Goal: Task Accomplishment & Management: Use online tool/utility

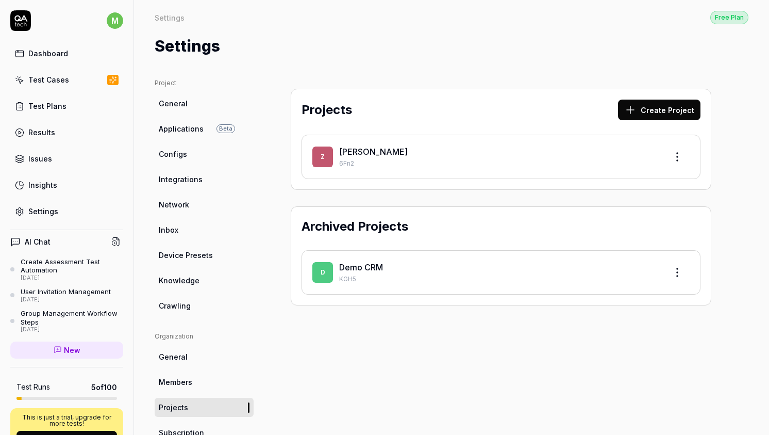
click at [371, 143] on div "Z Zell 6Fn2" at bounding box center [501, 157] width 399 height 44
click at [352, 154] on link "Zell" at bounding box center [373, 151] width 69 height 10
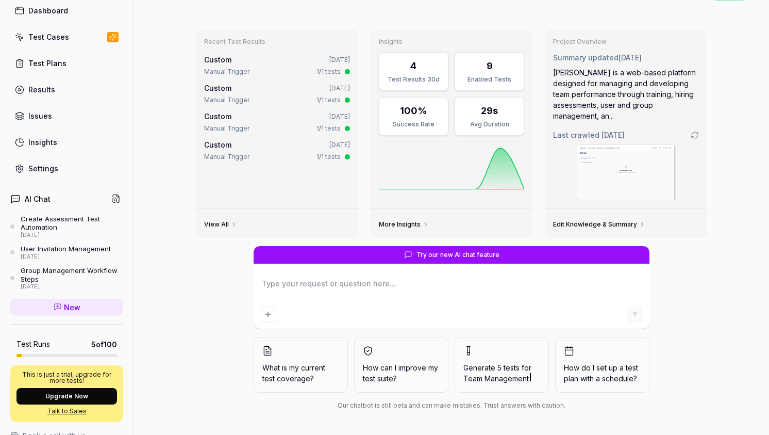
scroll to position [47, 0]
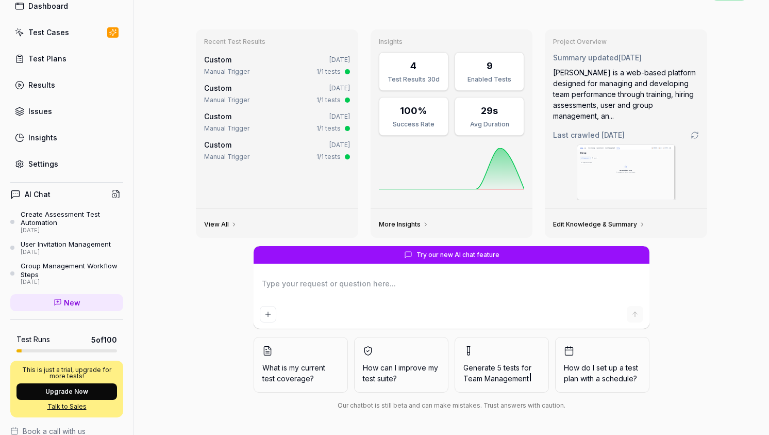
click at [61, 164] on link "Settings" at bounding box center [66, 164] width 113 height 20
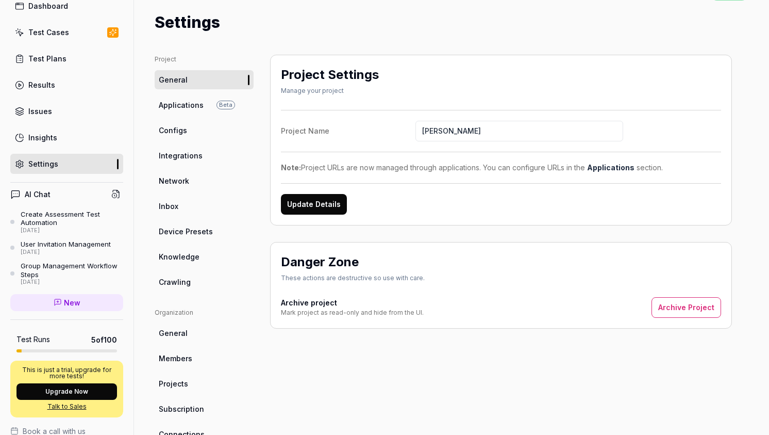
click at [204, 105] on link "Applications Beta" at bounding box center [204, 104] width 99 height 19
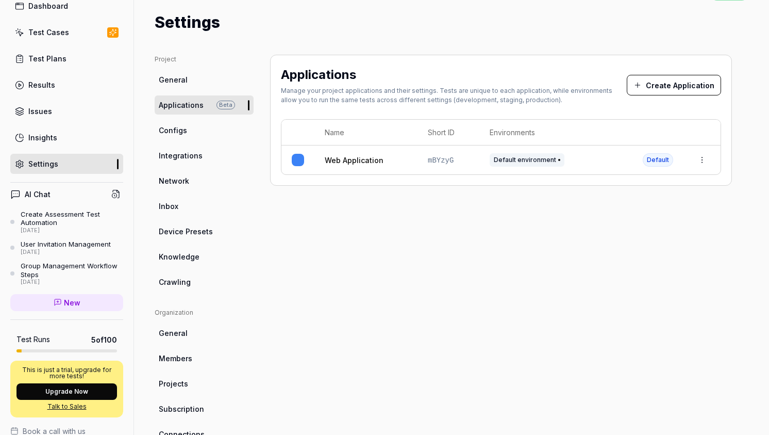
click at [200, 126] on link "Configs" at bounding box center [204, 130] width 99 height 19
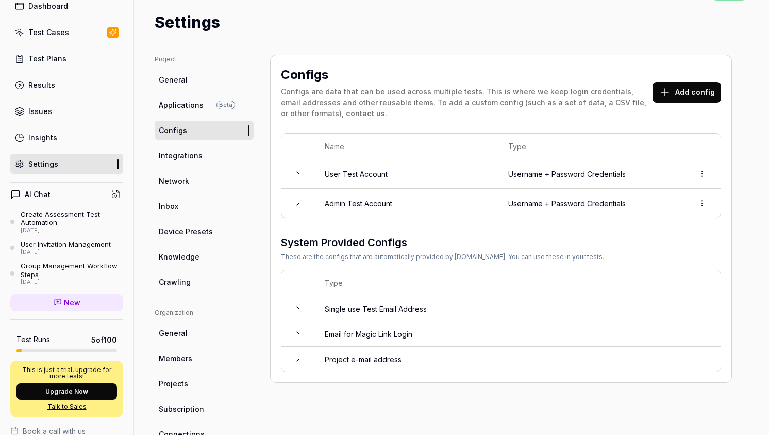
click at [194, 154] on span "Integrations" at bounding box center [181, 155] width 44 height 11
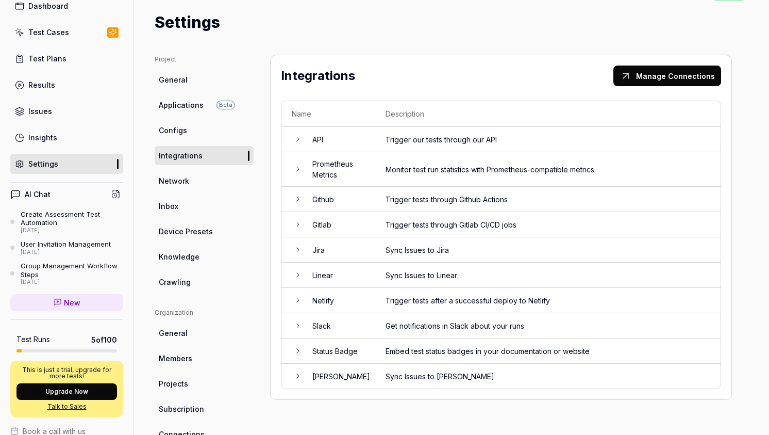
click at [188, 177] on span "Network" at bounding box center [174, 180] width 30 height 11
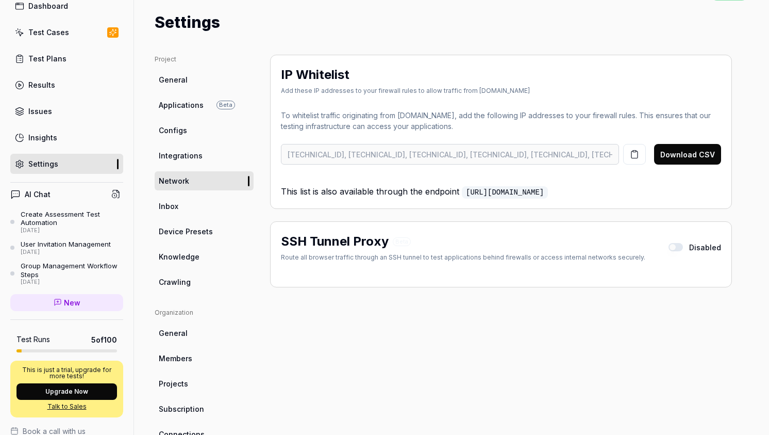
click at [185, 205] on link "Inbox" at bounding box center [204, 205] width 99 height 19
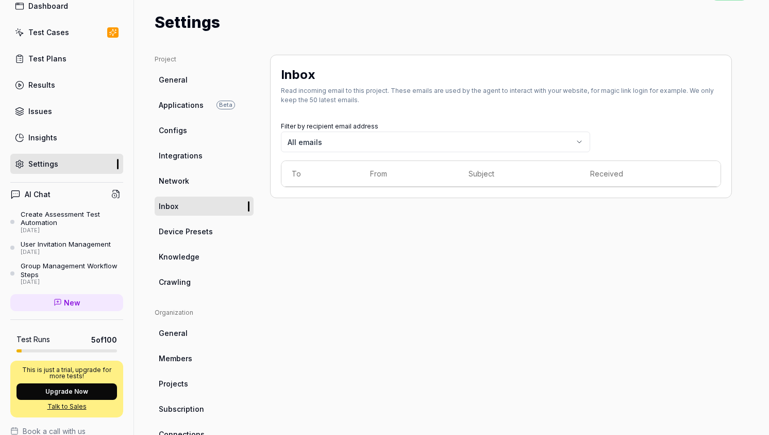
click at [185, 233] on span "Device Presets" at bounding box center [186, 231] width 54 height 11
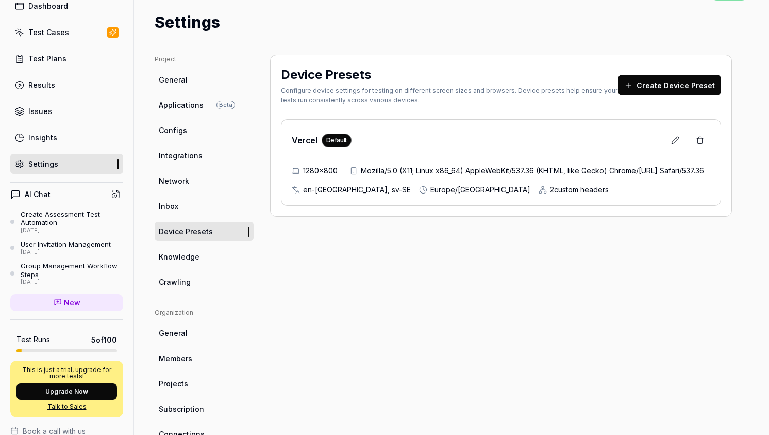
click at [191, 249] on link "Knowledge" at bounding box center [204, 256] width 99 height 19
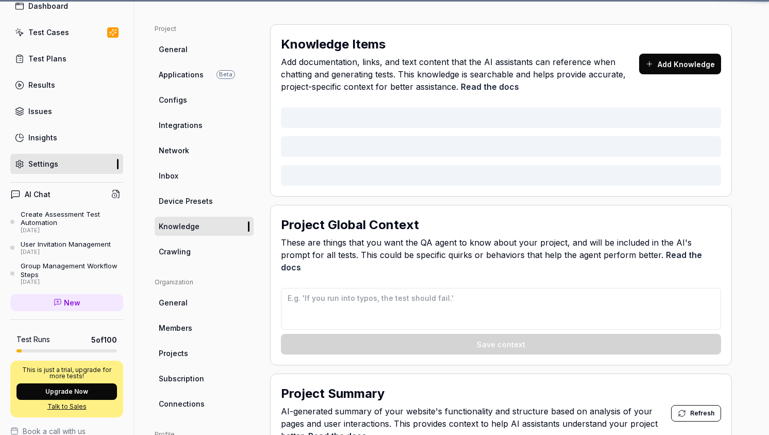
type textarea "*"
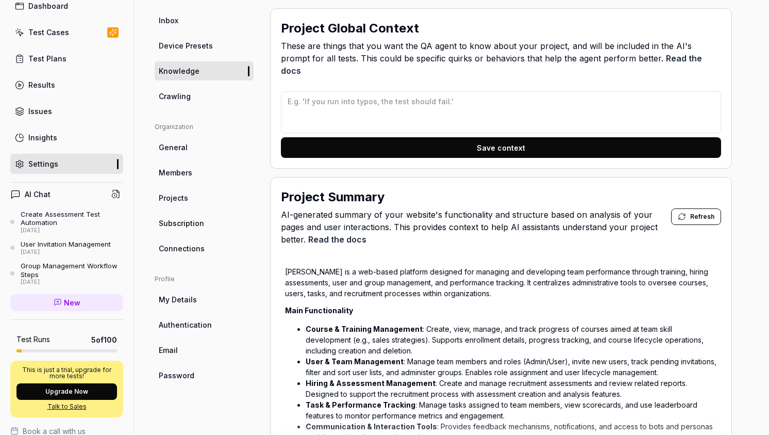
scroll to position [171, 0]
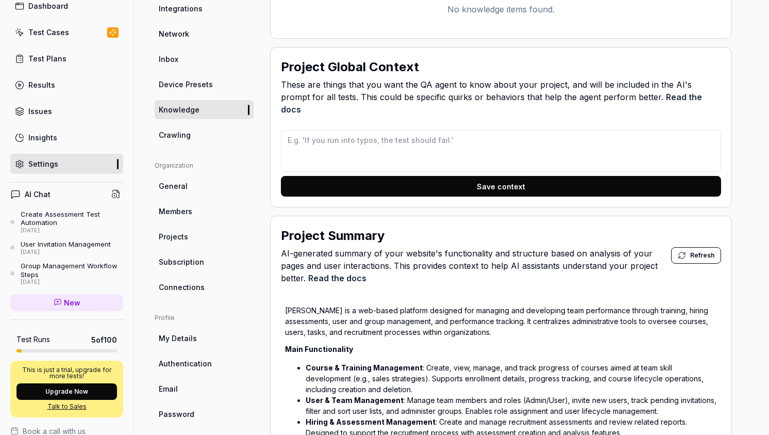
click at [201, 190] on link "General" at bounding box center [204, 185] width 99 height 19
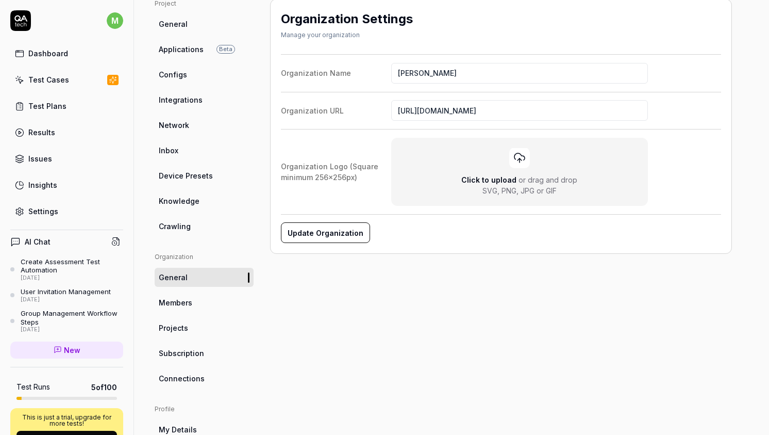
scroll to position [165, 0]
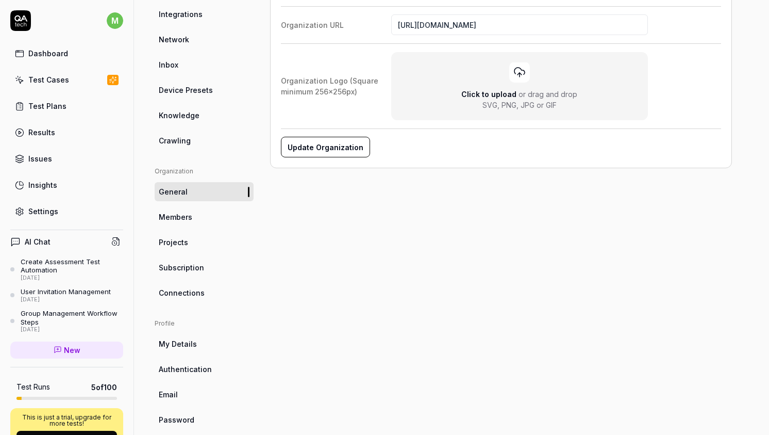
click at [200, 214] on link "Members" at bounding box center [204, 216] width 99 height 19
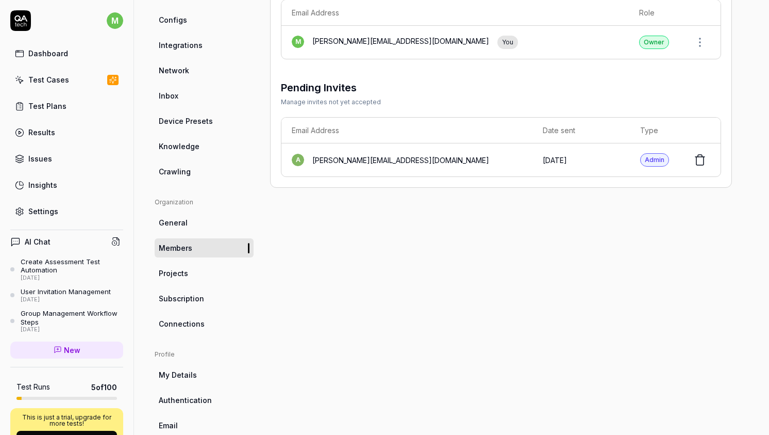
scroll to position [179, 0]
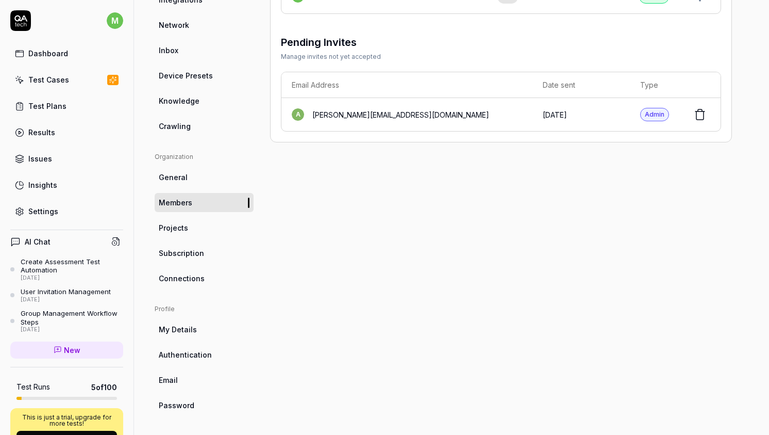
click at [205, 221] on link "Projects" at bounding box center [204, 227] width 99 height 19
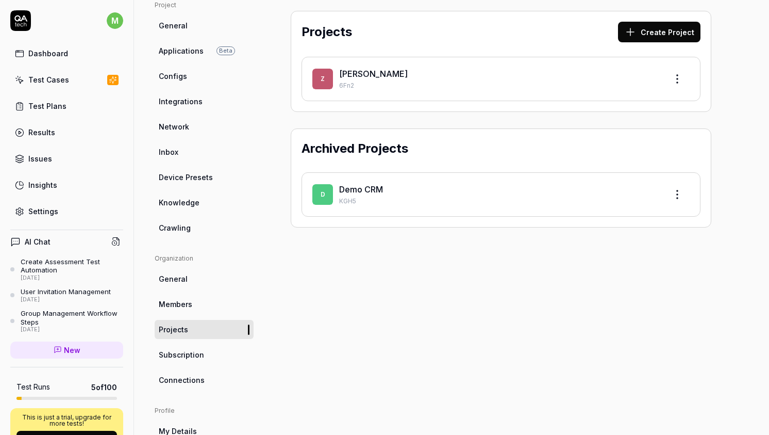
click at [197, 345] on link "Subscription" at bounding box center [204, 354] width 99 height 19
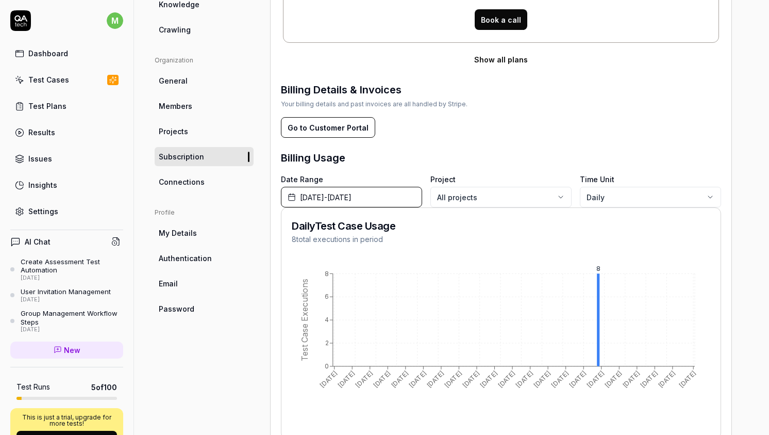
scroll to position [277, 0]
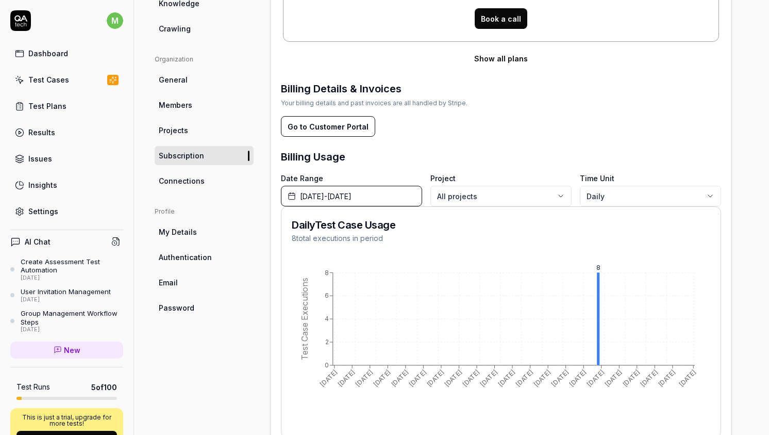
click at [217, 184] on link "Connections" at bounding box center [204, 180] width 99 height 19
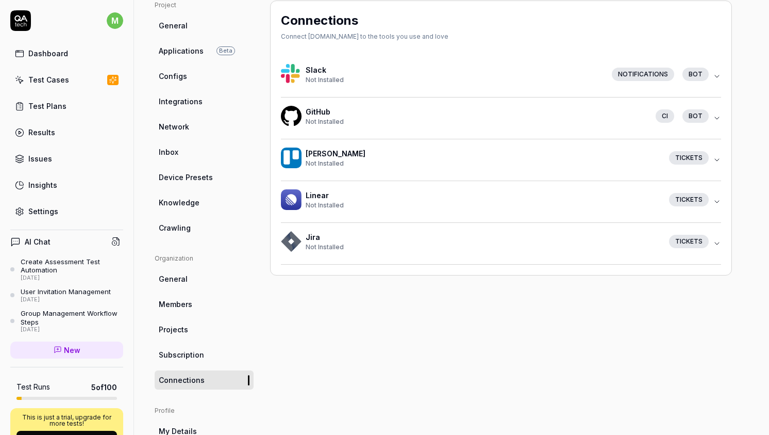
click at [715, 77] on icon "button" at bounding box center [717, 76] width 8 height 8
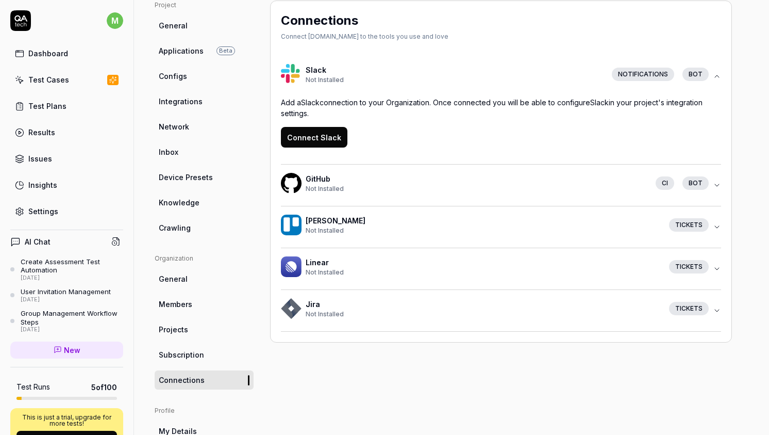
scroll to position [0, 0]
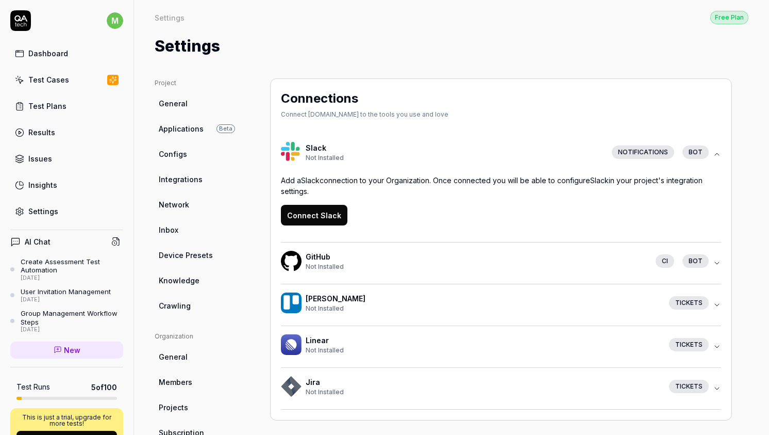
click at [77, 102] on link "Test Plans" at bounding box center [66, 106] width 113 height 20
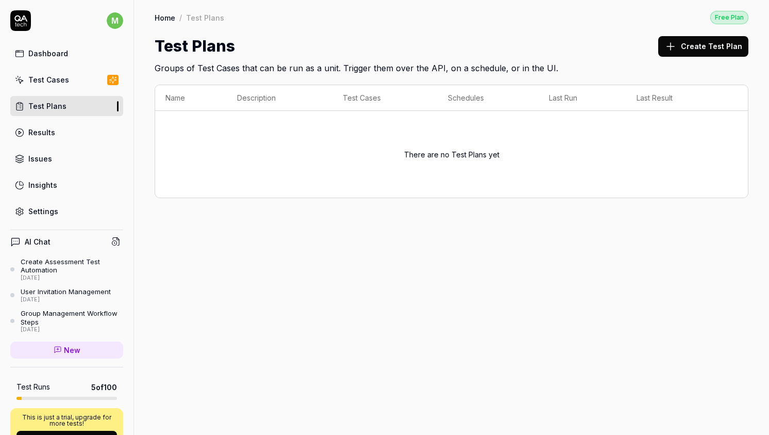
click at [726, 47] on button "Create Test Plan" at bounding box center [703, 46] width 90 height 21
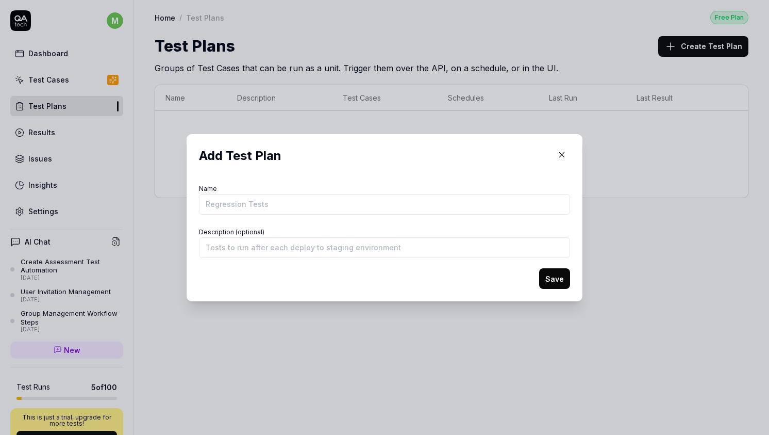
click at [388, 173] on div "Add Test Plan Name Description (optional) Save" at bounding box center [384, 217] width 371 height 142
click at [299, 263] on form "Name Description (optional) Save" at bounding box center [384, 234] width 371 height 107
click at [291, 204] on input "Name" at bounding box center [384, 204] width 371 height 21
type input "T"
type input "General Tests"
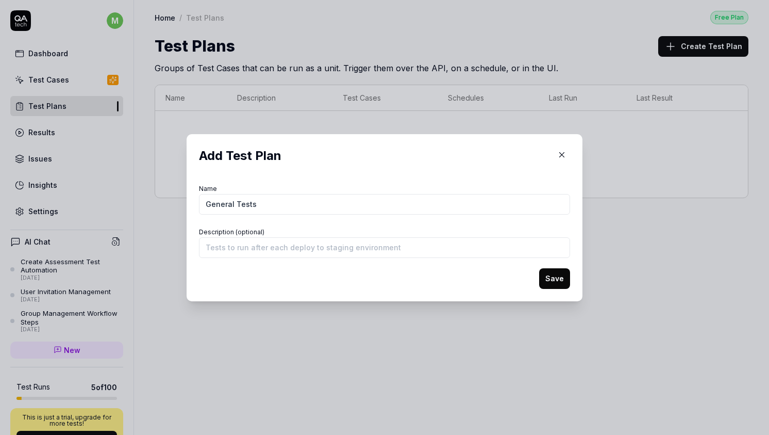
click at [417, 285] on form "Name General Tests Description (optional) Save" at bounding box center [384, 234] width 371 height 107
click at [553, 275] on button "Save" at bounding box center [554, 278] width 31 height 21
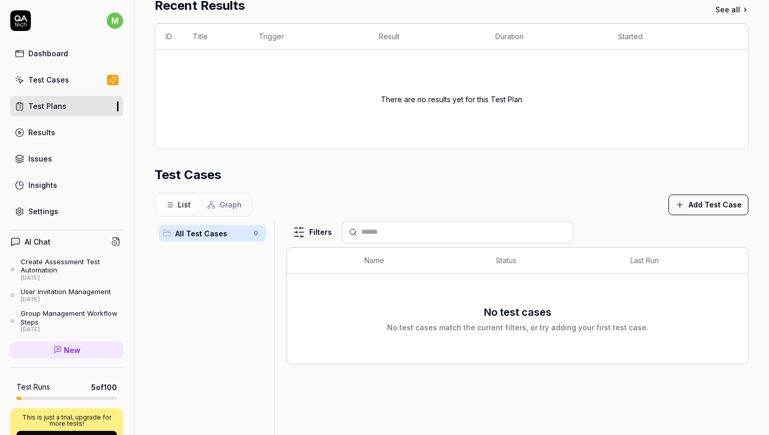
scroll to position [218, 0]
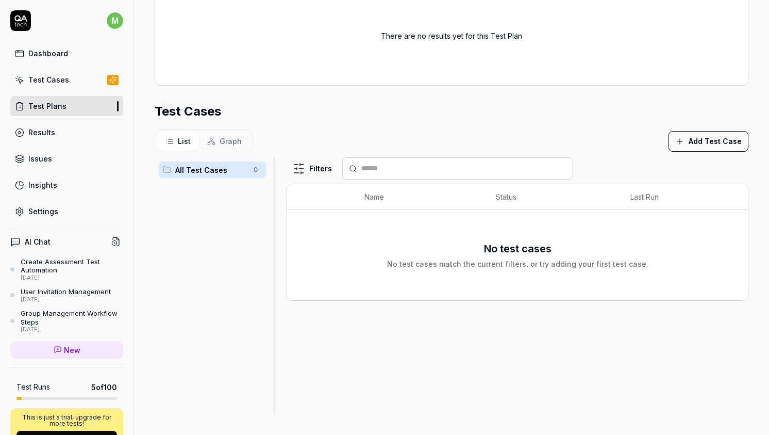
click at [691, 140] on button "Add Test Case" at bounding box center [709, 141] width 80 height 21
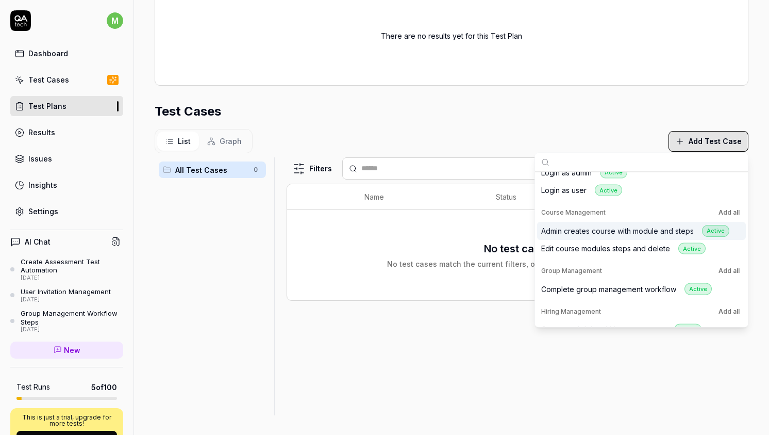
scroll to position [0, 0]
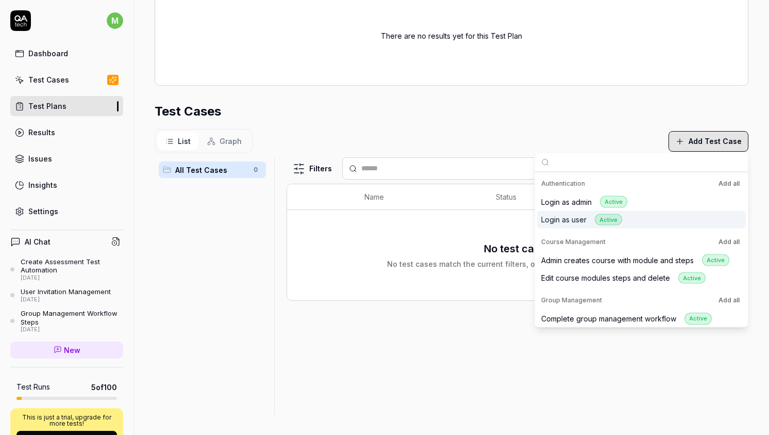
click at [731, 241] on button "Add all" at bounding box center [729, 242] width 25 height 12
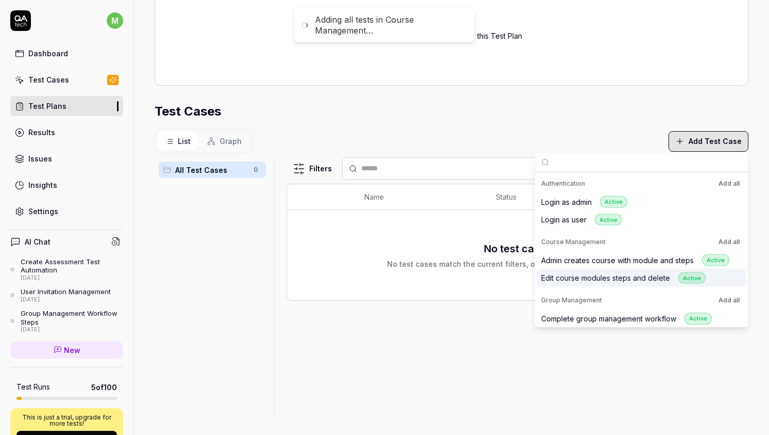
scroll to position [275, 0]
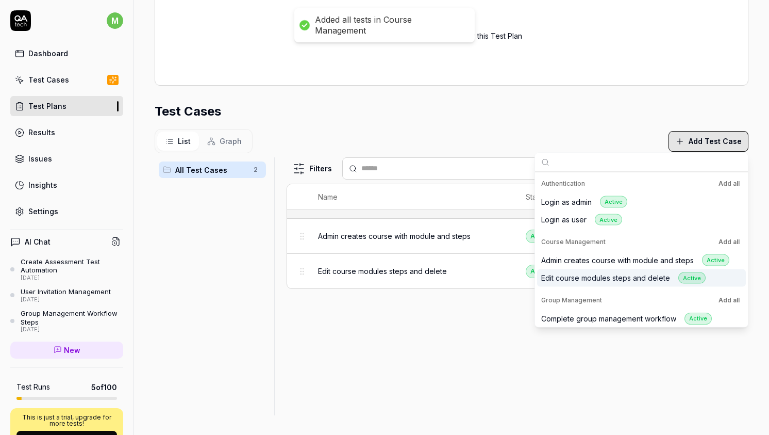
click at [729, 299] on button "Add all" at bounding box center [729, 300] width 25 height 12
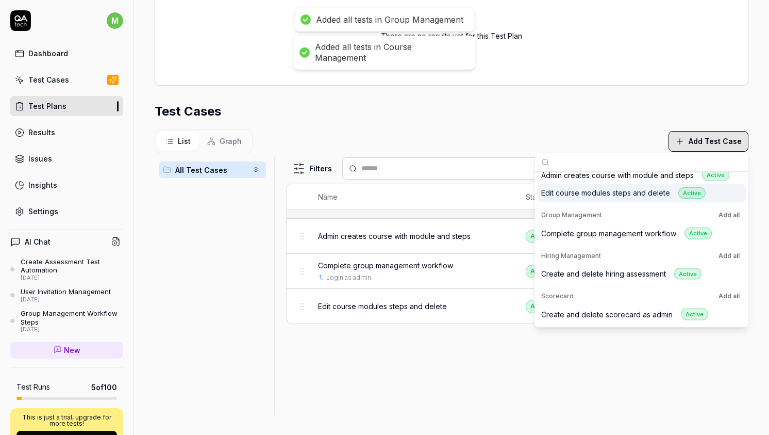
scroll to position [99, 0]
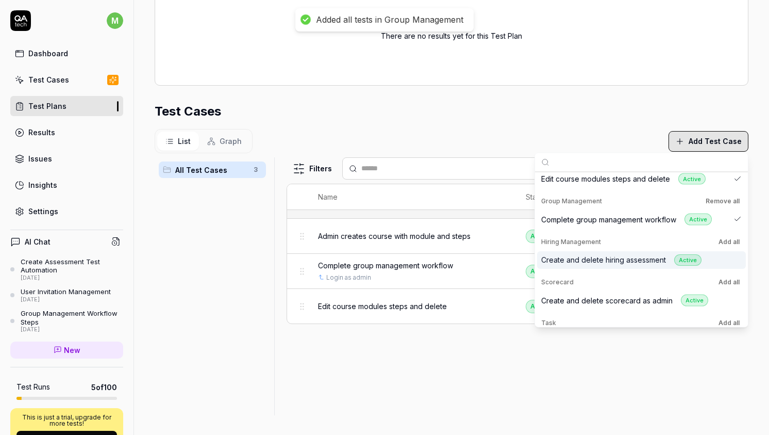
click at [734, 244] on button "Add all" at bounding box center [729, 241] width 25 height 12
click at [731, 283] on button "Add all" at bounding box center [729, 282] width 25 height 12
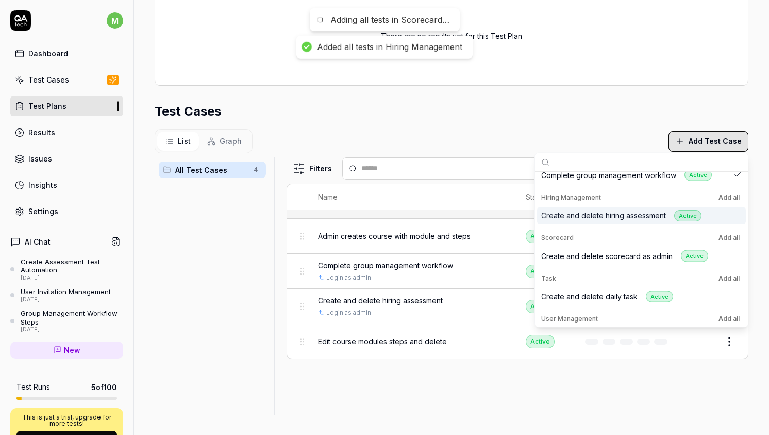
scroll to position [163, 0]
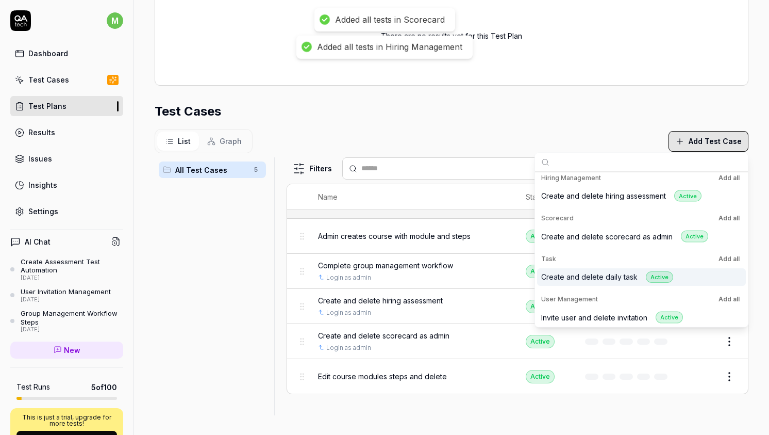
click at [731, 260] on button "Add all" at bounding box center [729, 258] width 25 height 12
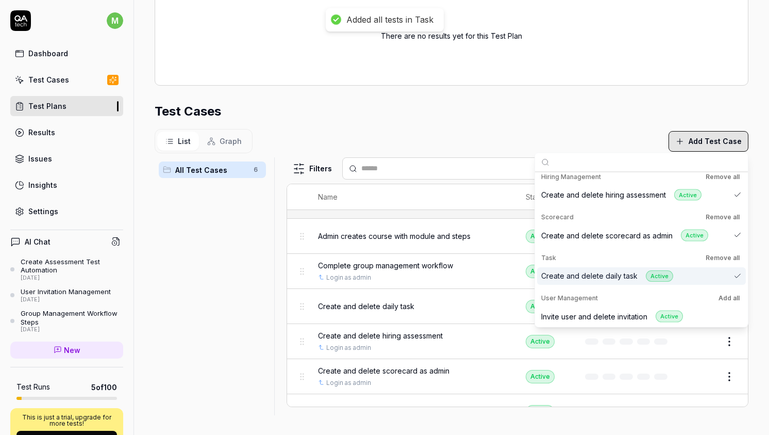
click at [731, 297] on button "Add all" at bounding box center [729, 298] width 25 height 12
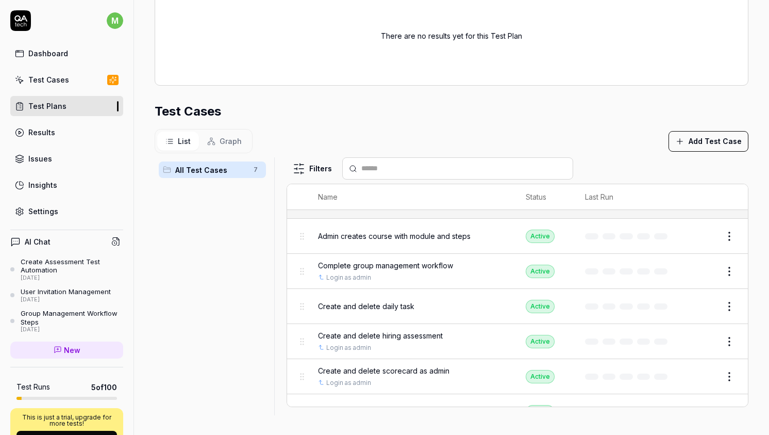
click at [483, 120] on section "Test Cases List Graph Add Test Case All Test Cases 7 Filters Name Status Last R…" at bounding box center [452, 258] width 594 height 313
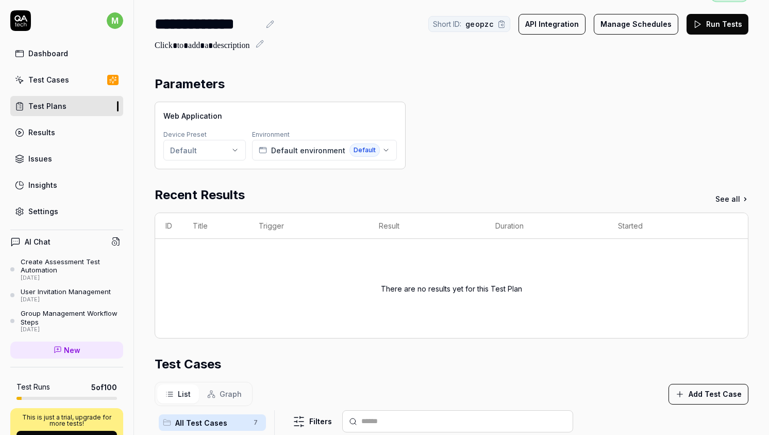
scroll to position [0, 0]
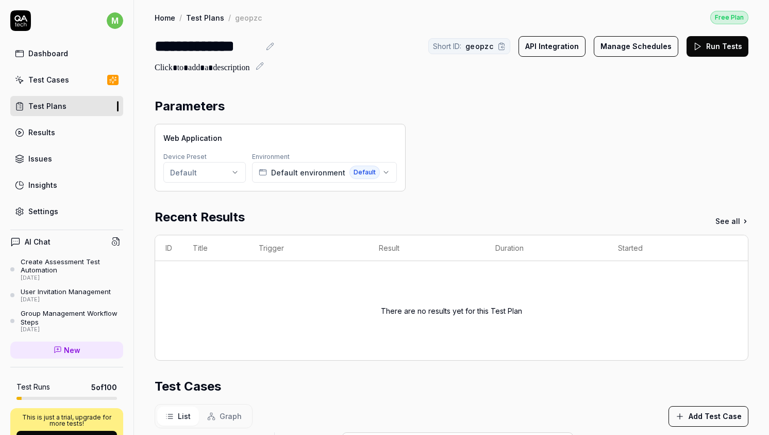
click at [657, 47] on button "Manage Schedules" at bounding box center [636, 46] width 85 height 21
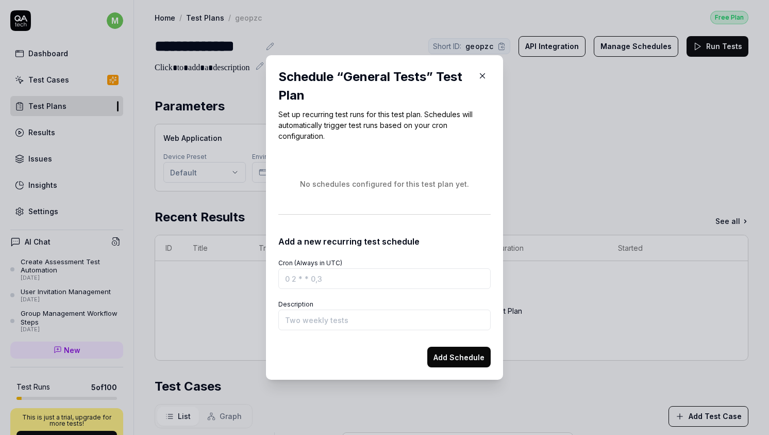
click at [322, 111] on p "Set up recurring test runs for this test plan. Schedules will automatically tri…" at bounding box center [384, 125] width 212 height 32
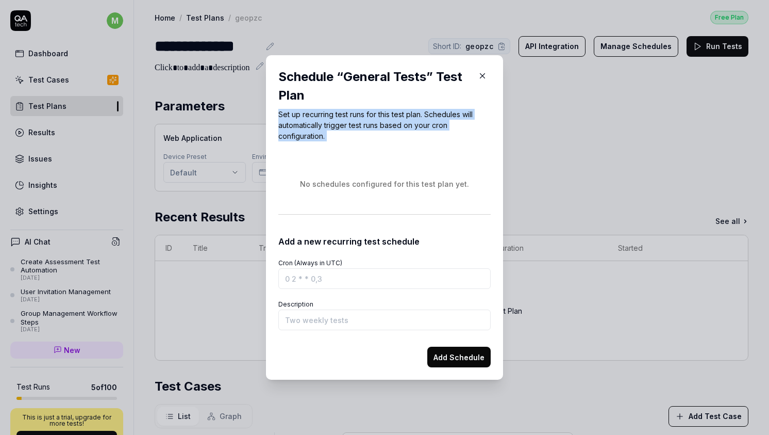
click at [322, 111] on p "Set up recurring test runs for this test plan. Schedules will automatically tri…" at bounding box center [384, 125] width 212 height 32
click at [325, 136] on p "Set up recurring test runs for this test plan. Schedules will automatically tri…" at bounding box center [384, 125] width 212 height 32
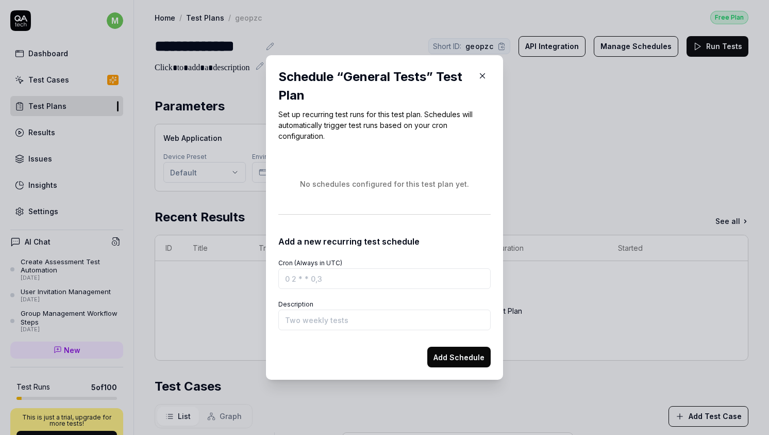
click at [325, 136] on p "Set up recurring test runs for this test plan. Schedules will automatically tri…" at bounding box center [384, 125] width 212 height 32
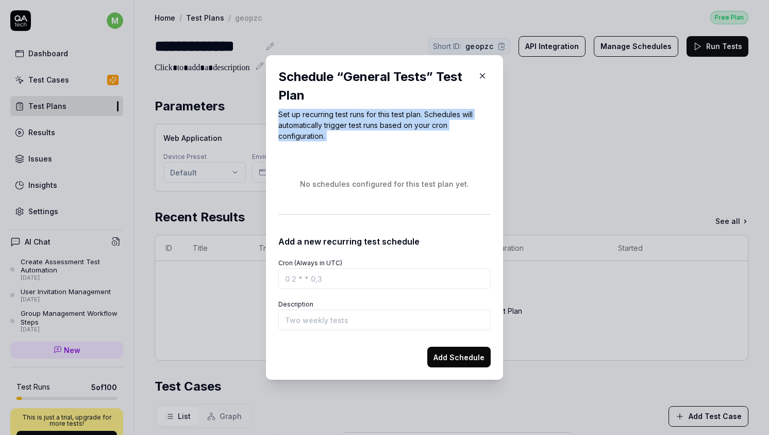
click at [325, 136] on p "Set up recurring test runs for this test plan. Schedules will automatically tri…" at bounding box center [384, 125] width 212 height 32
click at [326, 150] on div "Schedule “ General Tests ” Test Plan Set up recurring test runs for this test p…" at bounding box center [384, 218] width 212 height 300
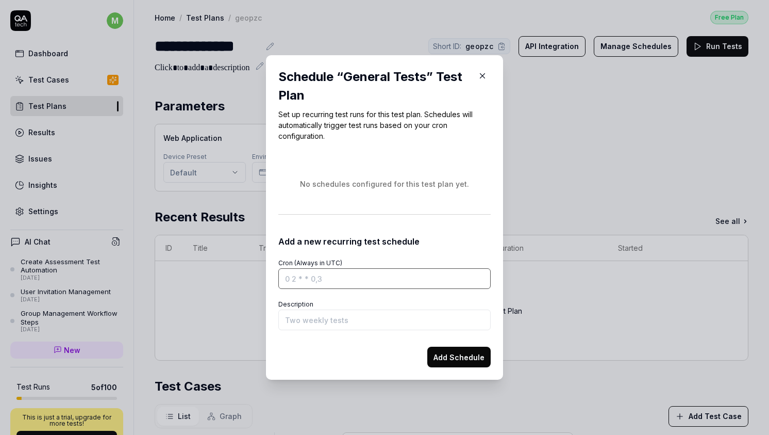
click at [307, 284] on input "Cron (Always in UTC)" at bounding box center [384, 278] width 212 height 21
click at [483, 75] on icon "button" at bounding box center [483, 76] width 5 height 5
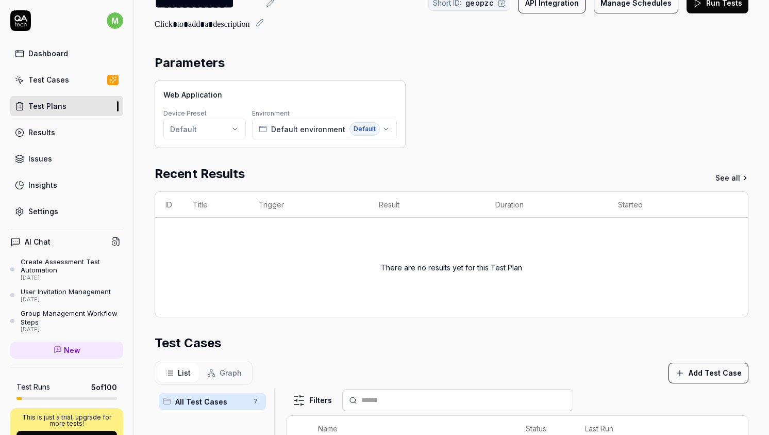
scroll to position [46, 0]
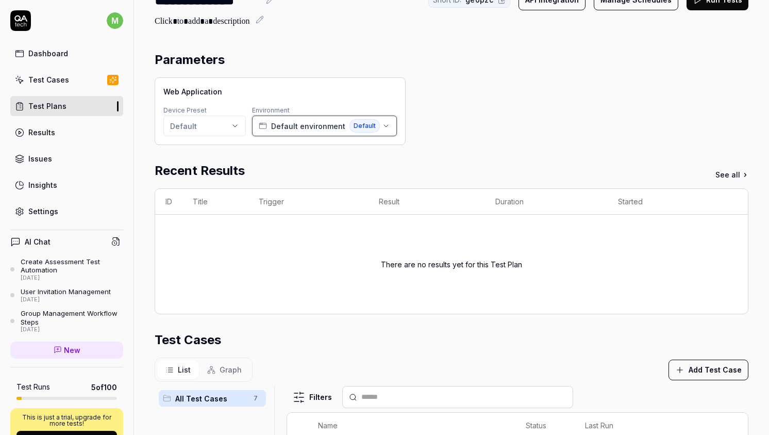
click at [284, 134] on button "Default environment Default" at bounding box center [324, 125] width 145 height 21
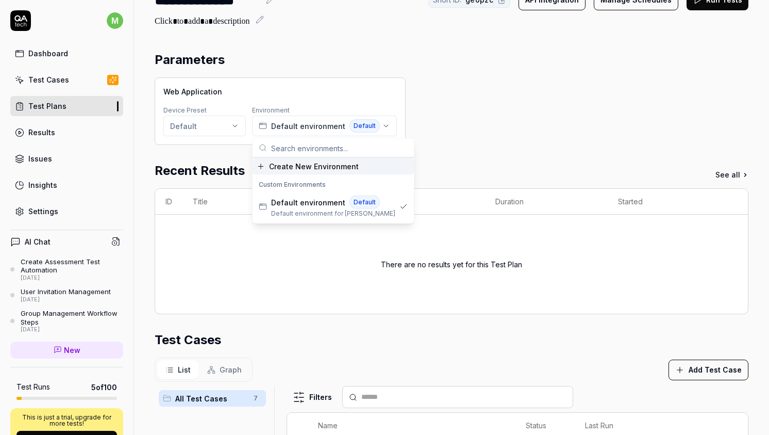
click at [472, 145] on div "Parameters Web Application Device Preset Default Environment Default environmen…" at bounding box center [452, 347] width 594 height 593
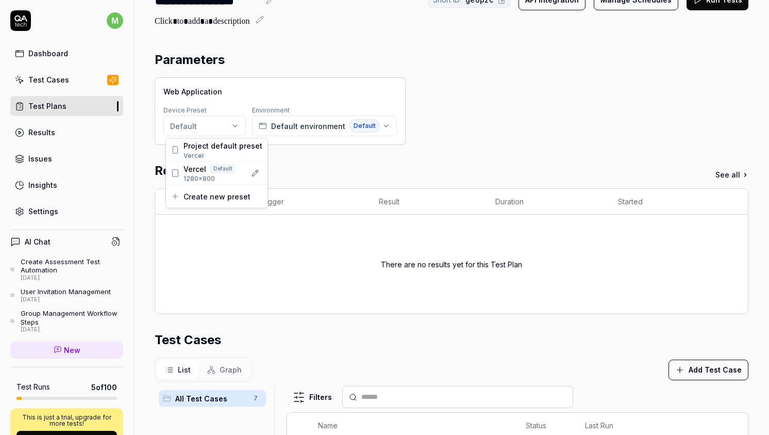
click at [228, 131] on html "**********" at bounding box center [384, 217] width 769 height 435
click at [318, 161] on html "**********" at bounding box center [384, 217] width 769 height 435
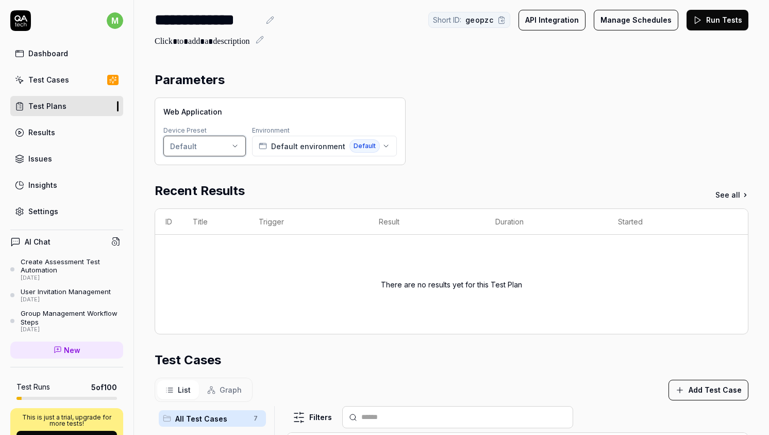
scroll to position [24, 0]
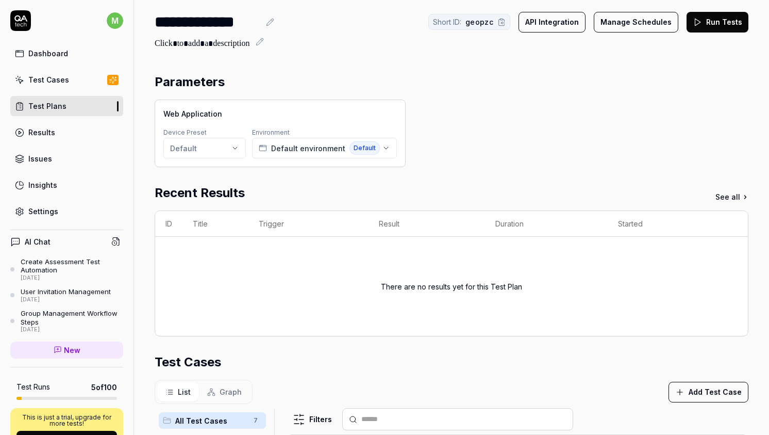
click at [641, 29] on button "Manage Schedules" at bounding box center [636, 22] width 85 height 21
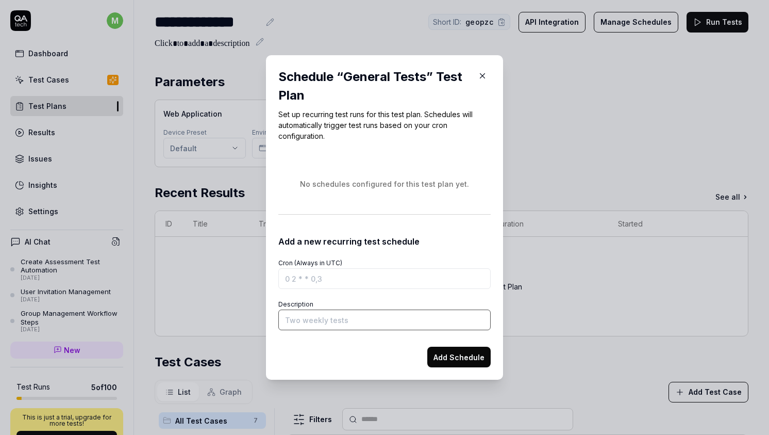
click at [328, 321] on input "Description" at bounding box center [384, 319] width 212 height 21
click at [324, 283] on input "Cron (Always in UTC)" at bounding box center [384, 278] width 212 height 21
paste input "0 0 * * *"
type input "0 0 * * *"
click at [388, 250] on form "Cron (Always in UTC) 0 0 * * * Description Add Schedule" at bounding box center [384, 307] width 212 height 120
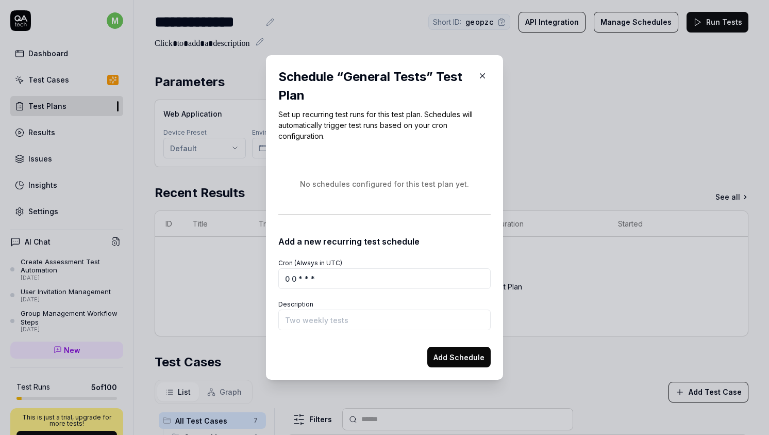
click at [445, 358] on button "Add Schedule" at bounding box center [458, 356] width 63 height 21
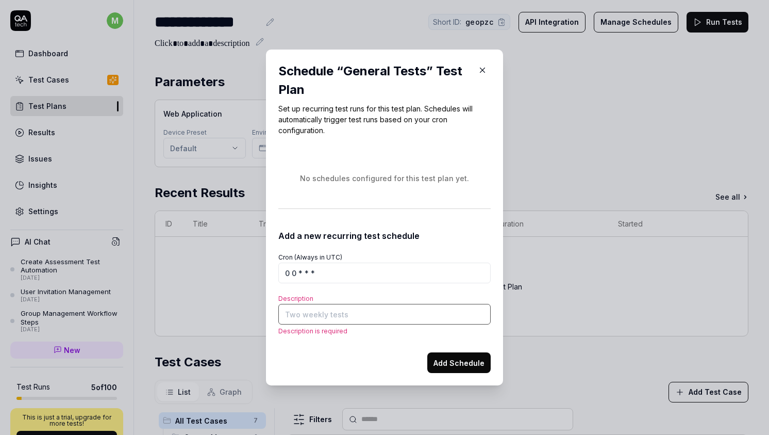
click at [415, 313] on input "Description" at bounding box center [384, 314] width 212 height 21
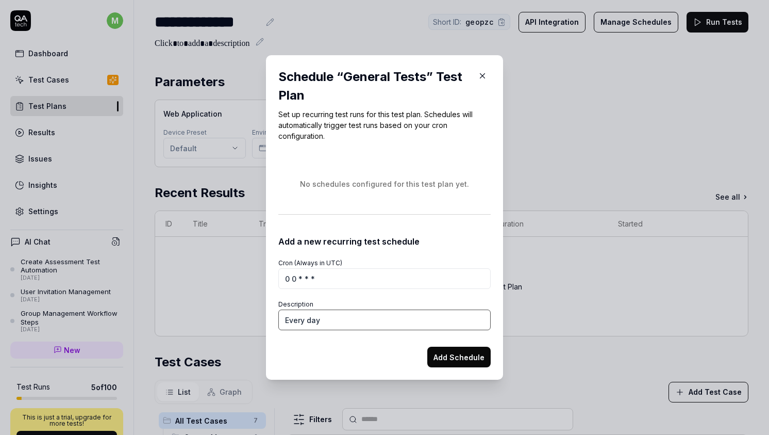
type input "Every day"
click at [438, 353] on button "Add Schedule" at bounding box center [458, 356] width 63 height 21
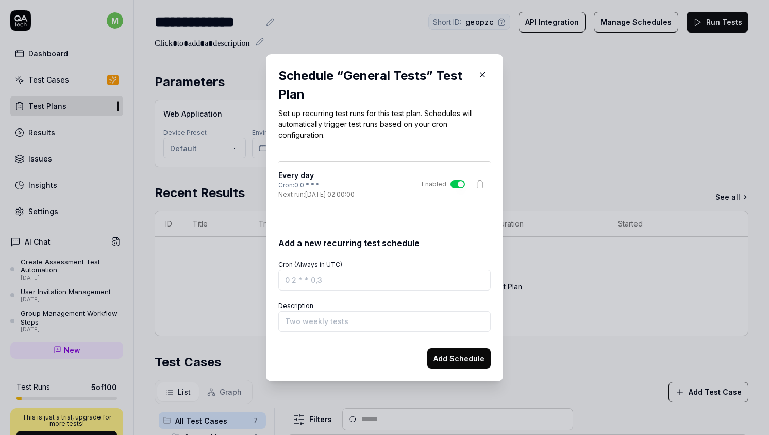
click at [482, 73] on icon "button" at bounding box center [483, 74] width 5 height 5
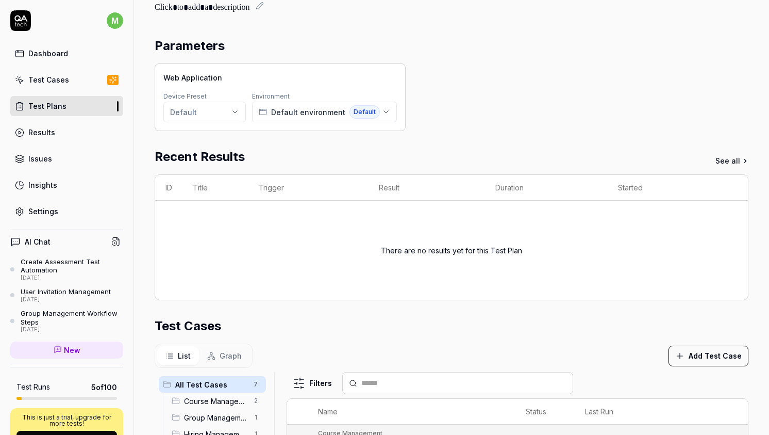
scroll to position [0, 0]
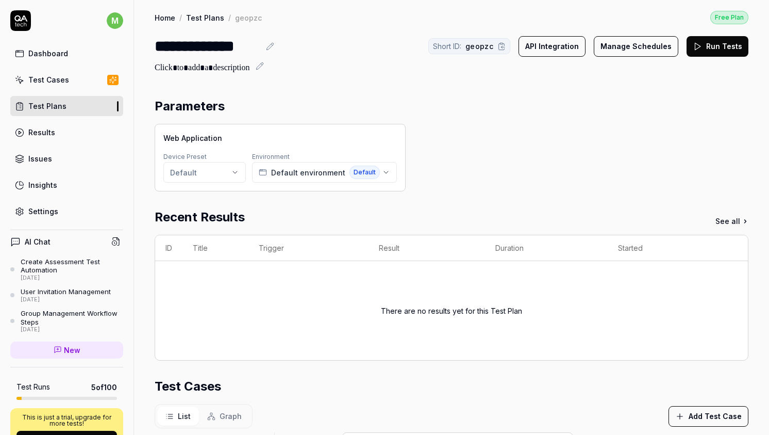
click at [84, 129] on link "Results" at bounding box center [66, 132] width 113 height 20
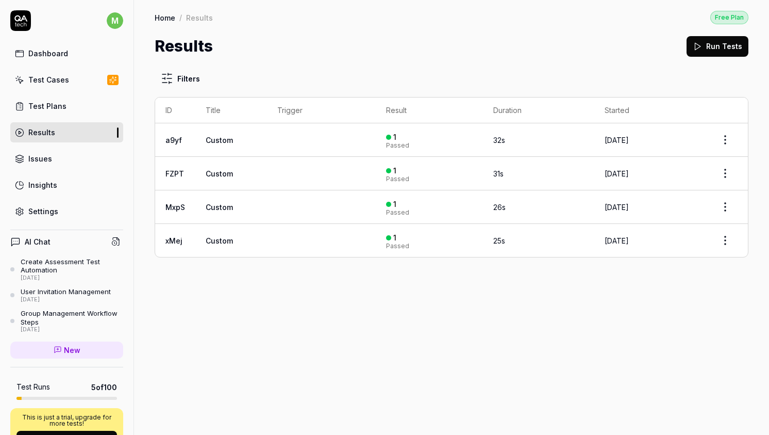
click at [67, 214] on link "Settings" at bounding box center [66, 211] width 113 height 20
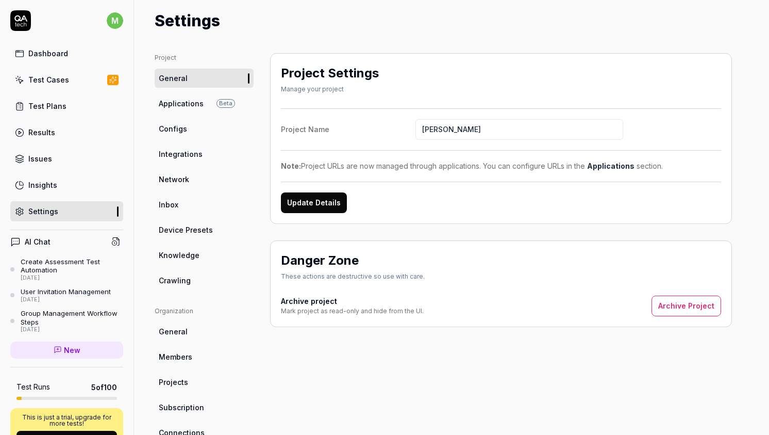
scroll to position [32, 0]
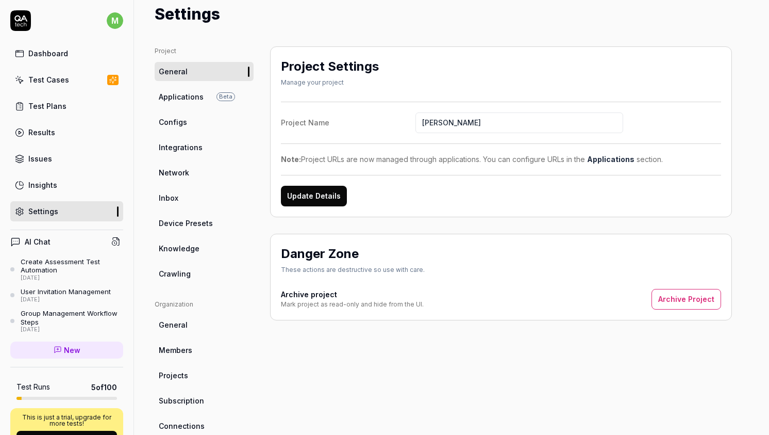
click at [210, 141] on link "Integrations" at bounding box center [204, 147] width 99 height 19
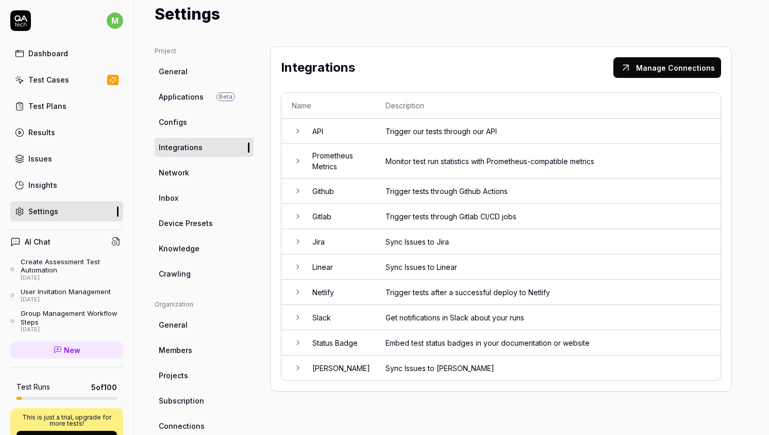
click at [362, 313] on td "Slack" at bounding box center [338, 317] width 73 height 25
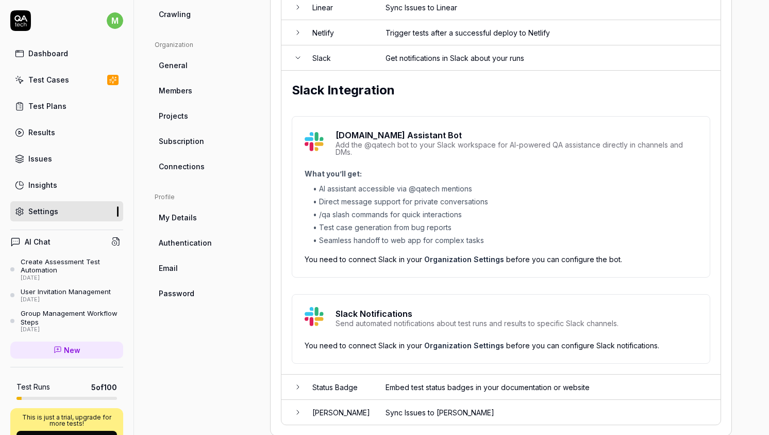
scroll to position [309, 0]
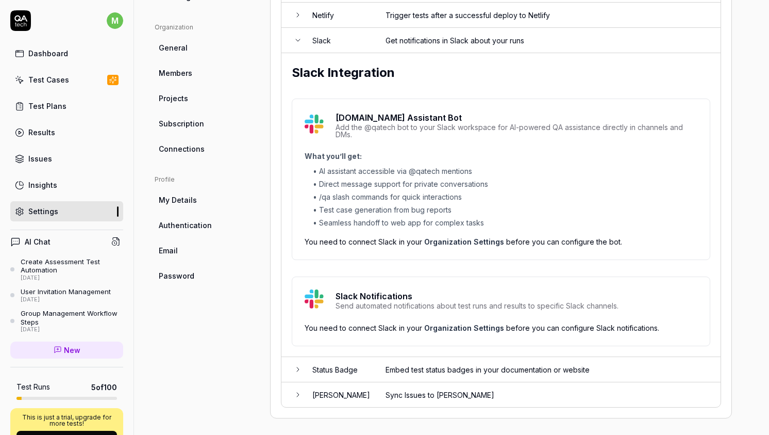
click at [465, 326] on link "Organization Settings" at bounding box center [464, 327] width 80 height 9
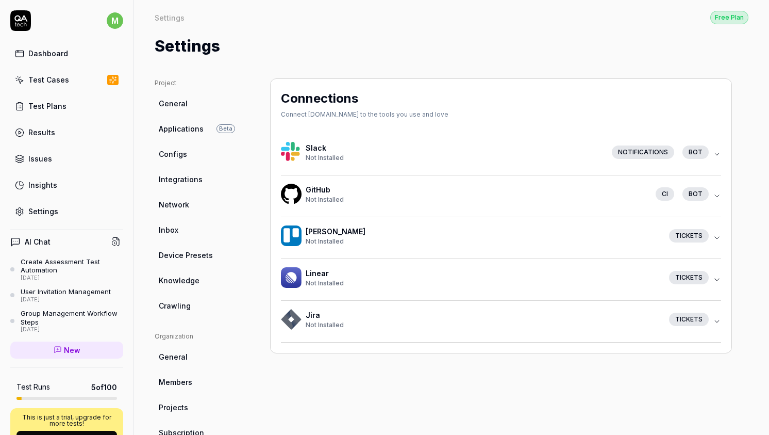
click at [708, 150] on div "bot" at bounding box center [696, 151] width 26 height 13
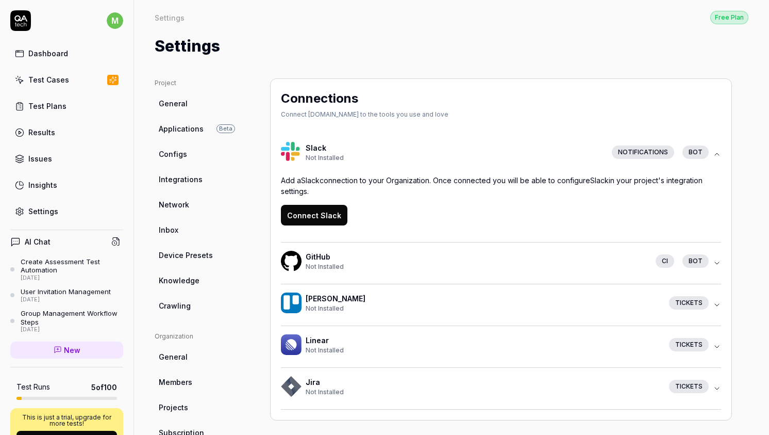
click at [311, 216] on button "Connect Slack" at bounding box center [314, 215] width 67 height 21
click at [90, 111] on link "Test Plans" at bounding box center [66, 106] width 113 height 20
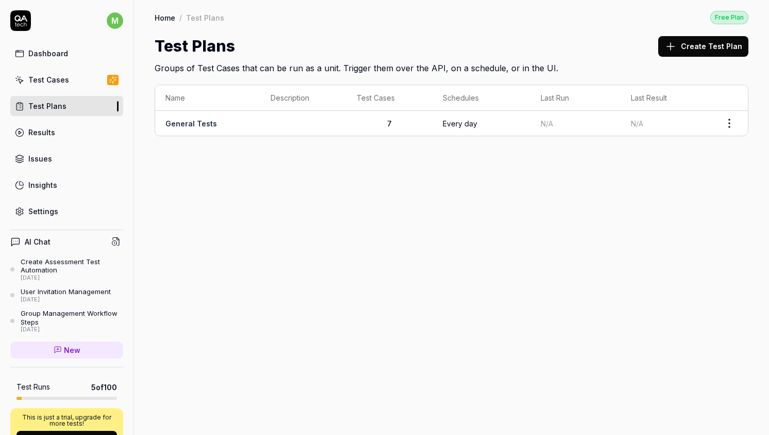
click at [726, 123] on html "m Dashboard Test Cases Test Plans Results Issues Insights Settings AI Chat Crea…" at bounding box center [384, 217] width 769 height 435
click at [671, 230] on div "Edit" at bounding box center [687, 234] width 98 height 23
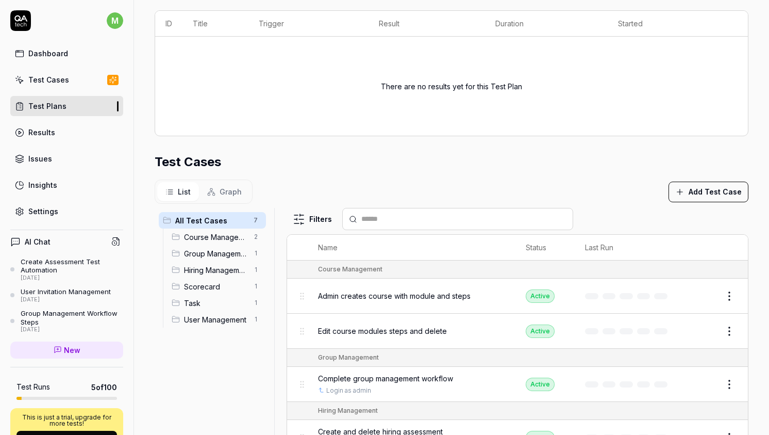
scroll to position [275, 0]
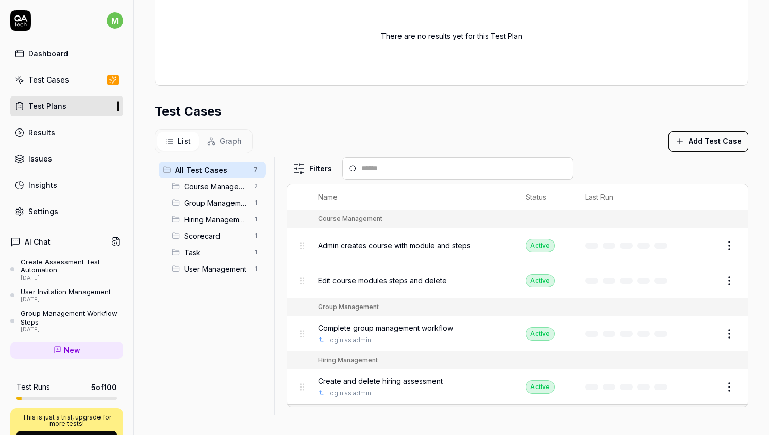
click at [54, 209] on div "Settings" at bounding box center [43, 211] width 30 height 11
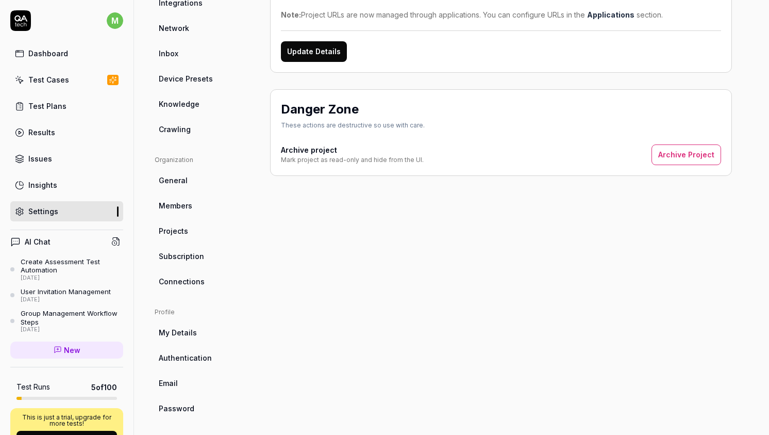
scroll to position [179, 0]
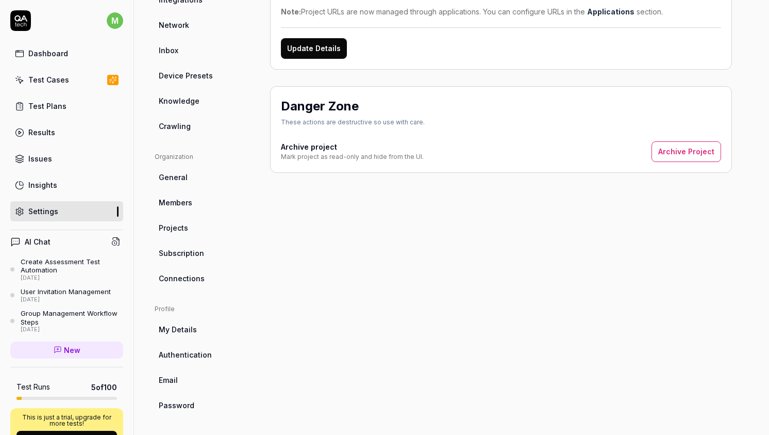
click at [220, 180] on link "General" at bounding box center [204, 177] width 99 height 19
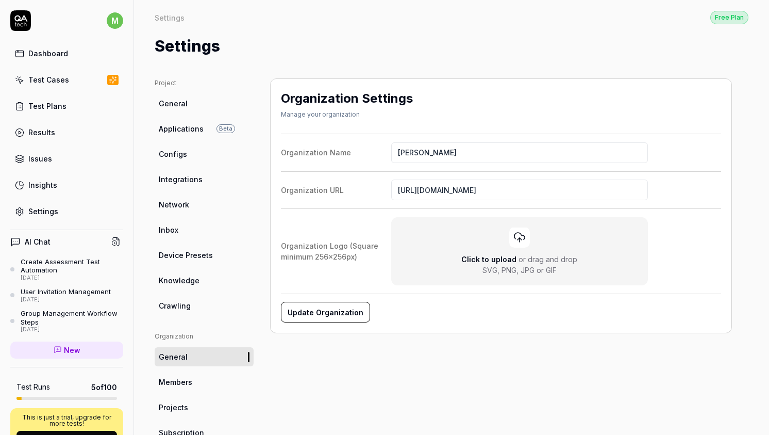
click at [222, 105] on link "General" at bounding box center [204, 103] width 99 height 19
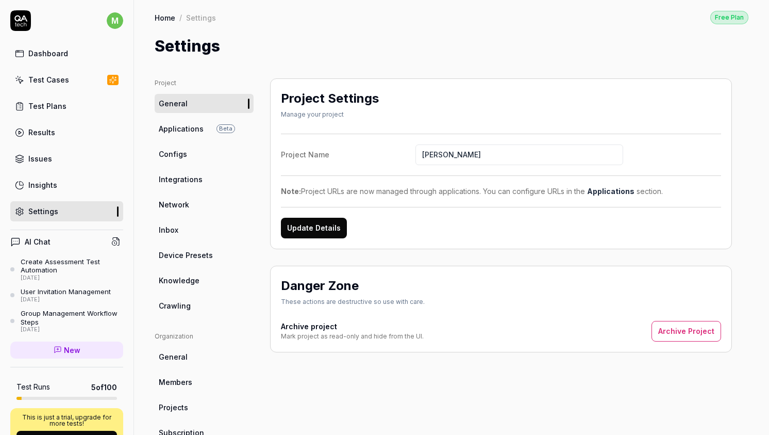
click at [219, 175] on link "Integrations" at bounding box center [204, 179] width 99 height 19
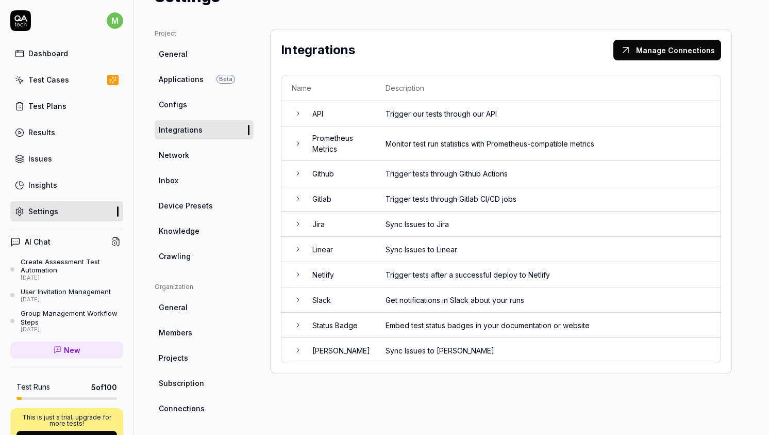
scroll to position [52, 0]
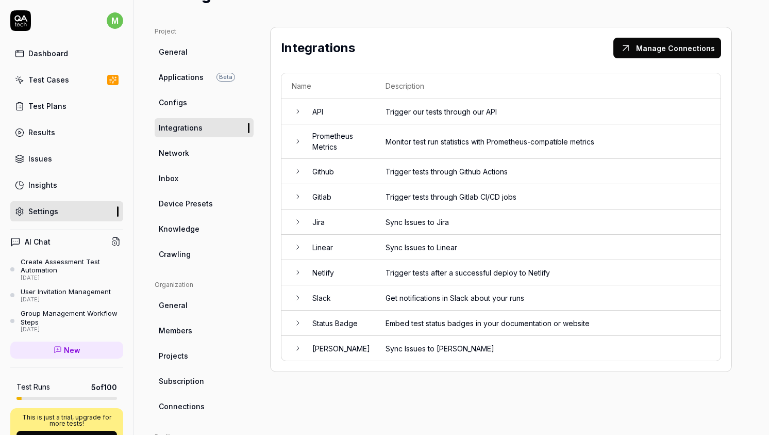
click at [356, 288] on td "Slack" at bounding box center [338, 297] width 73 height 25
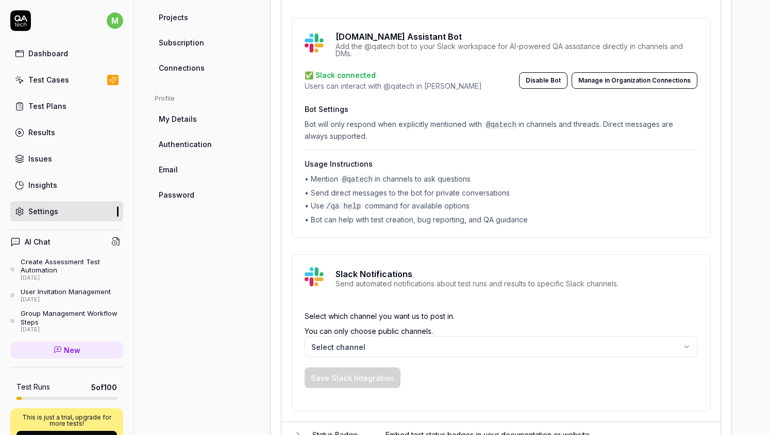
scroll to position [452, 0]
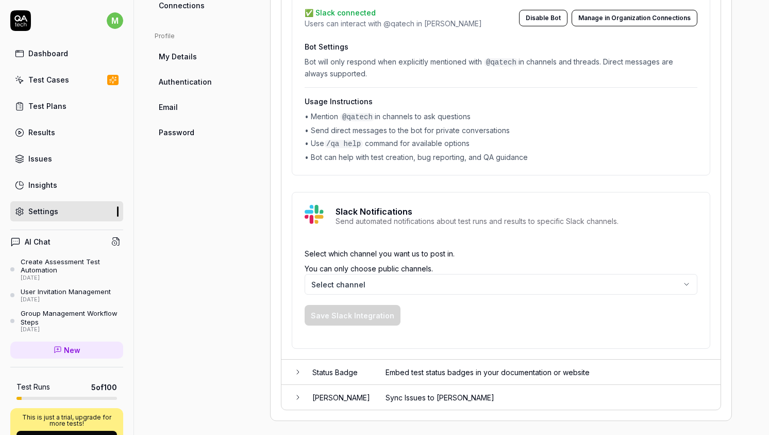
click at [404, 287] on body "m Dashboard Test Cases Test Plans Results Issues Insights Settings AI Chat Crea…" at bounding box center [384, 217] width 769 height 435
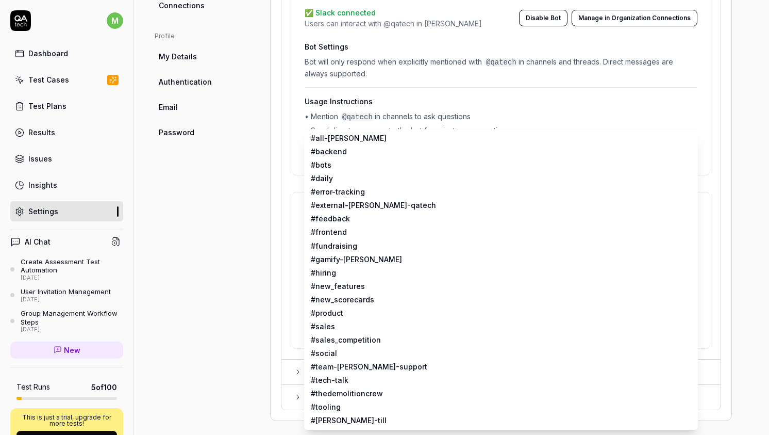
scroll to position [0, 0]
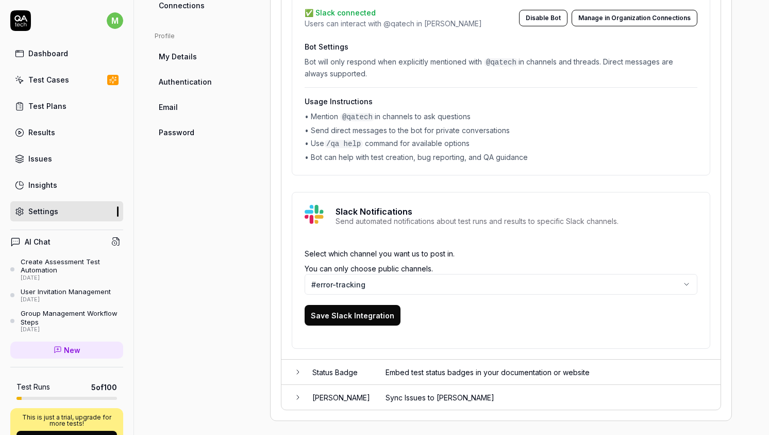
click at [367, 309] on button "Save Slack Integration" at bounding box center [353, 315] width 96 height 21
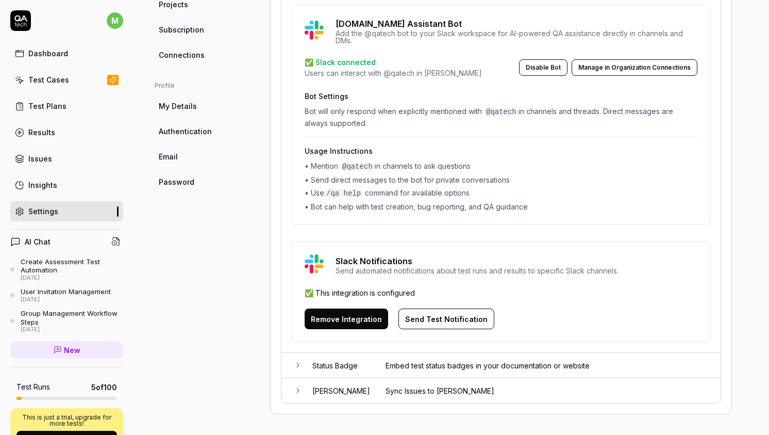
scroll to position [396, 0]
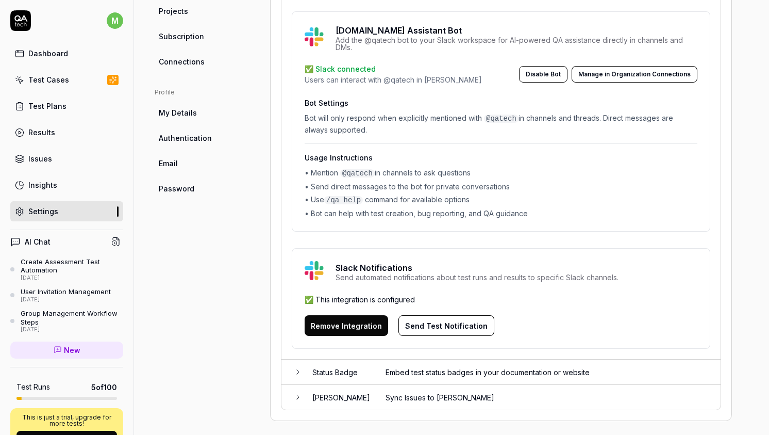
click at [379, 294] on div "✅ This integration is configured" at bounding box center [501, 299] width 393 height 11
click at [389, 294] on div "✅ This integration is configured" at bounding box center [501, 299] width 393 height 11
click at [439, 319] on button "Send Test Notification" at bounding box center [447, 325] width 96 height 21
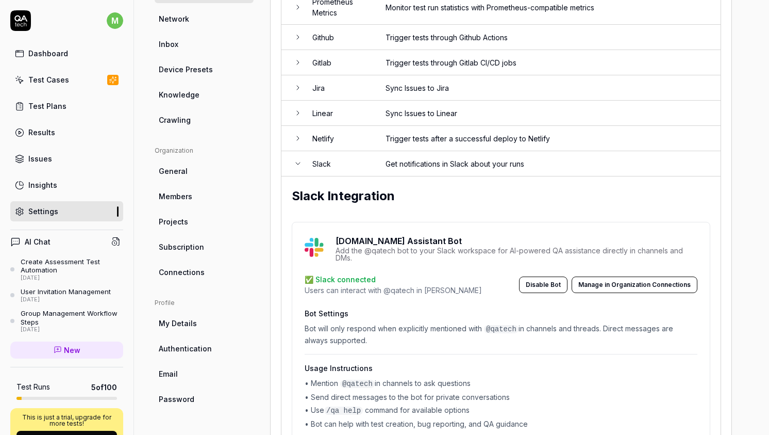
scroll to position [155, 0]
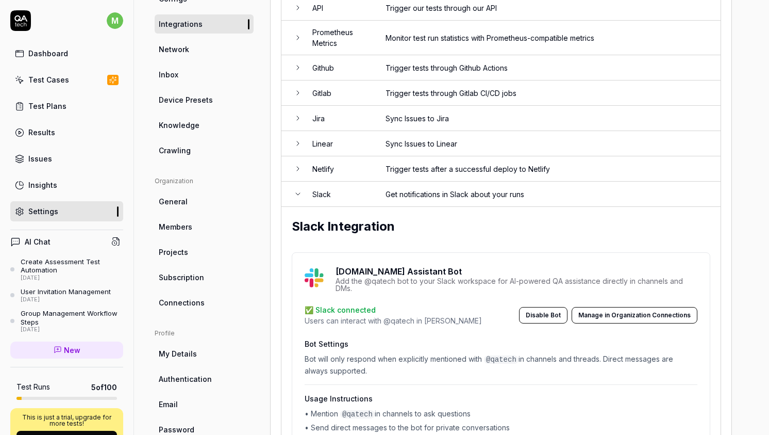
click at [34, 44] on link "Dashboard" at bounding box center [66, 53] width 113 height 20
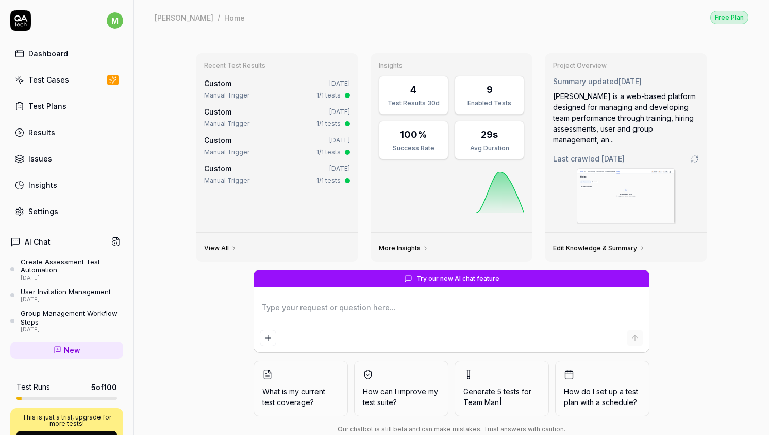
click at [318, 303] on textarea at bounding box center [452, 313] width 384 height 26
type textarea "*"
type textarea "I"
type textarea "*"
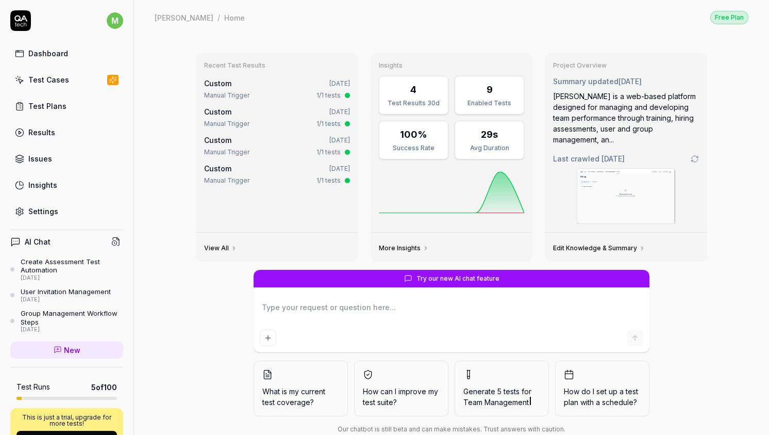
type textarea "Y"
type textarea "*"
type textarea "Yo"
type textarea "*"
type textarea "You"
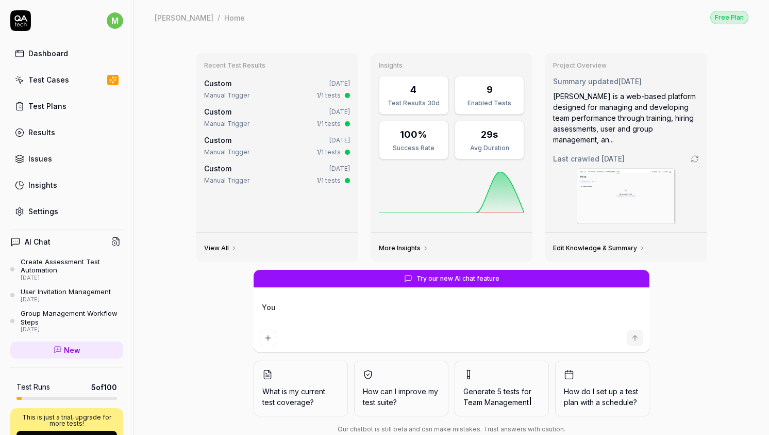
type textarea "*"
type textarea "You"
type textarea "*"
type textarea "You n"
type textarea "*"
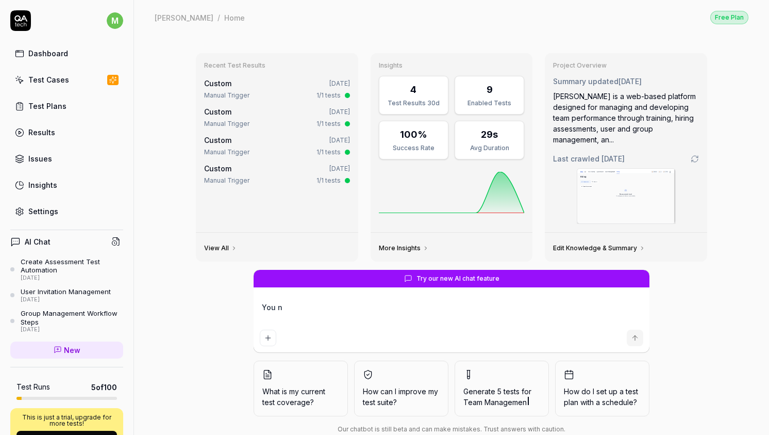
type textarea "You ne"
type textarea "*"
type textarea "You nee"
type textarea "*"
type textarea "You need"
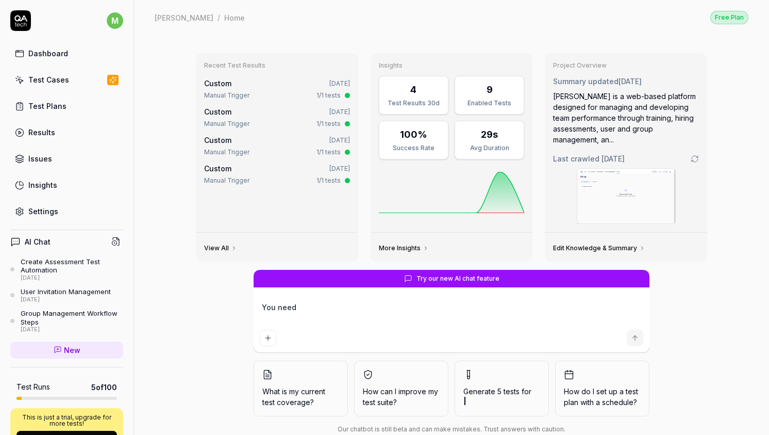
type textarea "*"
type textarea "You need"
type textarea "*"
type textarea "You need t"
type textarea "*"
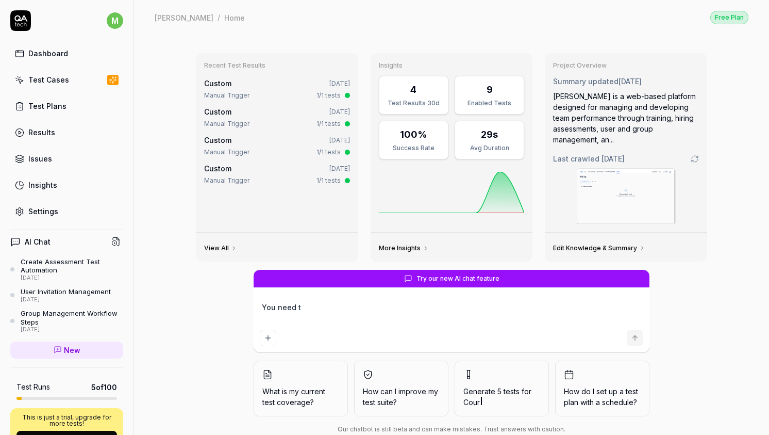
type textarea "You need to"
type textarea "*"
type textarea "You need to"
type textarea "*"
type textarea "You need to a"
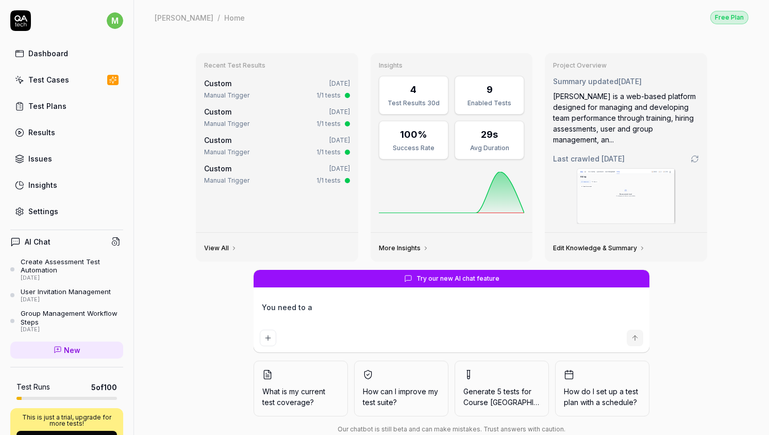
type textarea "*"
type textarea "You need to"
type textarea "*"
type textarea "You need to g"
type textarea "*"
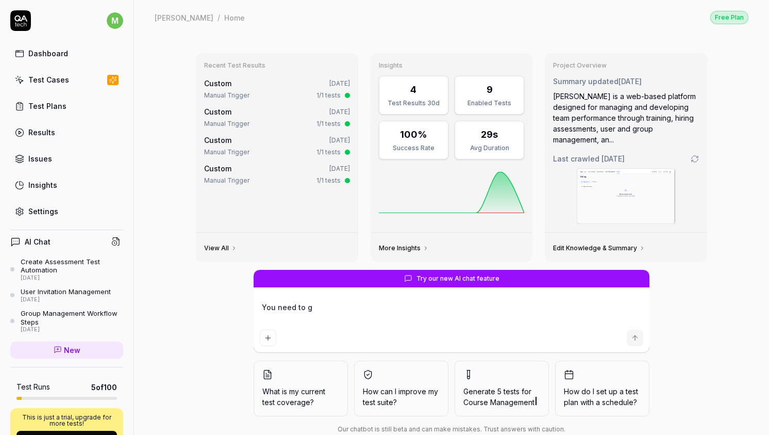
type textarea "You need to go"
type textarea "*"
type textarea "You need to go"
type textarea "*"
type textarea "You need to go t"
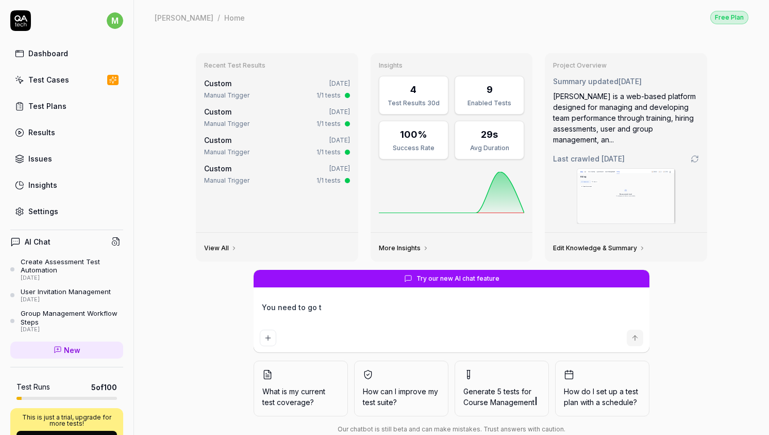
type textarea "*"
type textarea "You need to go to"
type textarea "*"
type textarea "You need to go to"
type textarea "*"
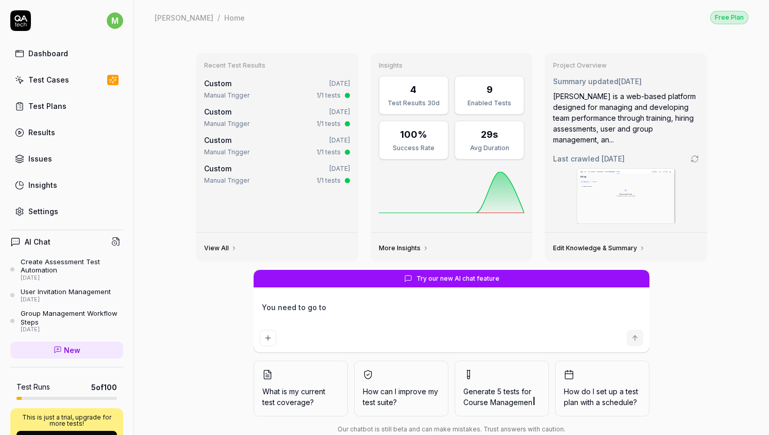
type textarea "You need to go to t"
type textarea "*"
type textarea "You need to go to th"
type textarea "*"
type textarea "You need to go to the"
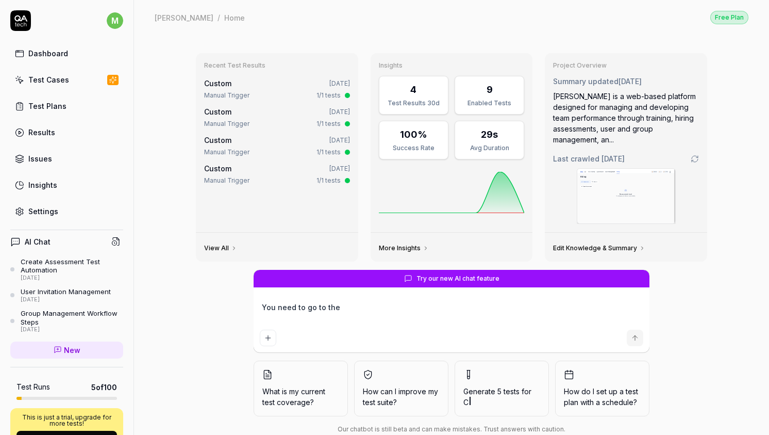
type textarea "*"
type textarea "You need to go to the"
type textarea "*"
type textarea "You need to go to the m"
type textarea "*"
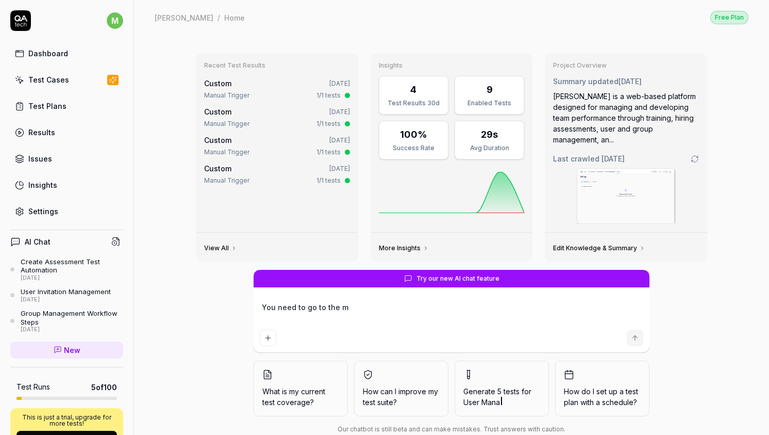
type textarea "You need to go to the"
type textarea "*"
type textarea "You need to go to the"
type textarea "*"
type textarea "You need to go to the t"
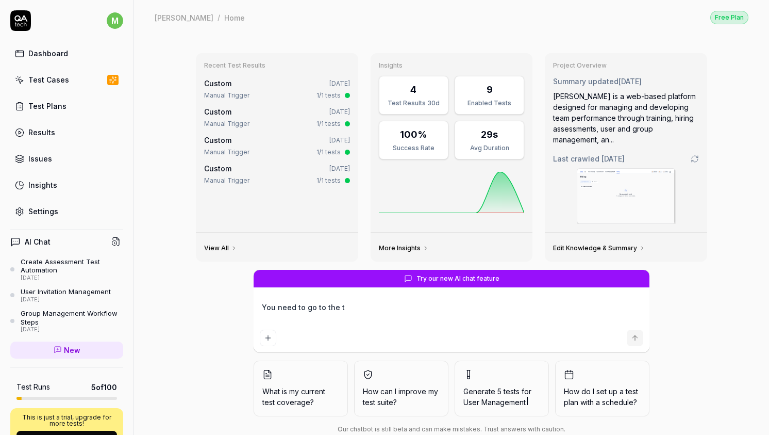
type textarea "*"
type textarea "You need to go to the te"
type textarea "*"
type textarea "You need to go to the tea"
type textarea "*"
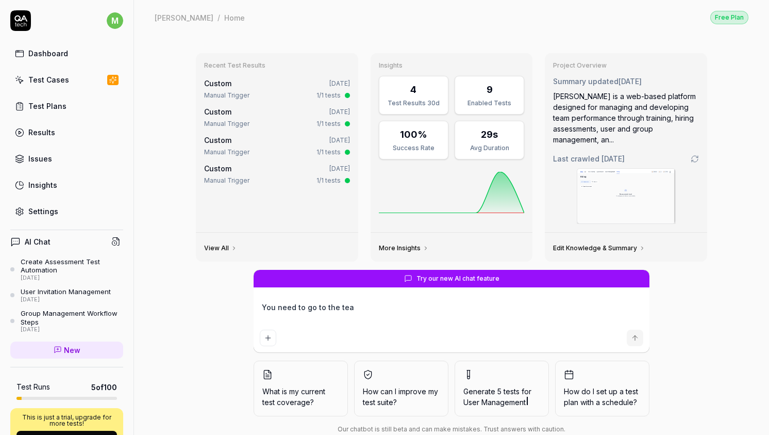
type textarea "You need to go to the team"
type textarea "*"
type textarea "You need to go to the team"
type textarea "*"
type textarea "You need to go to the team ma"
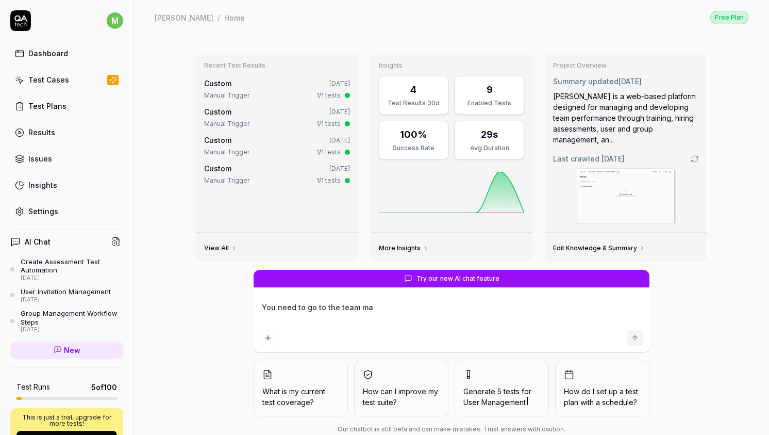
type textarea "*"
type textarea "You need to go to the team man"
type textarea "*"
type textarea "You need to go to the team mang"
type textarea "*"
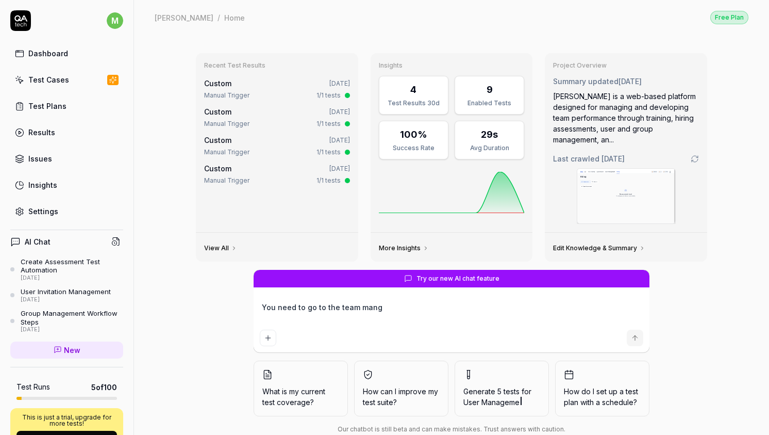
type textarea "You need to go to the team mange"
type textarea "*"
type textarea "You need to go to the team mang"
type textarea "*"
type textarea "You need to go to the team man"
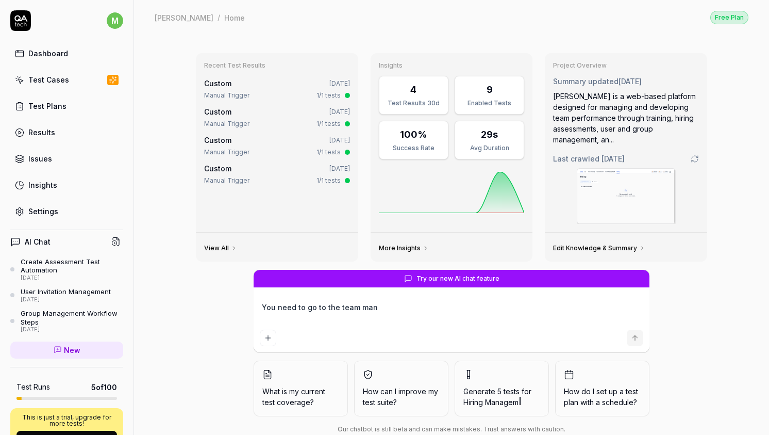
type textarea "*"
type textarea "You need to go to the team ma"
type textarea "*"
type textarea "You need to go to the team m"
type textarea "*"
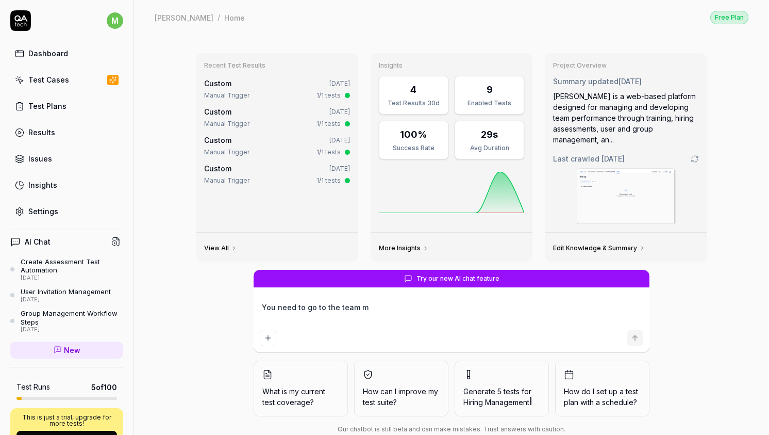
type textarea "You need to go to the team"
type textarea "*"
type textarea "You need to go to the team"
type textarea "*"
type textarea "You need to go to the tea"
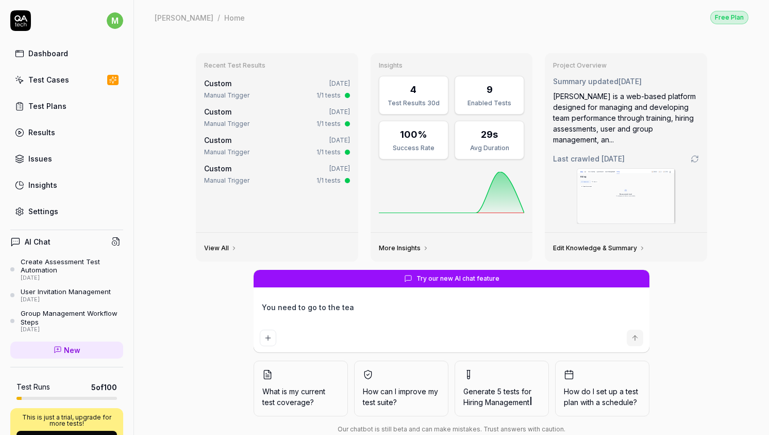
type textarea "*"
type textarea "You need to go to the te"
type textarea "*"
type textarea "You need to go to the t"
type textarea "*"
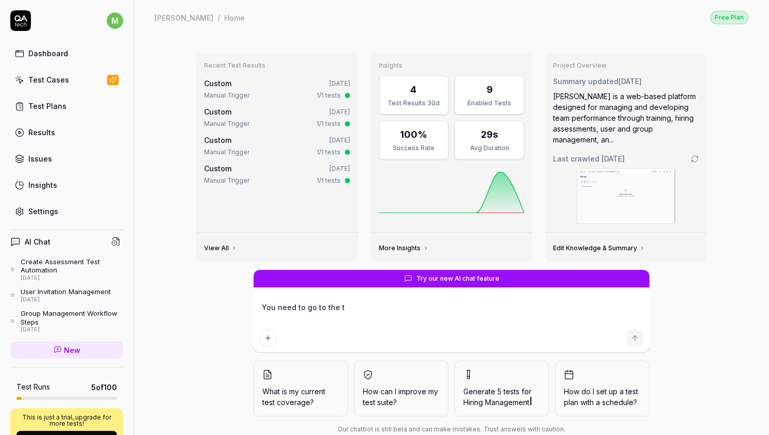
type textarea "You need to go to the"
type textarea "*"
type textarea "You need to go to the"
type textarea "*"
type textarea "You need to go to th"
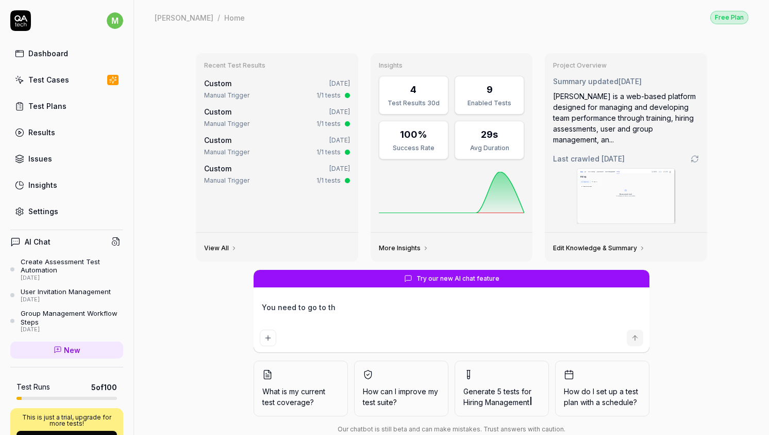
type textarea "*"
type textarea "You need to go to t"
type textarea "*"
type textarea "You need to go to"
type textarea "*"
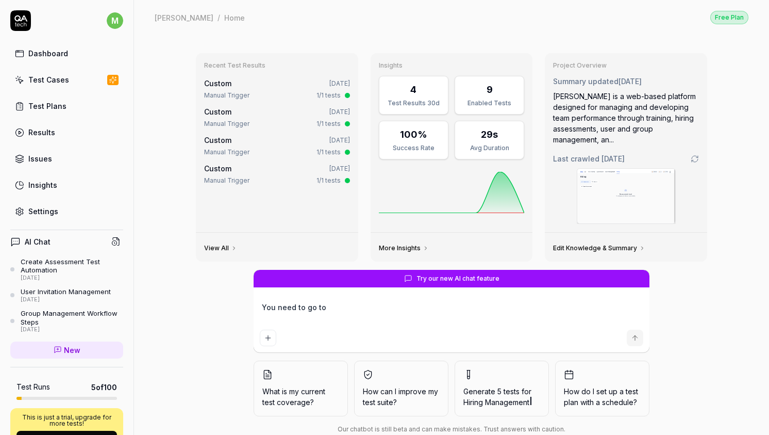
type textarea "You need to go to"
type textarea "*"
type textarea "You need to go t"
type textarea "*"
type textarea "You need to go"
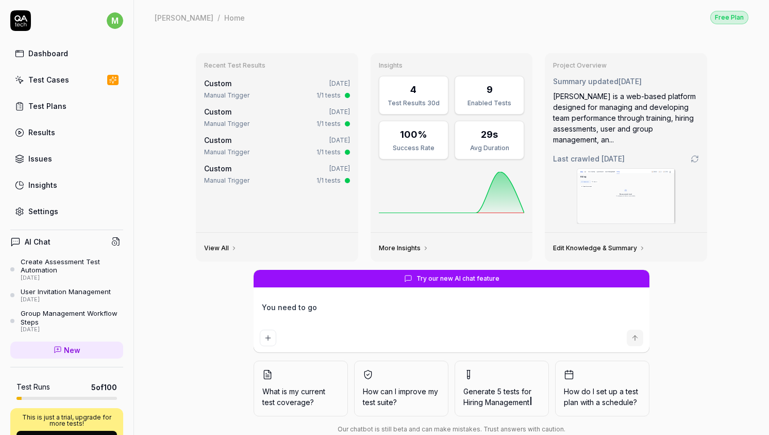
type textarea "*"
type textarea "You need to go"
type textarea "*"
type textarea "You need to g"
type textarea "*"
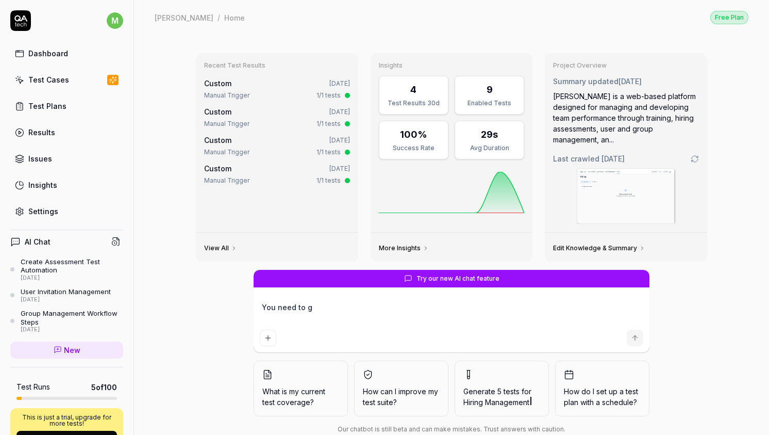
type textarea "You need to"
type textarea "*"
type textarea "You need to"
type textarea "*"
type textarea "You need to"
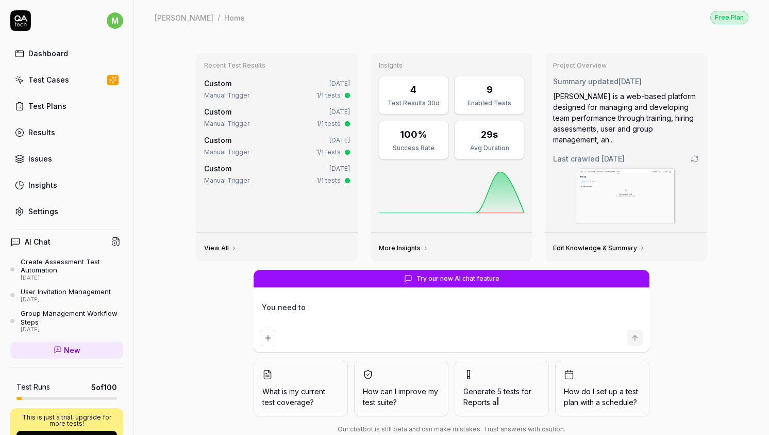
type textarea "*"
type textarea "You need to l"
type textarea "*"
type textarea "You need to lo"
type textarea "*"
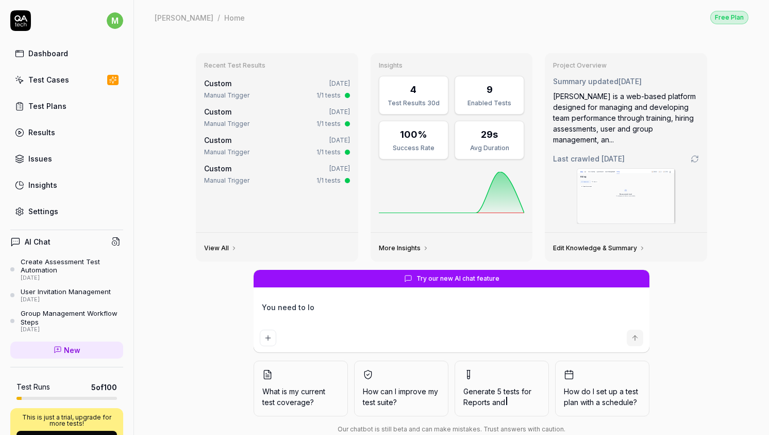
type textarea "You need to log"
type textarea "*"
type textarea "You need to logi"
type textarea "*"
type textarea "You need to login"
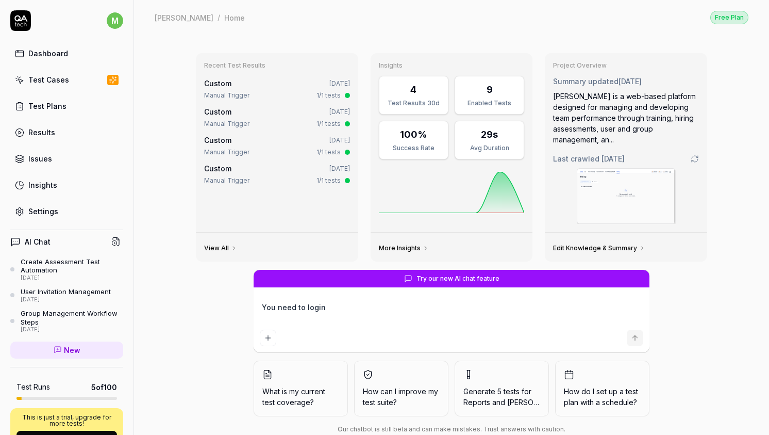
type textarea "*"
type textarea "You need to login"
type textarea "*"
type textarea "You need to login a"
type textarea "*"
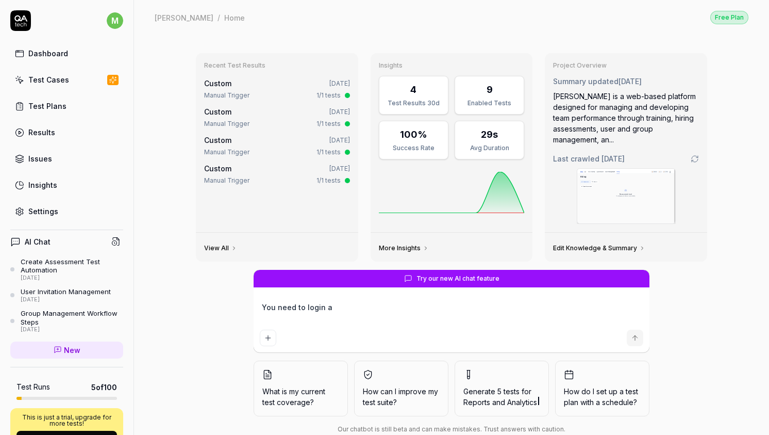
type textarea "You need to login a"
type textarea "*"
type textarea "You need to login a"
type textarea "*"
type textarea "You need to login as"
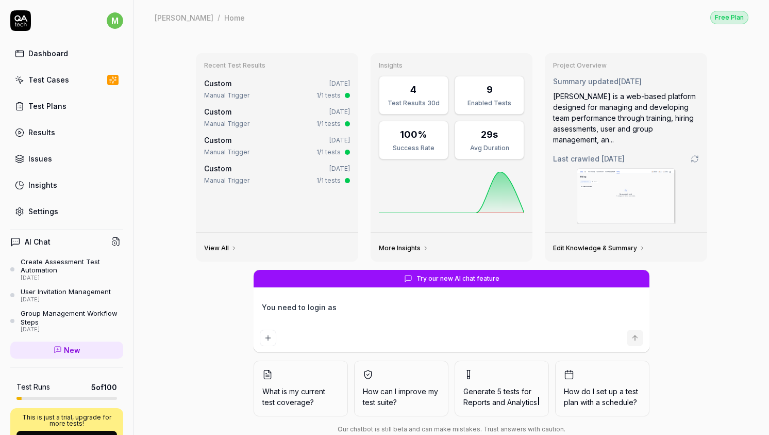
type textarea "*"
type textarea "You need to login as"
type textarea "*"
type textarea "You need to login as a"
type textarea "*"
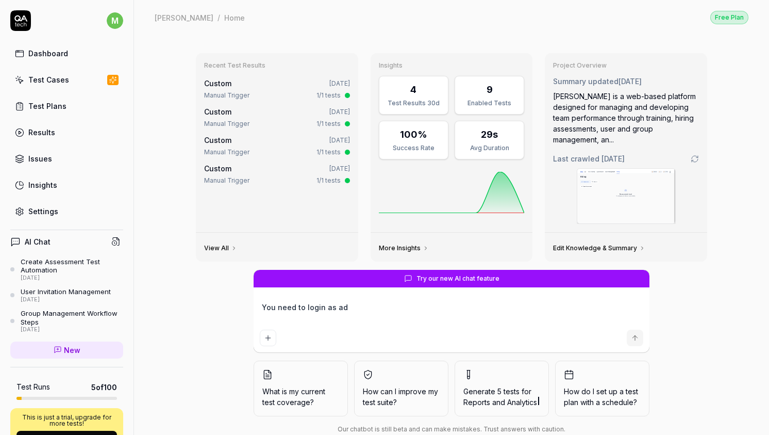
type textarea "You need to login as adm"
type textarea "*"
type textarea "You need to login as admi"
type textarea "*"
type textarea "You need to login as admin"
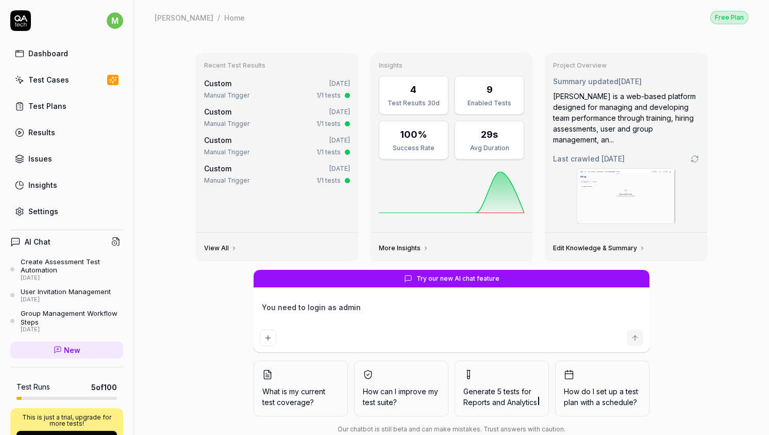
type textarea "*"
type textarea "You need to login as admin."
type textarea "*"
type textarea "You need to login as admin."
type textarea "*"
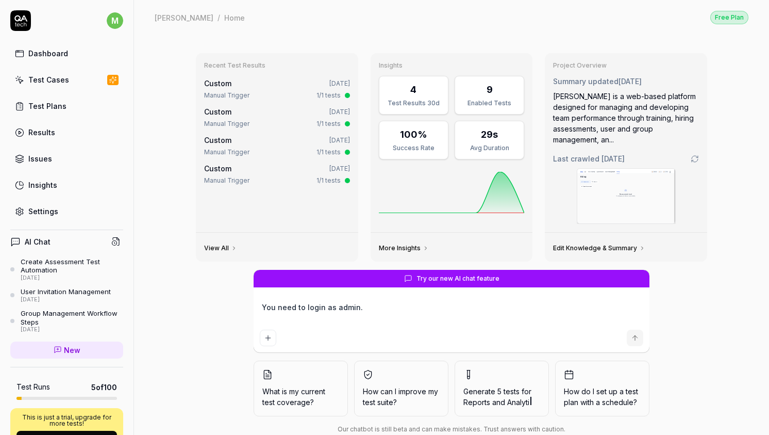
type textarea "You need to login as admin. G"
type textarea "*"
type textarea "You need to login as admin. Go"
type textarea "*"
type textarea "You need to login as admin. Go"
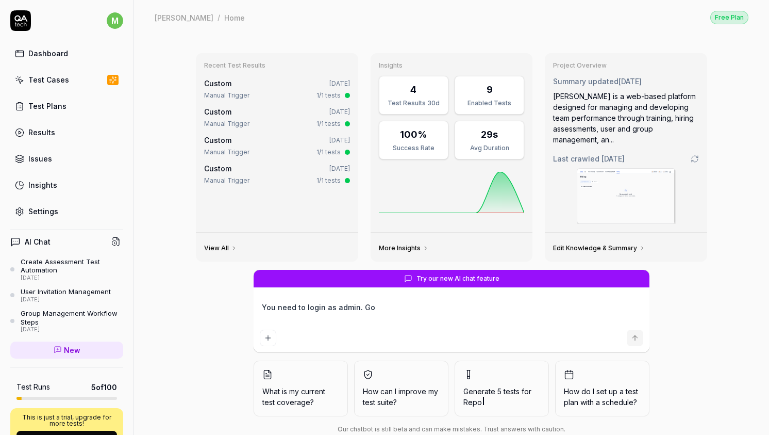
type textarea "*"
type textarea "You need to login as admin. Go t"
type textarea "*"
type textarea "You need to login as admin. Go th"
type textarea "*"
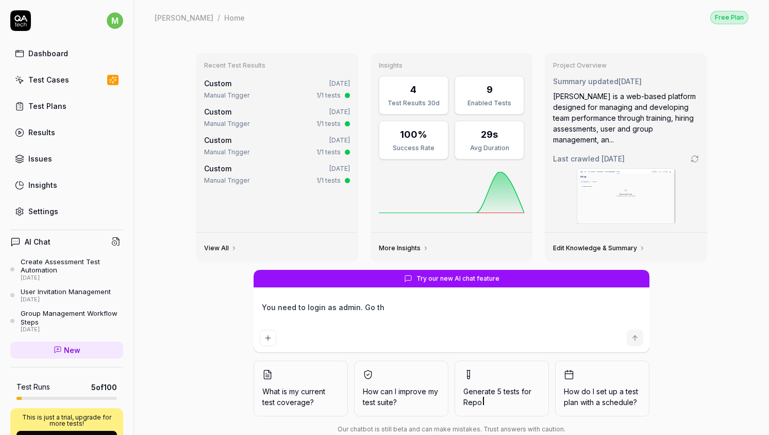
type textarea "You need to login as admin. Go the"
type textarea "*"
type textarea "You need to login as admin. Go the"
type textarea "*"
type textarea "You need to login as admin. Go the"
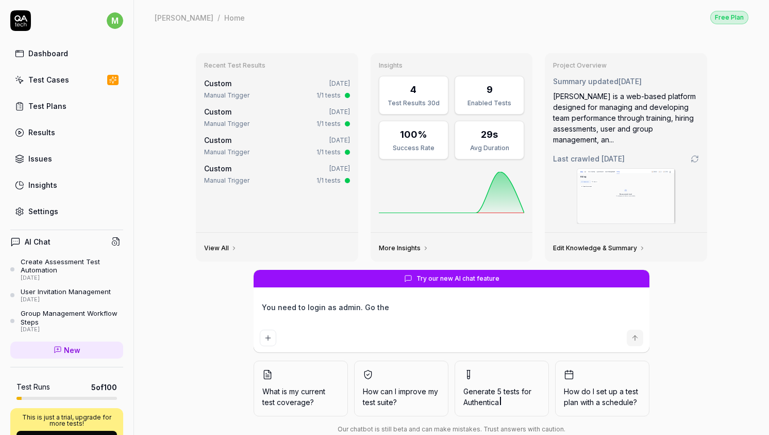
type textarea "*"
type textarea "You need to login as admin. Go th"
type textarea "*"
type textarea "You need to login as admin. Go t"
type textarea "*"
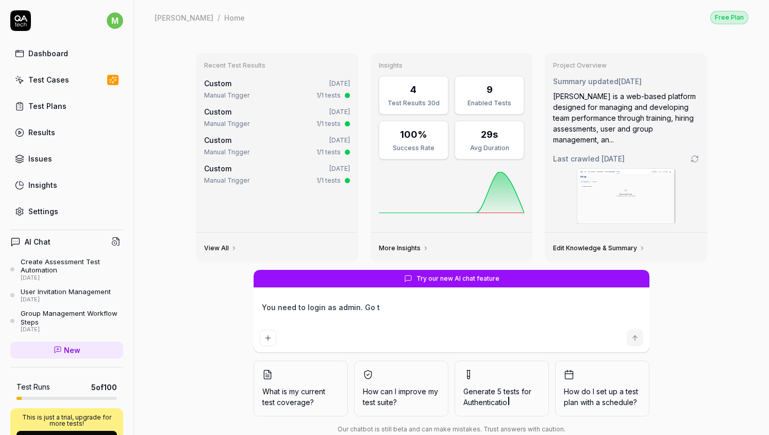
type textarea "You need to login as admin. Go to"
type textarea "*"
type textarea "You need to login as admin. Go to"
type textarea "*"
type textarea "You need to login as admin. Go to t"
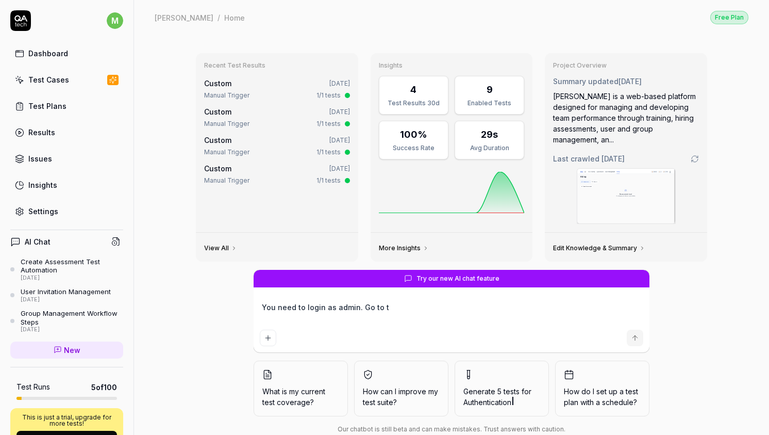
type textarea "*"
type textarea "You need to login as admin. Go to th"
type textarea "*"
type textarea "You need to login as admin. Go to the"
type textarea "*"
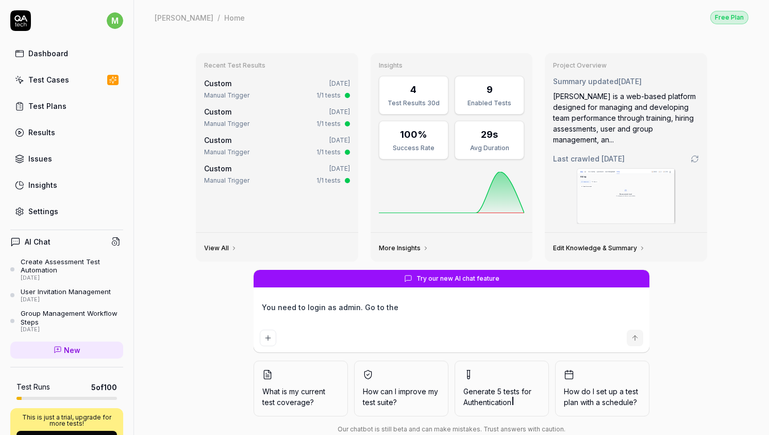
type textarea "You need to login as admin. Go to the"
type textarea "*"
type textarea "You need to login as admin. Go to the t"
type textarea "*"
type textarea "You need to login as admin. Go to the te"
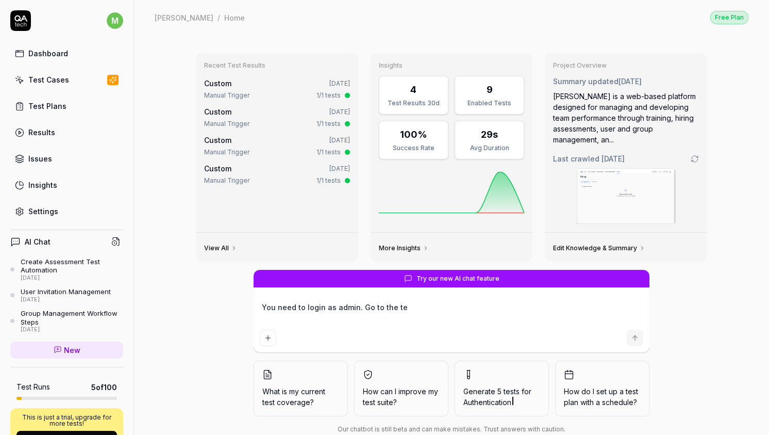
type textarea "*"
type textarea "You need to login as admin. Go to the tea"
type textarea "*"
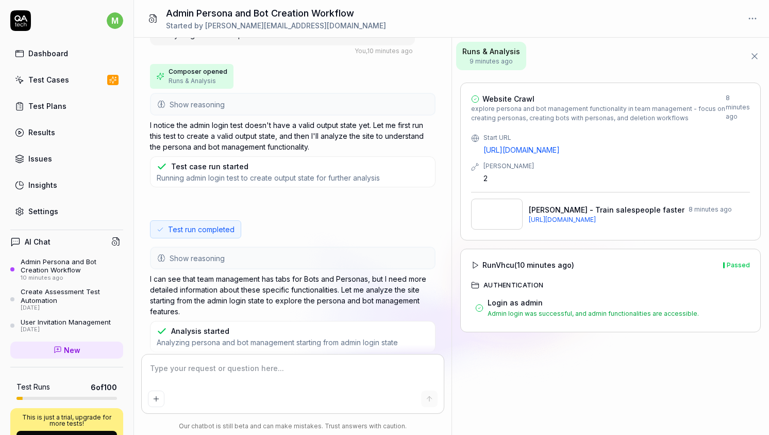
scroll to position [109, 0]
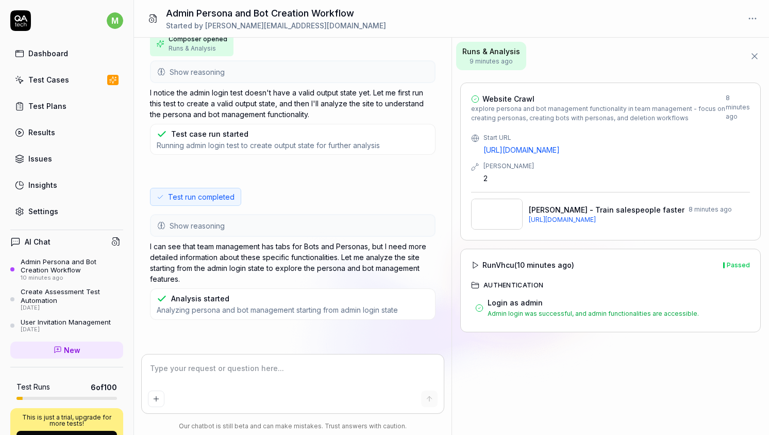
click at [283, 306] on span "Analyzing persona and bot management starting from admin login state" at bounding box center [277, 310] width 241 height 10
click at [281, 378] on textarea at bounding box center [292, 373] width 289 height 26
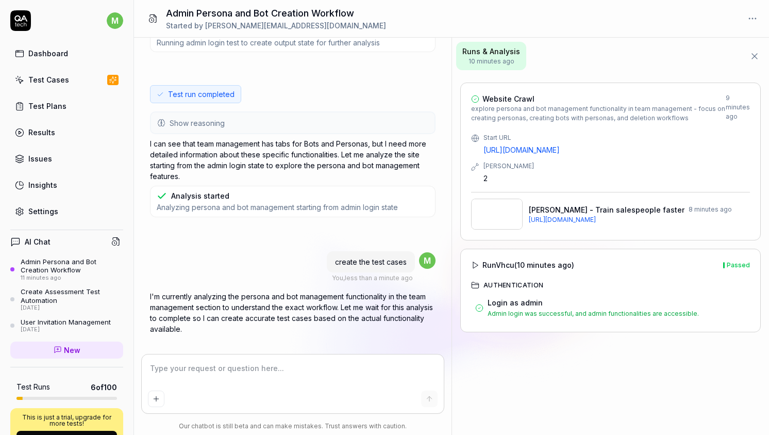
scroll to position [226, 0]
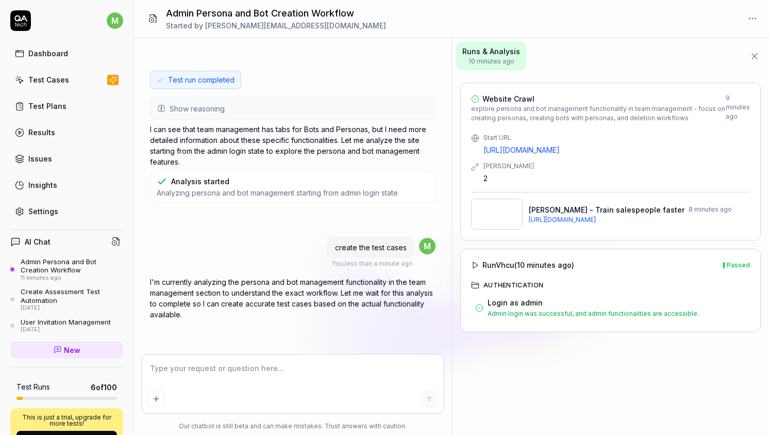
click at [335, 178] on div "Analysis started" at bounding box center [277, 181] width 241 height 11
click at [268, 188] on span "Analyzing persona and bot management starting from admin login state" at bounding box center [277, 193] width 241 height 10
click at [268, 194] on span "Analyzing persona and bot management starting from admin login state" at bounding box center [277, 193] width 241 height 10
click at [490, 175] on div "2" at bounding box center [617, 178] width 267 height 11
click at [559, 219] on span "https://app-test.getzell.com/admin/team" at bounding box center [639, 219] width 221 height 9
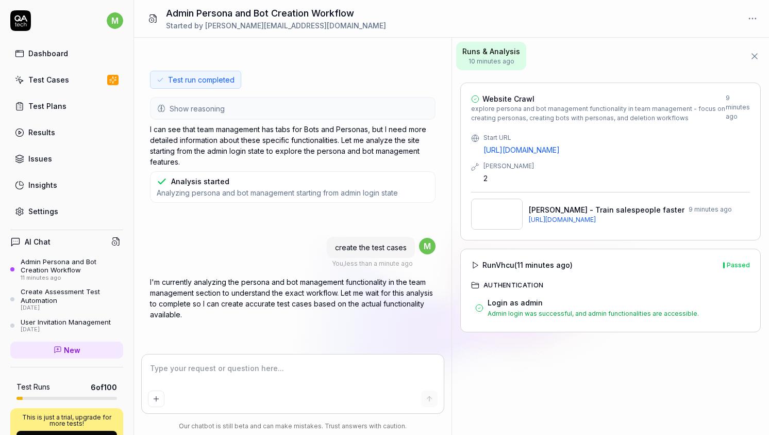
click at [321, 365] on textarea at bounding box center [292, 373] width 289 height 26
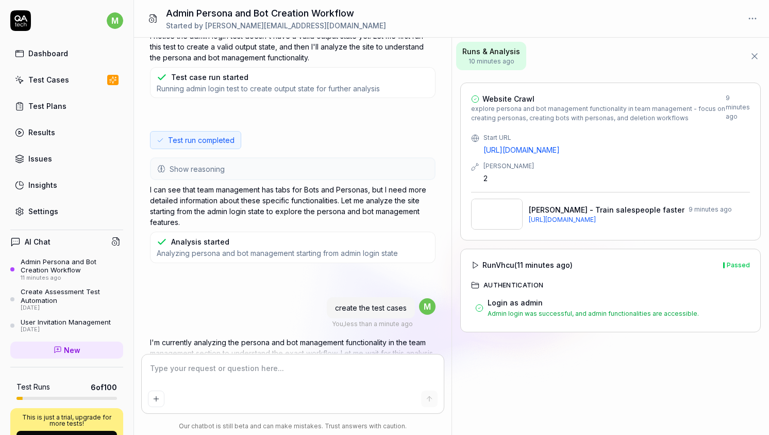
scroll to position [0, 0]
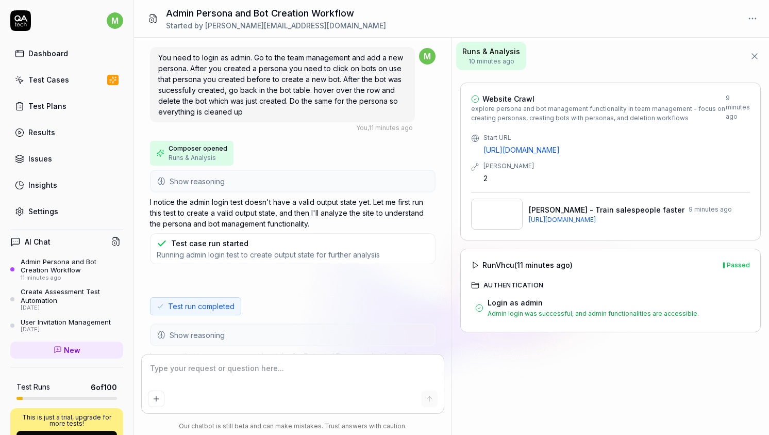
click at [748, 16] on html "m Dashboard Test Cases Test Plans Results Issues Insights Settings AI Chat Admi…" at bounding box center [384, 217] width 769 height 435
click at [615, 157] on html "m Dashboard Test Cases Test Plans Results Issues Insights Settings AI Chat Admi…" at bounding box center [384, 217] width 769 height 435
click at [544, 279] on div "Run Vhcu ( 11 minutes ago ) Passed Authentication Login as admin Admin login wa…" at bounding box center [610, 291] width 301 height 84
click at [546, 311] on div "Admin login was successful, and admin functionalities are accessible." at bounding box center [617, 313] width 258 height 9
click at [570, 147] on link "https://app-test.getzell.com/admin/team" at bounding box center [617, 149] width 267 height 11
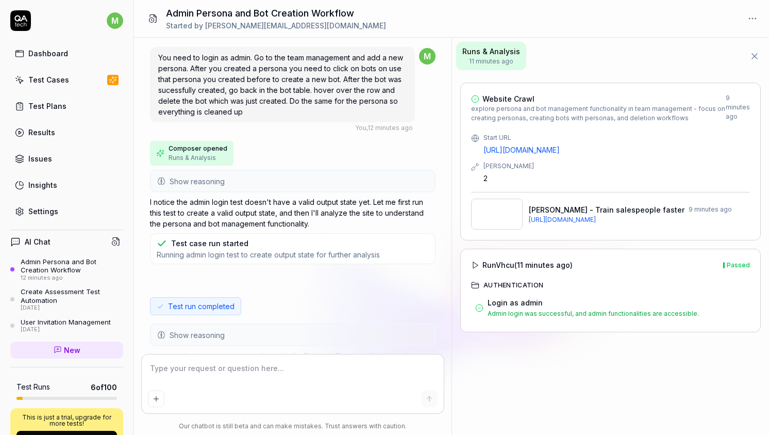
click at [254, 366] on textarea at bounding box center [292, 373] width 289 height 26
paste textarea "[URL][DOMAIN_NAME]"
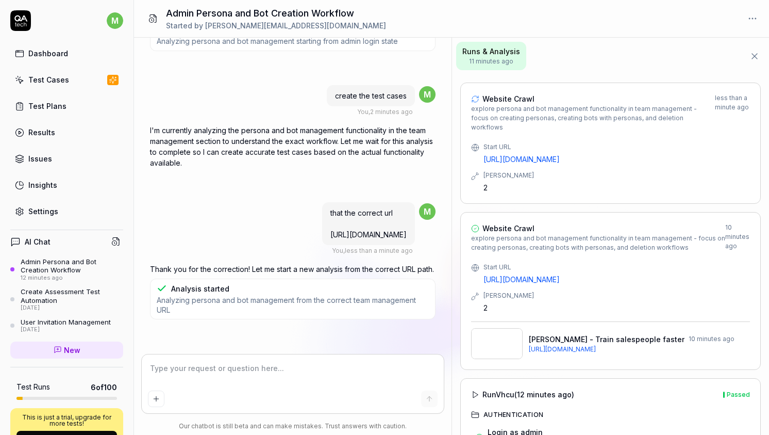
scroll to position [24, 0]
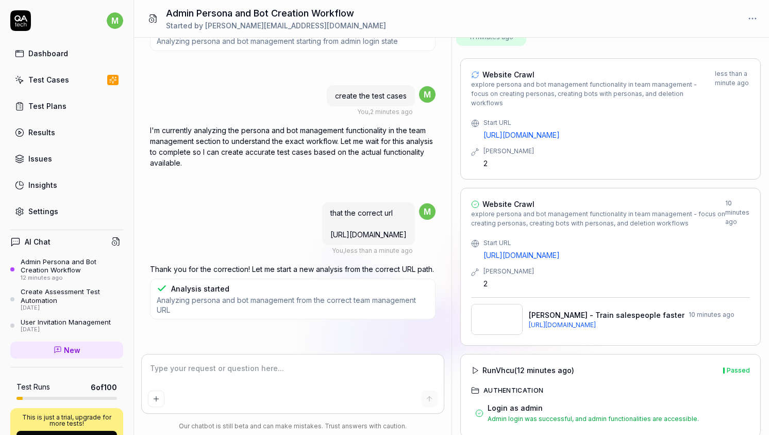
click at [500, 304] on img at bounding box center [497, 319] width 52 height 31
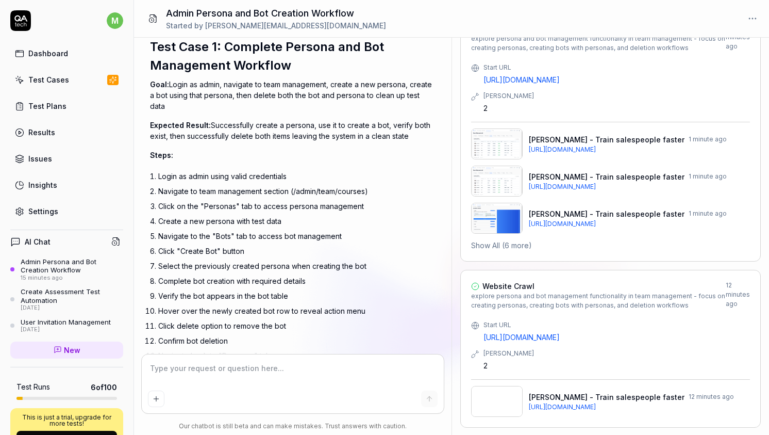
scroll to position [865, 0]
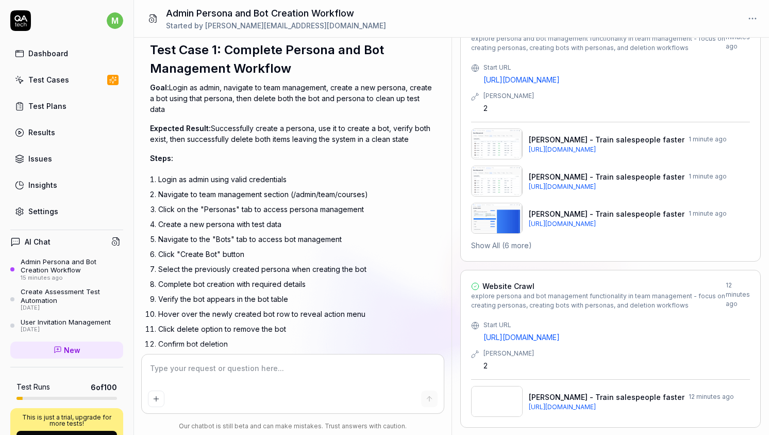
click at [252, 370] on textarea at bounding box center [292, 373] width 289 height 26
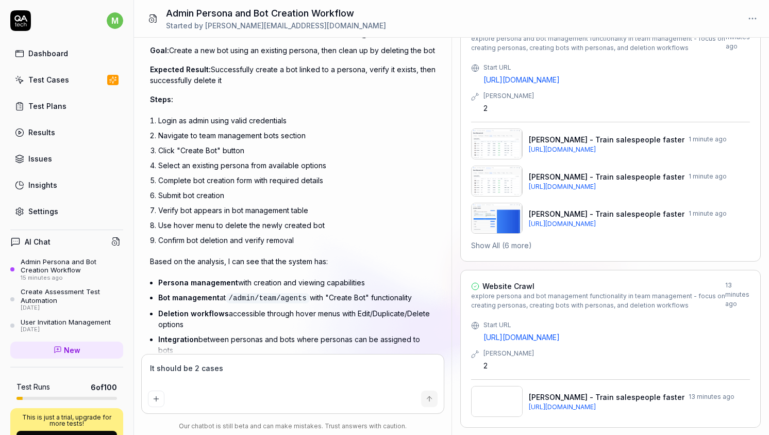
scroll to position [1511, 0]
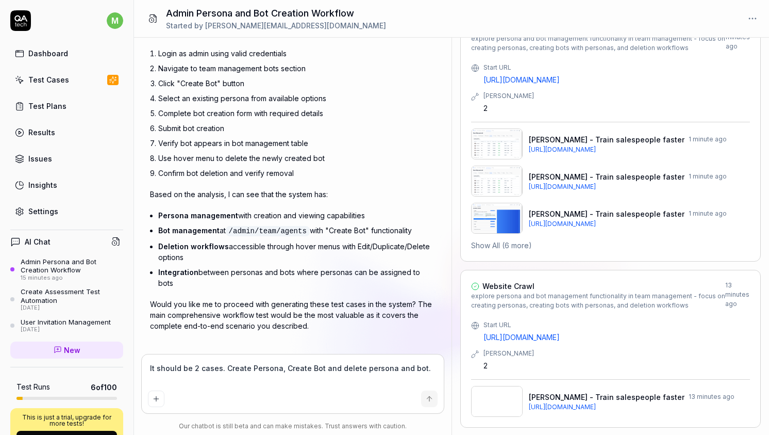
click at [423, 369] on textarea "It should be 2 cases. Create Persona, Create Bot and delete persona and bot." at bounding box center [292, 373] width 289 height 26
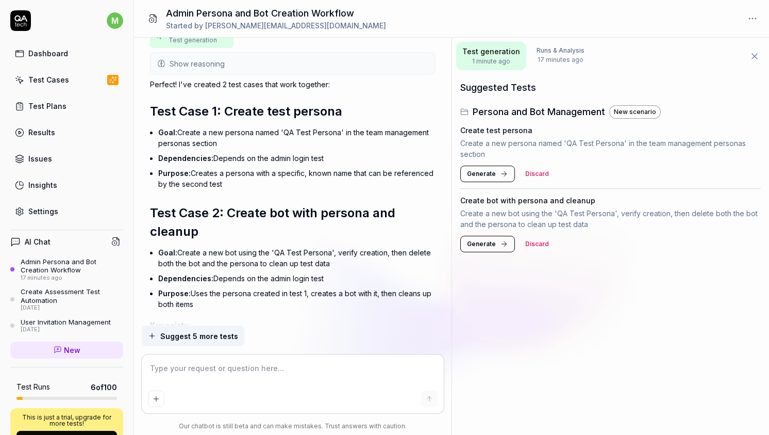
scroll to position [1921, 0]
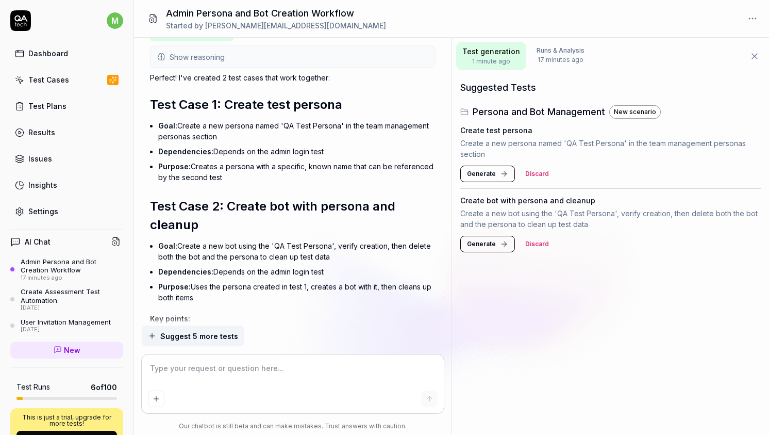
click at [294, 264] on li "Dependencies: Depends on the admin login test" at bounding box center [297, 271] width 278 height 15
click at [294, 279] on li "Purpose: Uses the persona created in test 1, creates a bot with it, then cleans…" at bounding box center [297, 292] width 278 height 26
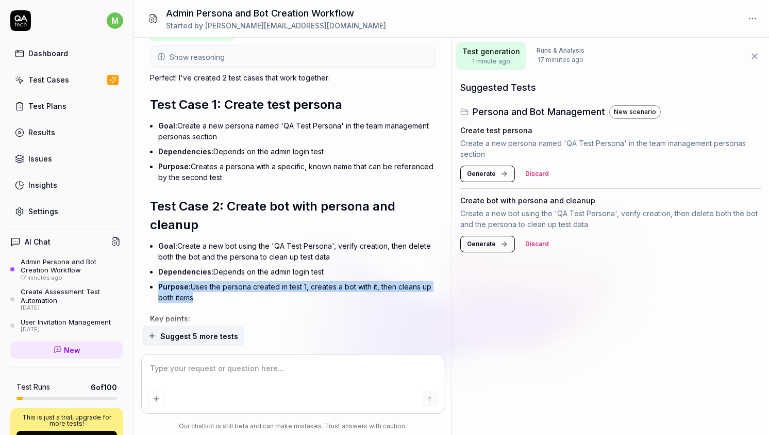
click at [294, 279] on li "Purpose: Uses the persona created in test 1, creates a bot with it, then cleans…" at bounding box center [297, 292] width 278 height 26
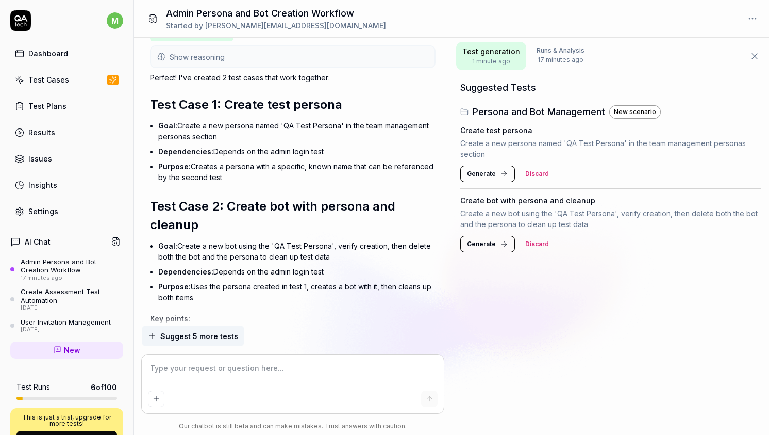
click at [308, 287] on li "Purpose: Uses the persona created in test 1, creates a bot with it, then cleans…" at bounding box center [297, 292] width 278 height 26
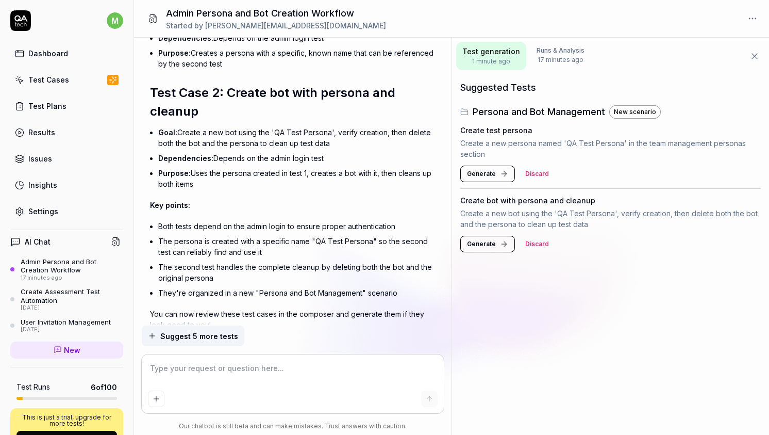
scroll to position [2062, 0]
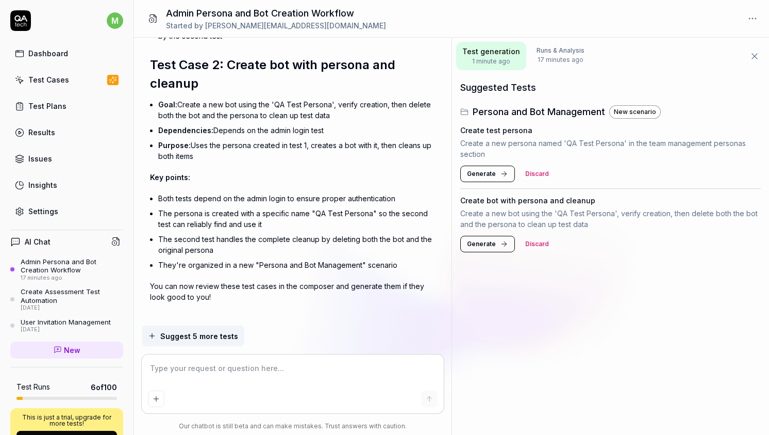
click at [266, 257] on li "They're organized in a new "Persona and Bot Management" scenario" at bounding box center [297, 264] width 278 height 15
click at [268, 280] on p "You can now review these test cases in the composer and generate them if they l…" at bounding box center [293, 291] width 286 height 22
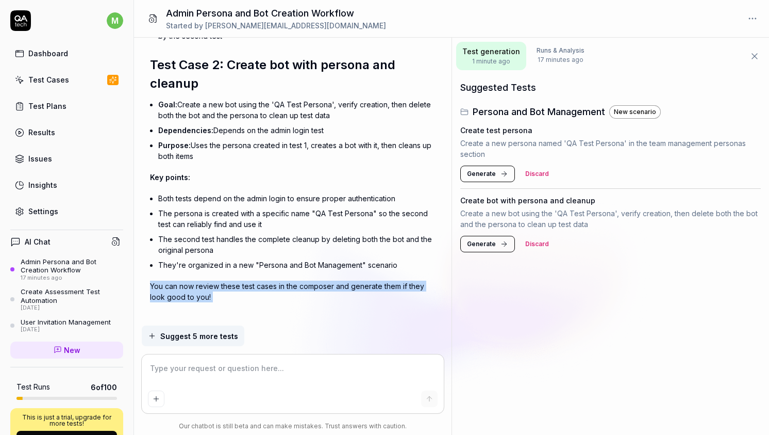
click at [268, 280] on p "You can now review these test cases in the composer and generate them if they l…" at bounding box center [293, 291] width 286 height 22
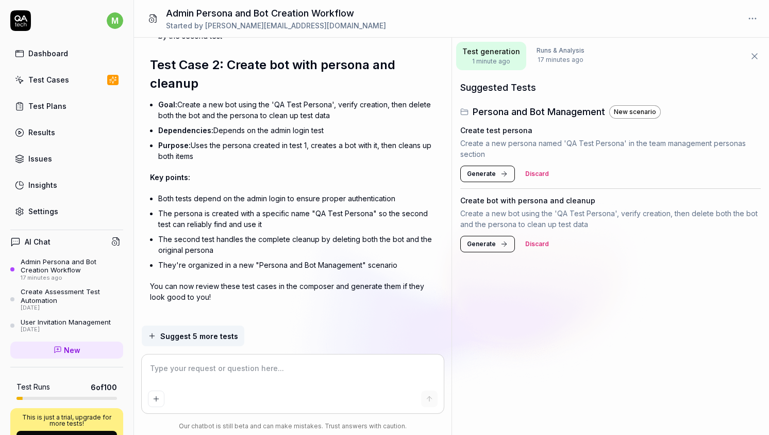
click at [282, 280] on p "You can now review these test cases in the composer and generate them if they l…" at bounding box center [293, 291] width 286 height 22
click at [253, 368] on textarea at bounding box center [292, 373] width 289 height 26
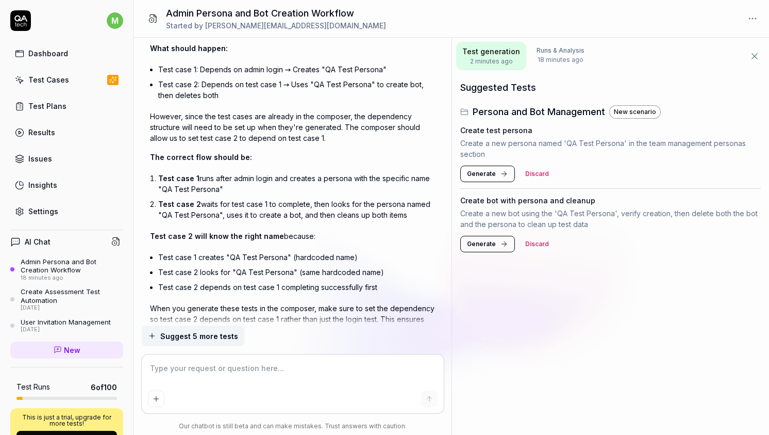
scroll to position [2521, 0]
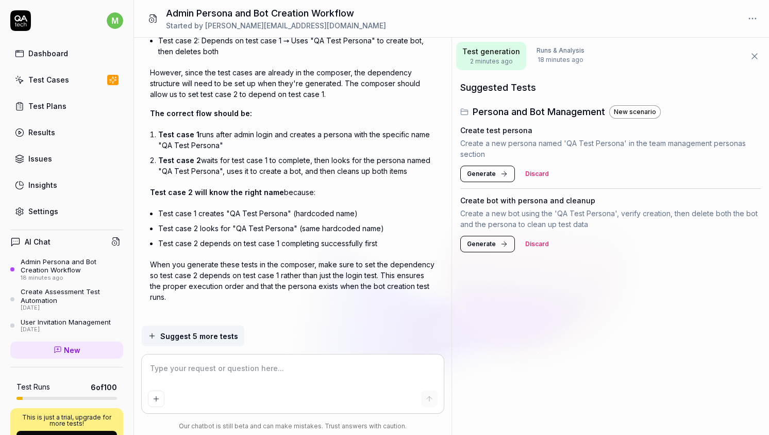
click at [251, 372] on textarea at bounding box center [292, 373] width 289 height 26
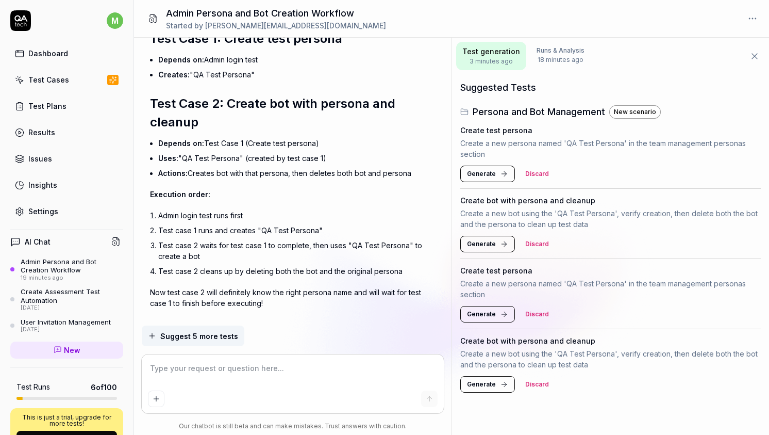
scroll to position [2923, 0]
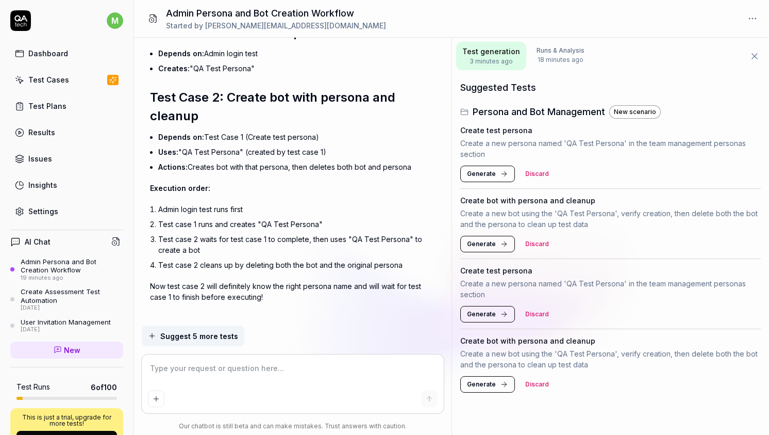
click at [540, 248] on button "Discard" at bounding box center [537, 244] width 36 height 16
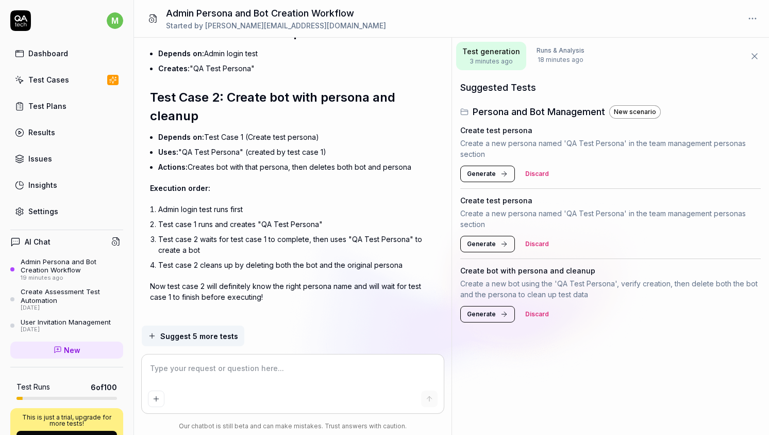
click at [537, 175] on button "Discard" at bounding box center [537, 174] width 36 height 16
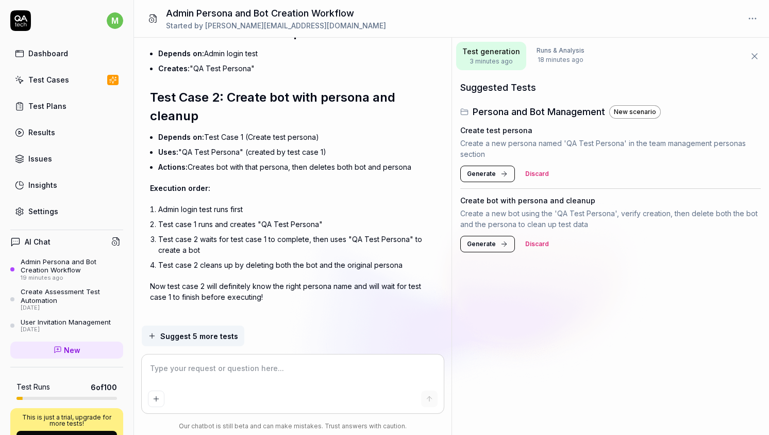
click at [500, 175] on icon at bounding box center [504, 174] width 8 height 8
click at [494, 244] on span "Generate" at bounding box center [481, 243] width 29 height 9
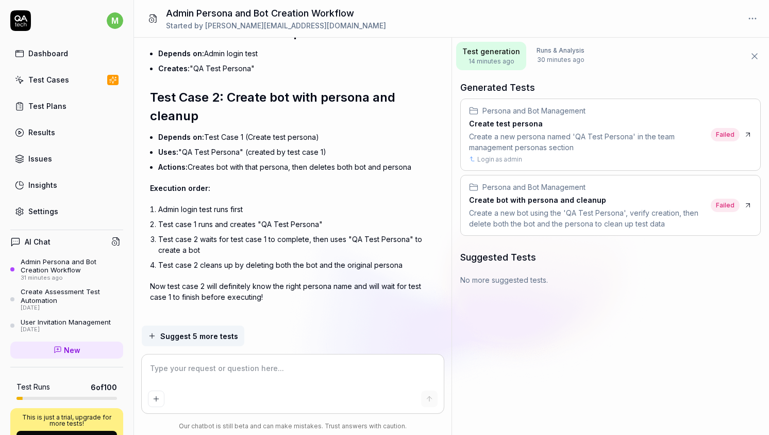
click at [624, 131] on div "Create a new persona named 'QA Test Persona' in the team management personas se…" at bounding box center [588, 142] width 238 height 22
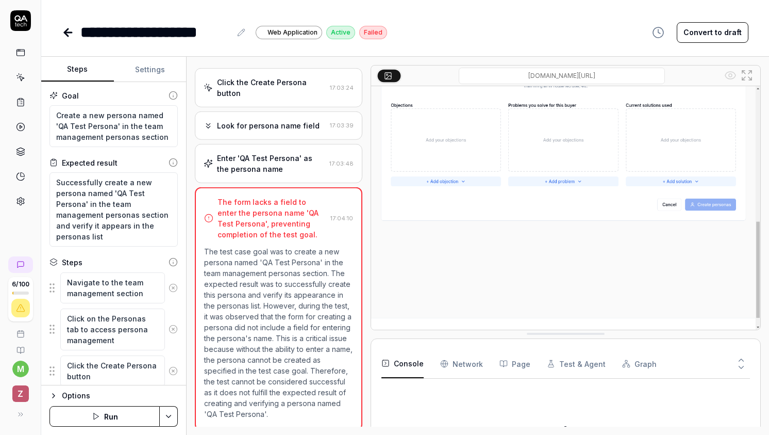
scroll to position [91, 0]
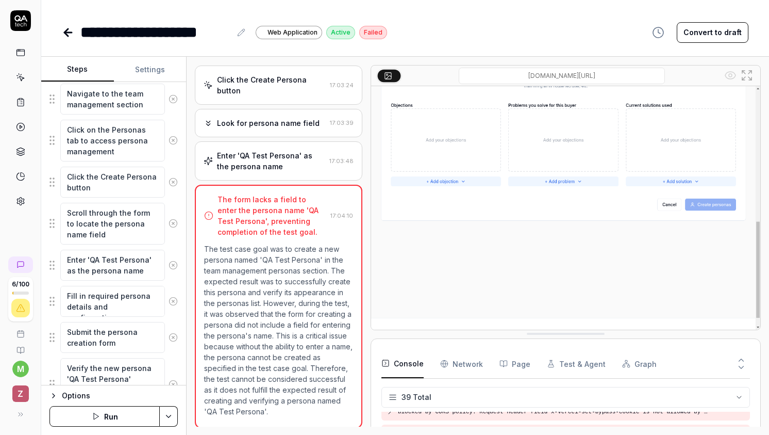
scroll to position [246, 0]
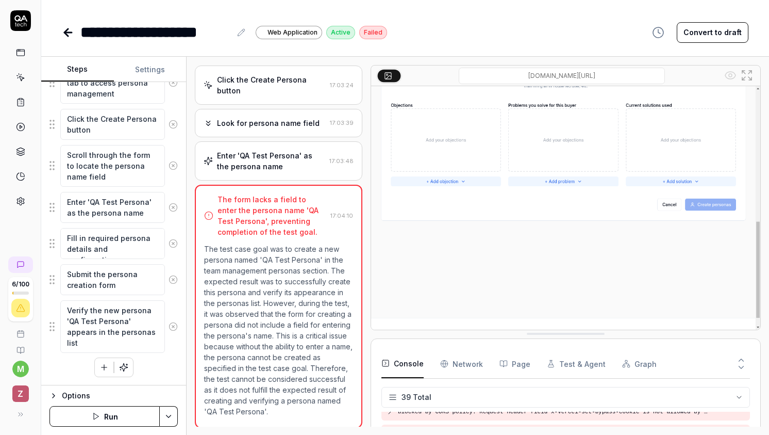
click at [104, 368] on icon "button" at bounding box center [104, 367] width 0 height 6
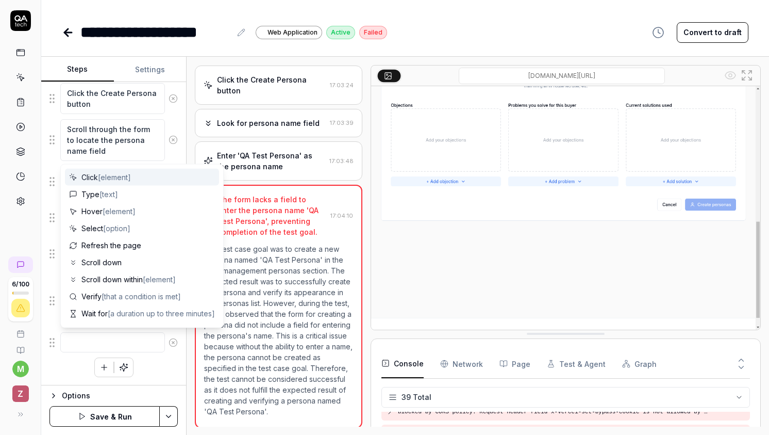
type textarea "*"
type textarea "A"
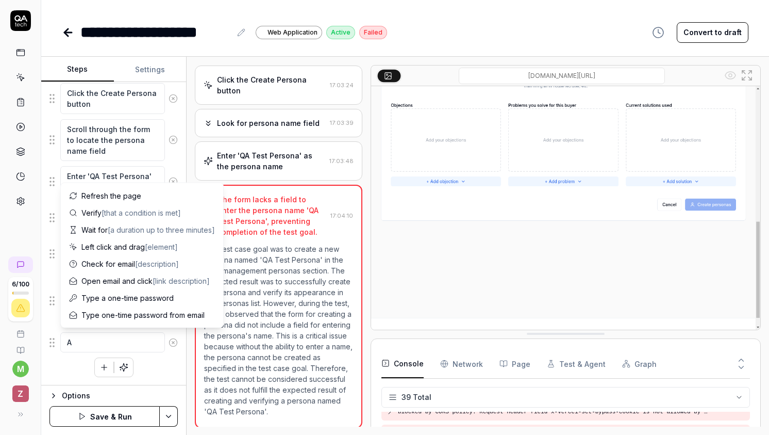
type textarea "*"
type textarea "Ad"
type textarea "*"
type textarea "Add"
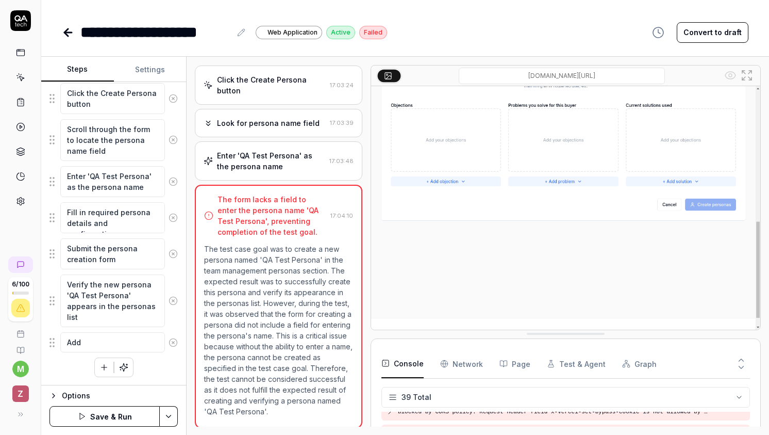
type textarea "*"
type textarea "Add"
type textarea "*"
type textarea "Add r"
type textarea "*"
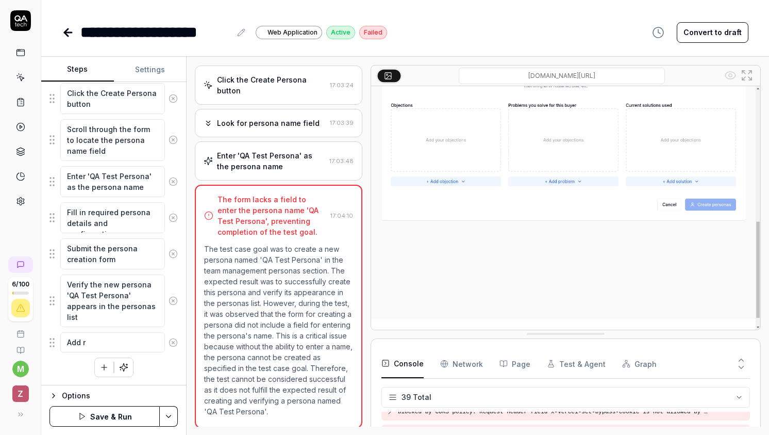
type textarea "Add re"
type textarea "*"
type textarea "Add rel"
type textarea "*"
type textarea "Add rele"
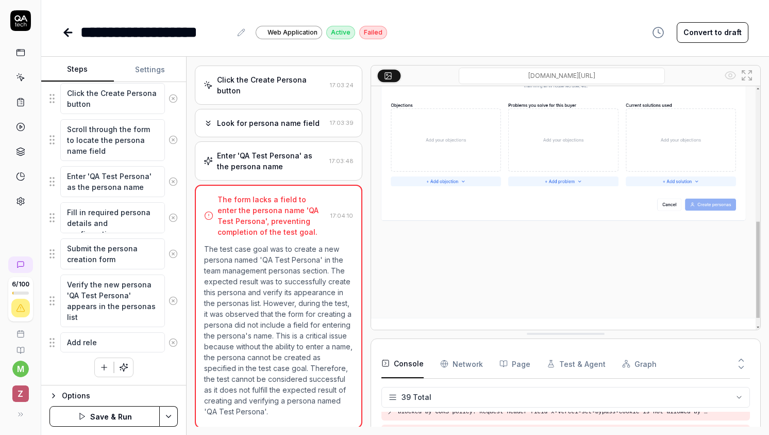
type textarea "*"
type textarea "Add relev"
type textarea "*"
type textarea "Add releva"
type textarea "*"
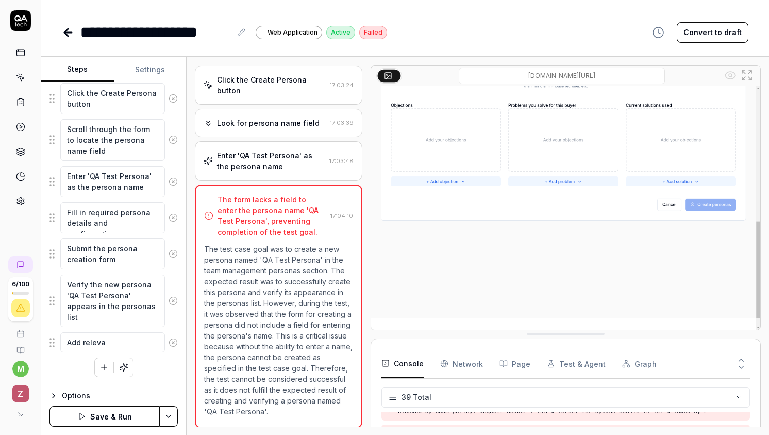
type textarea "Add relevan"
type textarea "*"
type textarea "Add relevant"
type textarea "*"
type textarea "Add relevant"
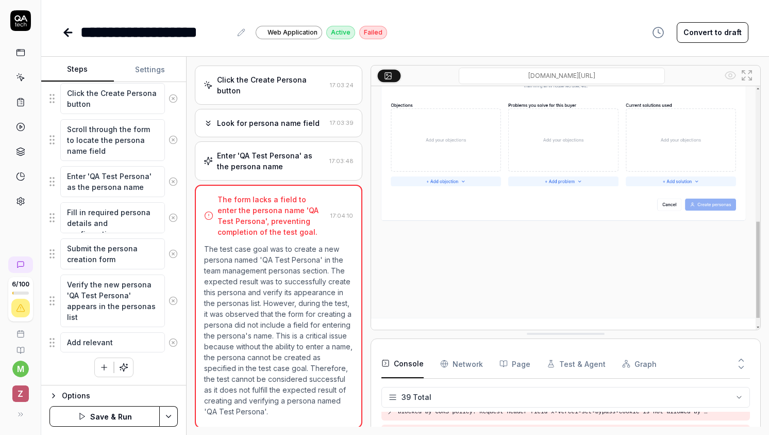
type textarea "*"
type textarea "Add relevant o"
type textarea "*"
type textarea "Add relevant ob"
type textarea "*"
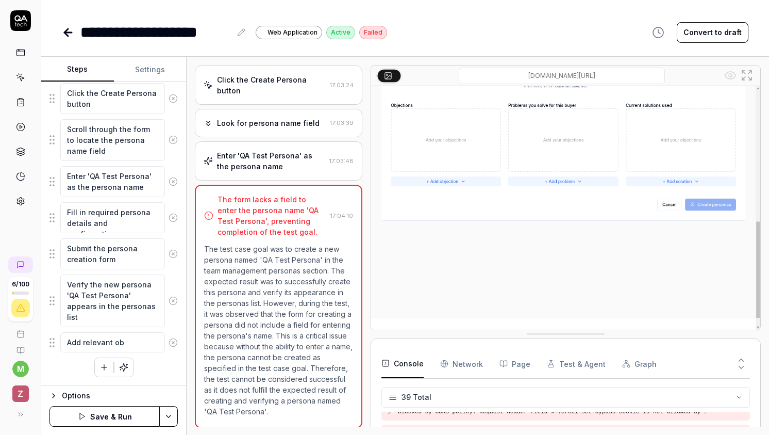
type textarea "Add relevant obj"
type textarea "*"
type textarea "Add relevant obje"
type textarea "*"
type textarea "Add relevant objec"
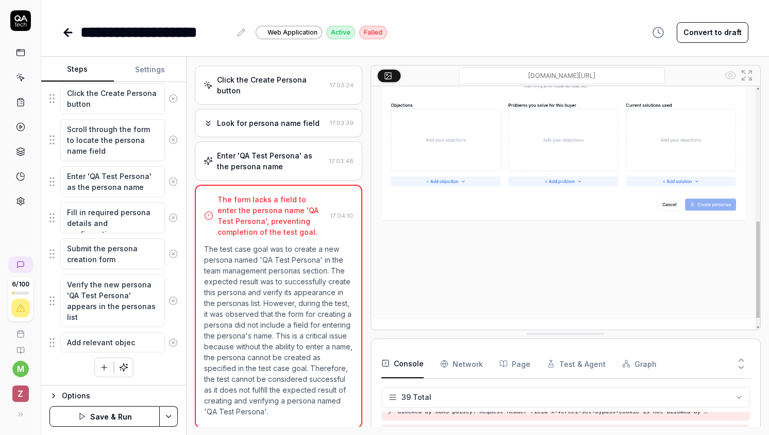
type textarea "*"
type textarea "Add relevant object"
type textarea "*"
type textarea "Add relevant objecti"
type textarea "*"
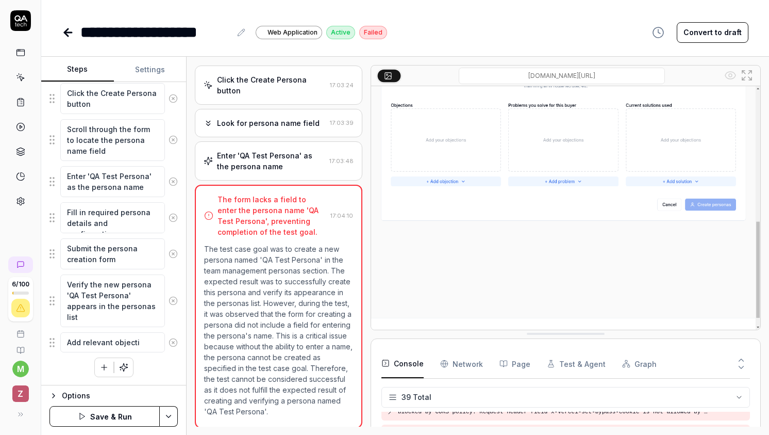
type textarea "Add relevant objectio"
type textarea "*"
type textarea "Add relevant objection"
click at [101, 362] on icon "button" at bounding box center [104, 366] width 9 height 9
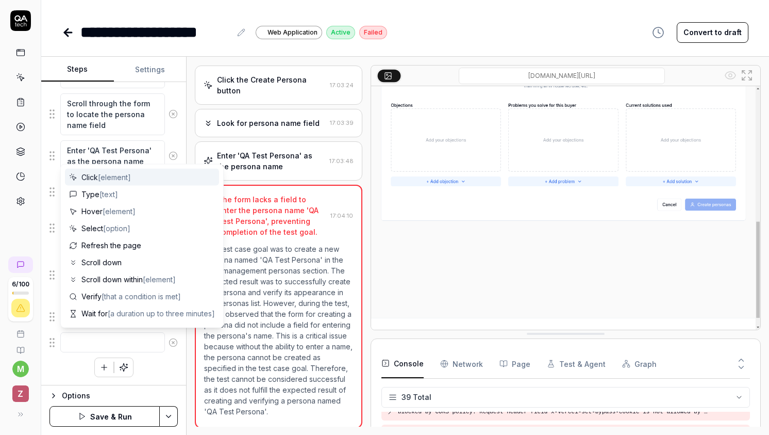
type textarea "*"
type textarea "a"
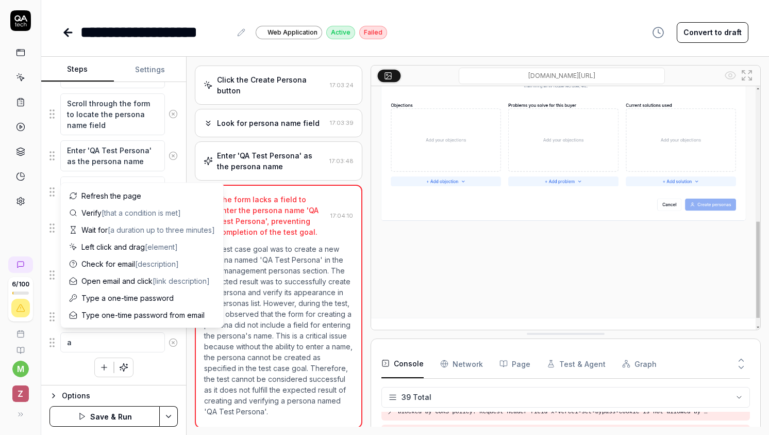
type textarea "*"
type textarea "ad"
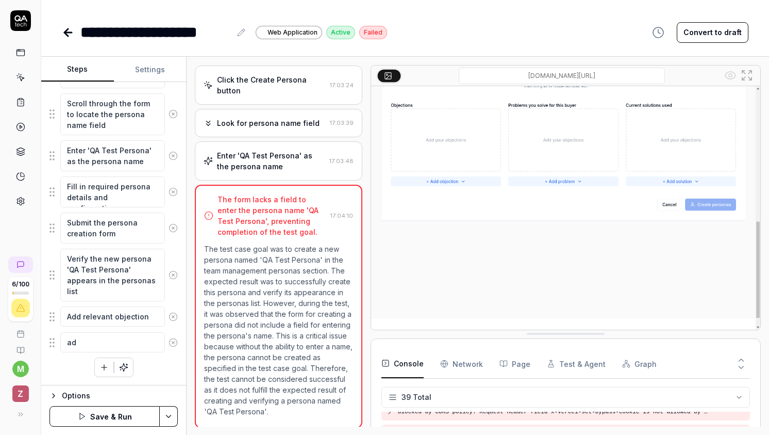
type textarea "*"
type textarea "add"
type textarea "*"
type textarea "add"
type textarea "*"
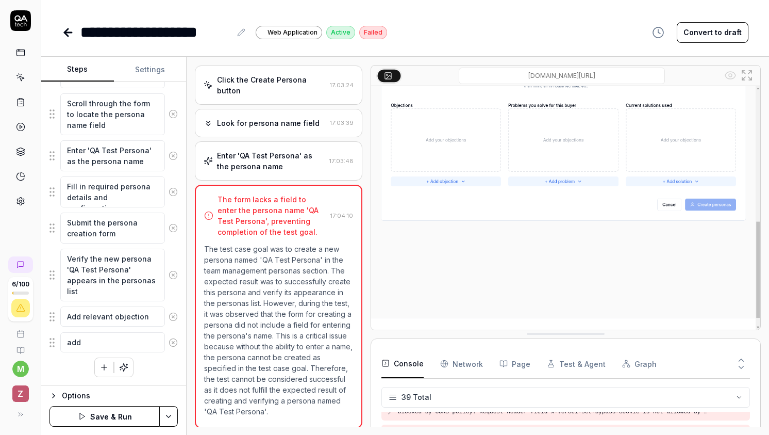
type textarea "add r"
type textarea "*"
type textarea "add re"
type textarea "*"
type textarea "add rele"
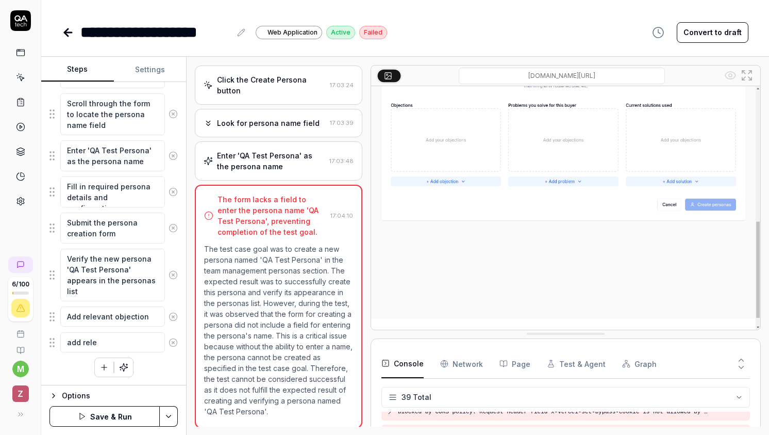
type textarea "*"
type textarea "add relev"
type textarea "*"
type textarea "add releva"
type textarea "*"
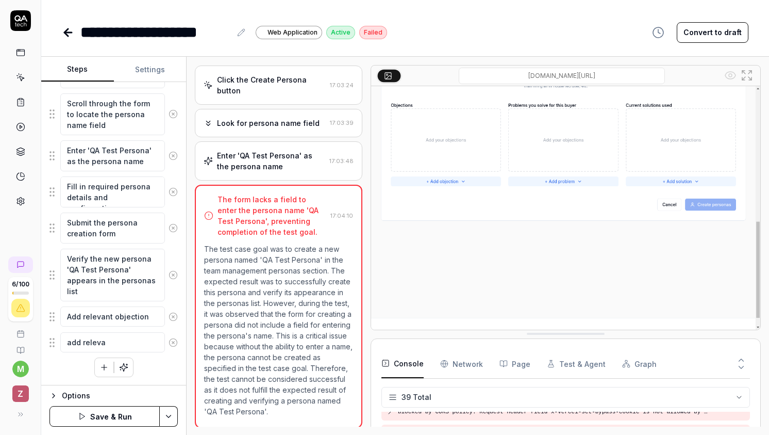
type textarea "add relevan"
type textarea "*"
type textarea "add relevant"
type textarea "*"
type textarea "add relevant"
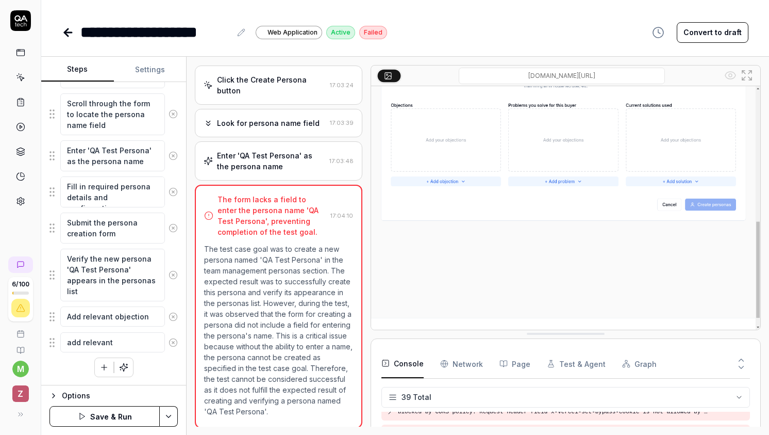
type textarea "*"
type textarea "add relevant o"
type textarea "*"
type textarea "add relevant"
type textarea "*"
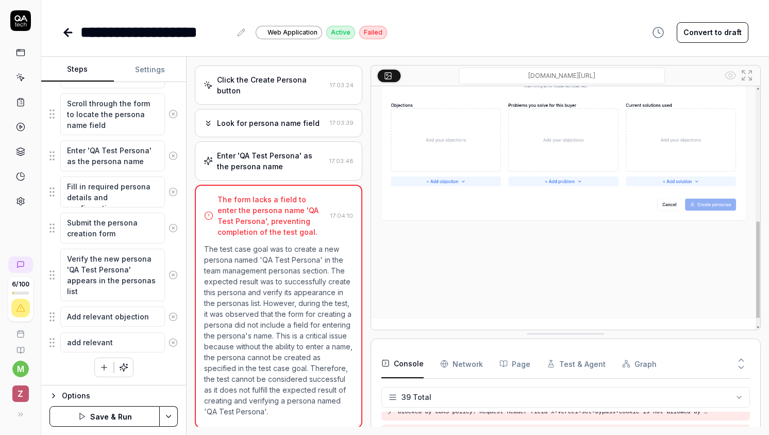
type textarea "add relevant p"
type textarea "*"
type textarea "add relevant pr"
type textarea "*"
type textarea "add relevant pro"
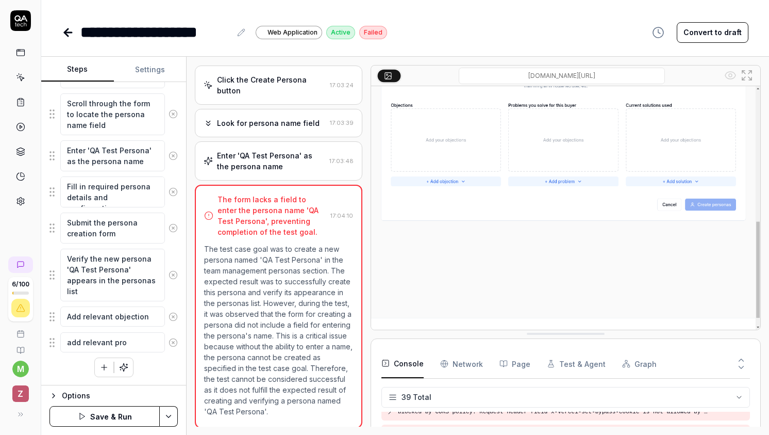
type textarea "*"
type textarea "add relevant prob"
type textarea "*"
type textarea "add relevant probl"
type textarea "*"
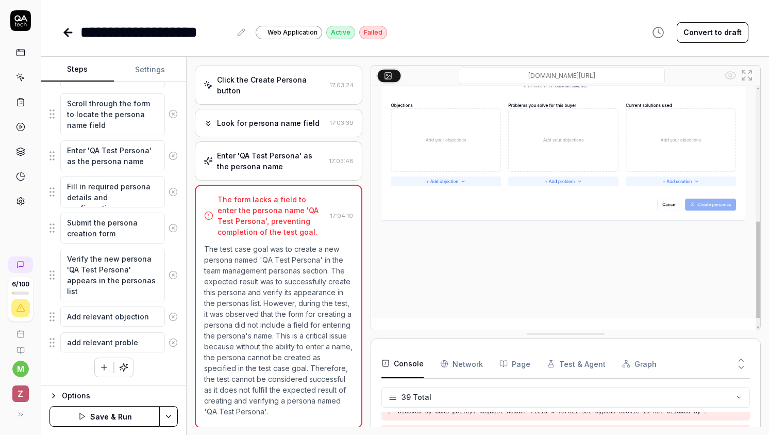
type textarea "add relevant problem"
type textarea "*"
type textarea "add relevant problem"
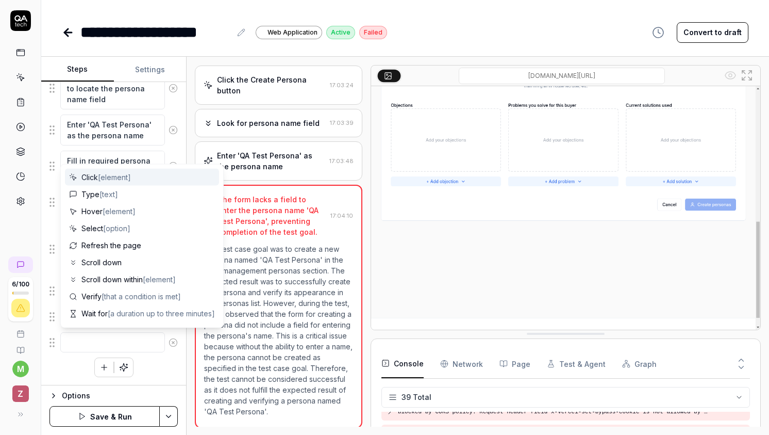
click at [100, 373] on button "button" at bounding box center [104, 367] width 19 height 19
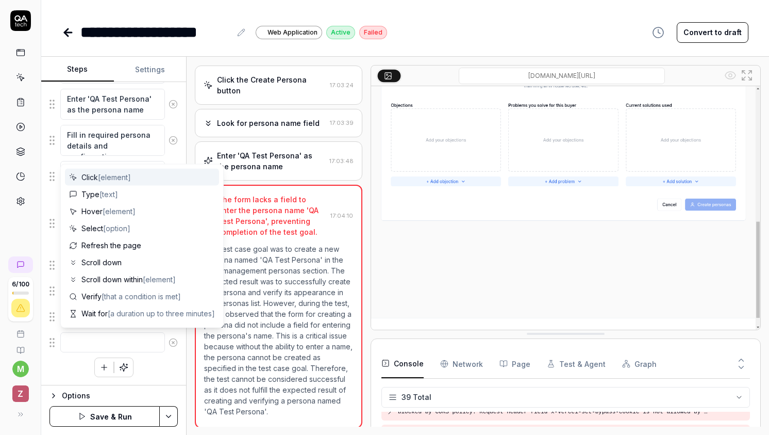
type textarea "*"
type textarea "a"
type textarea "*"
type textarea "ad"
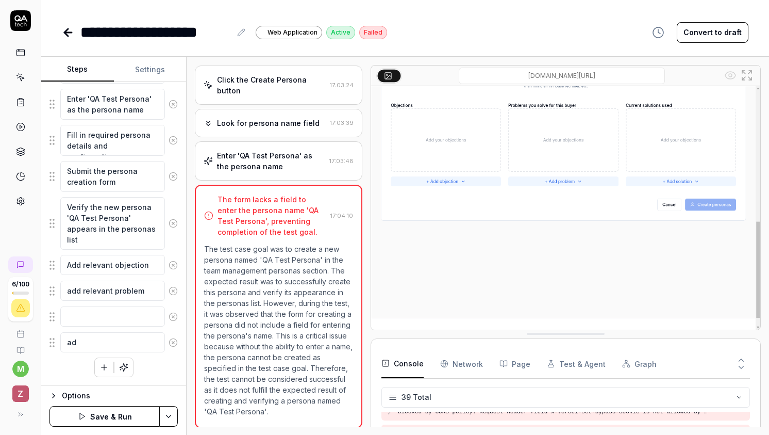
type textarea "*"
type textarea "add"
type textarea "*"
type textarea "add"
type textarea "*"
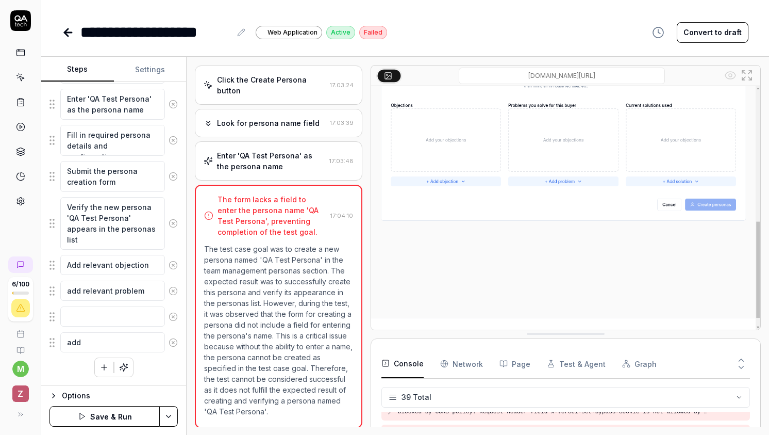
type textarea "add r"
type textarea "*"
type textarea "add re"
type textarea "*"
type textarea "add rel"
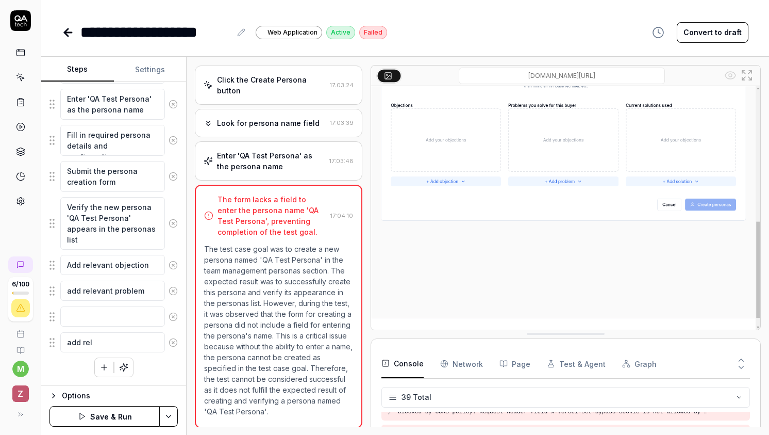
type textarea "*"
type textarea "add rele"
type textarea "*"
type textarea "add relev"
type textarea "*"
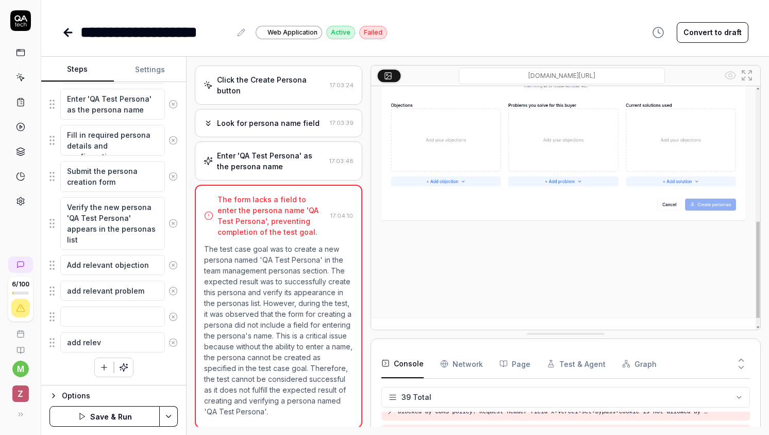
type textarea "add releva"
type textarea "*"
type textarea "add relevan"
type textarea "*"
type textarea "add relevant"
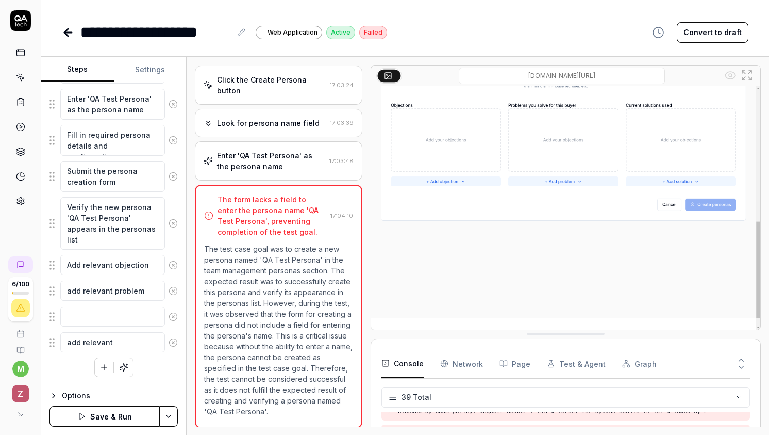
type textarea "*"
type textarea "add relevant"
type textarea "*"
type textarea "add relevant s"
type textarea "*"
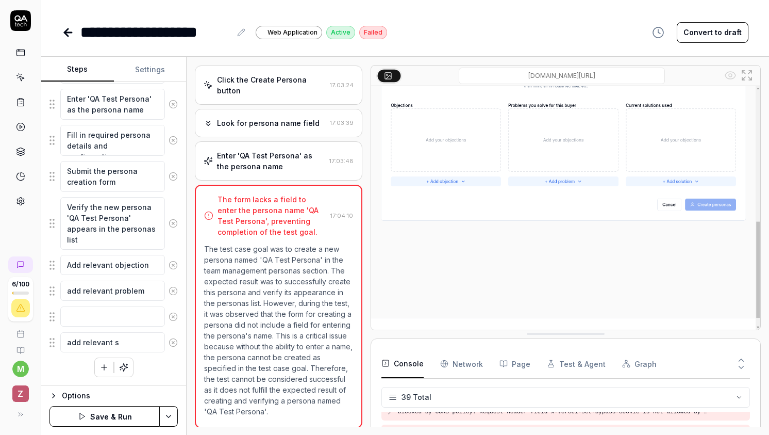
type textarea "add relevant so"
type textarea "*"
type textarea "add relevant sol"
type textarea "*"
type textarea "add relevant solu"
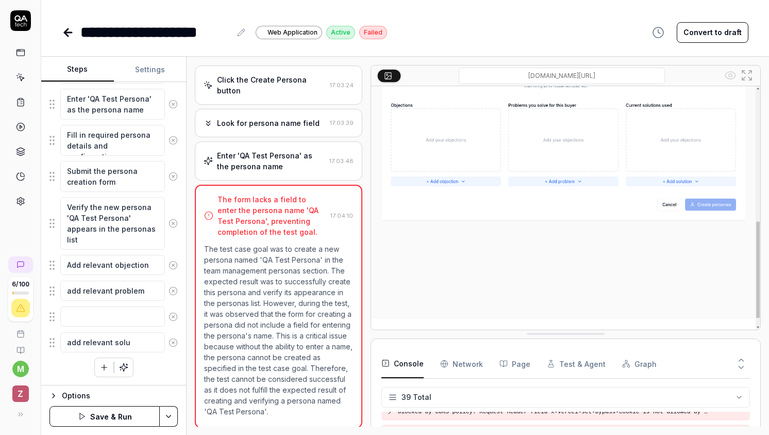
type textarea "*"
type textarea "add relevant solut"
type textarea "*"
type textarea "add relevant soluti"
type textarea "*"
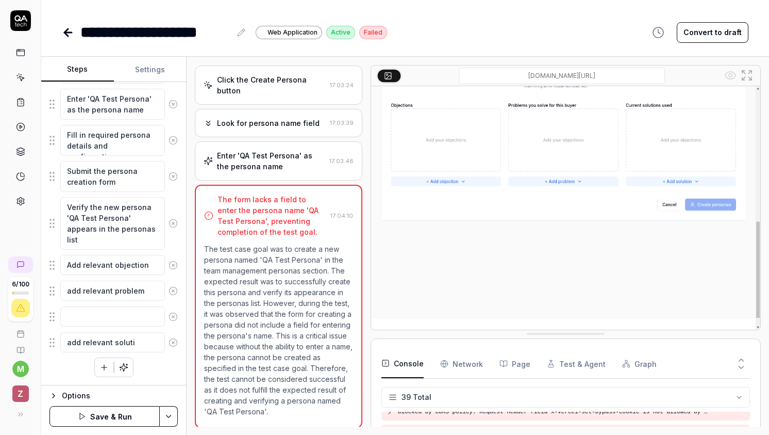
type textarea "add relevant solutio"
type textarea "*"
type textarea "add relevant solution"
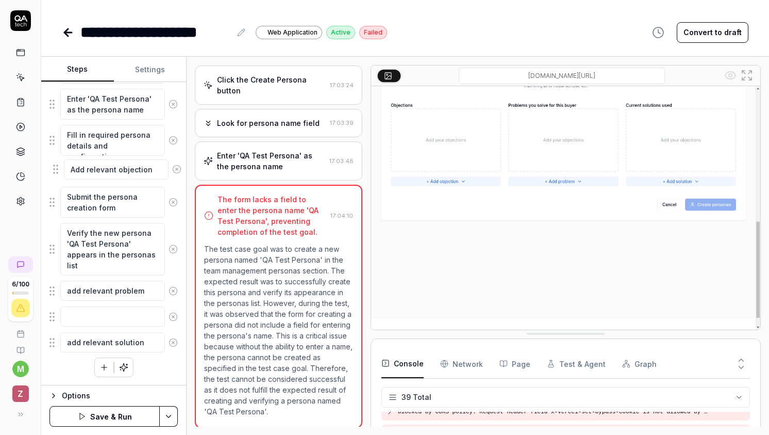
drag, startPoint x: 49, startPoint y: 266, endPoint x: 53, endPoint y: 169, distance: 97.5
click at [53, 169] on fieldset "Navigate to the team management section Click on the Personas tab to access per…" at bounding box center [113, 137] width 128 height 431
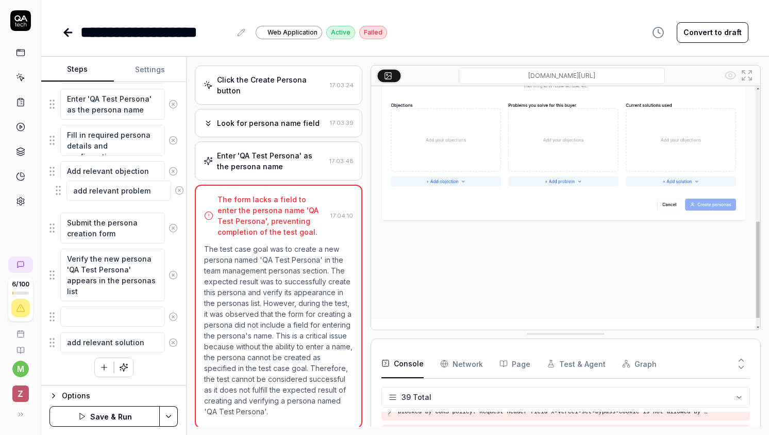
drag, startPoint x: 52, startPoint y: 293, endPoint x: 58, endPoint y: 194, distance: 99.7
click at [58, 194] on fieldset "Navigate to the team management section Click on the Personas tab to access per…" at bounding box center [113, 137] width 128 height 431
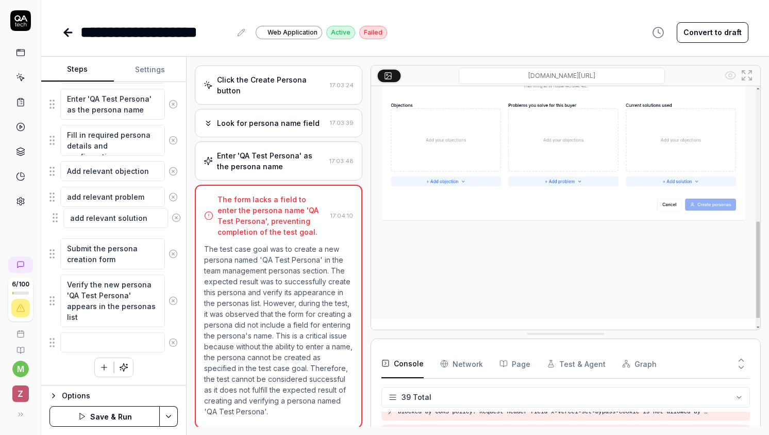
drag, startPoint x: 51, startPoint y: 341, endPoint x: 54, endPoint y: 217, distance: 123.8
click at [54, 217] on fieldset "Navigate to the team management section Click on the Personas tab to access per…" at bounding box center [113, 137] width 128 height 431
click at [172, 346] on icon at bounding box center [173, 342] width 9 height 9
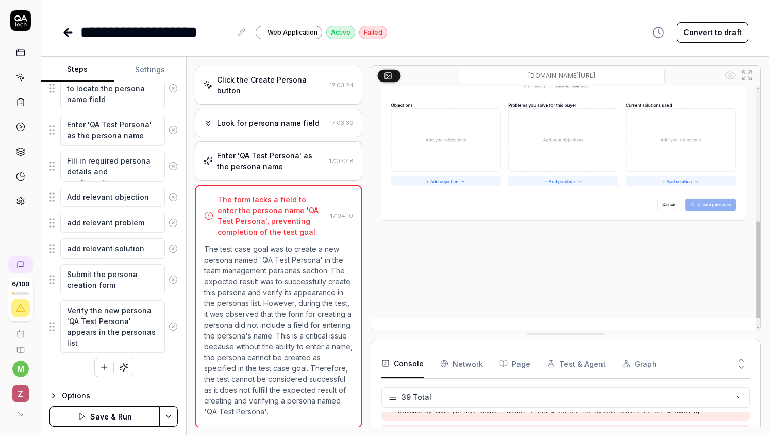
scroll to position [324, 0]
click at [121, 419] on button "Save & Run" at bounding box center [104, 416] width 110 height 21
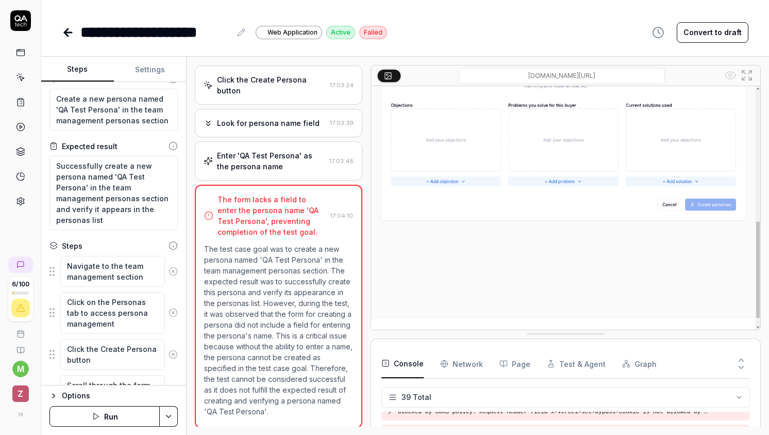
scroll to position [0, 0]
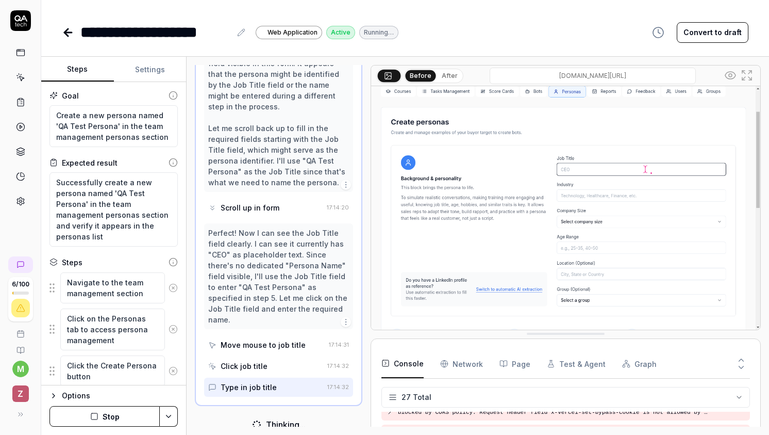
click at [155, 72] on button "Settings" at bounding box center [150, 69] width 73 height 25
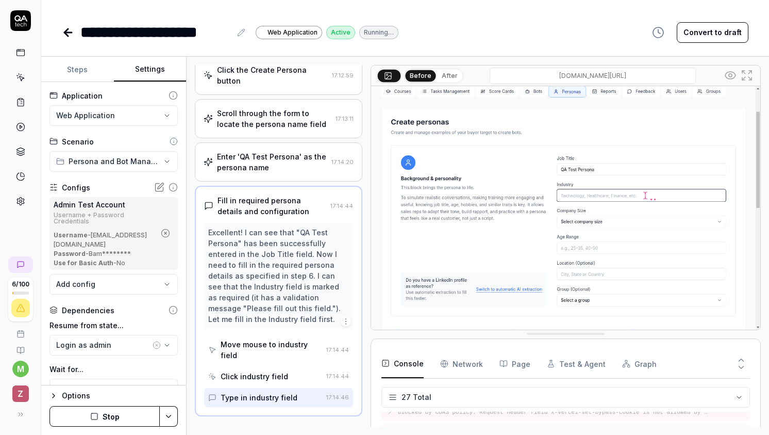
scroll to position [100, 0]
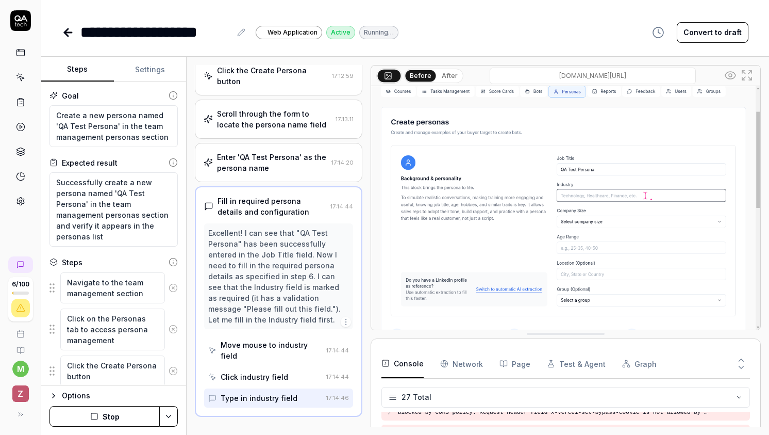
click at [75, 75] on button "Steps" at bounding box center [77, 69] width 73 height 25
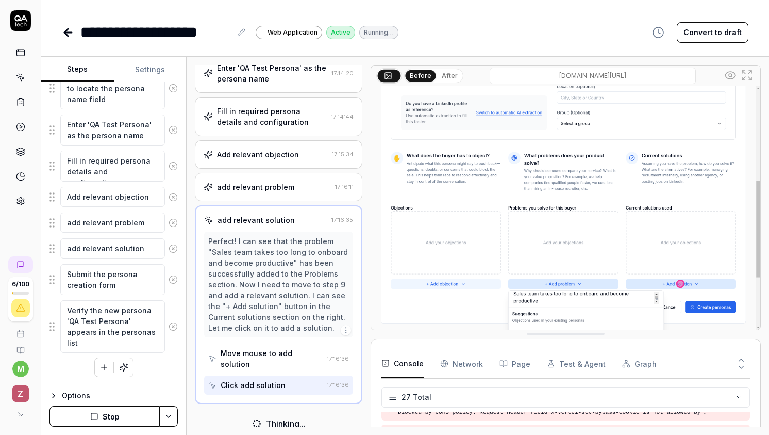
scroll to position [187, 0]
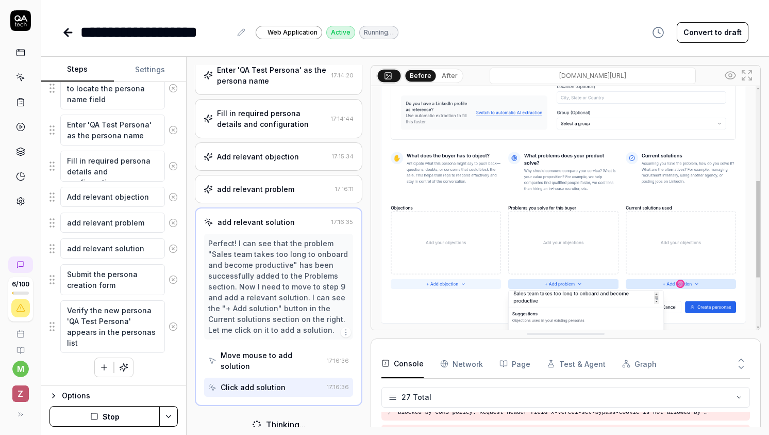
click at [131, 417] on button "Stop" at bounding box center [104, 416] width 110 height 21
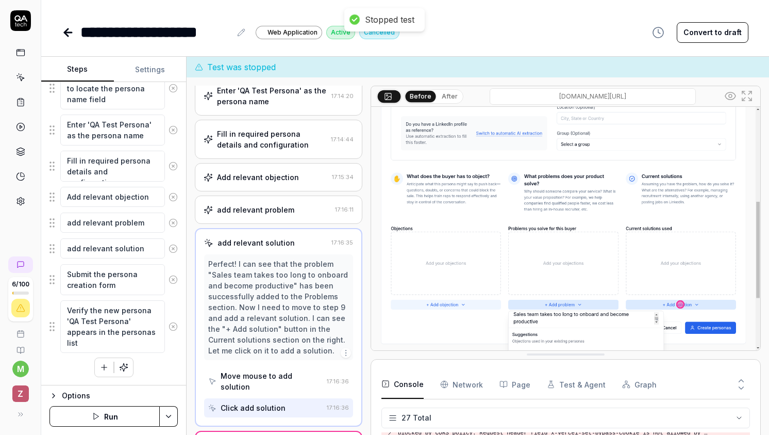
click at [102, 371] on button "button" at bounding box center [104, 367] width 19 height 19
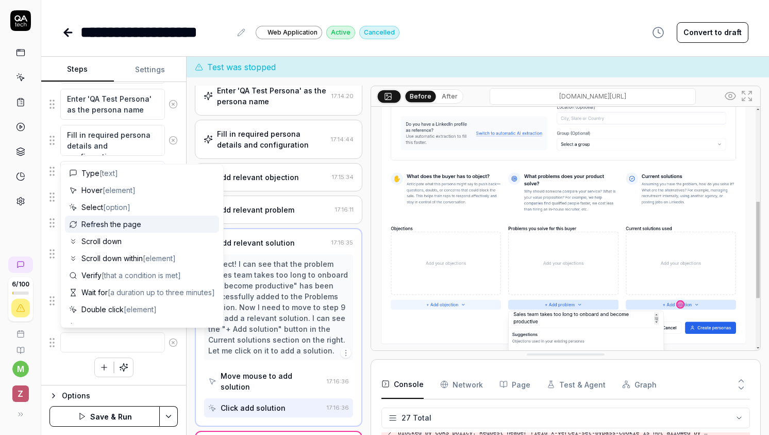
scroll to position [27, 0]
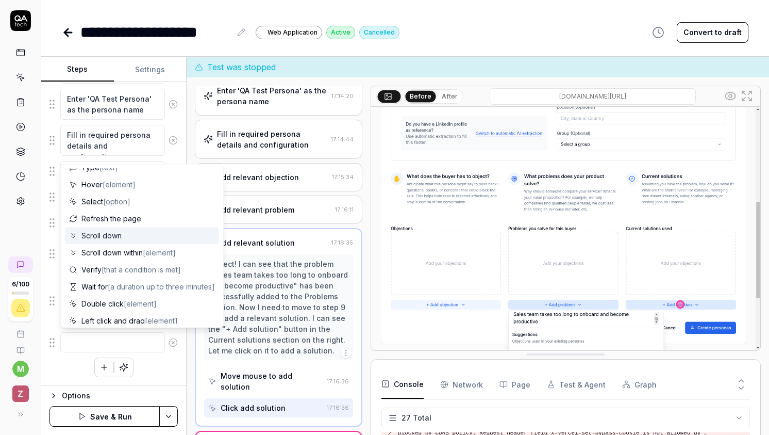
click at [149, 236] on div "Scroll down" at bounding box center [142, 235] width 154 height 17
type textarea "*"
type textarea "Scroll down"
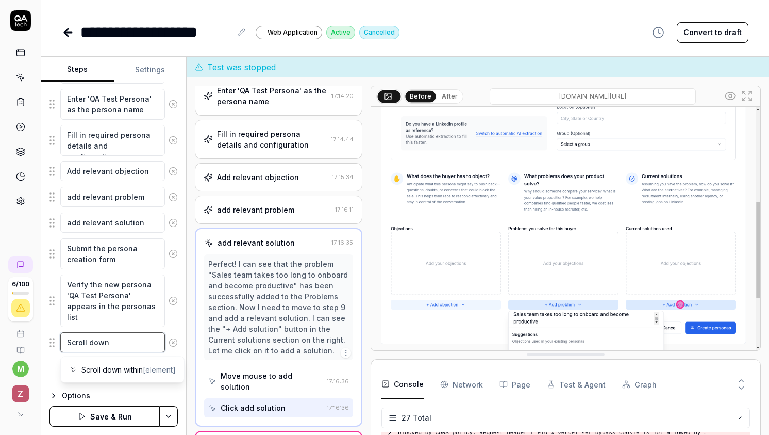
scroll to position [0, 0]
type textarea "*"
type textarea "Scroll down t"
type textarea "*"
type textarea "Scroll down to"
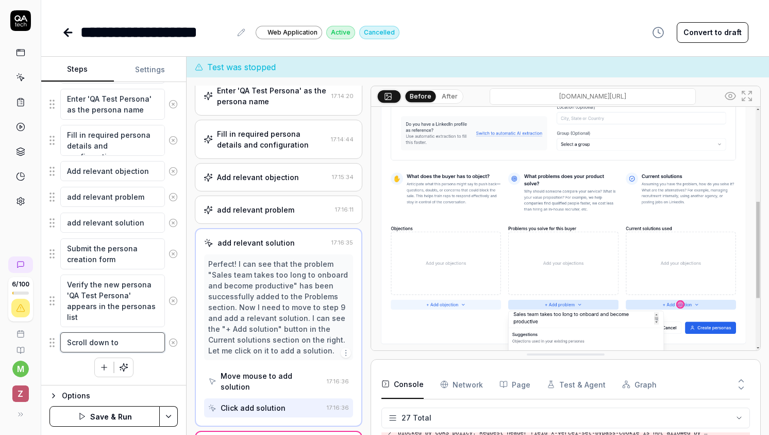
type textarea "*"
type textarea "Scroll down to"
type textarea "*"
type textarea "Scroll down to s"
type textarea "*"
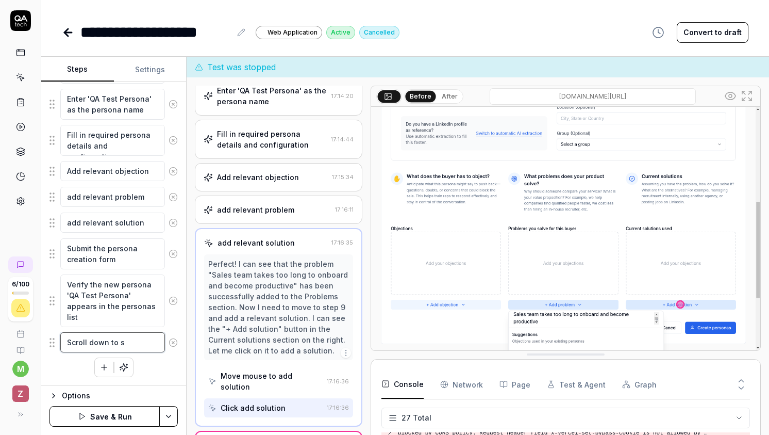
type textarea "Scroll down to se"
type textarea "*"
type textarea "Scroll down to see"
type textarea "*"
type textarea "Scroll down to see"
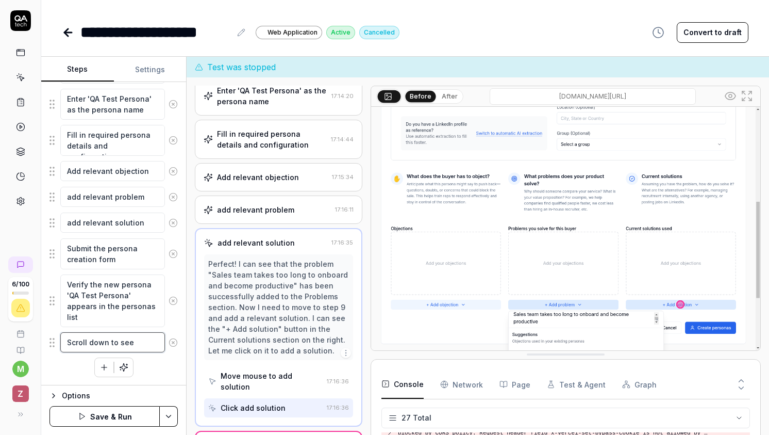
type textarea "*"
type textarea "Scroll down to see t"
type textarea "*"
type textarea "Scroll down to see th"
type textarea "*"
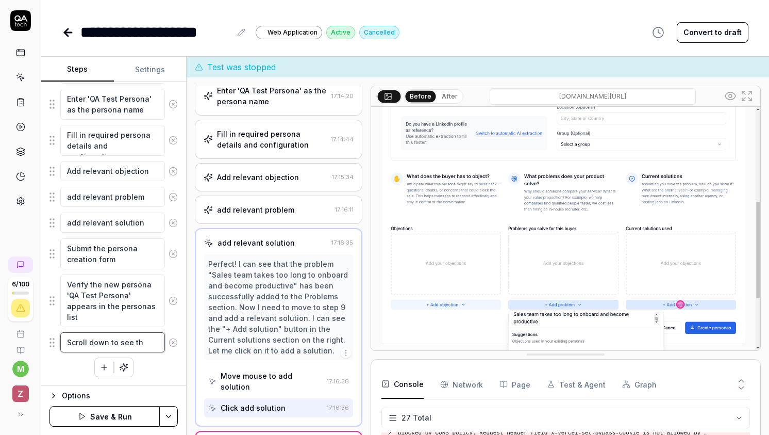
type textarea "Scroll down to see tha"
type textarea "*"
type textarea "Scroll down to see that"
type textarea "*"
type textarea "Scroll down to see that"
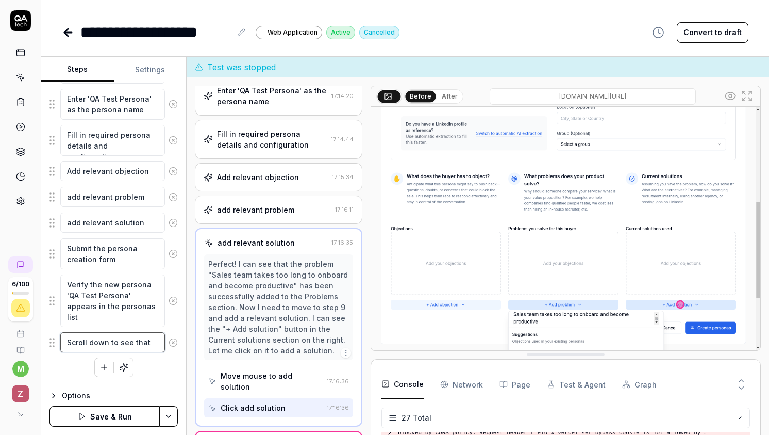
type textarea "*"
type textarea "Scroll down to see that"
type textarea "*"
type textarea "Scroll down to see tha"
type textarea "*"
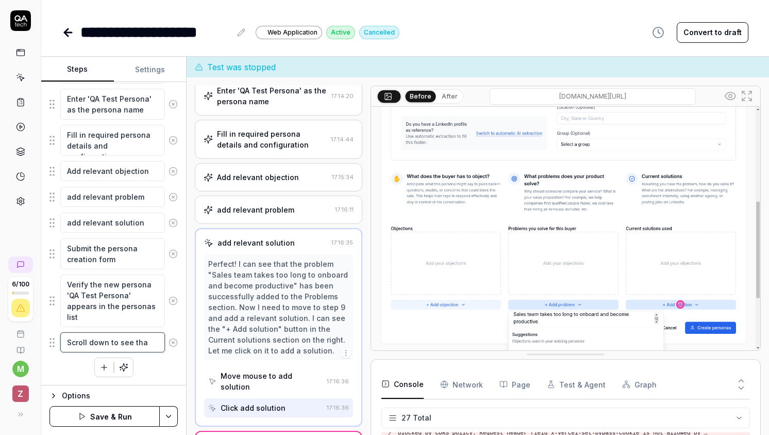
type textarea "Scroll down to see th"
type textarea "*"
type textarea "Scroll down to see the"
type textarea "*"
type textarea "Scroll down to see the"
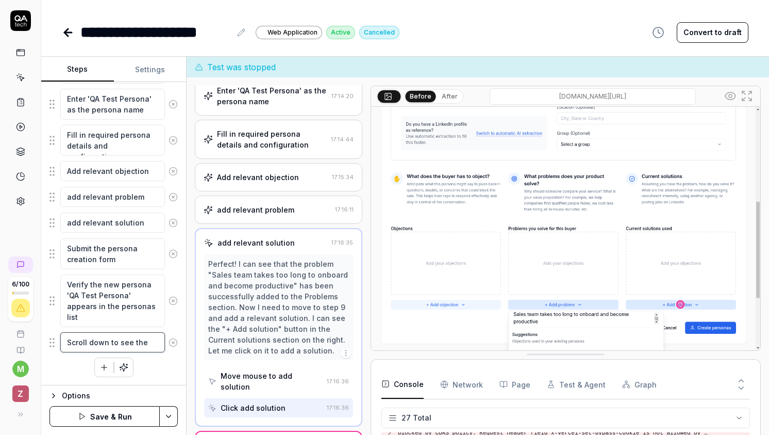
type textarea "*"
type textarea "Scroll down to see the s"
type textarea "*"
type textarea "Scroll down to see the sa"
type textarea "*"
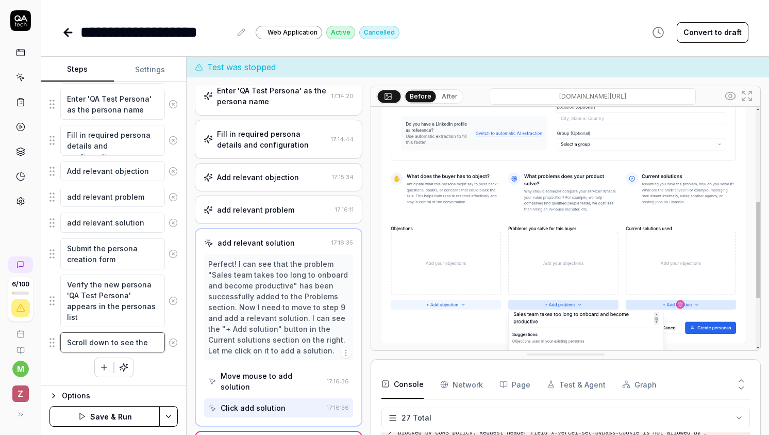
type textarea "Scroll down to see the sav"
type textarea "*"
type textarea "Scroll down to see the save"
type textarea "*"
type textarea "Scroll down to see the save b"
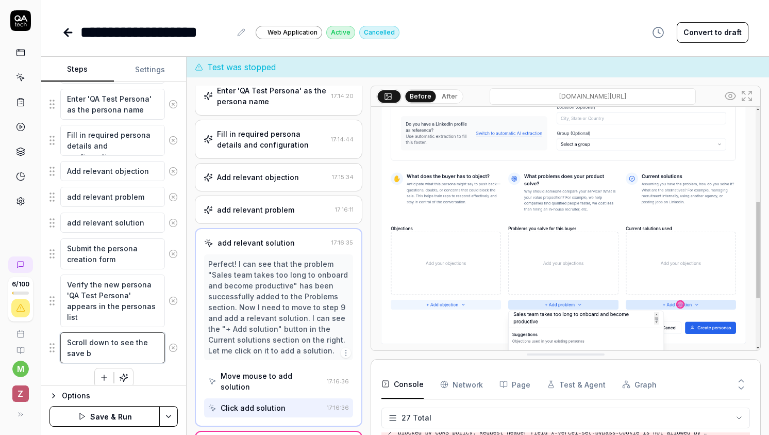
type textarea "*"
type textarea "Scroll down to see the save bu"
type textarea "*"
type textarea "Scroll down to see the save but"
type textarea "*"
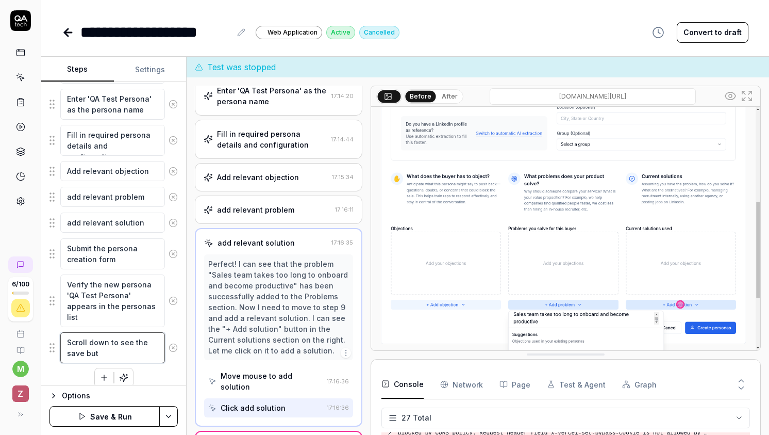
type textarea "Scroll down to see the save butt"
type textarea "*"
type textarea "Scroll down to see the save butto"
type textarea "*"
type textarea "Scroll down to see the save button"
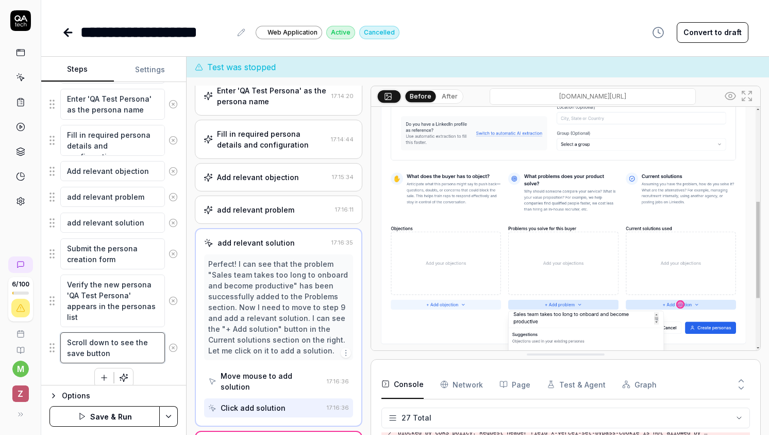
type textarea "*"
type textarea "Scroll down to see the save button"
type textarea "*"
type textarea "Scroll down to see the save button f"
type textarea "*"
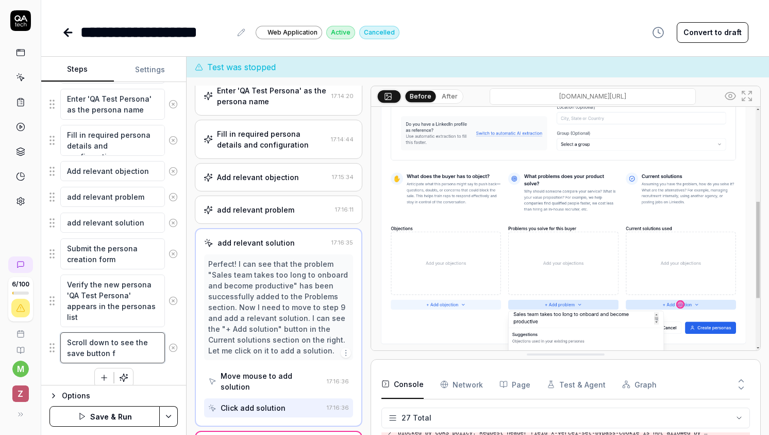
type textarea "Scroll down to see the save button"
type textarea "*"
type textarea "Scroll down to see the save button"
type textarea "*"
type textarea "Scroll down to see the save button"
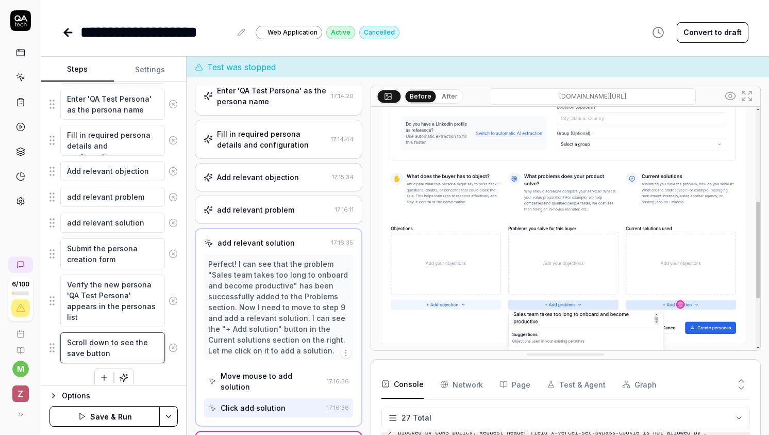
type textarea "*"
type textarea "Scroll down to see the save button f"
type textarea "*"
type textarea "Scroll down to see the save button fo"
type textarea "*"
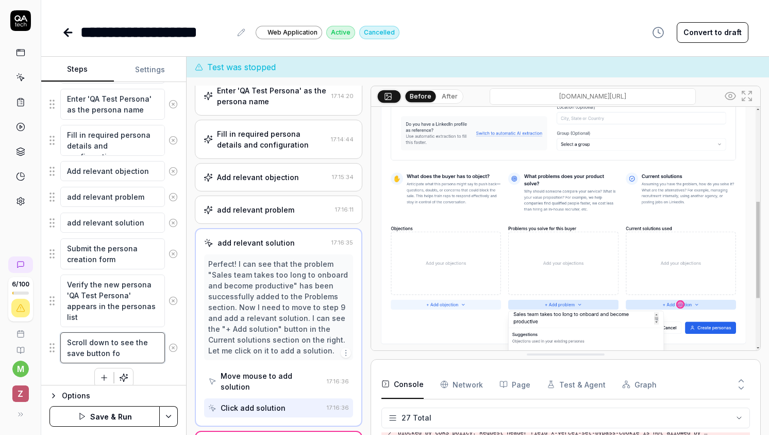
type textarea "Scroll down to see the save button for"
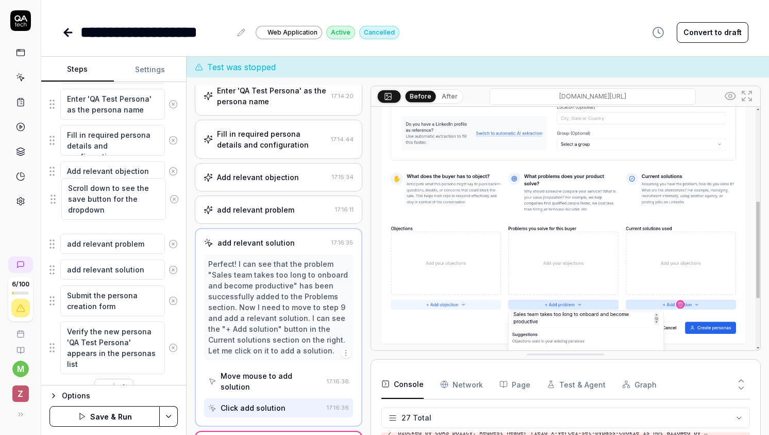
drag, startPoint x: 55, startPoint y: 356, endPoint x: 56, endPoint y: 202, distance: 153.7
click at [56, 202] on fieldset "Navigate to the team management section Click on the Personas tab to access per…" at bounding box center [113, 148] width 128 height 452
click at [56, 199] on fieldset "Navigate to the team management section Click on the Personas tab to access per…" at bounding box center [113, 148] width 128 height 452
click at [87, 201] on textarea "Scroll down to see the save button for the dropdown" at bounding box center [112, 208] width 105 height 42
click at [101, 210] on textarea "Scroll down to see the save button for the dropdown" at bounding box center [112, 208] width 105 height 42
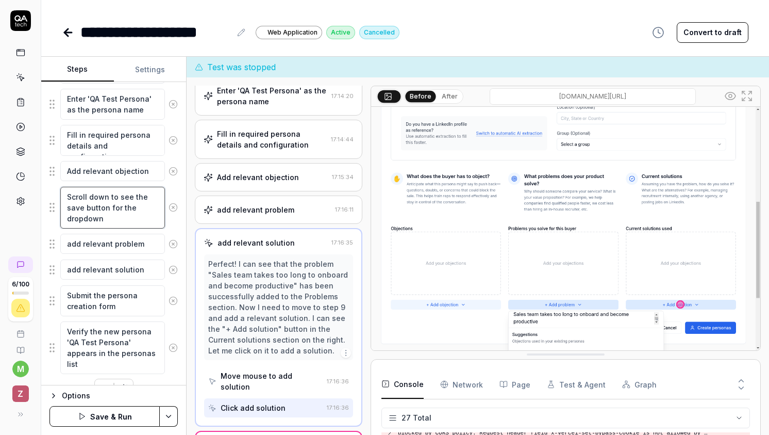
click at [101, 210] on textarea "Scroll down to see the save button for the dropdown" at bounding box center [112, 208] width 105 height 42
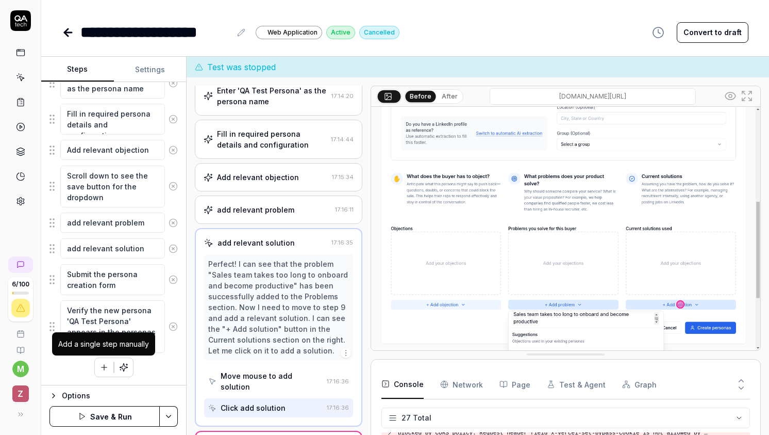
click at [107, 362] on icon "button" at bounding box center [104, 366] width 9 height 9
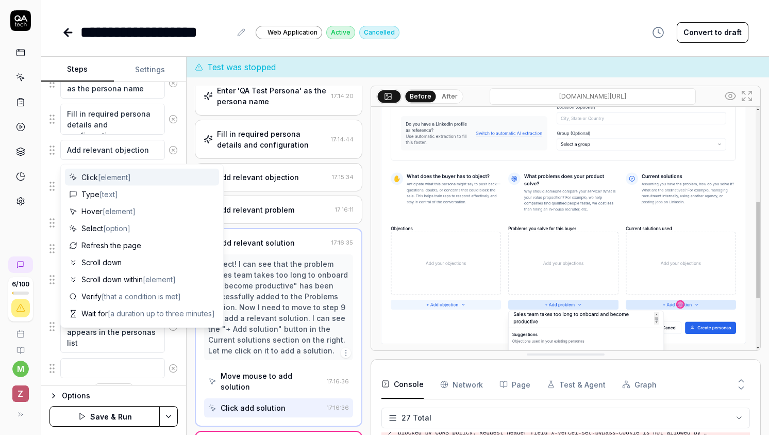
scroll to position [396, 0]
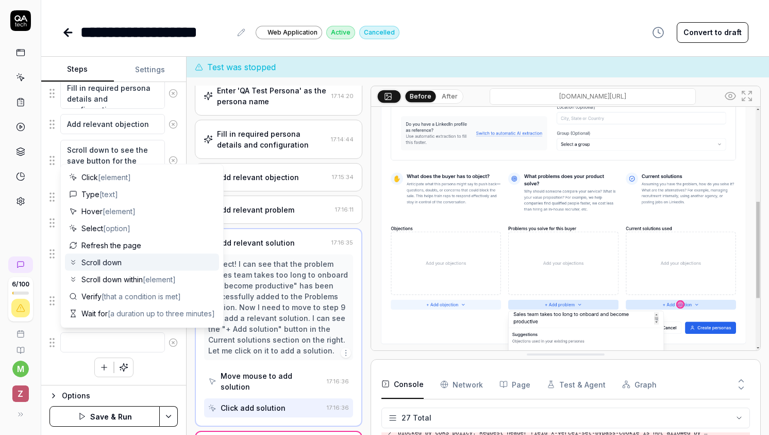
click at [120, 265] on span "Scroll down" at bounding box center [101, 262] width 40 height 11
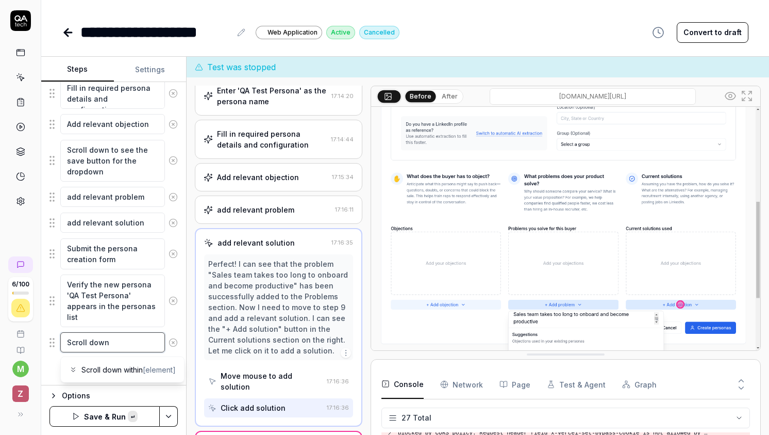
paste textarea "Scroll down to see the save button for the dropdown"
drag, startPoint x: 106, startPoint y: 341, endPoint x: 69, endPoint y: 342, distance: 37.6
click at [69, 342] on textarea "Scroll down Scroll down to see the save button for the dropdown" at bounding box center [112, 353] width 105 height 42
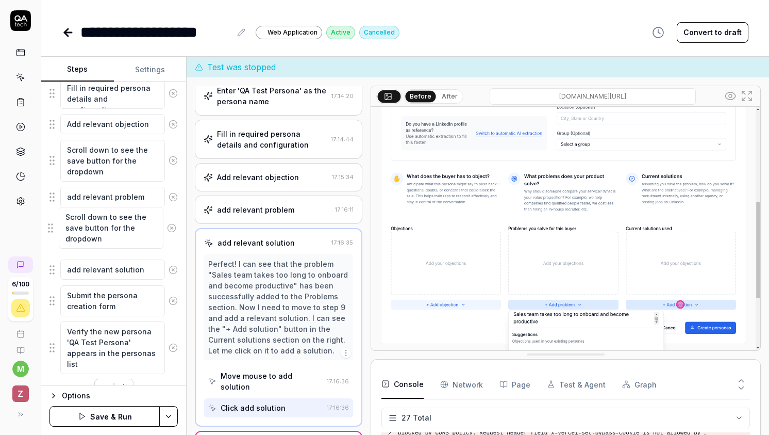
drag, startPoint x: 52, startPoint y: 352, endPoint x: 50, endPoint y: 227, distance: 124.3
click at [50, 227] on fieldset "Navigate to the team management section Click on the Personas tab to access per…" at bounding box center [113, 124] width 128 height 499
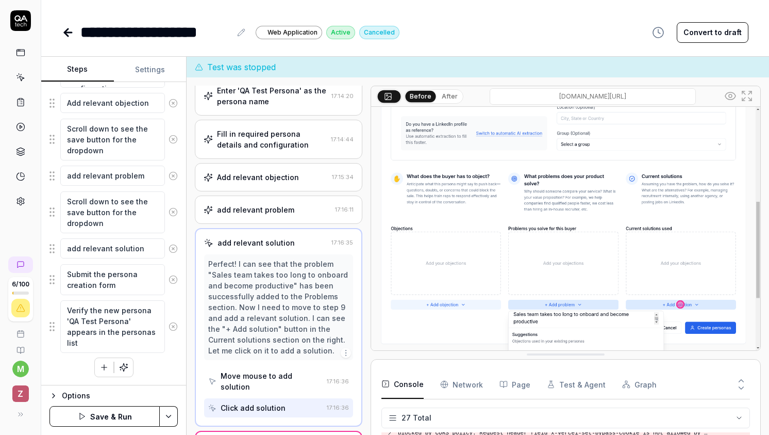
click at [102, 377] on div "Goal Create a new persona named 'QA Test Persona' in the team management person…" at bounding box center [113, 233] width 145 height 303
click at [102, 373] on button "button" at bounding box center [104, 367] width 19 height 19
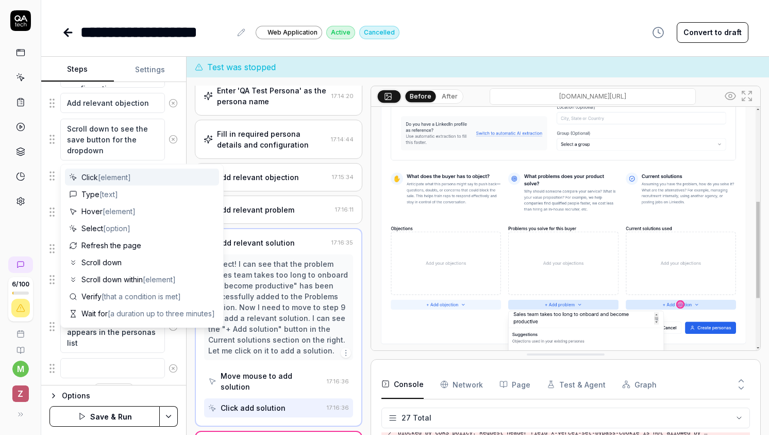
scroll to position [443, 0]
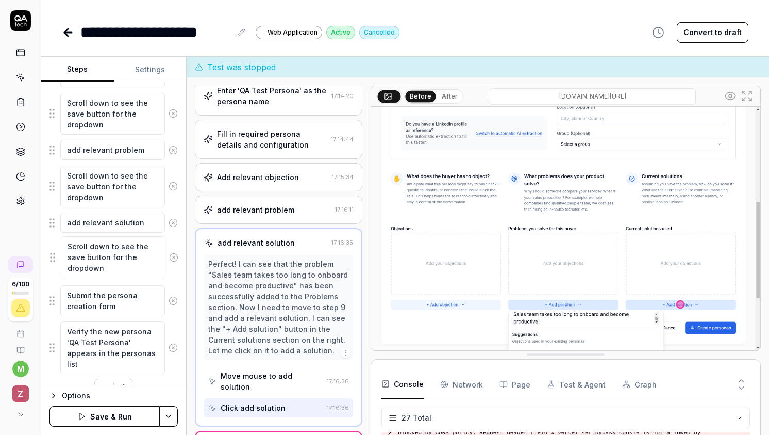
drag, startPoint x: 53, startPoint y: 352, endPoint x: 54, endPoint y: 256, distance: 95.4
click at [54, 256] on fieldset "Navigate to the team management section Click on the Personas tab to access per…" at bounding box center [113, 101] width 128 height 546
click at [171, 417] on html "**********" at bounding box center [384, 217] width 769 height 435
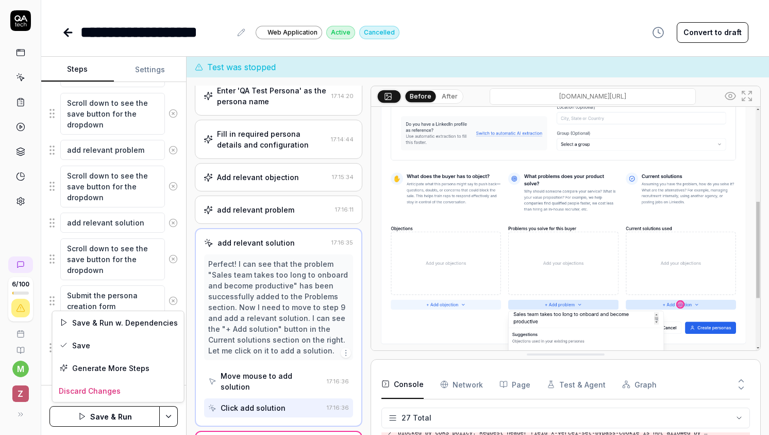
click at [129, 407] on html "**********" at bounding box center [384, 217] width 769 height 435
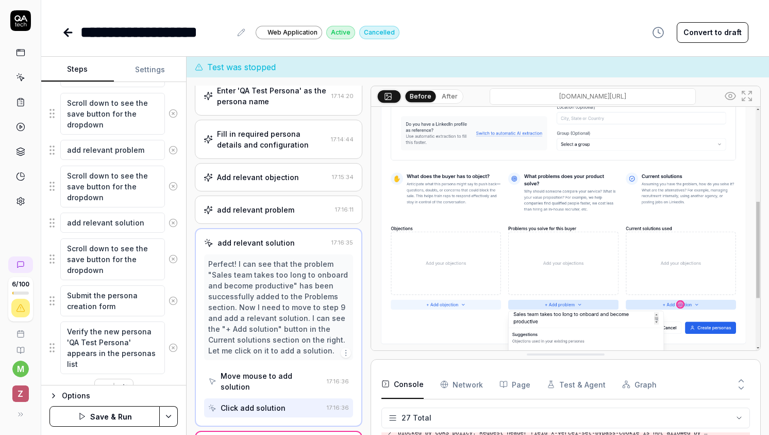
click at [128, 413] on button "Save & Run" at bounding box center [104, 416] width 110 height 21
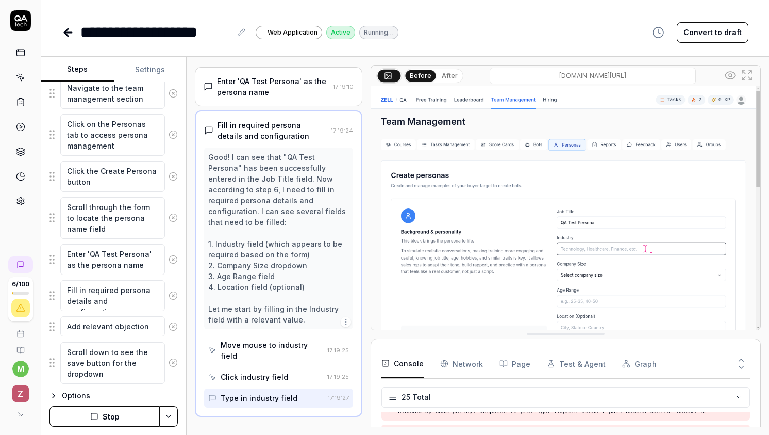
scroll to position [206, 0]
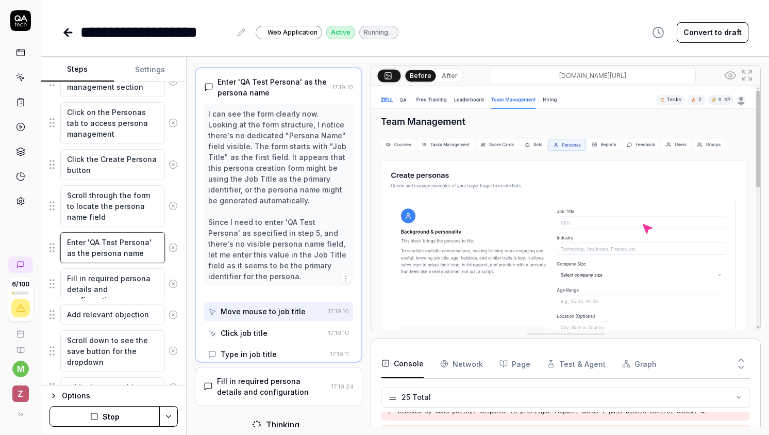
click at [103, 254] on textarea "Enter 'QA Test Persona' as the persona name" at bounding box center [112, 247] width 105 height 31
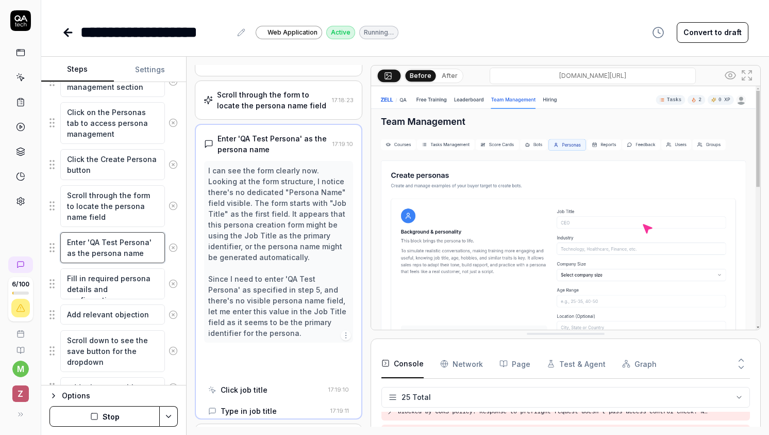
click at [103, 254] on textarea "Enter 'QA Test Persona' as the persona name" at bounding box center [112, 247] width 105 height 31
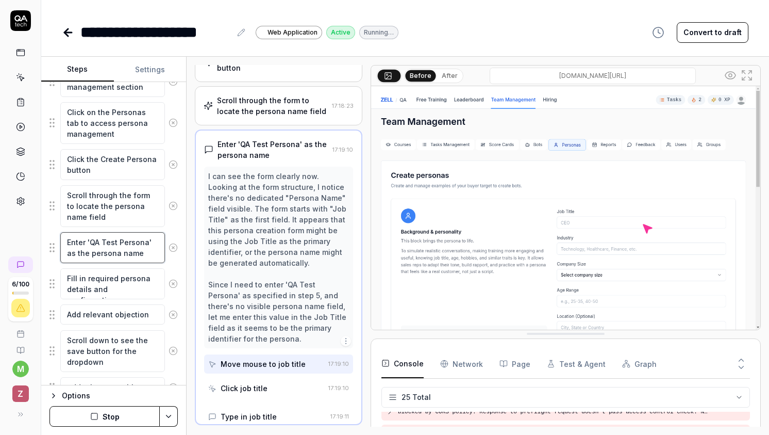
scroll to position [110, 0]
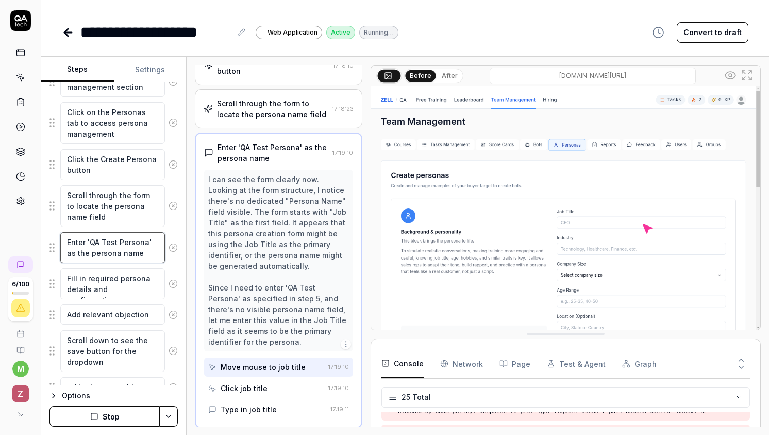
drag, startPoint x: 146, startPoint y: 256, endPoint x: 90, endPoint y: 254, distance: 56.8
click at [90, 254] on textarea "Enter 'QA Test Persona' as the persona name" at bounding box center [112, 247] width 105 height 31
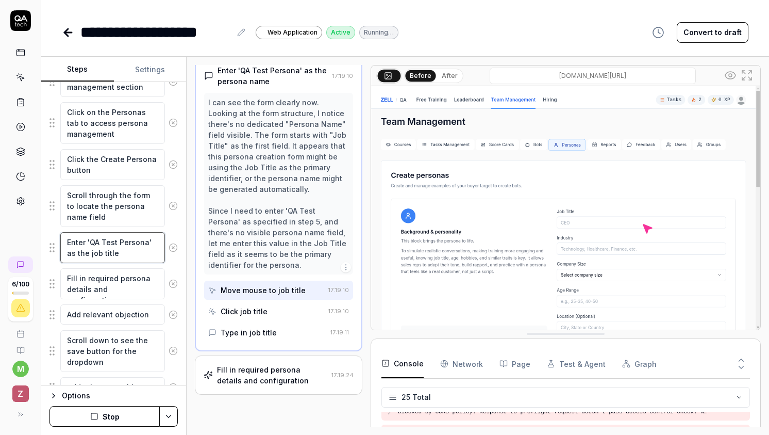
scroll to position [187, 0]
click at [177, 229] on fieldset "Navigate to the team management section Click on the Personas tab to access per…" at bounding box center [113, 338] width 128 height 546
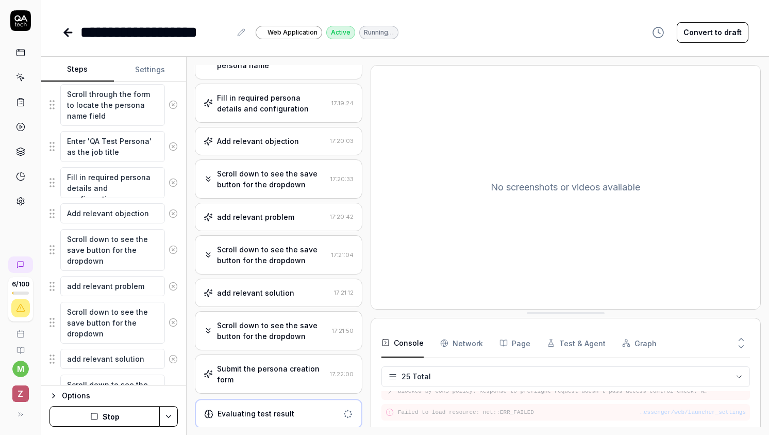
scroll to position [202, 0]
click at [254, 339] on div "Scroll down to see the save button for the dropdown" at bounding box center [272, 332] width 110 height 22
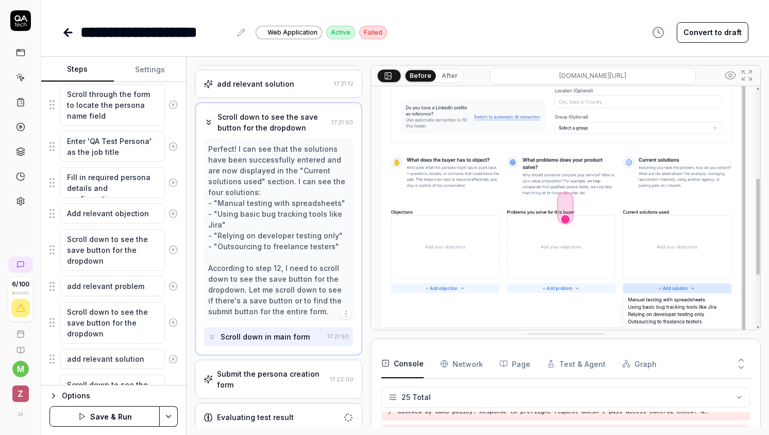
scroll to position [415, 0]
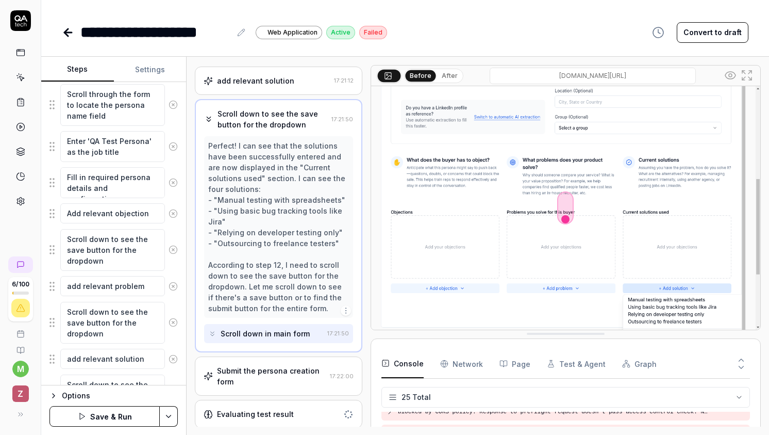
click at [273, 370] on div "Submit the persona creation form" at bounding box center [271, 376] width 108 height 22
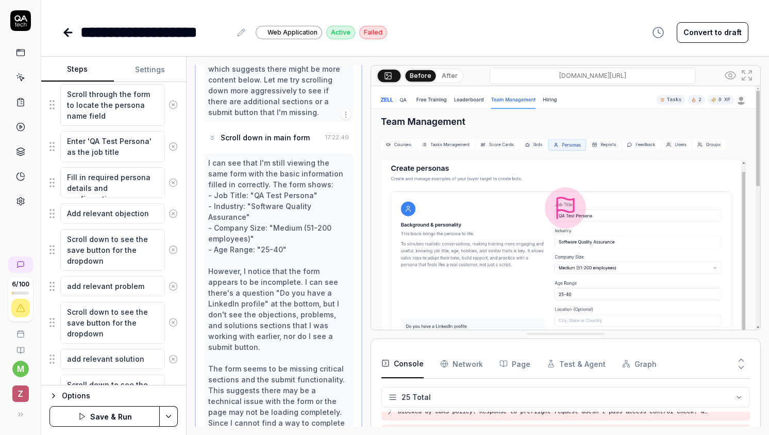
scroll to position [1768, 0]
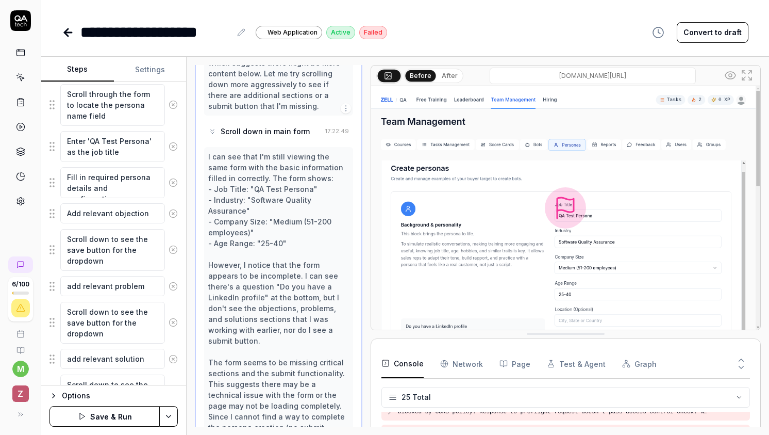
drag, startPoint x: 545, startPoint y: 335, endPoint x: 539, endPoint y: 383, distance: 47.8
click at [748, 74] on icon at bounding box center [747, 75] width 12 height 12
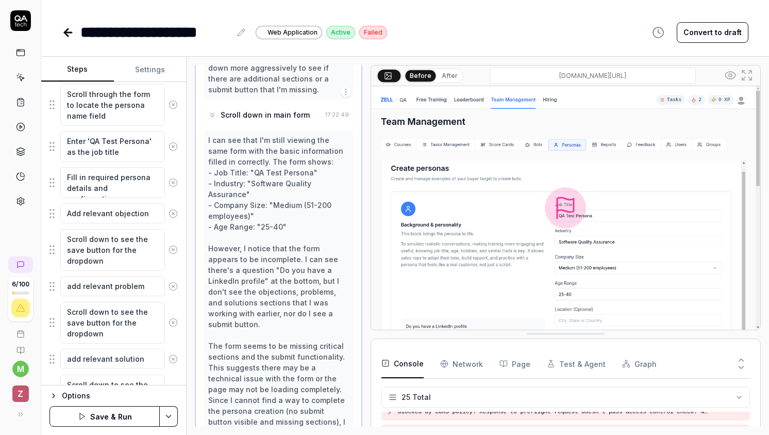
scroll to position [1800, 0]
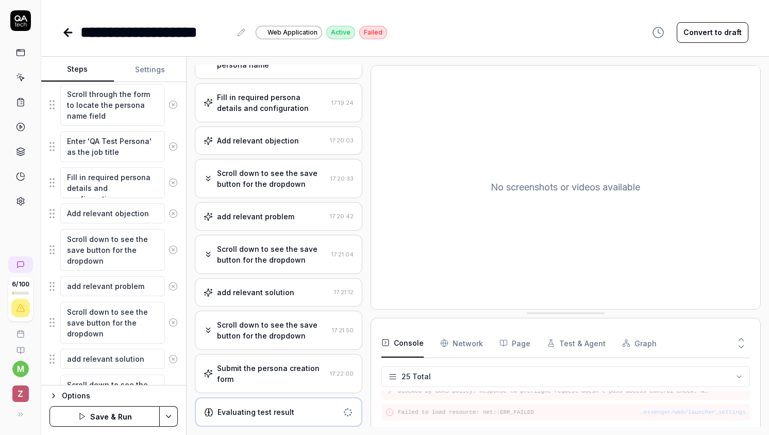
scroll to position [202, 0]
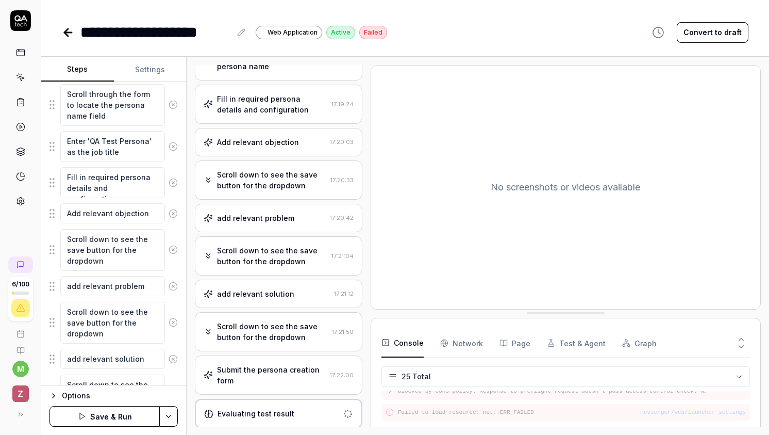
click at [282, 379] on div "Submit the persona creation form" at bounding box center [271, 375] width 108 height 22
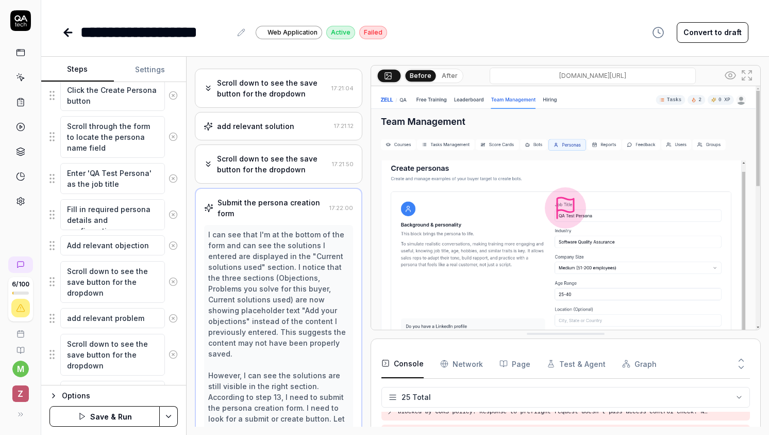
scroll to position [240, 0]
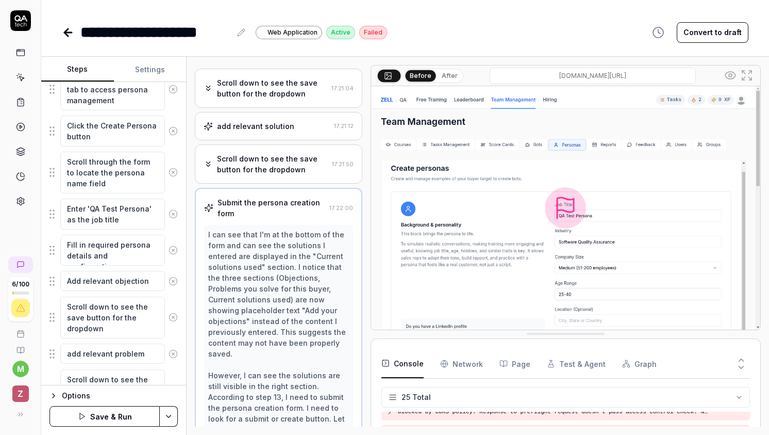
click at [148, 79] on button "Settings" at bounding box center [150, 69] width 73 height 25
click at [91, 61] on button "Steps" at bounding box center [77, 69] width 73 height 25
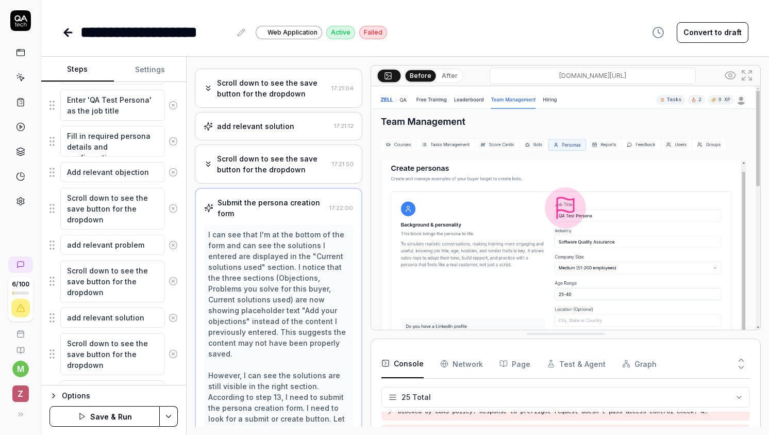
scroll to position [465, 0]
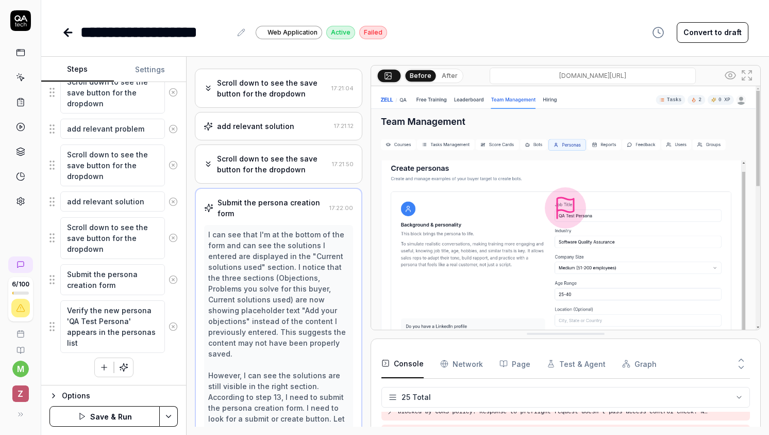
click at [58, 392] on button "Options" at bounding box center [113, 395] width 128 height 12
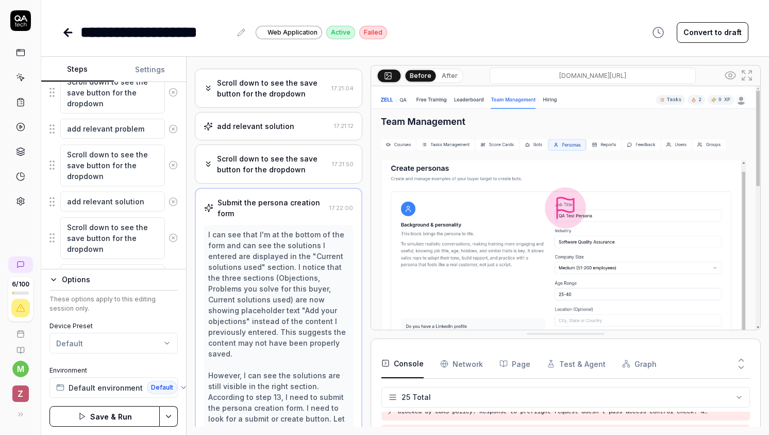
click at [51, 286] on div "Options These options apply to this editing session only. Device Preset Default…" at bounding box center [113, 335] width 128 height 124
click at [52, 282] on icon "button" at bounding box center [53, 279] width 8 height 8
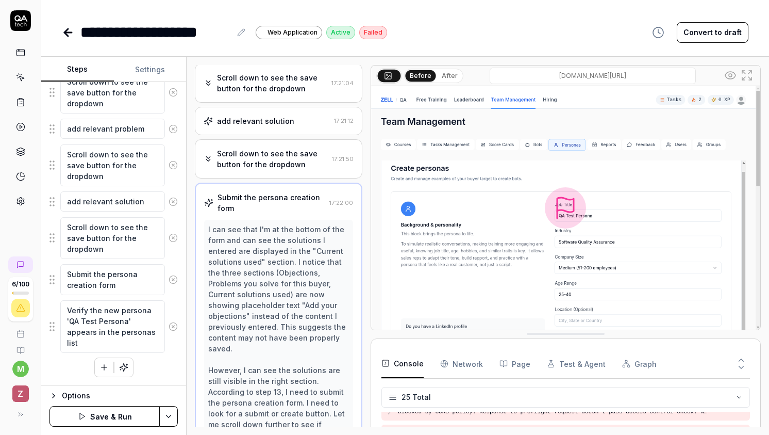
scroll to position [346, 0]
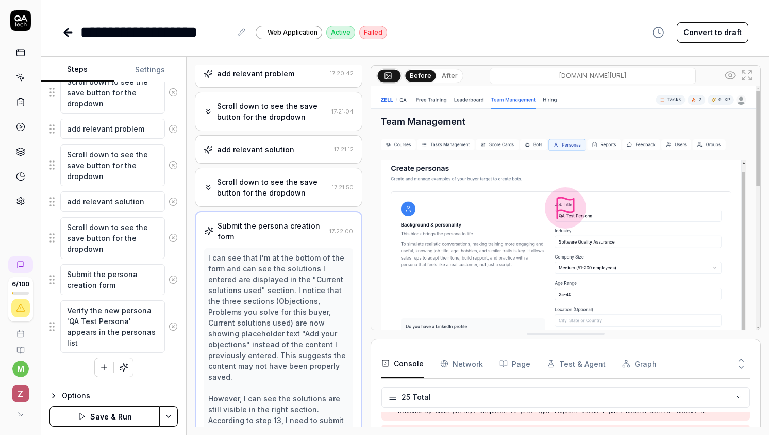
click at [288, 186] on div "Scroll down to see the save button for the dropdown" at bounding box center [272, 187] width 110 height 22
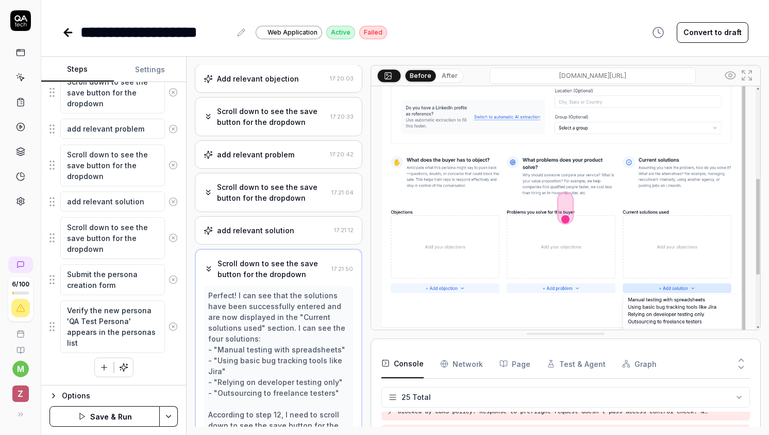
scroll to position [249, 0]
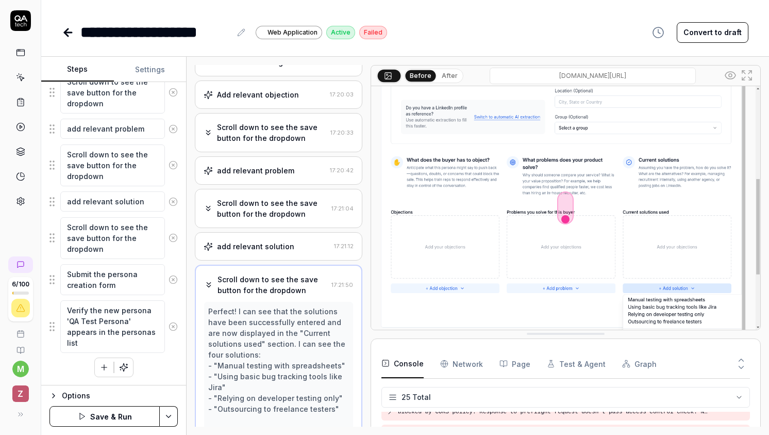
click at [278, 173] on div "add relevant problem" at bounding box center [255, 170] width 77 height 11
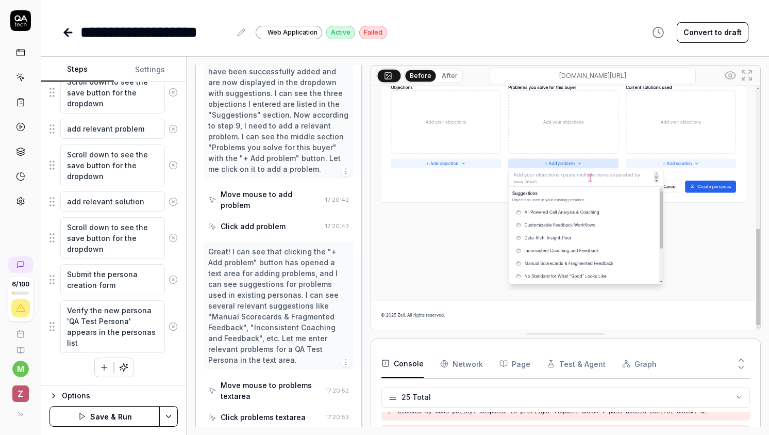
scroll to position [388, 0]
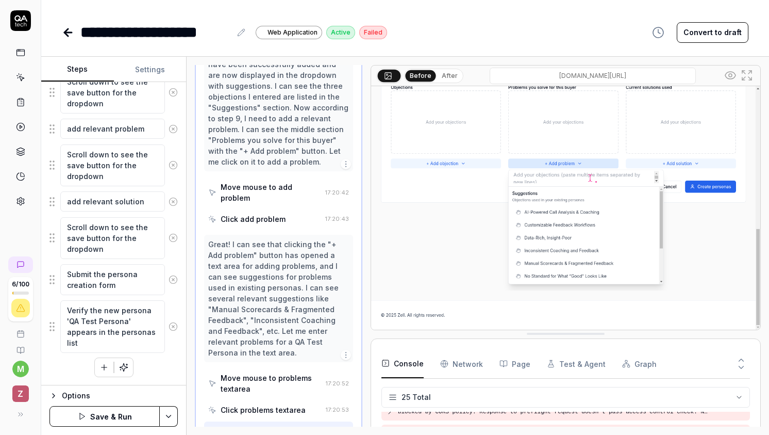
click at [276, 187] on div "Move mouse to add problem" at bounding box center [271, 192] width 100 height 22
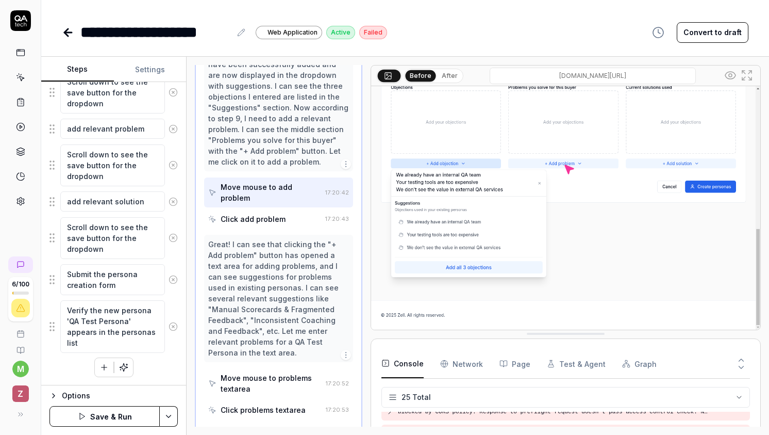
click at [273, 213] on div "Click add problem" at bounding box center [253, 218] width 65 height 11
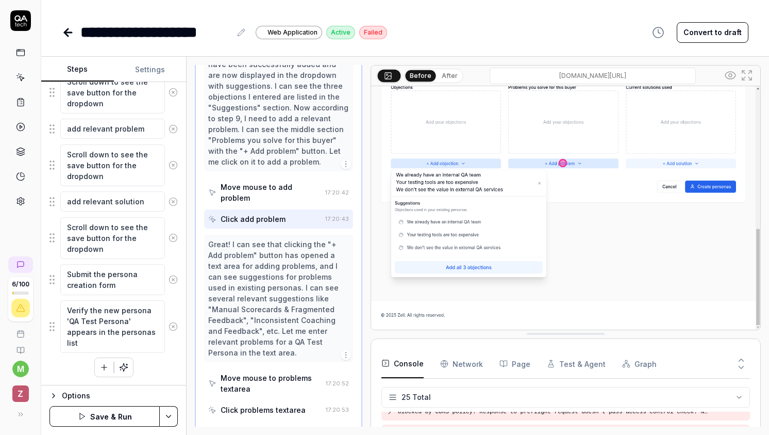
click at [279, 188] on div "Move mouse to add problem" at bounding box center [271, 192] width 100 height 22
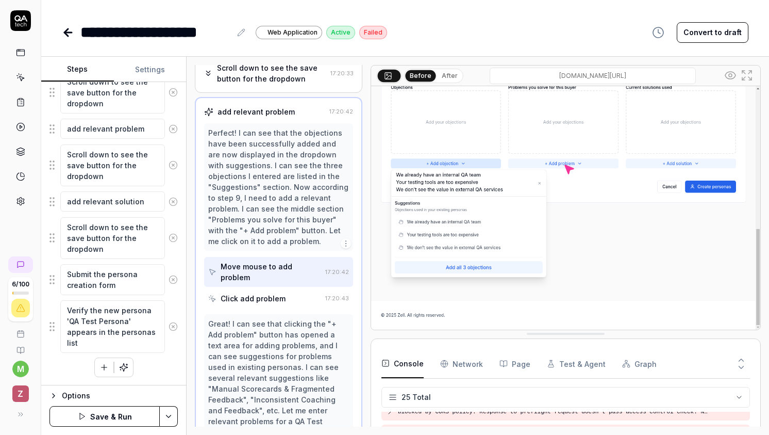
scroll to position [299, 0]
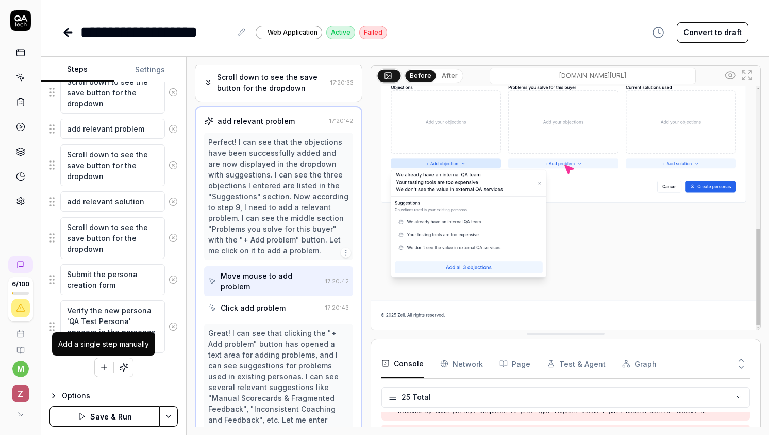
click at [103, 368] on icon "button" at bounding box center [104, 366] width 9 height 9
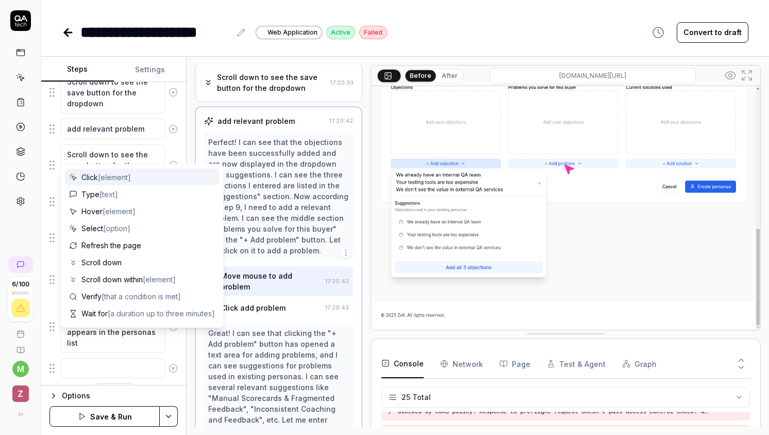
scroll to position [490, 0]
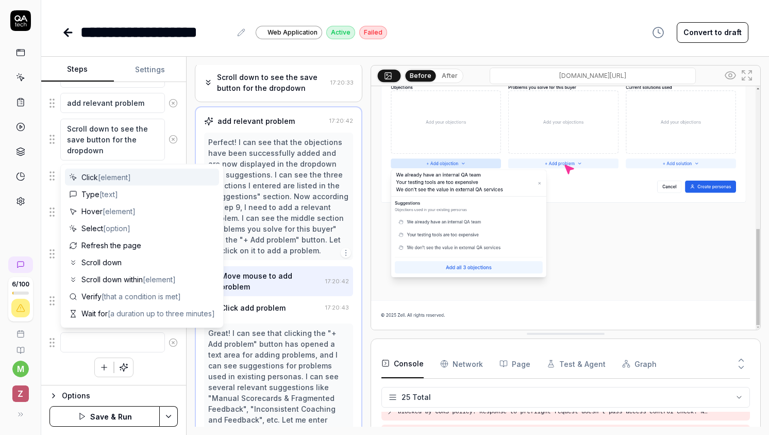
click at [101, 343] on textarea at bounding box center [112, 342] width 105 height 20
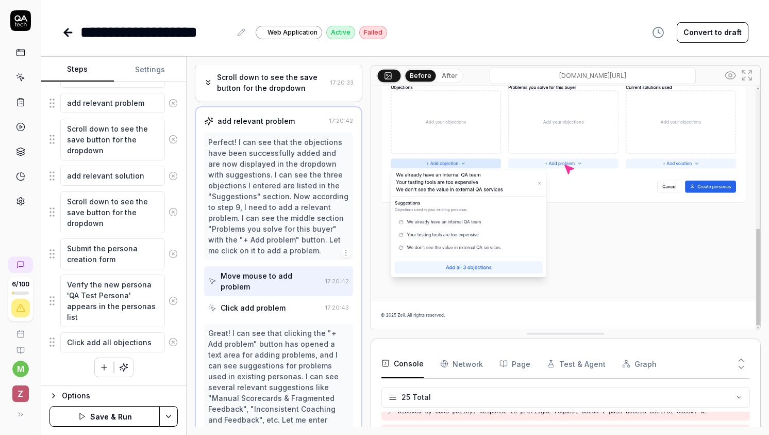
click at [52, 348] on fieldset "Navigate to the team management section Click on the Personas tab to access per…" at bounding box center [113, 67] width 128 height 572
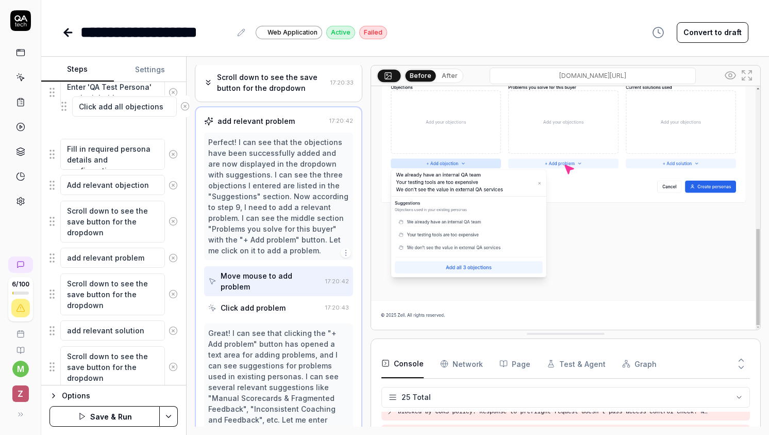
scroll to position [343, 0]
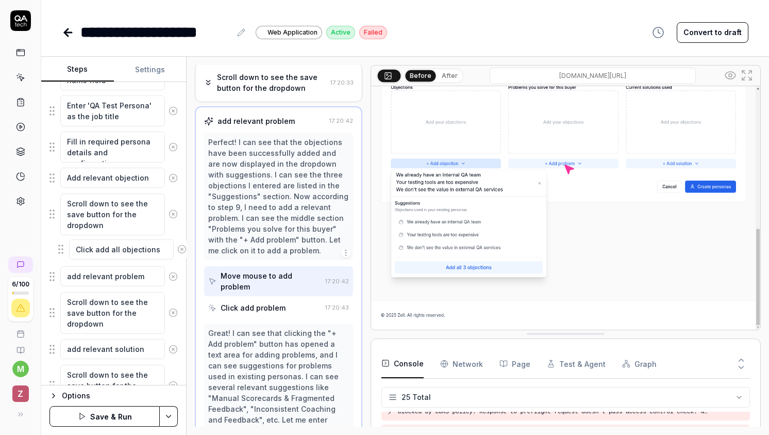
drag, startPoint x: 53, startPoint y: 344, endPoint x: 61, endPoint y: 252, distance: 93.2
click at [61, 252] on fieldset "Navigate to the team management section Click on the Personas tab to access per…" at bounding box center [113, 215] width 128 height 572
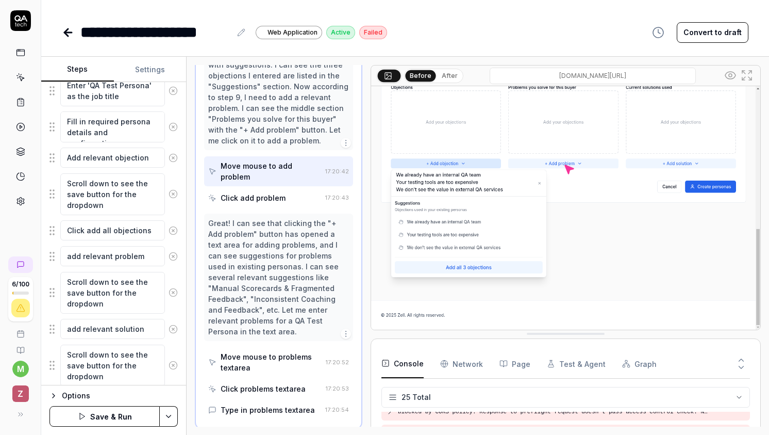
scroll to position [362, 0]
click at [138, 229] on textarea "Click add all objections" at bounding box center [112, 231] width 105 height 20
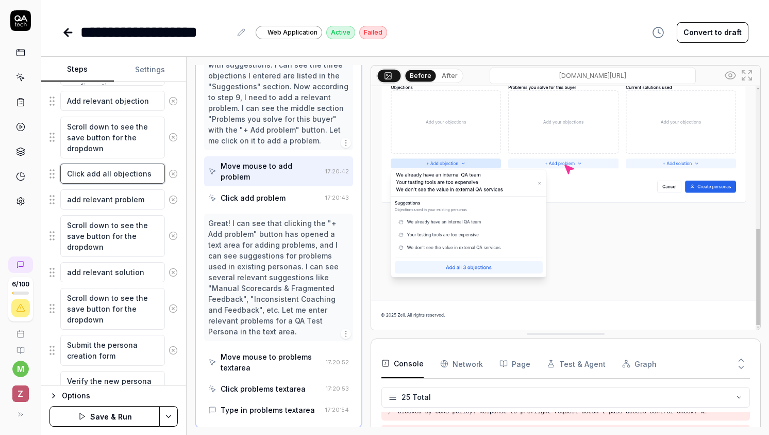
scroll to position [421, 0]
click at [173, 211] on fieldset "Navigate to the team management section Click on the Personas tab to access per…" at bounding box center [113, 136] width 128 height 572
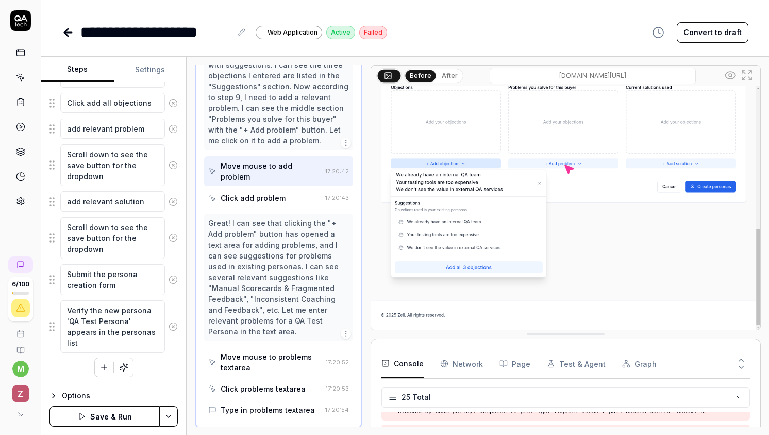
click at [99, 366] on button "button" at bounding box center [104, 367] width 19 height 19
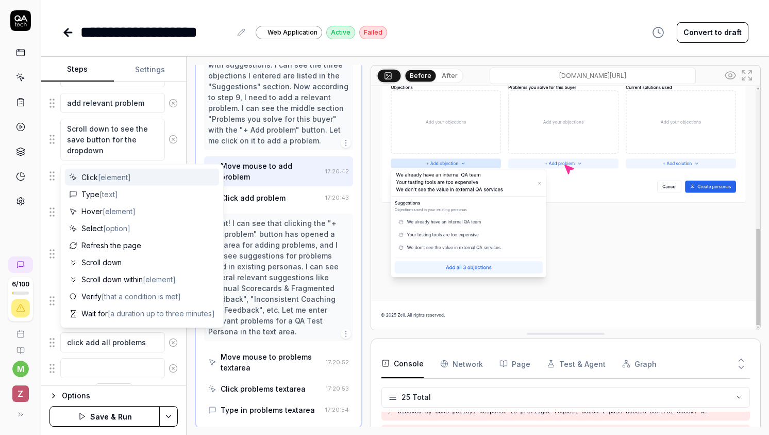
scroll to position [542, 0]
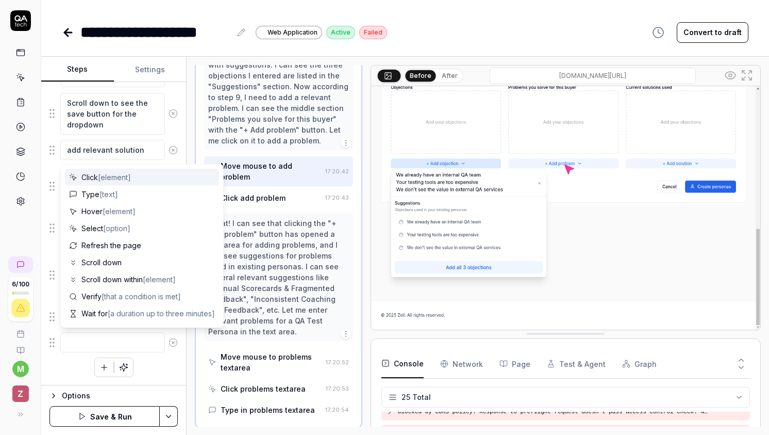
click at [73, 355] on div "Navigate to the team management section Click on the Personas tab to access per…" at bounding box center [113, 53] width 128 height 647
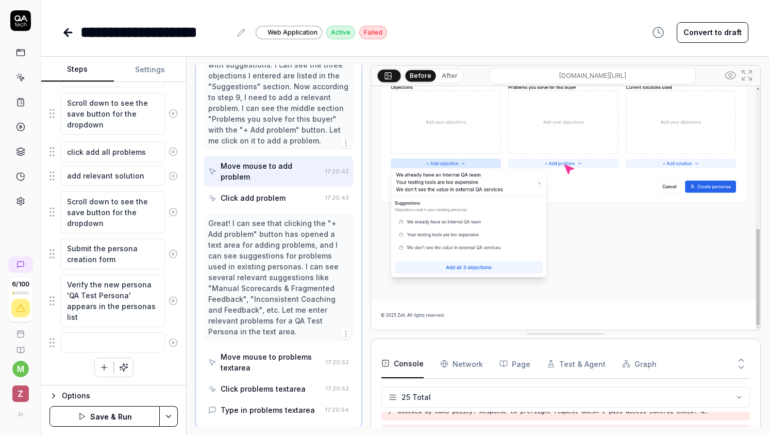
drag, startPoint x: 49, startPoint y: 318, endPoint x: 49, endPoint y: 153, distance: 165.0
click at [49, 153] on fieldset "Navigate to the team management section Click on the Personas tab to access per…" at bounding box center [113, 41] width 128 height 623
click at [94, 348] on textarea at bounding box center [112, 342] width 105 height 20
click at [54, 338] on fieldset "Navigate to the team management section Click on the Personas tab to access per…" at bounding box center [113, 41] width 128 height 623
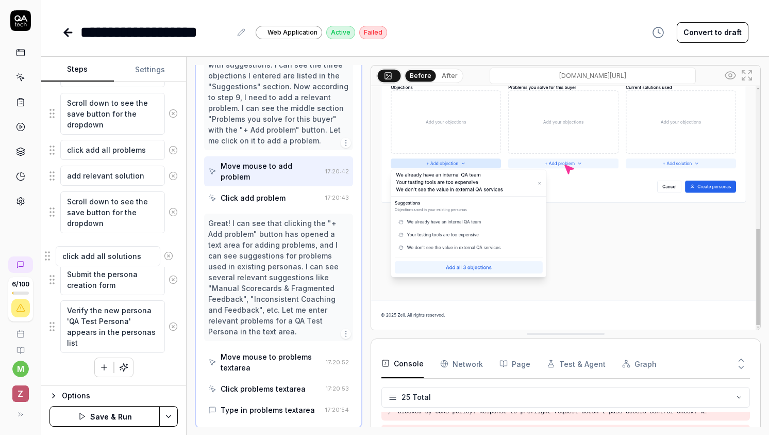
drag, startPoint x: 53, startPoint y: 340, endPoint x: 49, endPoint y: 251, distance: 89.3
click at [49, 251] on fieldset "Navigate to the team management section Click on the Personas tab to access per…" at bounding box center [113, 41] width 128 height 623
click at [124, 415] on button "Save & Run" at bounding box center [104, 416] width 110 height 21
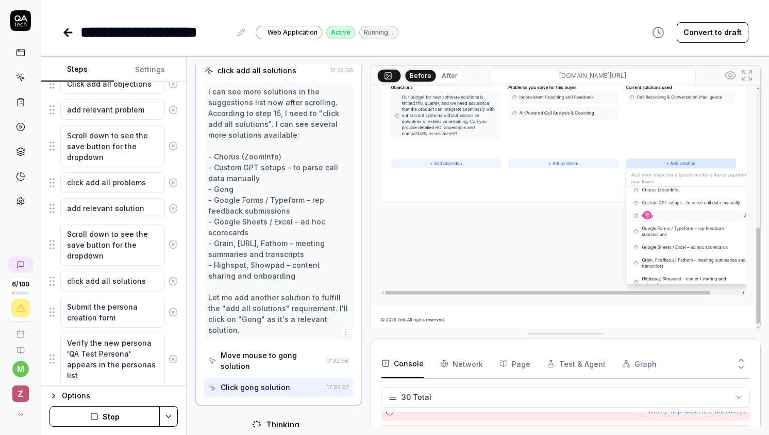
scroll to position [508, 0]
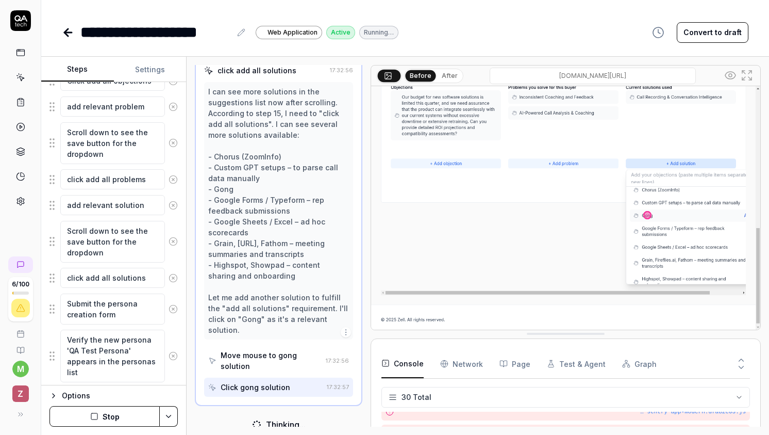
click at [173, 242] on icon at bounding box center [173, 241] width 9 height 9
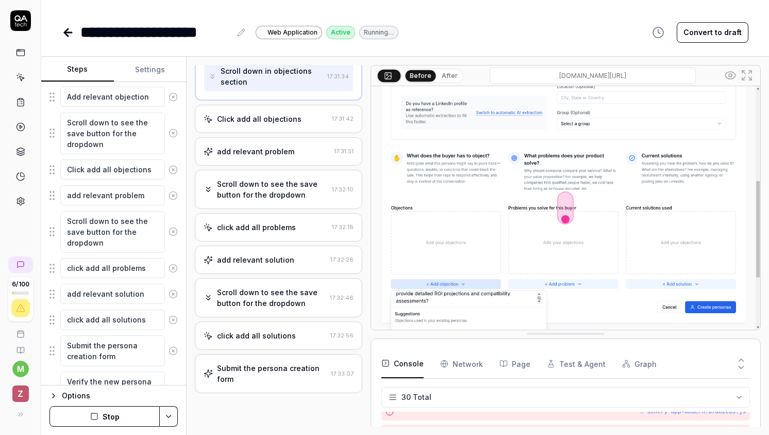
scroll to position [426, 0]
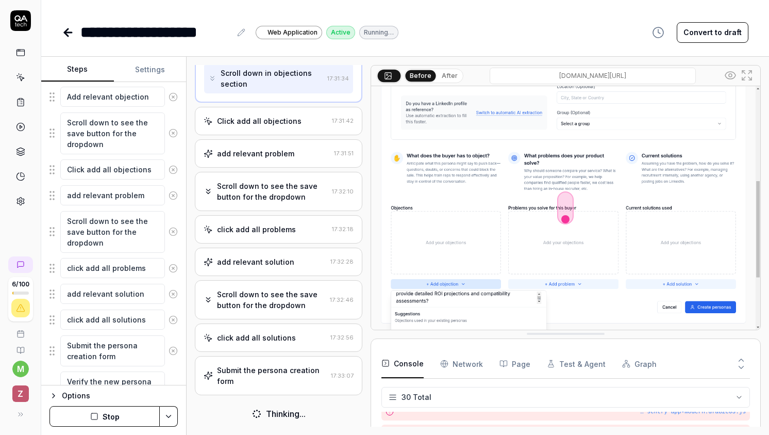
click at [285, 382] on div "Submit the persona creation form" at bounding box center [271, 376] width 109 height 22
click at [275, 369] on div "Submit the persona creation form" at bounding box center [271, 376] width 109 height 22
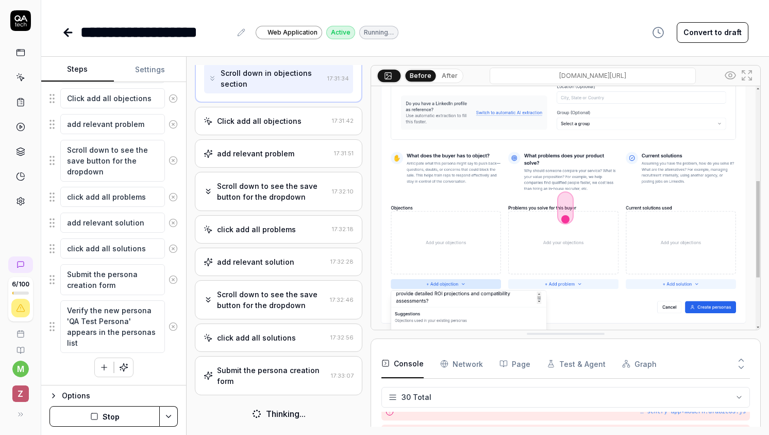
click at [236, 367] on div "Submit the persona creation form" at bounding box center [271, 376] width 109 height 22
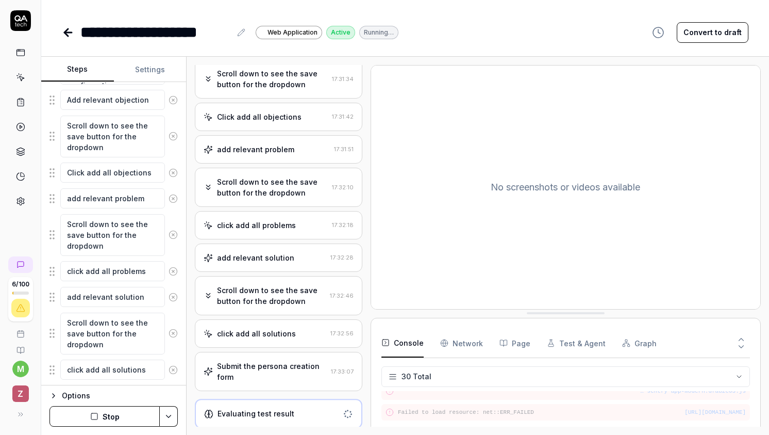
scroll to position [256, 0]
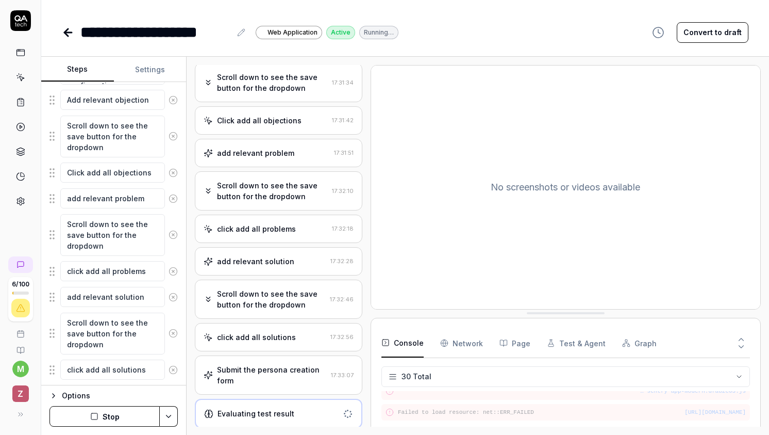
click at [283, 381] on div "Submit the persona creation form" at bounding box center [271, 375] width 109 height 22
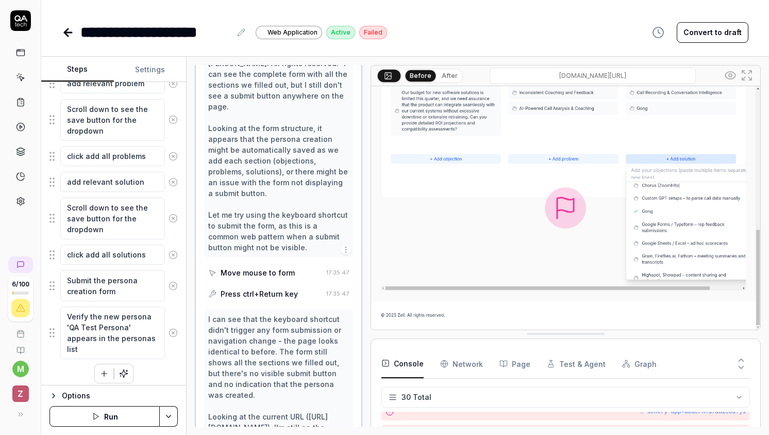
scroll to position [542, 0]
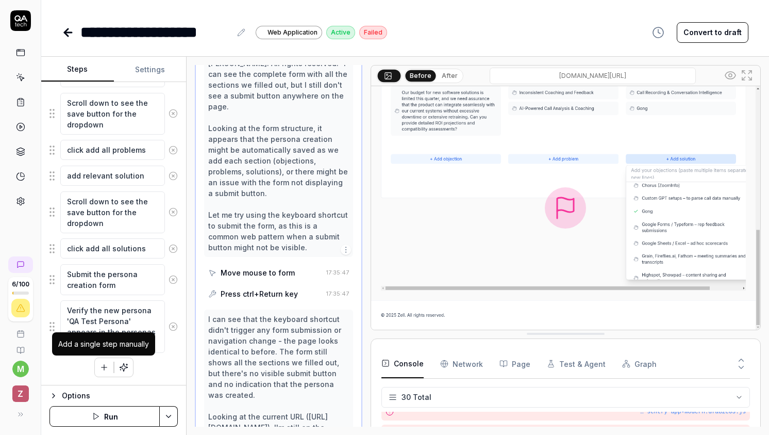
click at [103, 360] on button "button" at bounding box center [104, 367] width 19 height 19
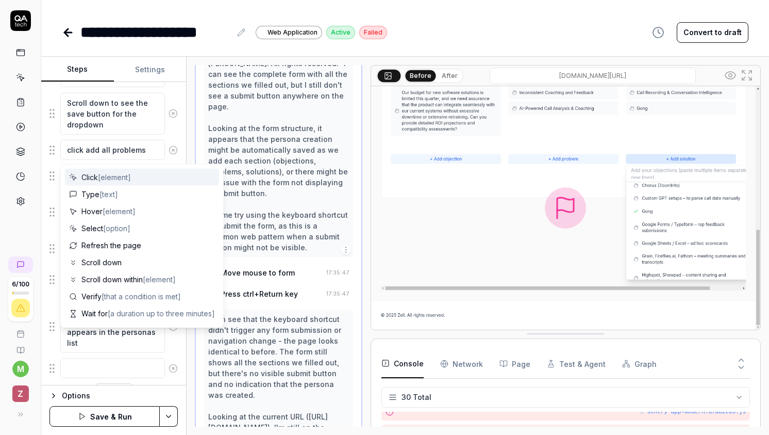
scroll to position [568, 0]
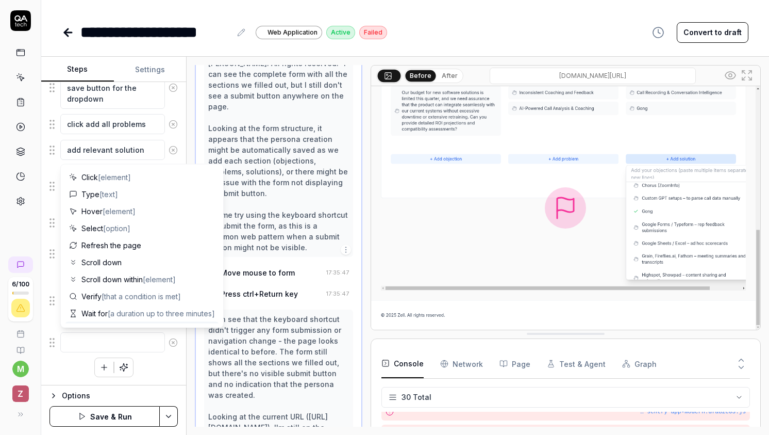
type textarea "*"
type textarea "c"
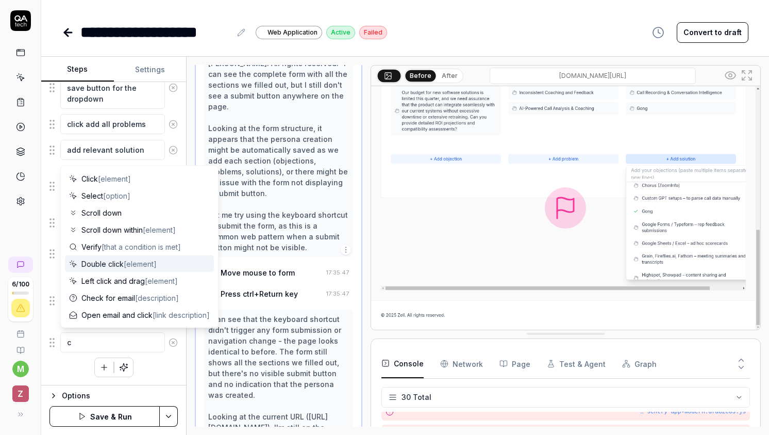
type textarea "*"
type textarea "cl"
type textarea "*"
type textarea "cli"
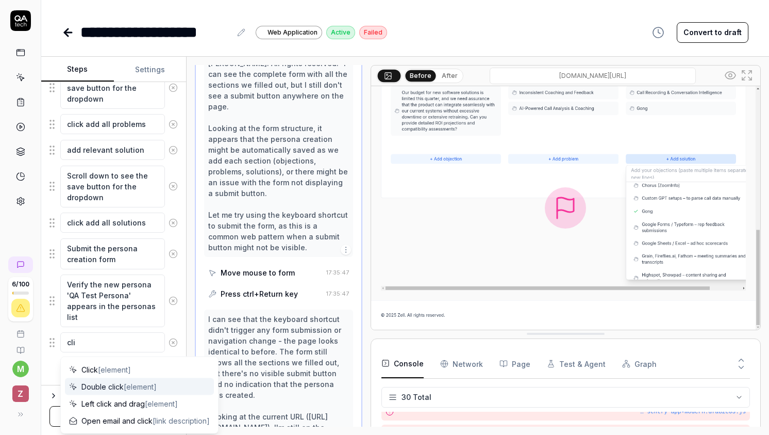
type textarea "*"
type textarea "clic"
type textarea "*"
type textarea "click"
type textarea "*"
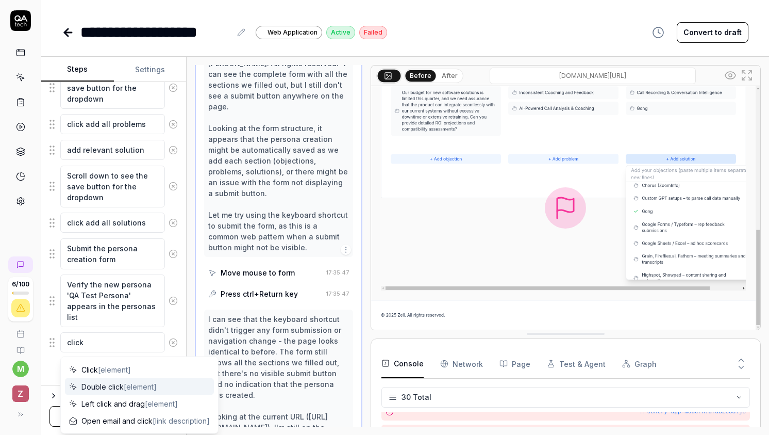
type textarea "click s"
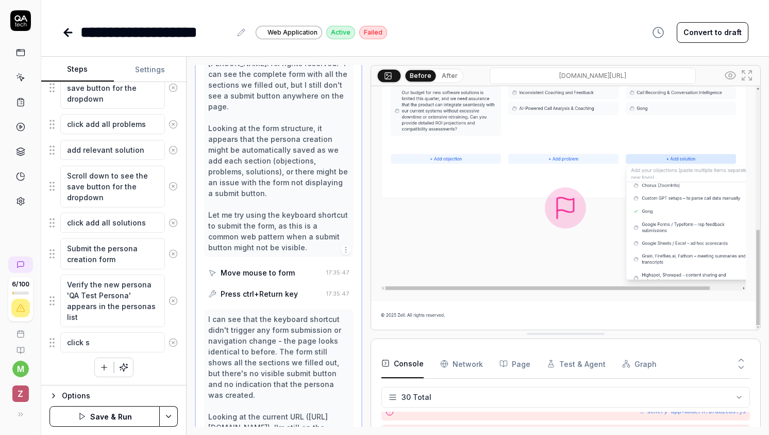
type textarea "*"
type textarea "click so"
type textarea "*"
type textarea "click som"
type textarea "*"
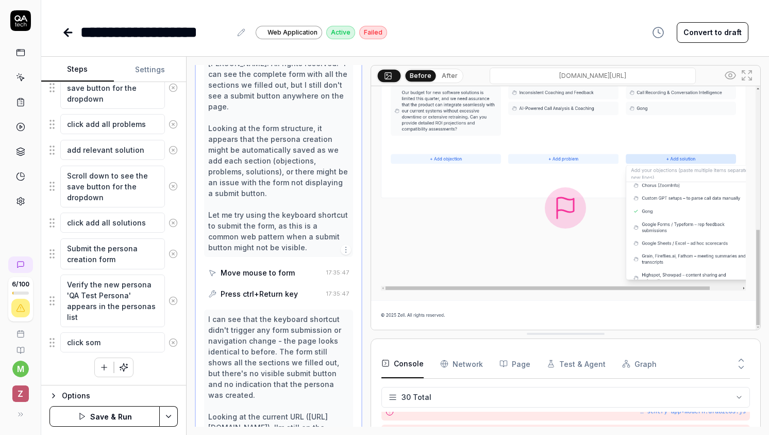
type textarea "click some"
type textarea "*"
type textarea "click somewh"
type textarea "*"
type textarea "click somewhe"
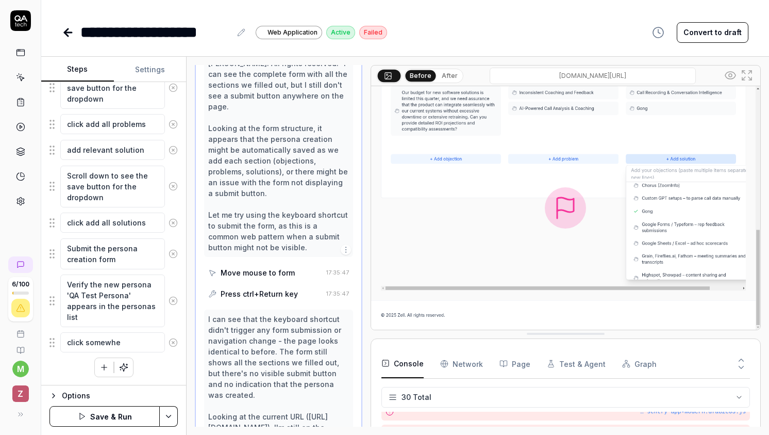
type textarea "*"
type textarea "click somewher"
type textarea "*"
type textarea "click somewhere"
type textarea "*"
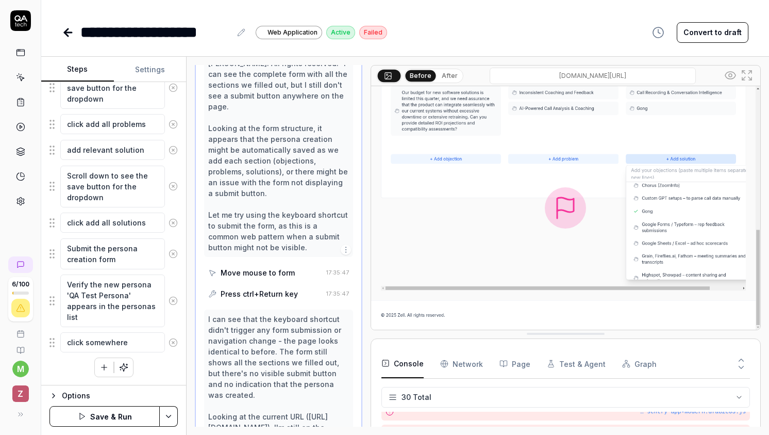
type textarea "click somewhere"
type textarea "*"
type textarea "click somewhere w"
type textarea "*"
type textarea "click somewhere"
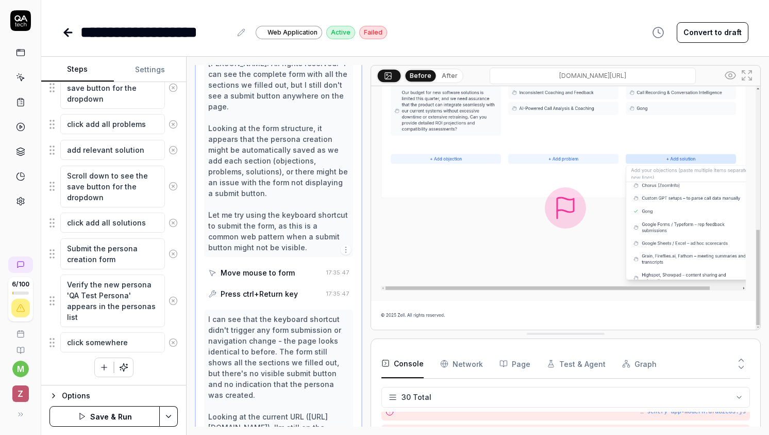
type textarea "*"
type textarea "click somewhere t"
type textarea "*"
type textarea "click somewhere to"
type textarea "*"
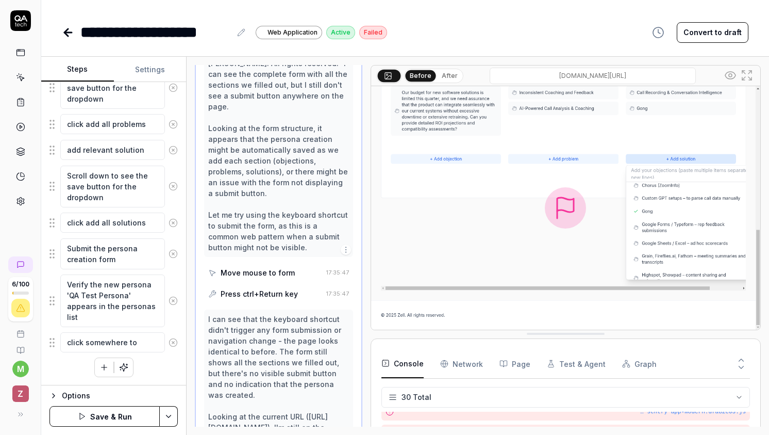
type textarea "click somewhere to"
type textarea "*"
type textarea "click somewhere to c"
type textarea "*"
type textarea "click somewhere to cl"
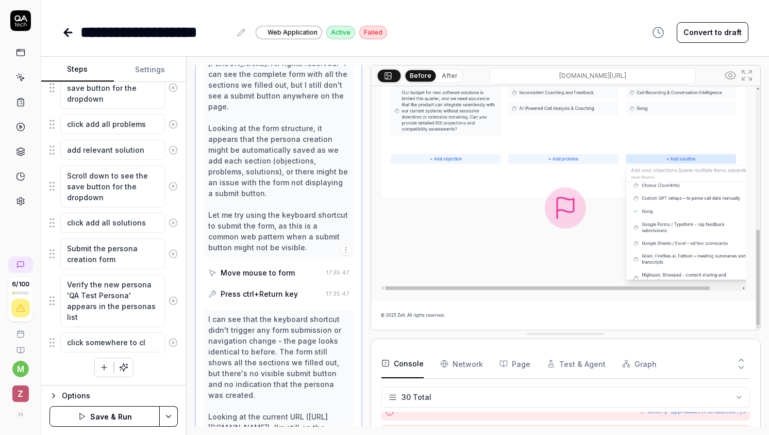
type textarea "*"
type textarea "click somewhere to clo"
type textarea "*"
type textarea "click somewhere to clos"
type textarea "*"
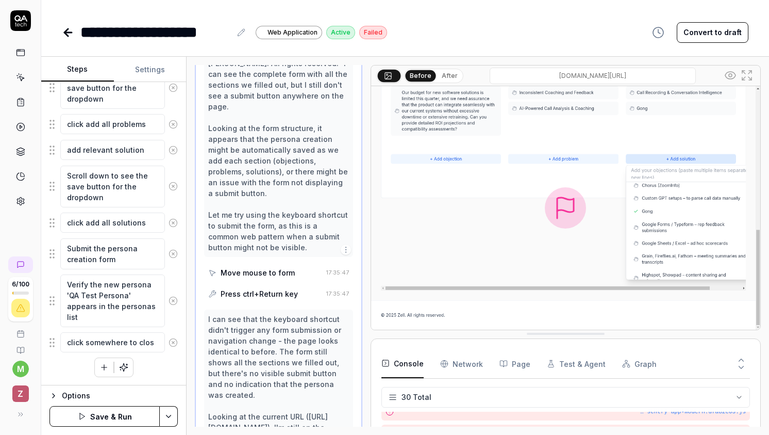
type textarea "click somewhere to close"
type textarea "*"
type textarea "click somewhere to close"
type textarea "*"
type textarea "click somewhere to close t"
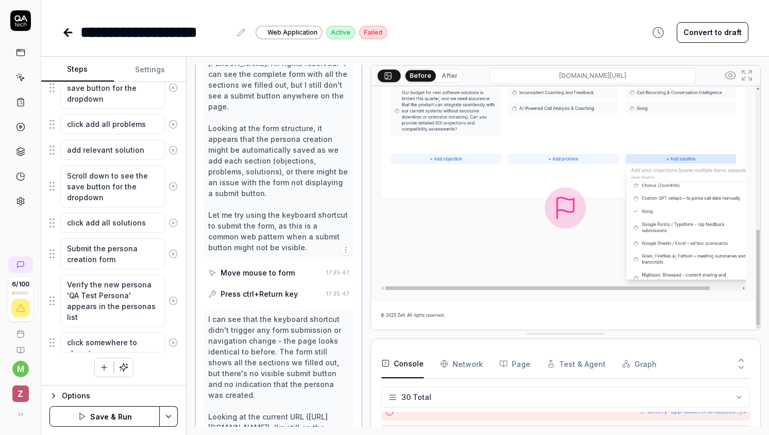
type textarea "*"
type textarea "click somewhere to close th"
type textarea "*"
type textarea "click somewhere to close the"
type textarea "*"
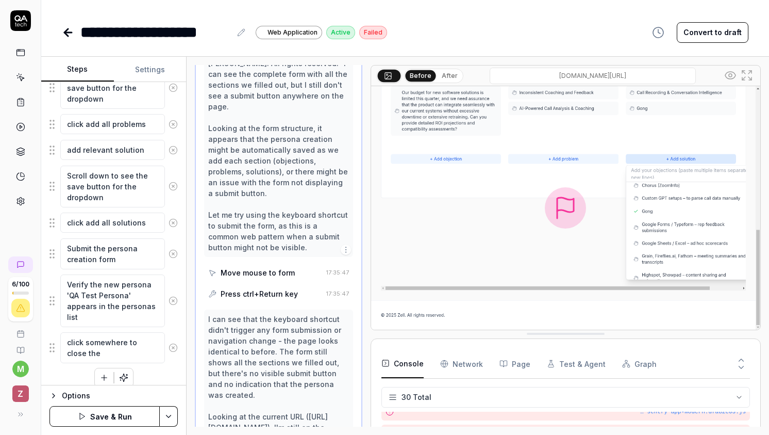
type textarea "click somewhere to close the"
type textarea "*"
type textarea "click somewhere to close the d"
type textarea "*"
type textarea "click somewhere to close the do"
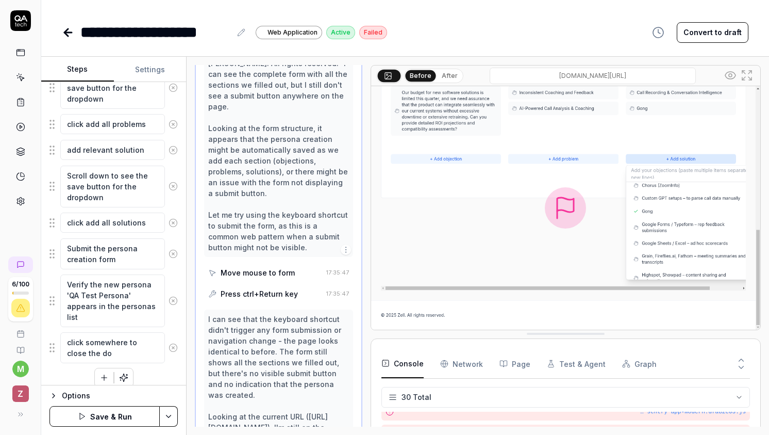
type textarea "*"
type textarea "click somewhere to close the dor"
type textarea "*"
type textarea "click somewhere to close the do"
type textarea "*"
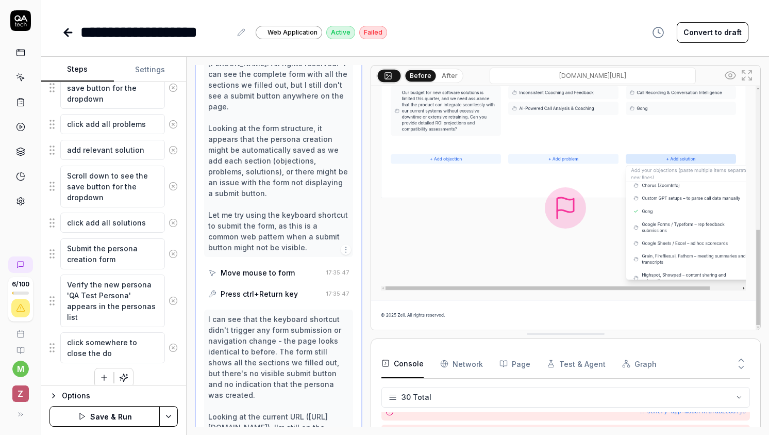
type textarea "click somewhere to close the d"
type textarea "*"
type textarea "click somewhere to close the dr"
type textarea "*"
type textarea "click somewhere to close the dro"
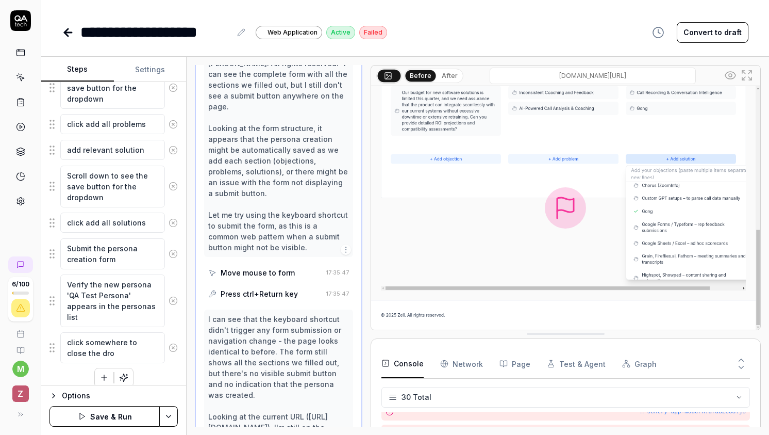
type textarea "*"
type textarea "click somewhere to close the drod"
type textarea "*"
type textarea "click somewhere to close the drodo"
type textarea "*"
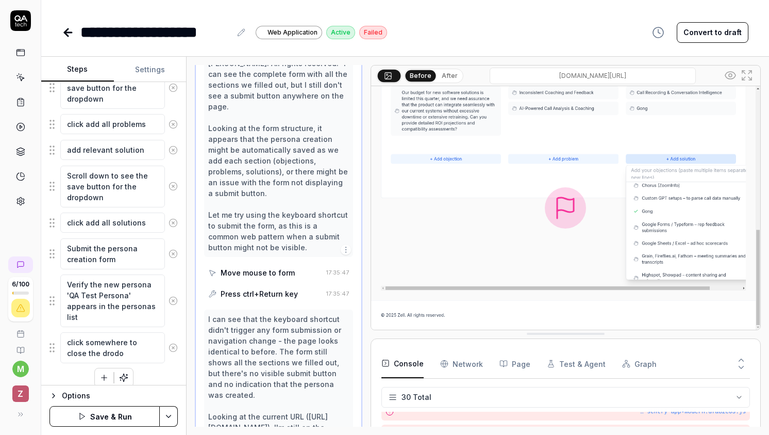
type textarea "click somewhere to close the drod"
type textarea "*"
type textarea "click somewhere to close the dro"
type textarea "*"
type textarea "click somewhere to close the drop"
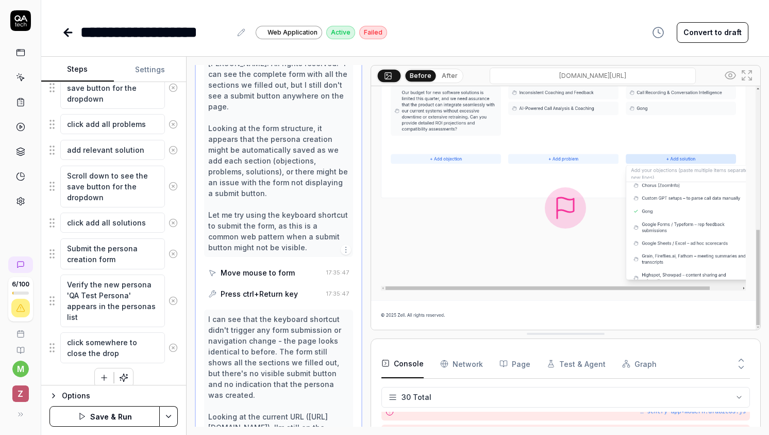
type textarea "*"
type textarea "click somewhere to close the dropd"
type textarea "*"
type textarea "click somewhere to close the dropdo"
type textarea "*"
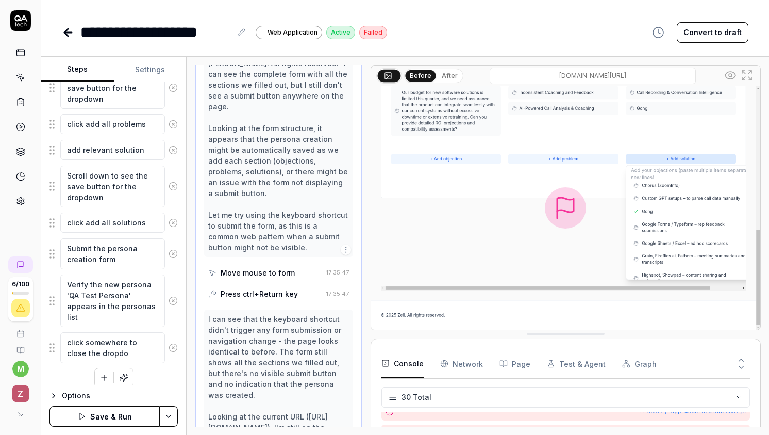
type textarea "click somewhere to close the dropdow"
type textarea "*"
type textarea "click somewhere to close the dropdown"
drag, startPoint x: 48, startPoint y: 350, endPoint x: 51, endPoint y: 314, distance: 35.7
click at [51, 314] on div "Goal Create a new persona named 'QA Test Persona' in the team management person…" at bounding box center [113, 233] width 145 height 303
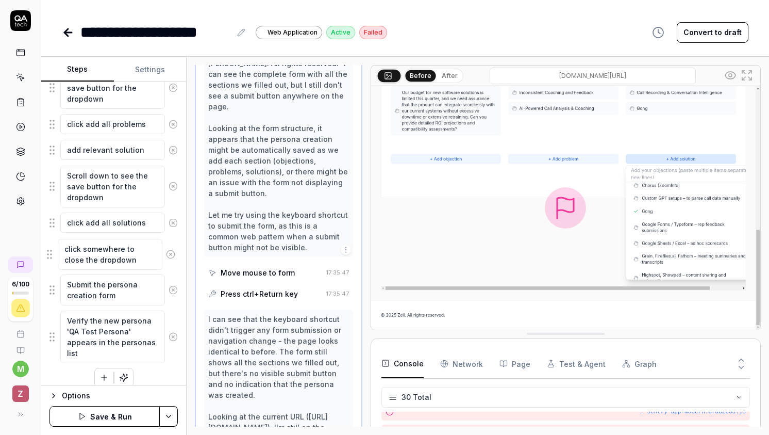
drag, startPoint x: 52, startPoint y: 352, endPoint x: 49, endPoint y: 258, distance: 93.4
click at [49, 258] on fieldset "Navigate to the team management section Click on the Personas tab to access per…" at bounding box center [113, 33] width 128 height 659
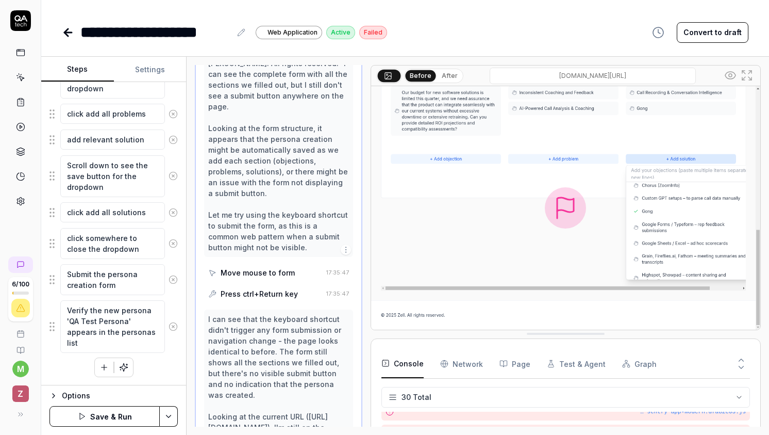
click at [129, 415] on button "Save & Run" at bounding box center [104, 416] width 110 height 21
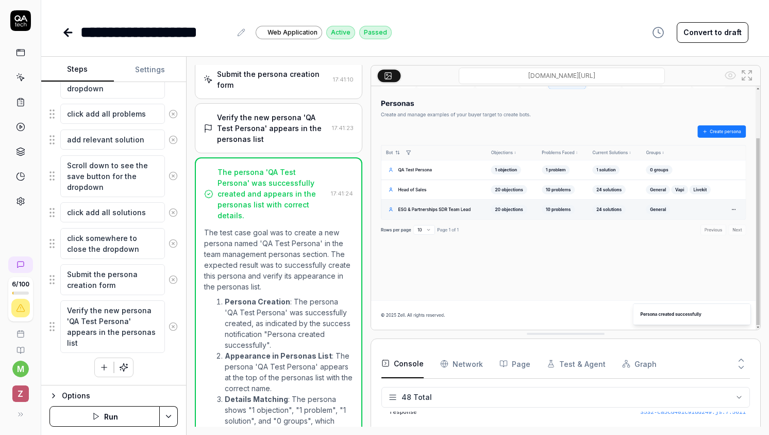
scroll to position [770, 0]
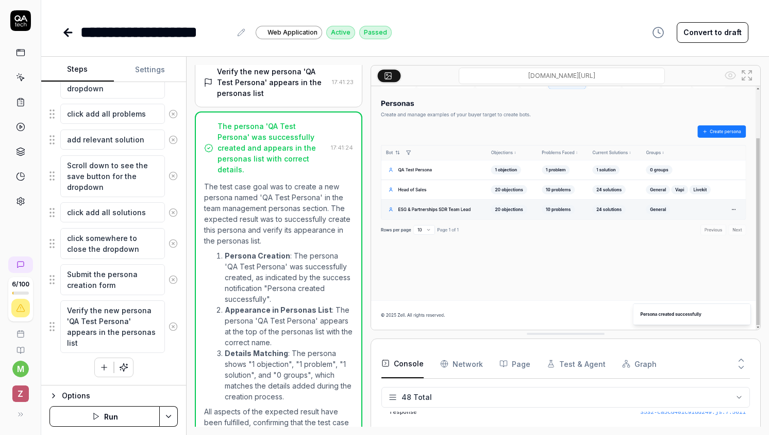
click at [72, 35] on icon at bounding box center [68, 32] width 12 height 12
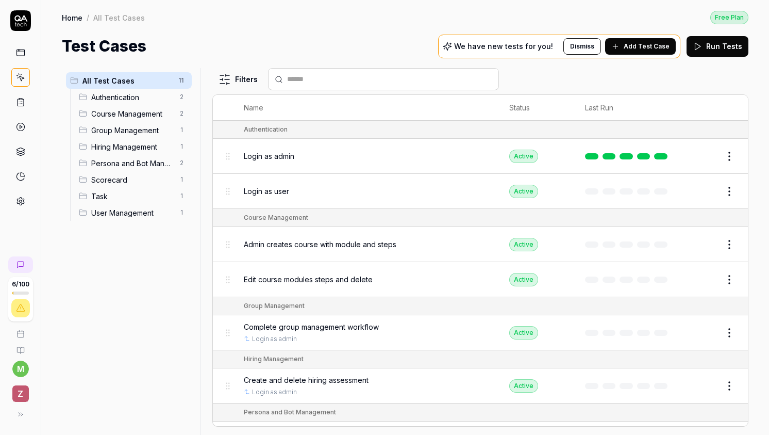
click at [128, 212] on span "User Management" at bounding box center [132, 212] width 82 height 11
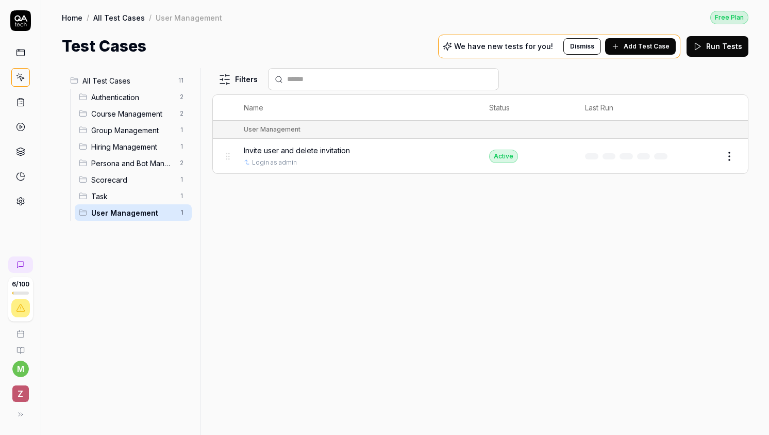
click at [121, 168] on span "Persona and Bot Management" at bounding box center [132, 163] width 82 height 11
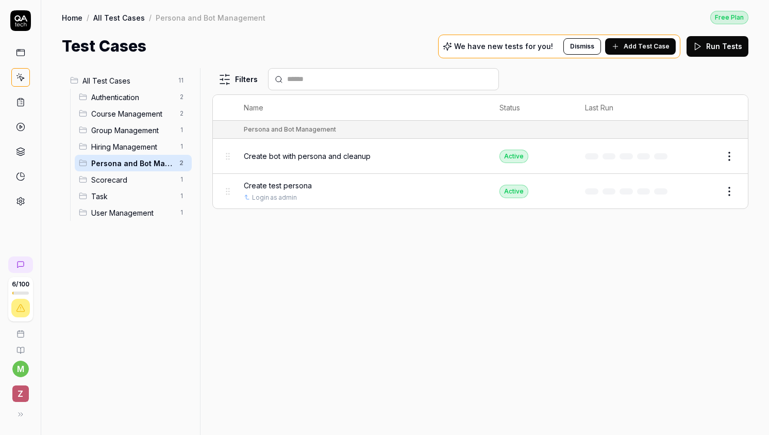
click at [326, 155] on span "Create bot with persona and cleanup" at bounding box center [307, 156] width 127 height 11
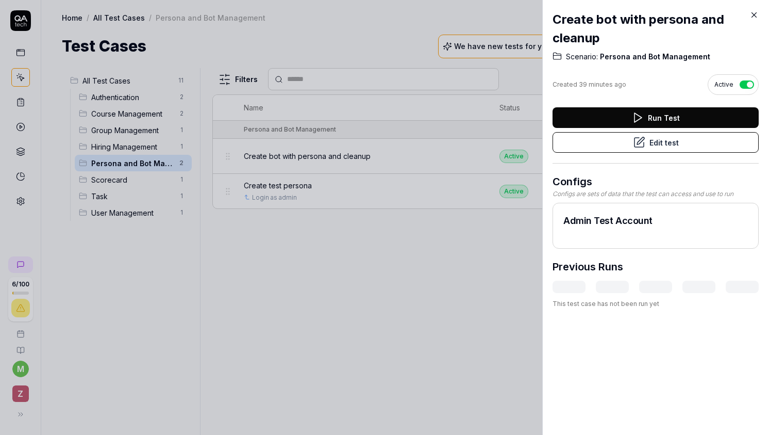
click at [761, 9] on div "Create bot with persona and cleanup Scenario: Persona and Bot Management Create…" at bounding box center [655, 217] width 227 height 435
click at [756, 8] on div "Create bot with persona and cleanup Scenario: Persona and Bot Management Create…" at bounding box center [656, 159] width 206 height 319
click at [746, 83] on button "button" at bounding box center [747, 84] width 14 height 8
click at [755, 13] on icon at bounding box center [754, 14] width 9 height 9
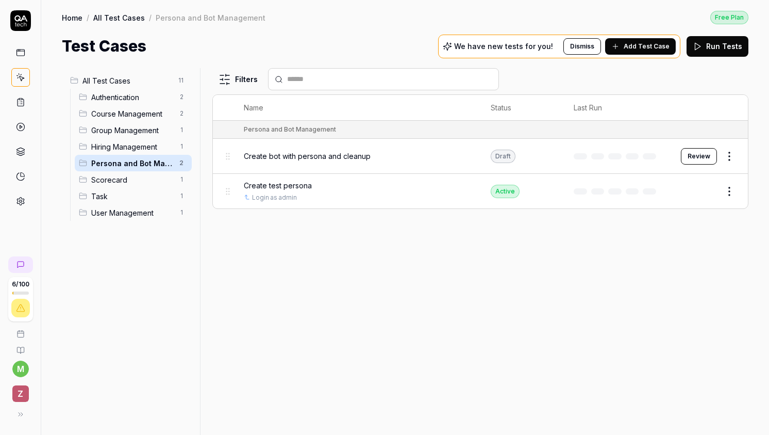
click at [699, 151] on button "Review" at bounding box center [699, 156] width 36 height 16
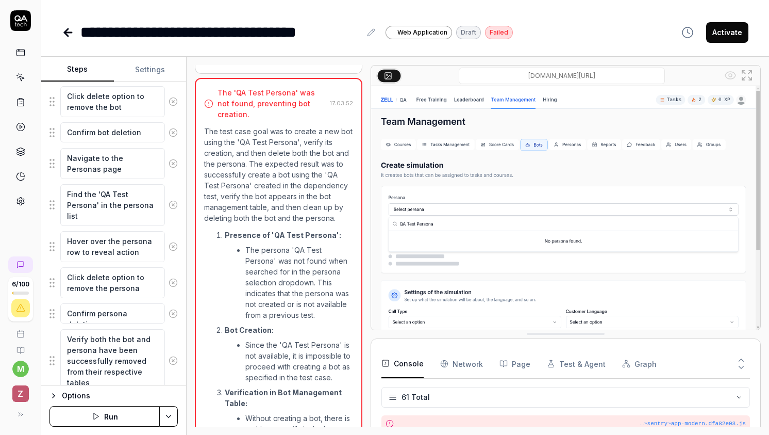
scroll to position [507, 0]
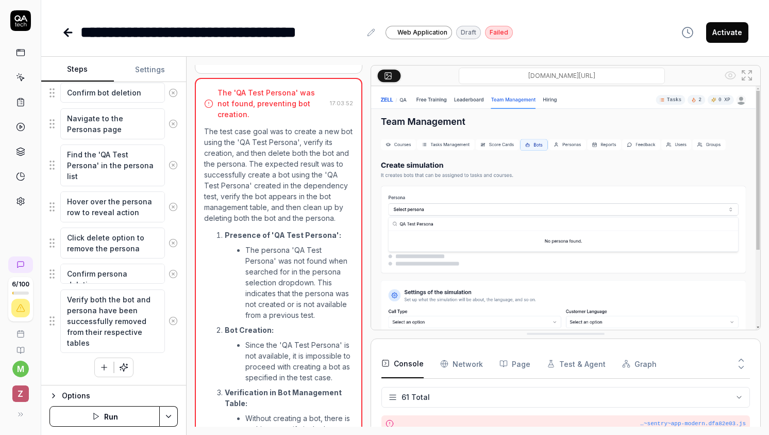
click at [109, 407] on button "Run" at bounding box center [104, 416] width 110 height 21
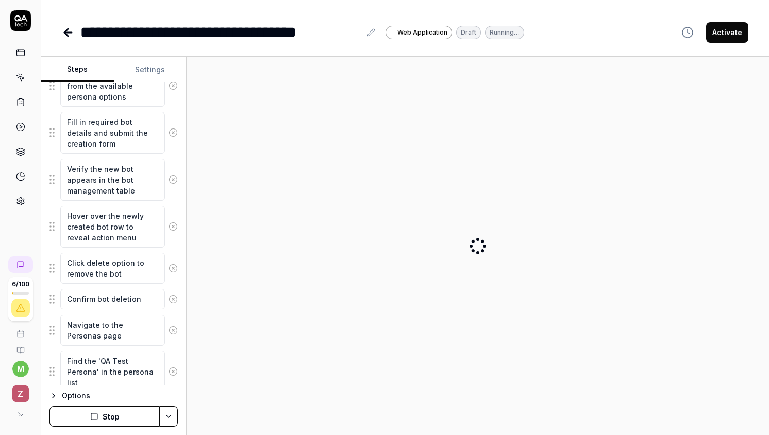
scroll to position [91, 0]
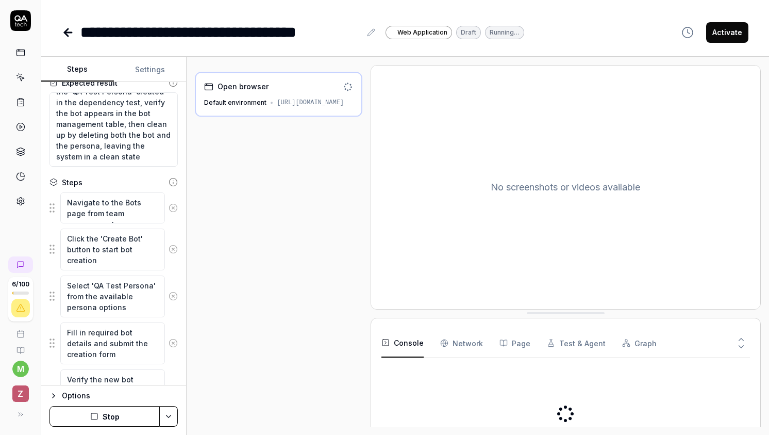
click at [150, 73] on button "Settings" at bounding box center [150, 69] width 73 height 25
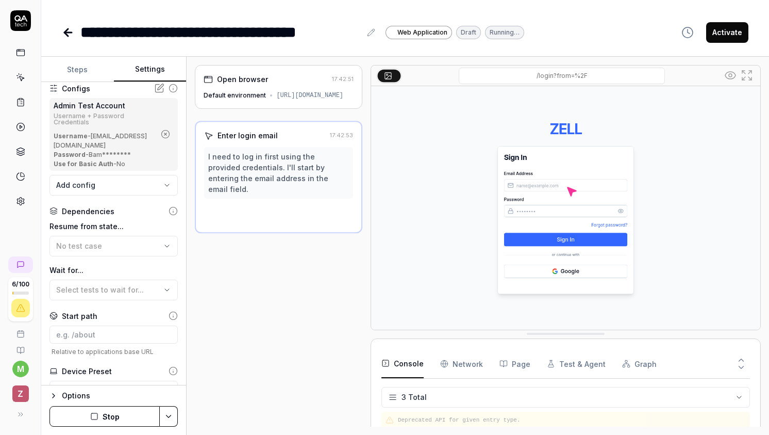
scroll to position [105, 0]
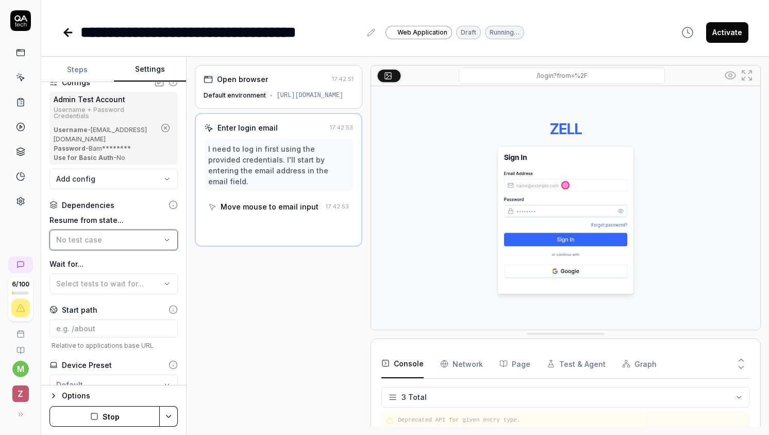
click at [113, 237] on button "No test case" at bounding box center [113, 239] width 128 height 21
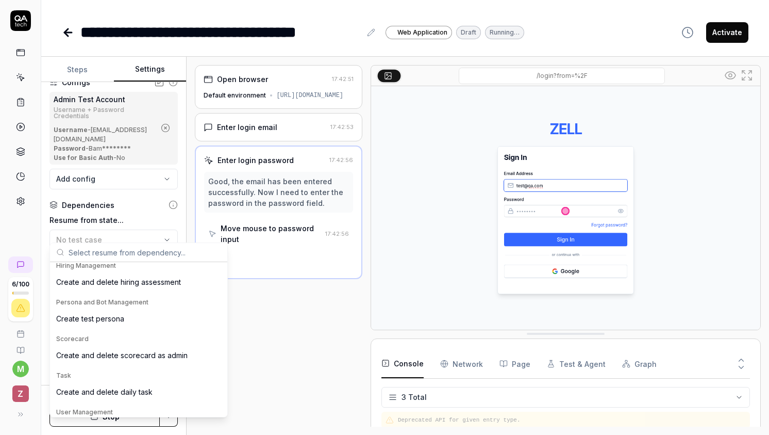
scroll to position [152, 0]
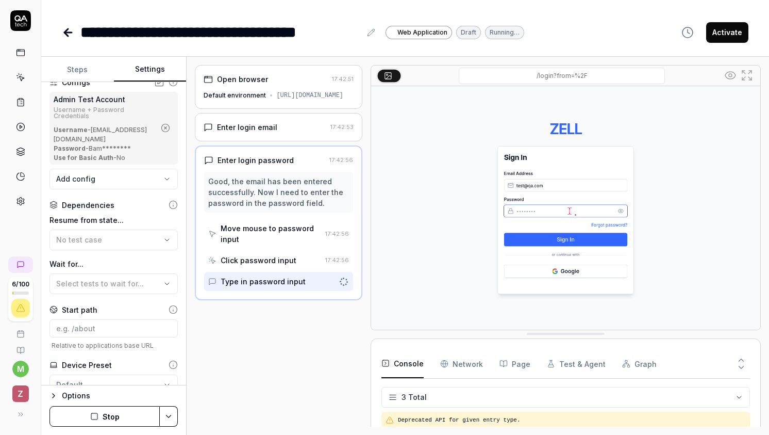
click at [116, 420] on button "Stop" at bounding box center [104, 416] width 110 height 21
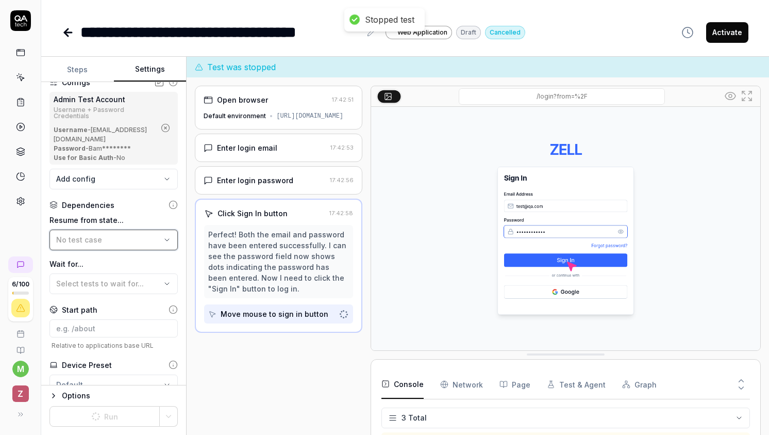
click at [122, 229] on button "No test case" at bounding box center [113, 239] width 128 height 21
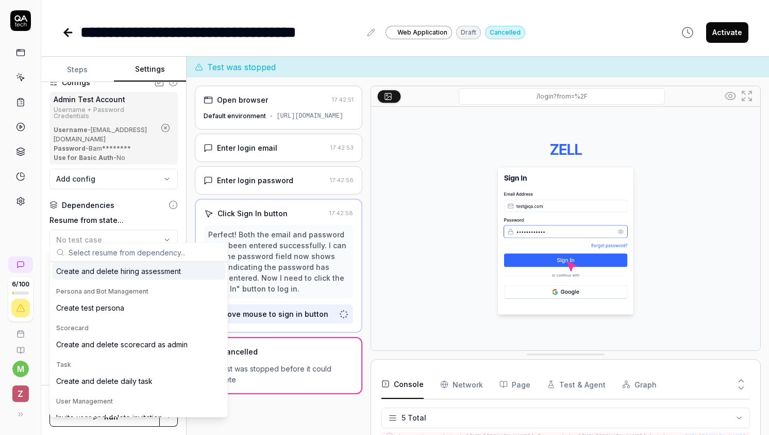
scroll to position [46, 0]
click at [102, 306] on div "Create test persona" at bounding box center [90, 307] width 68 height 11
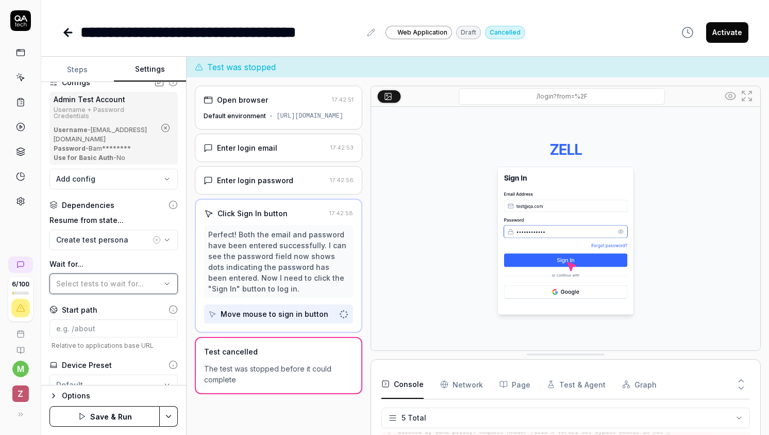
click at [104, 279] on span "Select tests to wait for..." at bounding box center [100, 283] width 88 height 9
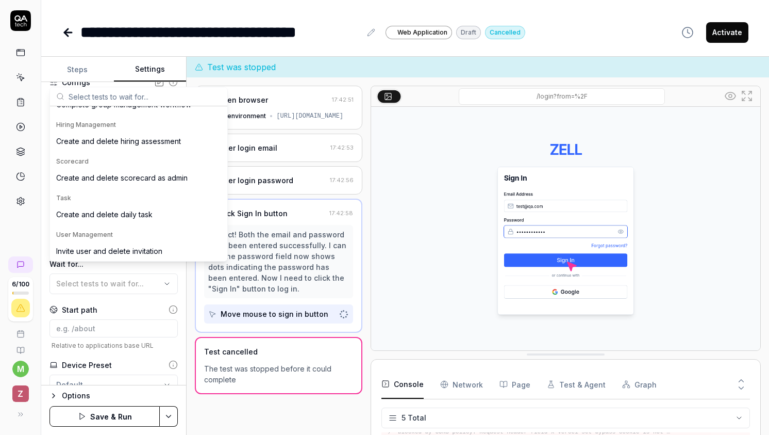
scroll to position [136, 0]
click at [127, 293] on div "**********" at bounding box center [113, 233] width 145 height 303
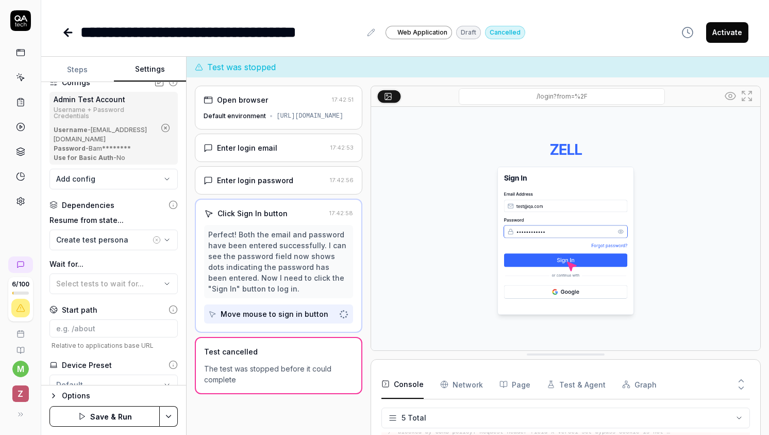
click at [156, 236] on icon "button" at bounding box center [157, 240] width 8 height 8
click at [145, 278] on div "Select tests to wait for..." at bounding box center [108, 283] width 105 height 11
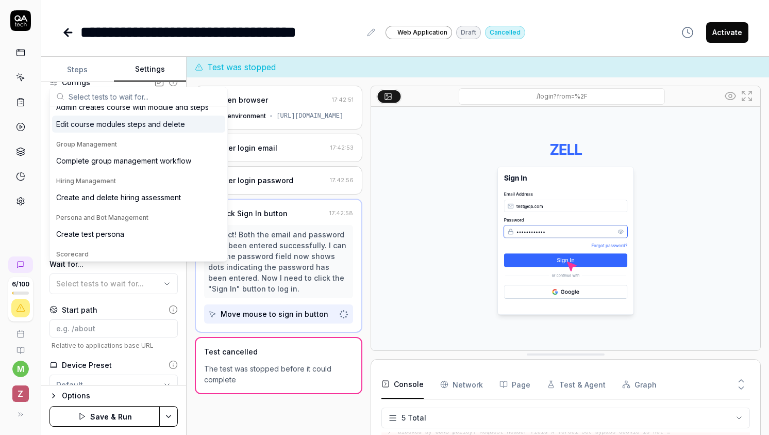
scroll to position [86, 0]
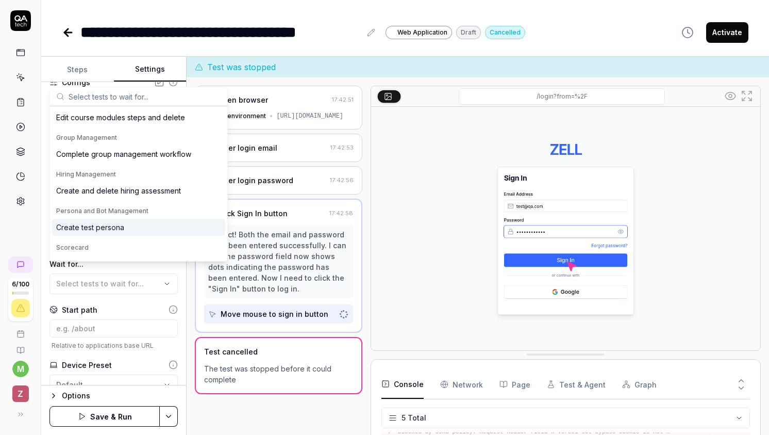
click at [121, 230] on div "Create test persona" at bounding box center [90, 227] width 68 height 11
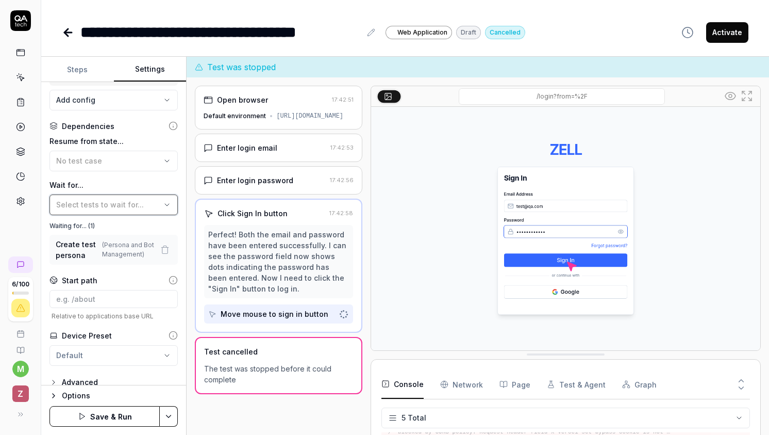
scroll to position [186, 0]
click at [96, 417] on button "Save & Run" at bounding box center [104, 416] width 110 height 21
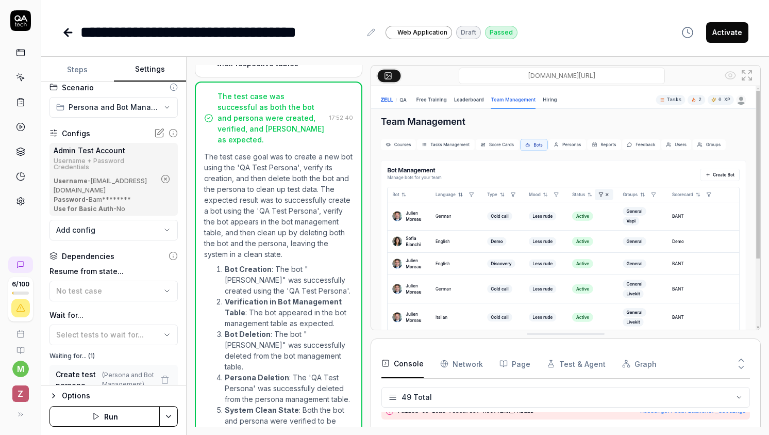
scroll to position [749, 0]
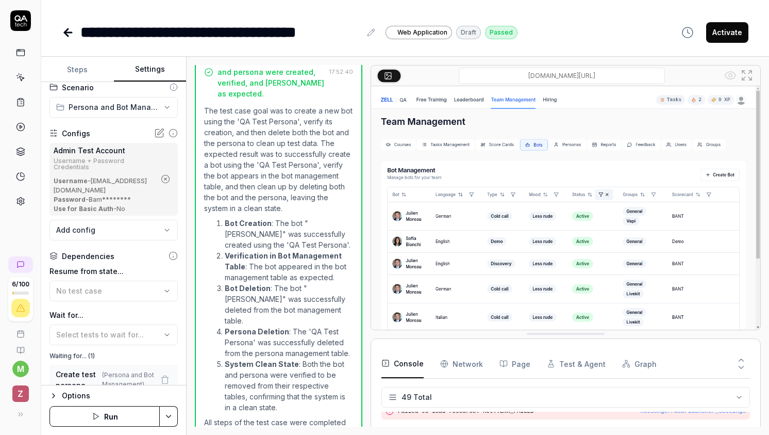
click at [265, 283] on li "Bot Deletion : The bot "[PERSON_NAME]" was successfully deleted from the bot ma…" at bounding box center [289, 304] width 128 height 43
click at [265, 327] on strong "Persona Deletion" at bounding box center [257, 331] width 64 height 9
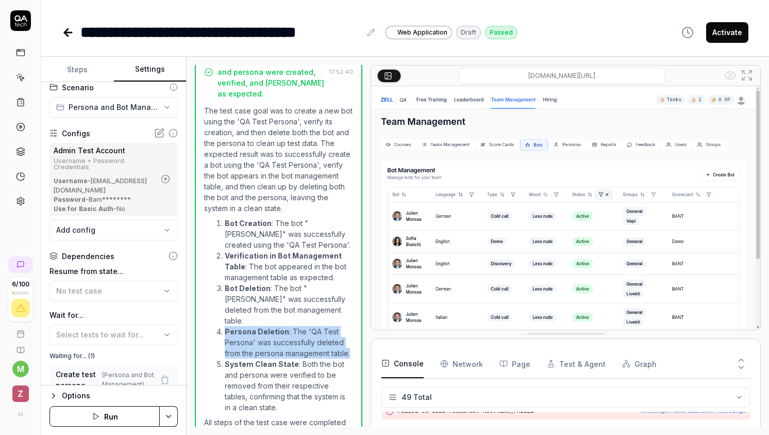
click at [265, 327] on strong "Persona Deletion" at bounding box center [257, 331] width 64 height 9
click at [265, 326] on li "Persona Deletion : The 'QA Test Persona' was successfully deleted from the pers…" at bounding box center [289, 342] width 128 height 32
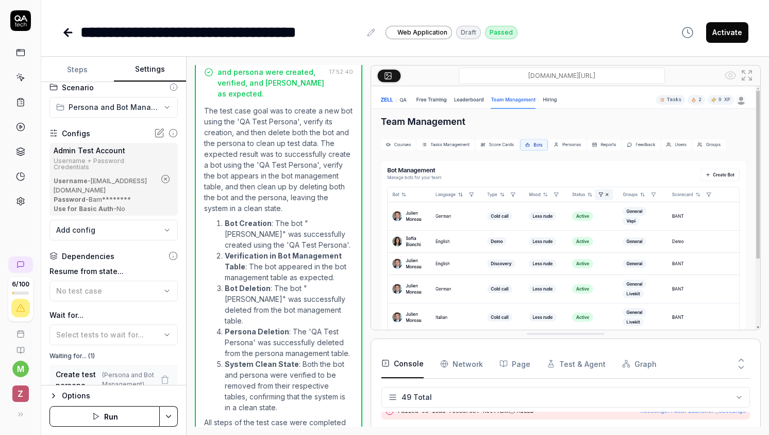
click at [262, 358] on li "System Clean State : Both the bot and persona were verified to be removed from …" at bounding box center [289, 385] width 128 height 54
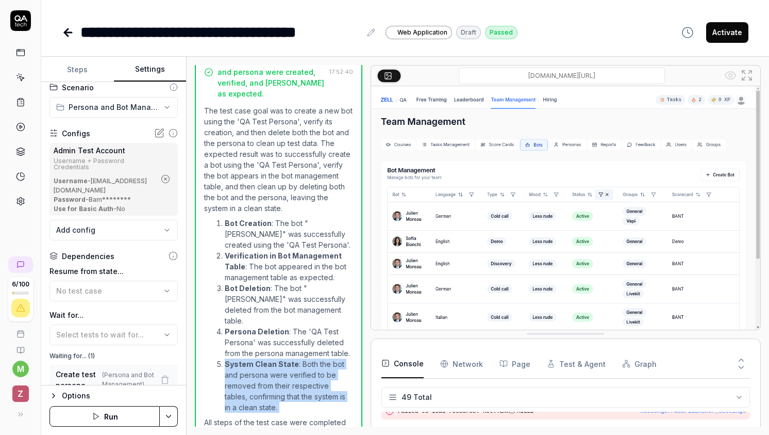
click at [262, 358] on li "System Clean State : Both the bot and persona were verified to be removed from …" at bounding box center [289, 385] width 128 height 54
click at [269, 361] on li "System Clean State : Both the bot and persona were verified to be removed from …" at bounding box center [289, 385] width 128 height 54
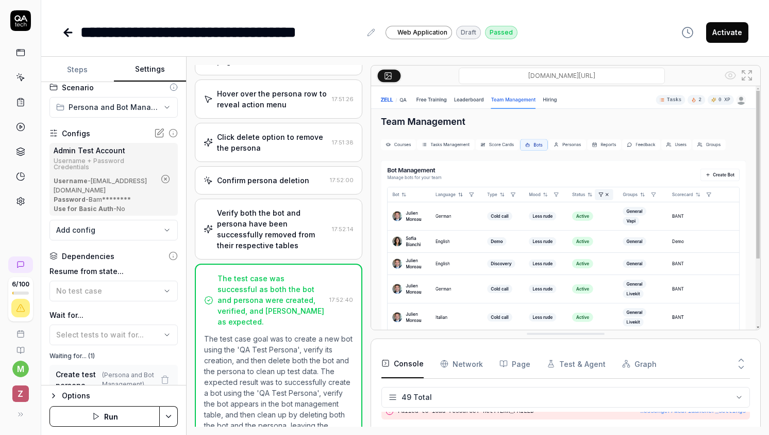
scroll to position [474, 0]
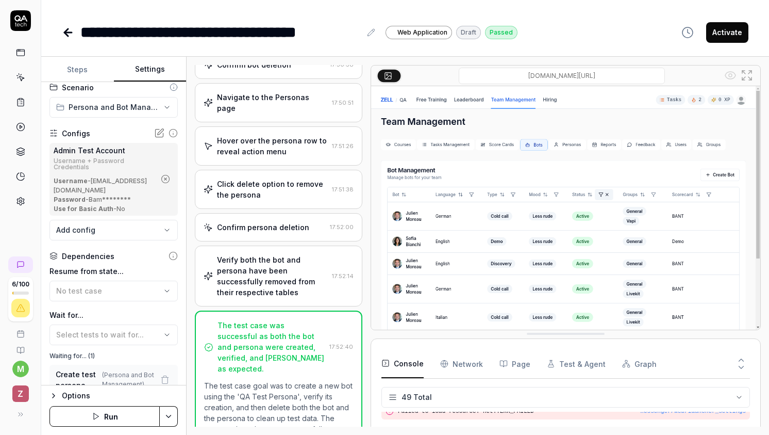
click at [24, 78] on icon at bounding box center [21, 78] width 5 height 5
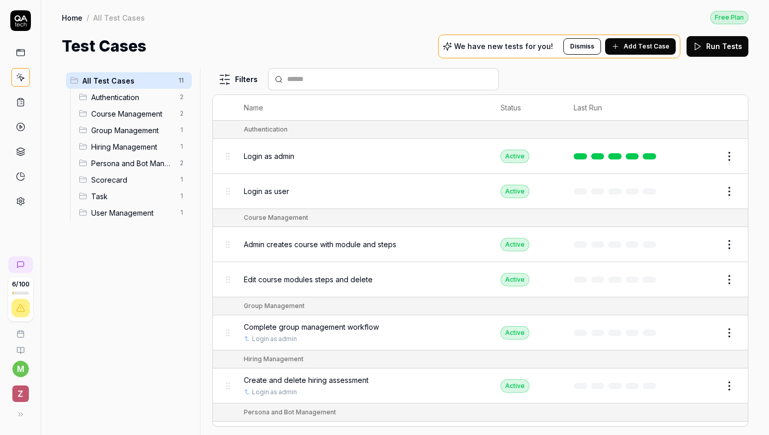
click at [129, 158] on span "Persona and Bot Management" at bounding box center [132, 163] width 82 height 11
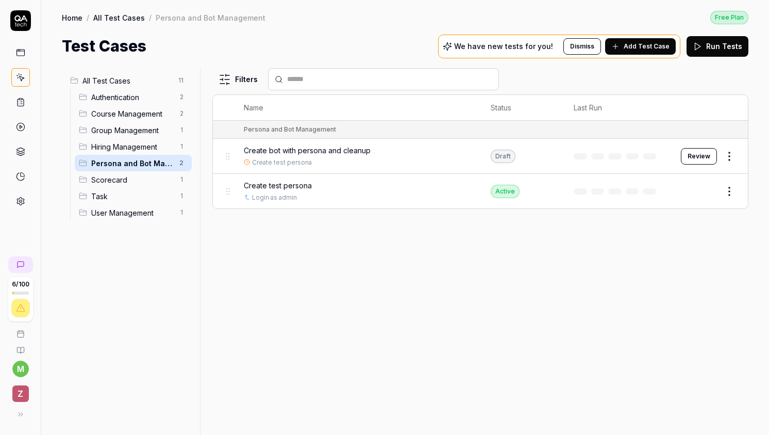
click at [699, 154] on button "Review" at bounding box center [699, 156] width 36 height 16
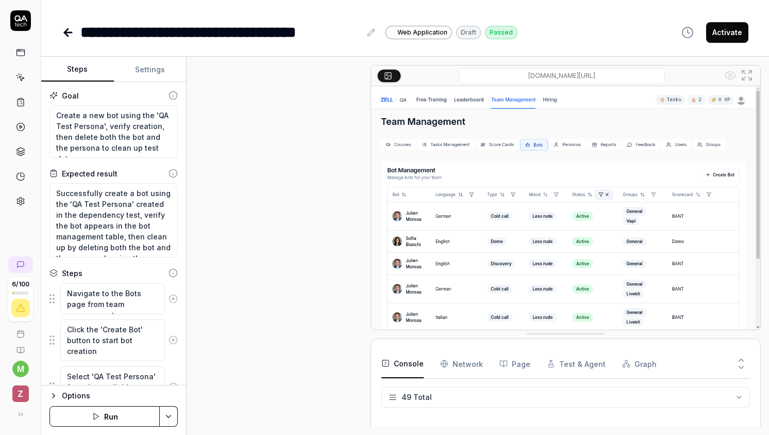
scroll to position [749, 0]
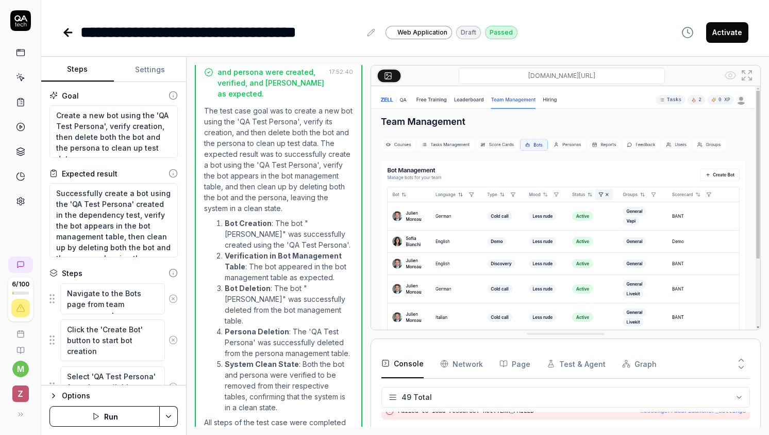
click at [733, 36] on button "Activate" at bounding box center [727, 32] width 42 height 21
click at [63, 33] on icon at bounding box center [68, 32] width 12 height 12
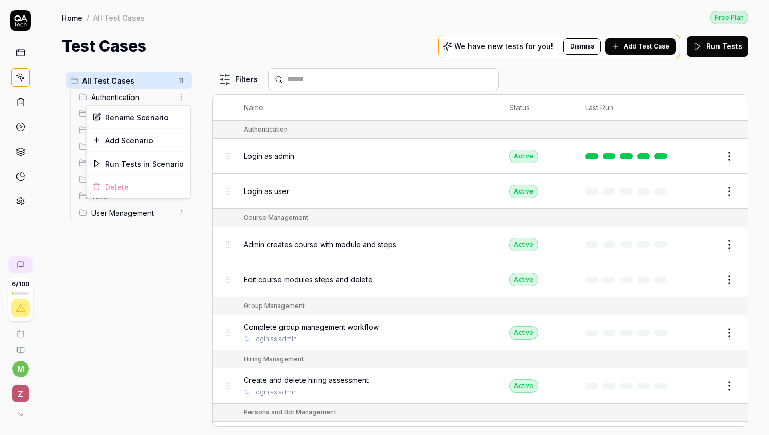
click at [176, 96] on html "6 / 100 m Z Home / All Test Cases Free Plan Home / All Test Cases Free Plan Tes…" at bounding box center [384, 217] width 769 height 435
click at [94, 296] on html "6 / 100 m Z Home / All Test Cases Free Plan Home / All Test Cases Free Plan Tes…" at bounding box center [384, 217] width 769 height 435
click at [703, 242] on button "Edit" at bounding box center [704, 244] width 25 height 16
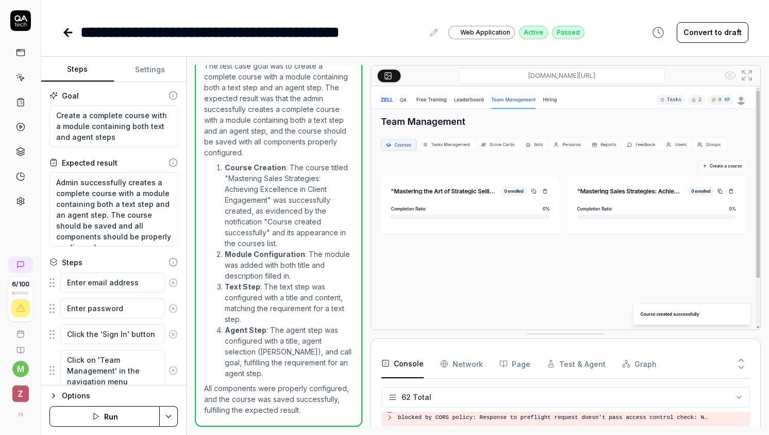
scroll to position [1449, 0]
click at [144, 71] on button "Settings" at bounding box center [150, 69] width 73 height 25
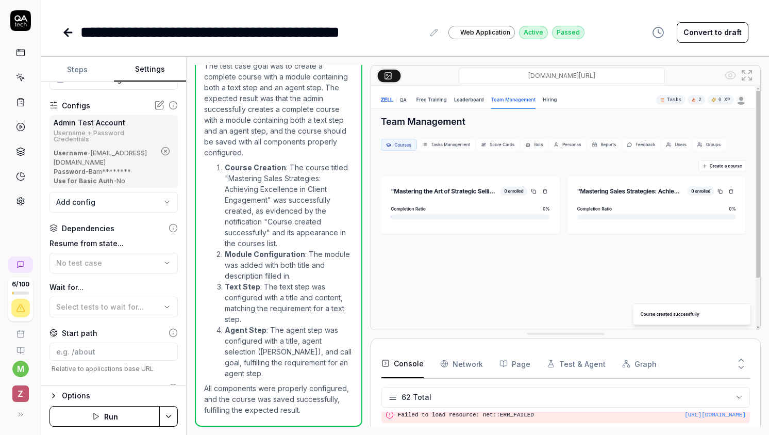
scroll to position [88, 0]
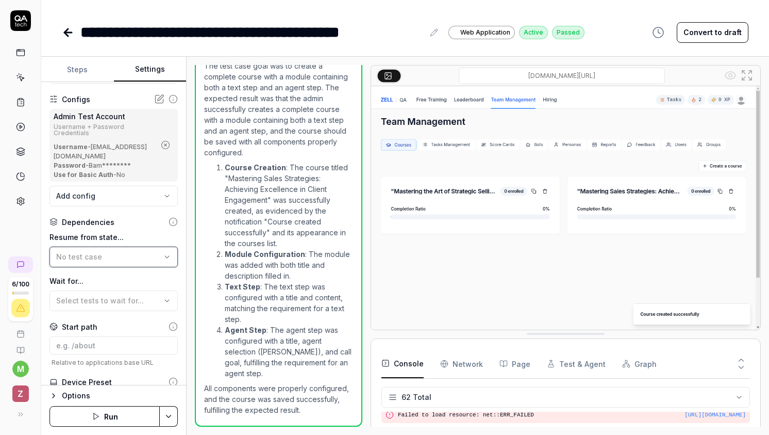
click at [103, 253] on button "No test case" at bounding box center [113, 256] width 128 height 21
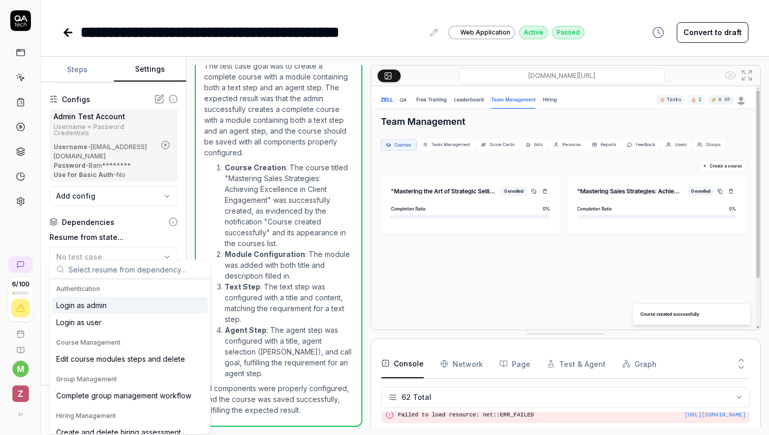
click at [105, 303] on div "Login as admin" at bounding box center [81, 305] width 51 height 11
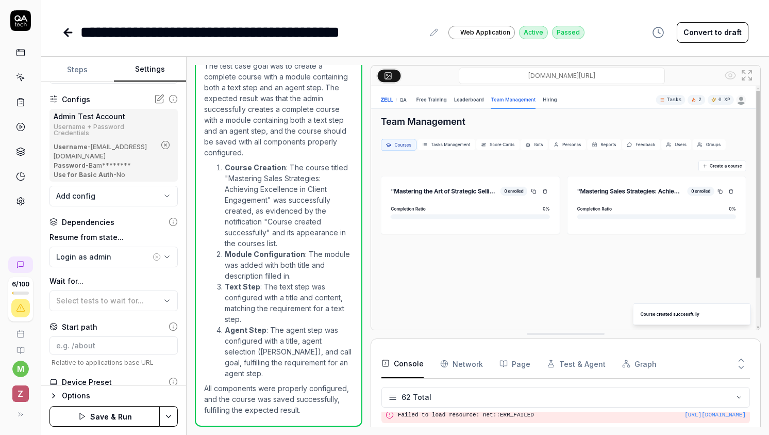
click at [163, 415] on html "**********" at bounding box center [384, 217] width 769 height 435
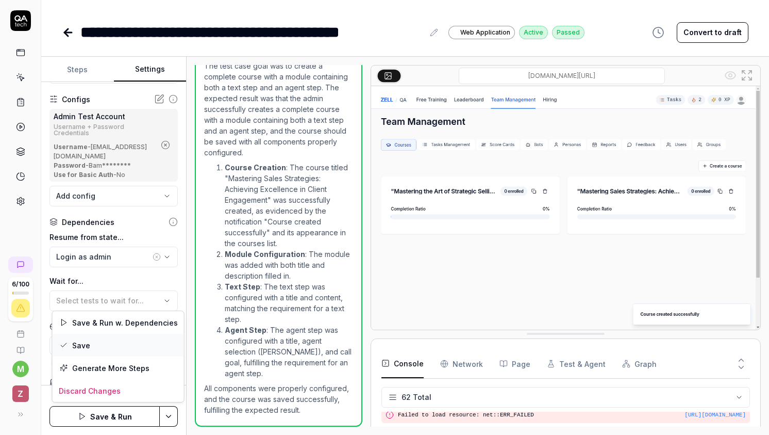
click at [135, 347] on div "Save" at bounding box center [118, 345] width 131 height 23
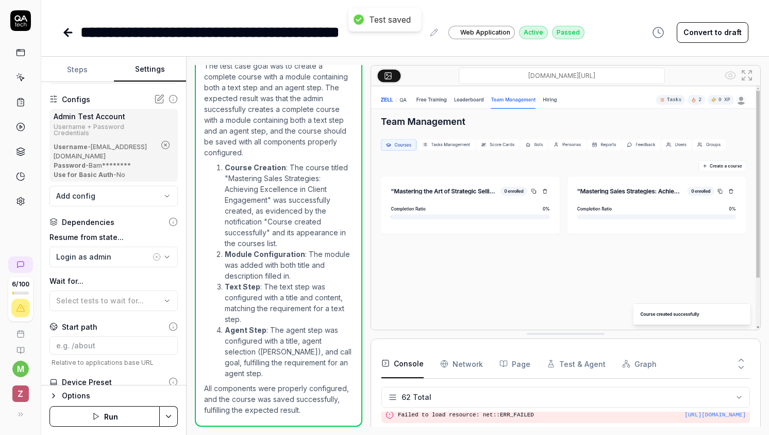
click at [64, 35] on icon at bounding box center [68, 32] width 12 height 12
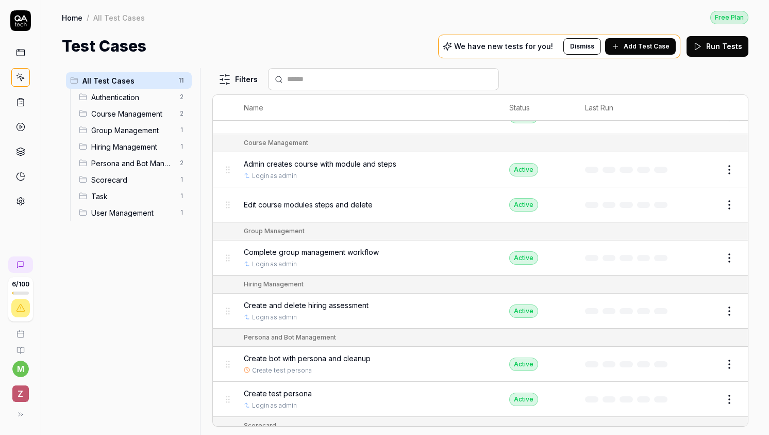
scroll to position [95, 0]
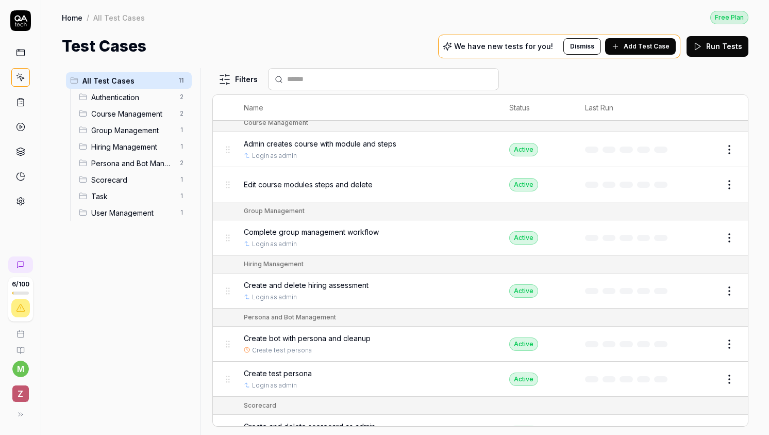
click at [707, 184] on button "Edit" at bounding box center [704, 184] width 25 height 16
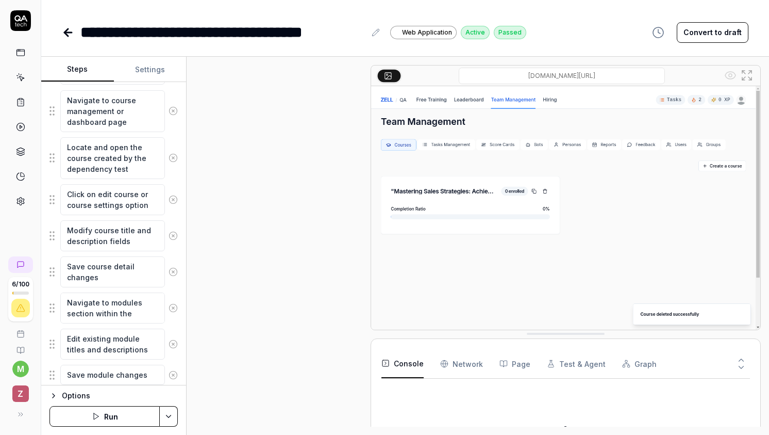
scroll to position [1325, 0]
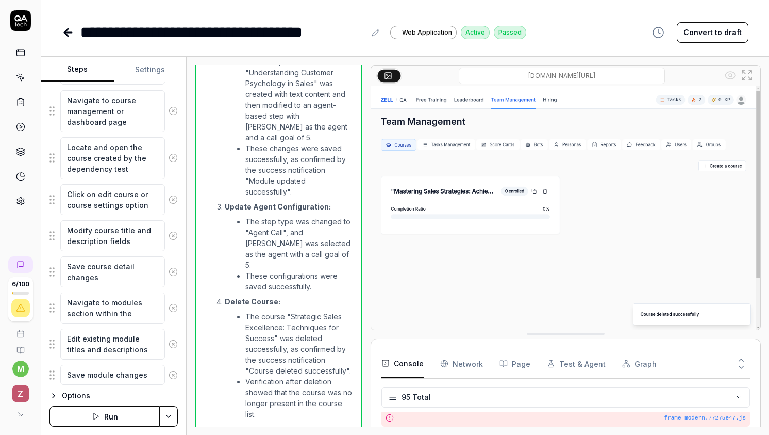
click at [150, 74] on button "Settings" at bounding box center [150, 69] width 73 height 25
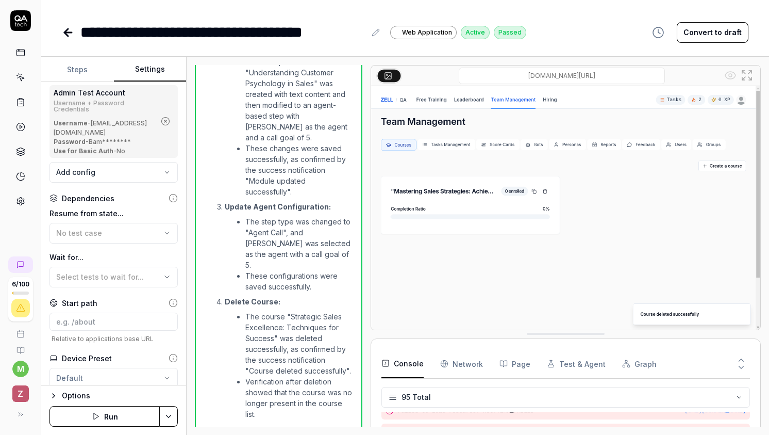
scroll to position [114, 0]
click at [110, 225] on div "No test case" at bounding box center [108, 230] width 105 height 11
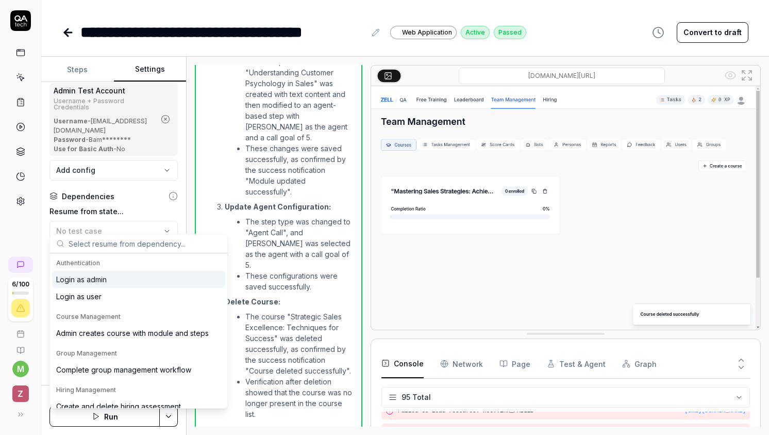
click at [108, 282] on div "Login as admin" at bounding box center [138, 279] width 173 height 17
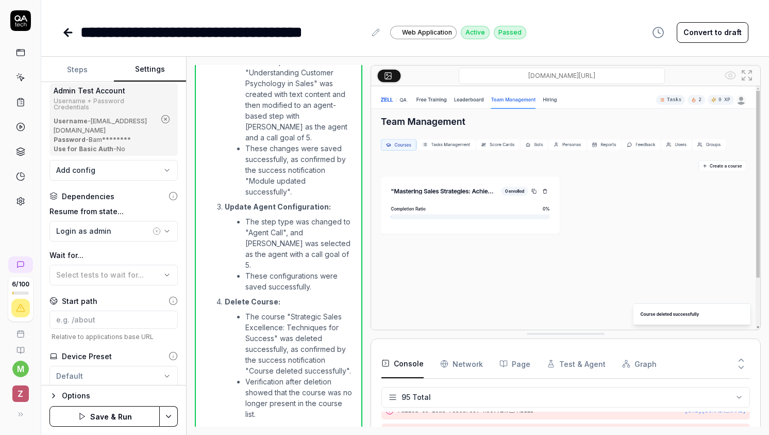
click at [174, 418] on html "**********" at bounding box center [384, 217] width 769 height 435
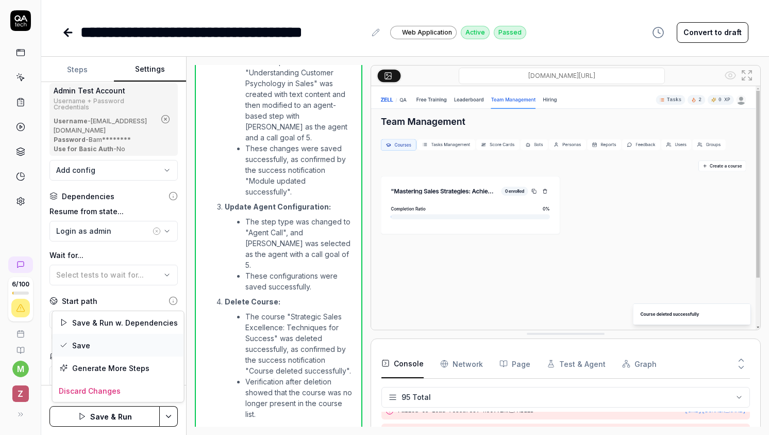
click at [129, 348] on div "Save" at bounding box center [118, 345] width 131 height 23
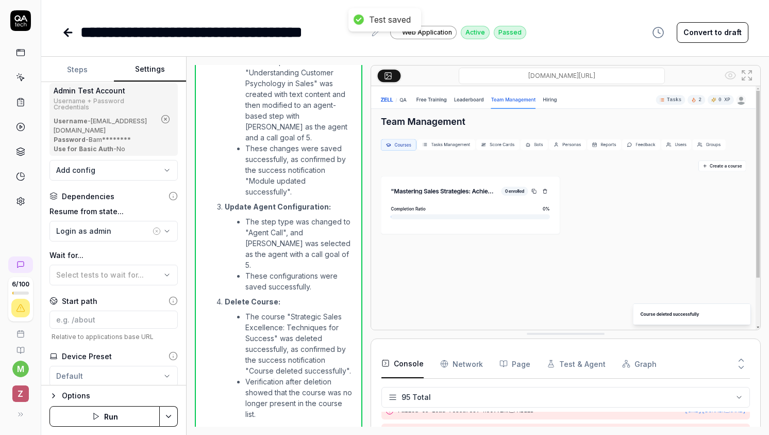
click at [64, 33] on icon at bounding box center [66, 32] width 4 height 7
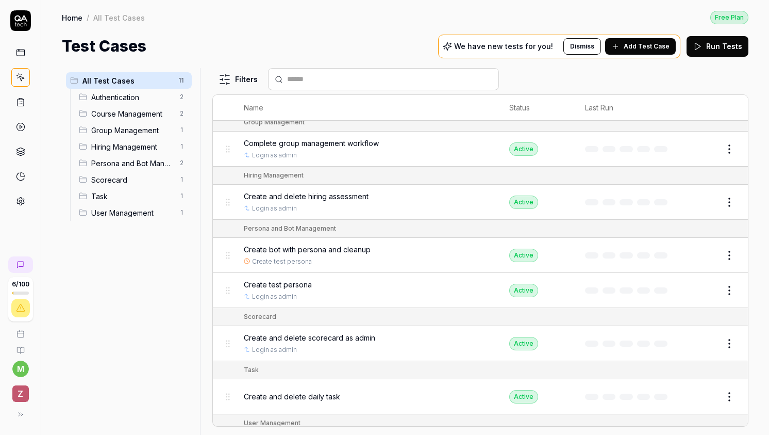
scroll to position [184, 0]
click at [727, 145] on html "6 / 100 m Z Home / All Test Cases Free Plan Home / All Test Cases Free Plan Tes…" at bounding box center [384, 217] width 769 height 435
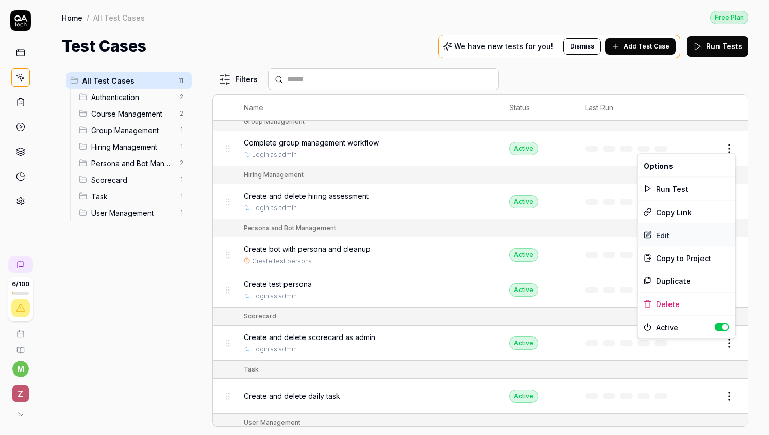
click at [667, 239] on div "Edit" at bounding box center [687, 235] width 98 height 23
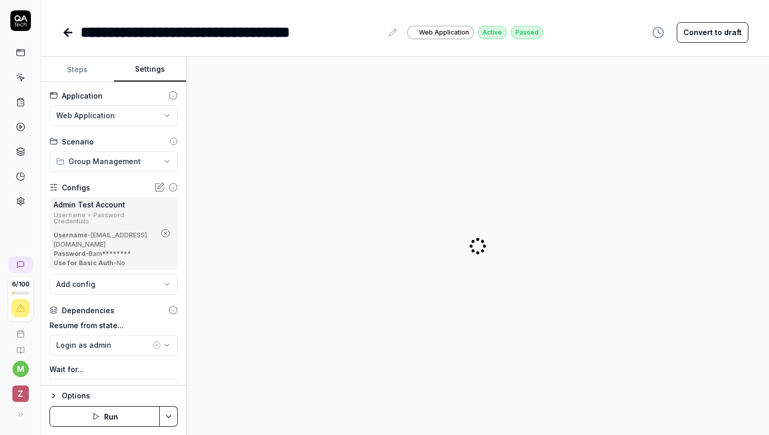
click at [155, 75] on button "Settings" at bounding box center [150, 69] width 73 height 25
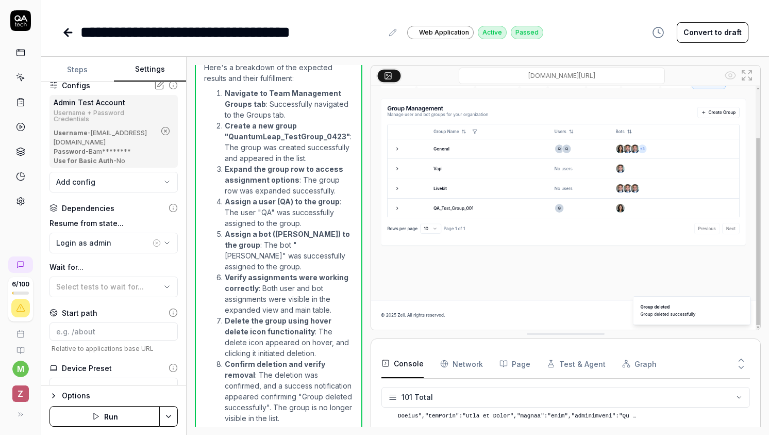
scroll to position [103, 0]
click at [56, 36] on div "**********" at bounding box center [405, 22] width 728 height 44
click at [64, 35] on icon at bounding box center [68, 32] width 12 height 12
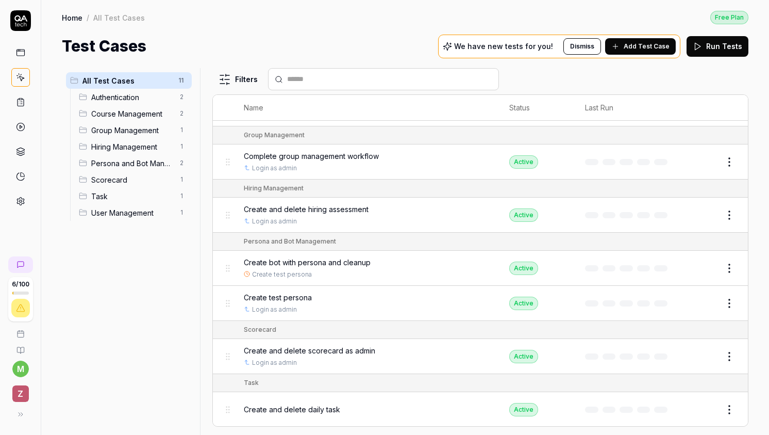
scroll to position [186, 0]
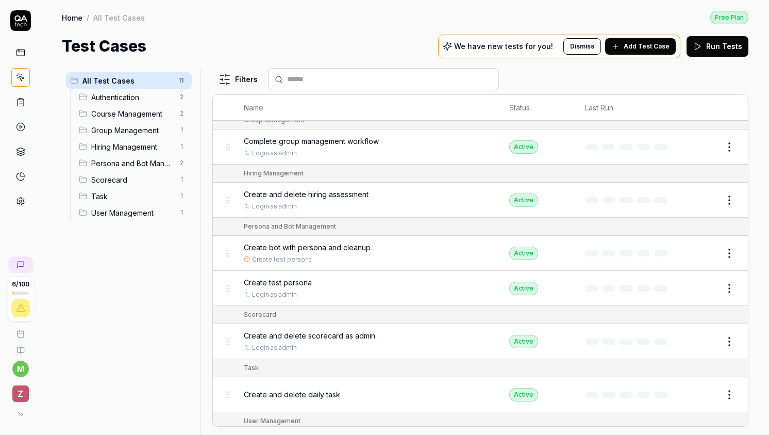
click at [728, 192] on html "6 / 100 m Z Home / All Test Cases Free Plan Home / All Test Cases Free Plan Tes…" at bounding box center [384, 217] width 769 height 435
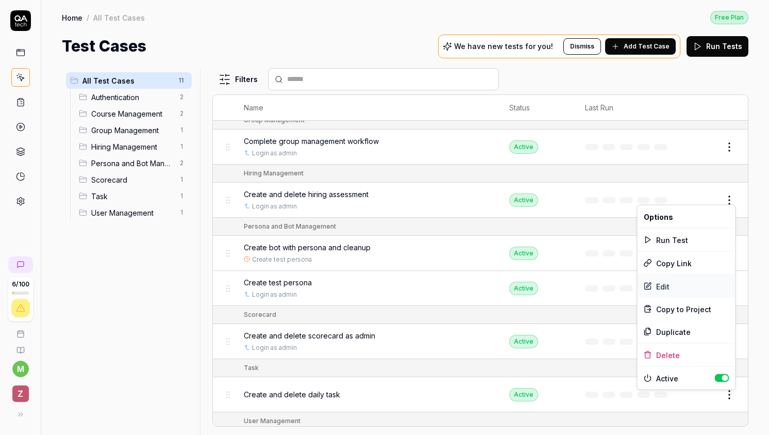
click at [674, 283] on div "Edit" at bounding box center [687, 286] width 98 height 23
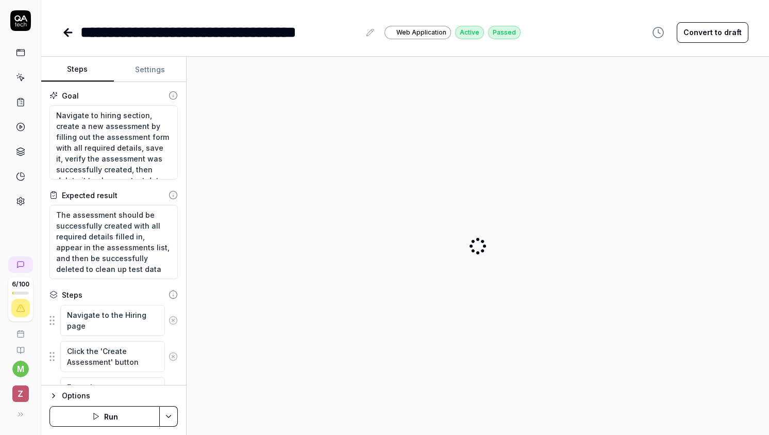
click at [146, 72] on button "Settings" at bounding box center [150, 69] width 73 height 25
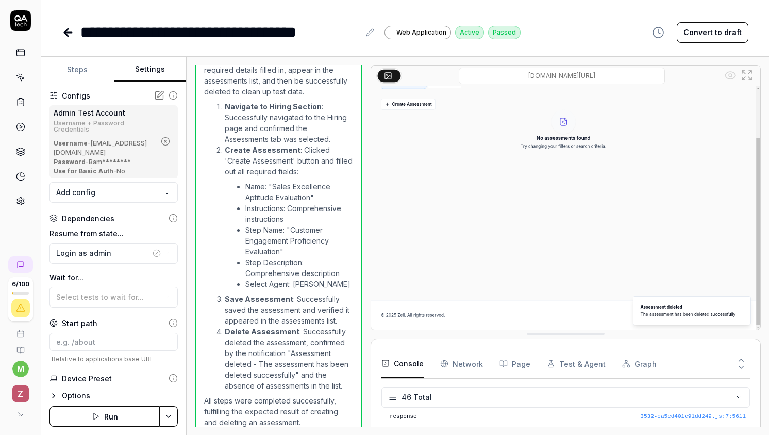
scroll to position [996, 0]
click at [70, 39] on link at bounding box center [69, 32] width 14 height 21
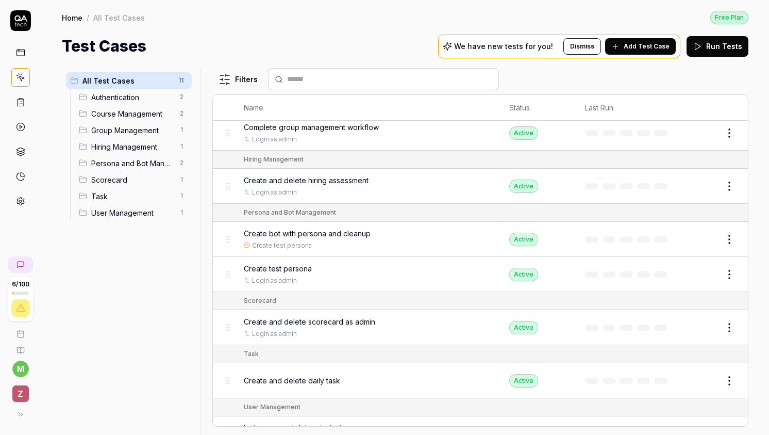
scroll to position [218, 0]
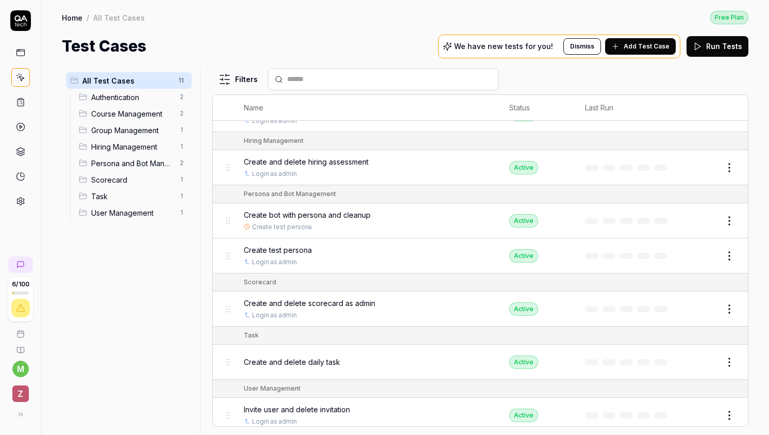
click at [726, 222] on body "6 / 100 m Z Home / All Test Cases Free Plan Home / All Test Cases Free Plan Tes…" at bounding box center [384, 217] width 769 height 435
click at [729, 225] on body "6 / 100 m Z Home / All Test Cases Free Plan Home / All Test Cases Free Plan Tes…" at bounding box center [384, 217] width 769 height 435
click at [709, 222] on button "Edit" at bounding box center [704, 220] width 25 height 16
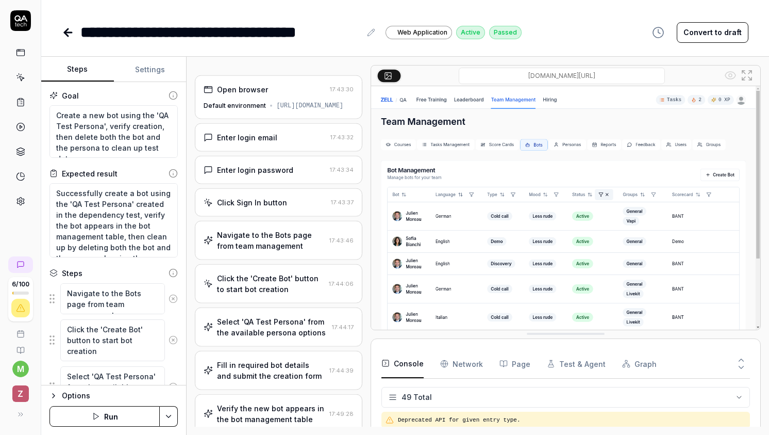
scroll to position [1126, 0]
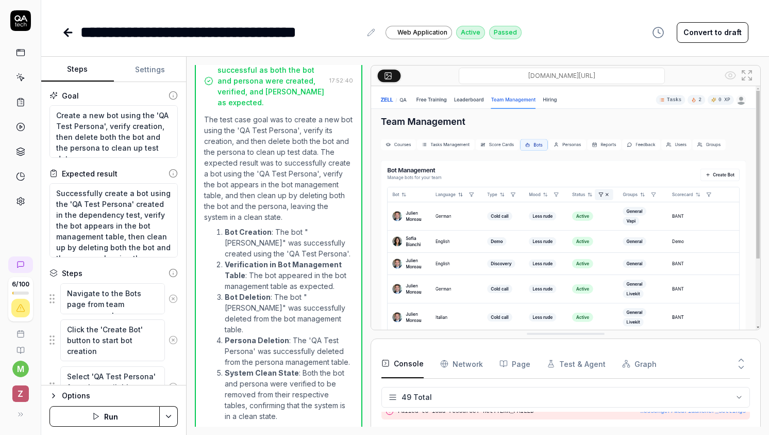
click at [144, 69] on button "Settings" at bounding box center [150, 69] width 73 height 25
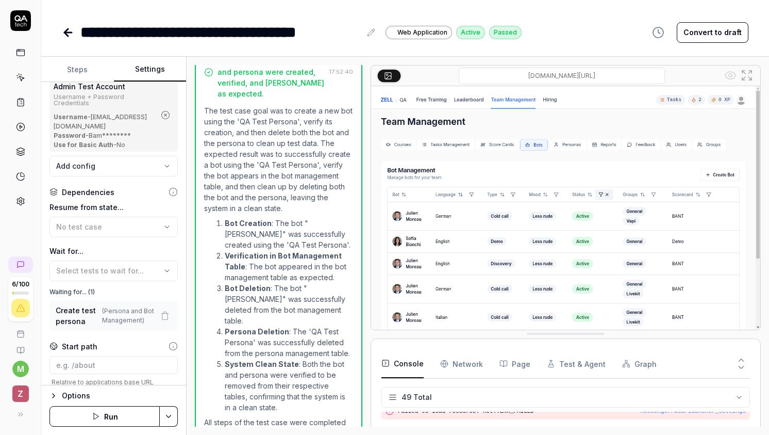
scroll to position [128, 0]
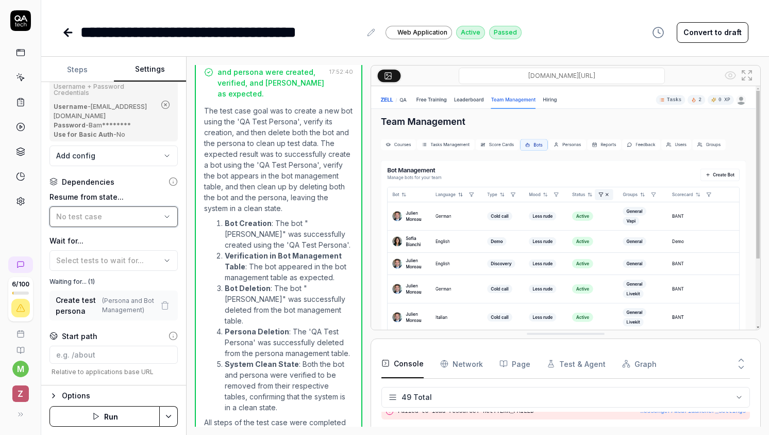
click at [120, 215] on button "No test case" at bounding box center [113, 216] width 128 height 21
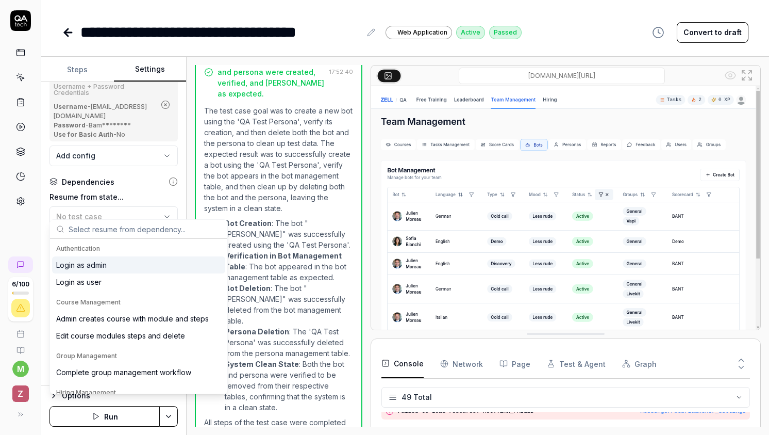
click at [112, 260] on div "Login as admin" at bounding box center [138, 264] width 173 height 17
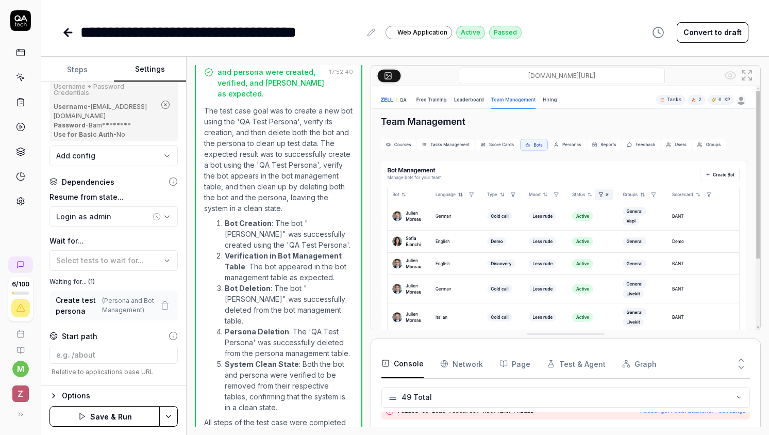
click at [166, 414] on html "**********" at bounding box center [384, 217] width 769 height 435
click at [105, 342] on div "Save" at bounding box center [118, 345] width 131 height 23
click at [61, 38] on div "**********" at bounding box center [405, 22] width 728 height 44
click at [67, 35] on icon at bounding box center [66, 32] width 4 height 7
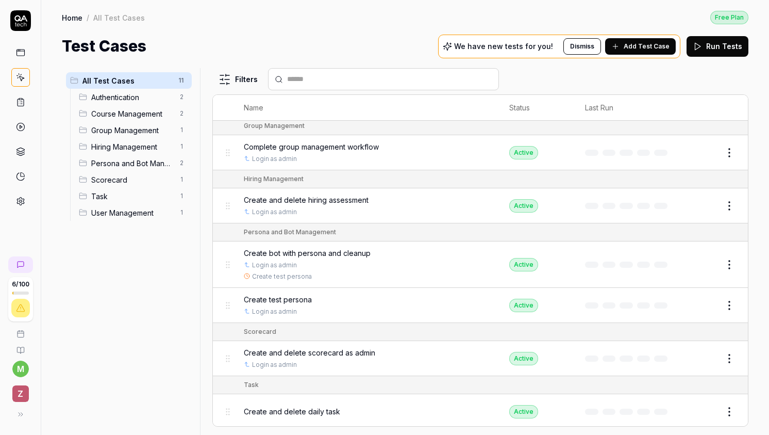
scroll to position [181, 0]
click at [732, 297] on html "6 / 100 m Z Home / All Test Cases Free Plan Home / All Test Cases Free Plan Tes…" at bounding box center [384, 217] width 769 height 435
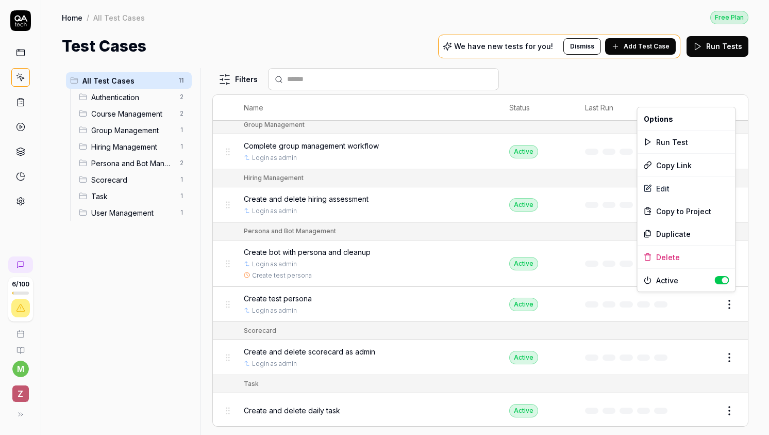
click at [732, 300] on html "6 / 100 m Z Home / All Test Cases Free Plan Home / All Test Cases Free Plan Tes…" at bounding box center [384, 217] width 769 height 435
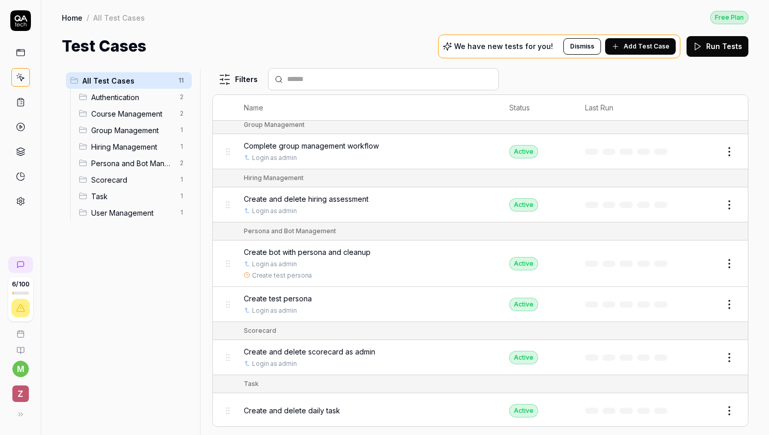
click at [709, 300] on button "Edit" at bounding box center [704, 304] width 25 height 16
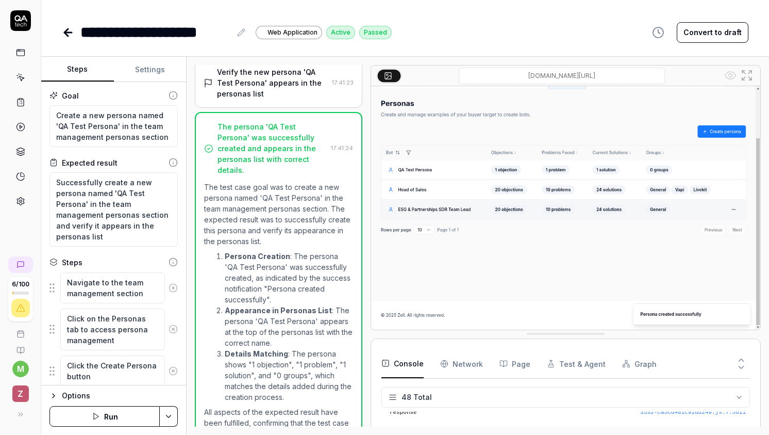
scroll to position [770, 0]
click at [152, 59] on button "Settings" at bounding box center [150, 69] width 73 height 25
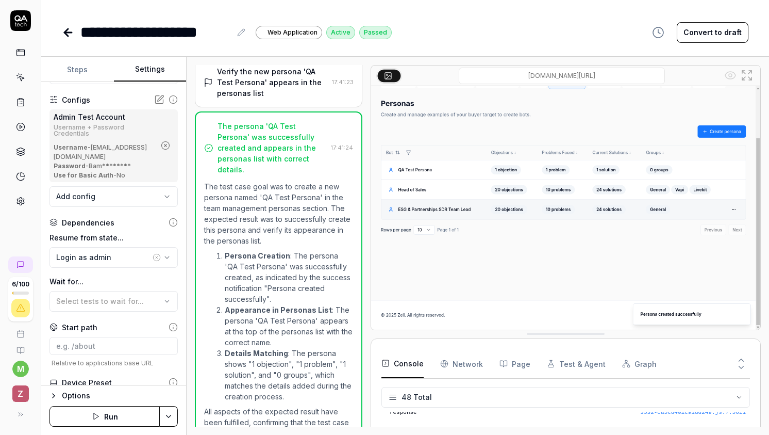
scroll to position [92, 0]
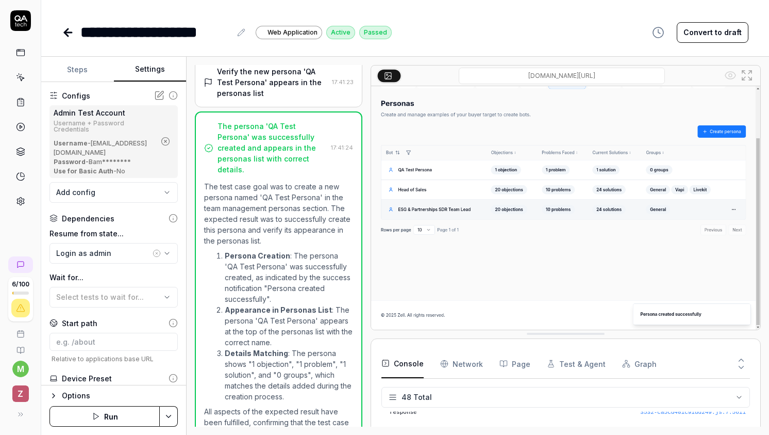
click at [68, 27] on icon at bounding box center [68, 32] width 12 height 12
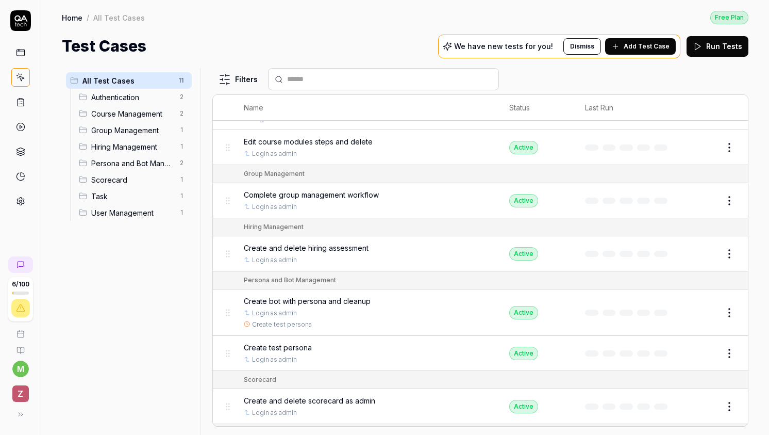
scroll to position [229, 0]
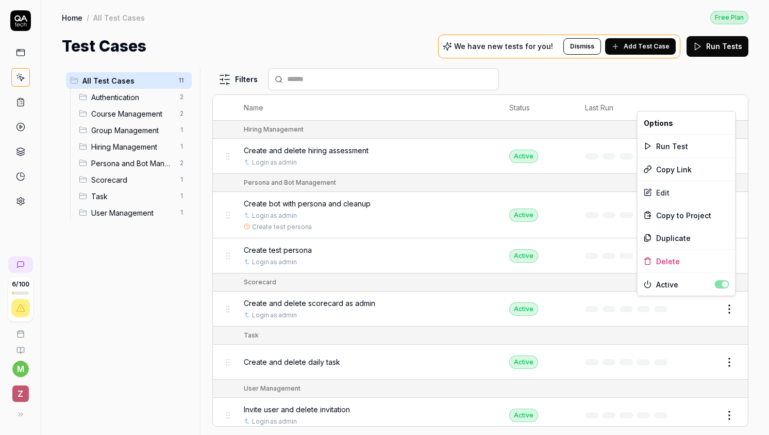
click at [730, 310] on html "6 / 100 m Z Home / All Test Cases Free Plan Home / All Test Cases Free Plan Tes…" at bounding box center [384, 217] width 769 height 435
click at [702, 328] on html "6 / 100 m Z Home / All Test Cases Free Plan Home / All Test Cases Free Plan Tes…" at bounding box center [384, 217] width 769 height 435
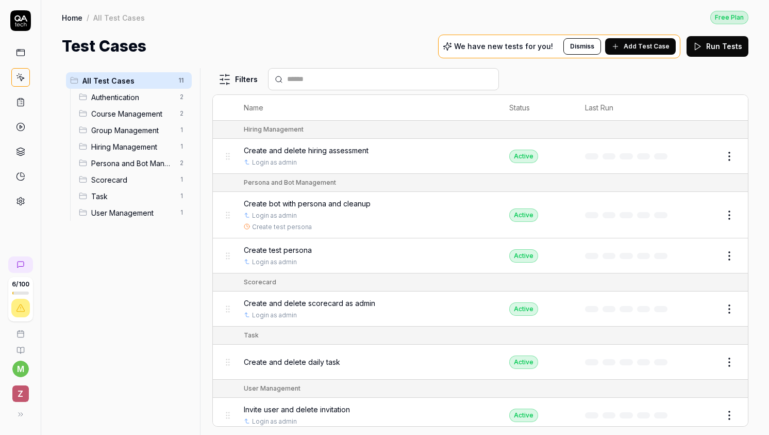
click at [702, 301] on button "Edit" at bounding box center [704, 309] width 25 height 16
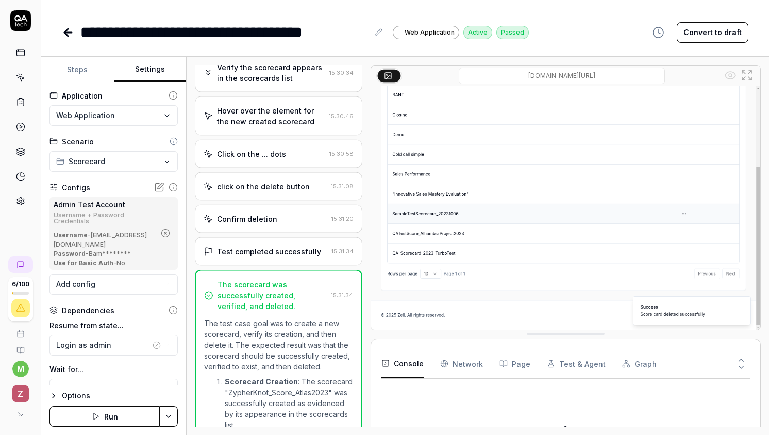
click at [143, 70] on button "Settings" at bounding box center [150, 69] width 73 height 25
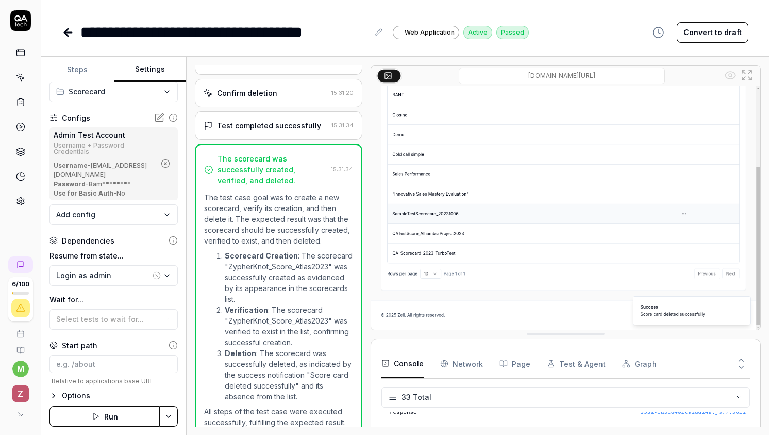
scroll to position [85, 0]
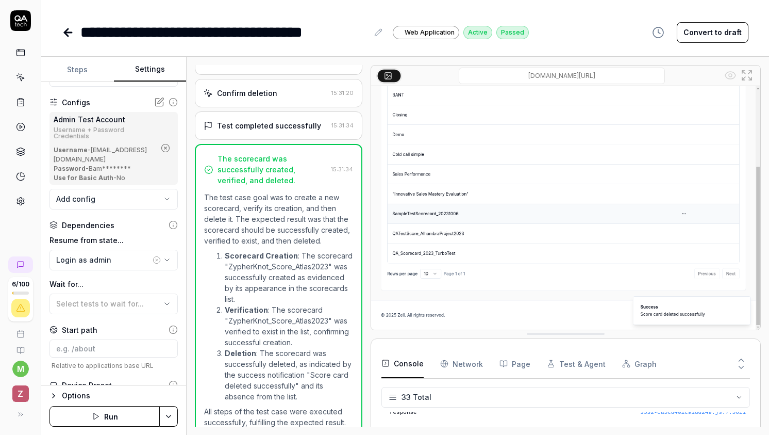
click at [65, 32] on icon at bounding box center [67, 32] width 7 height 0
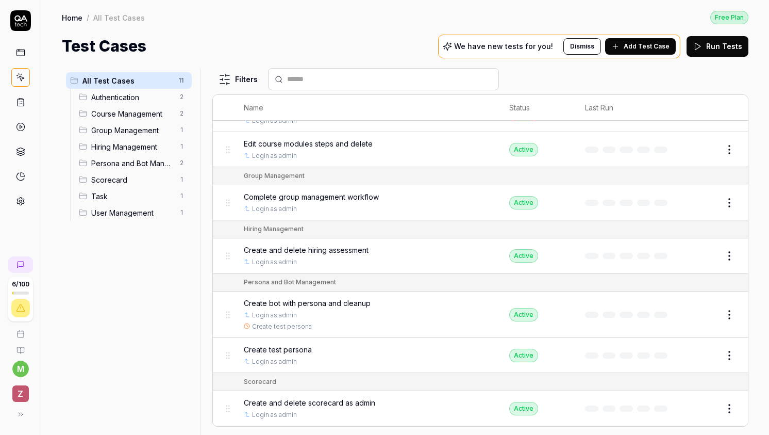
scroll to position [229, 0]
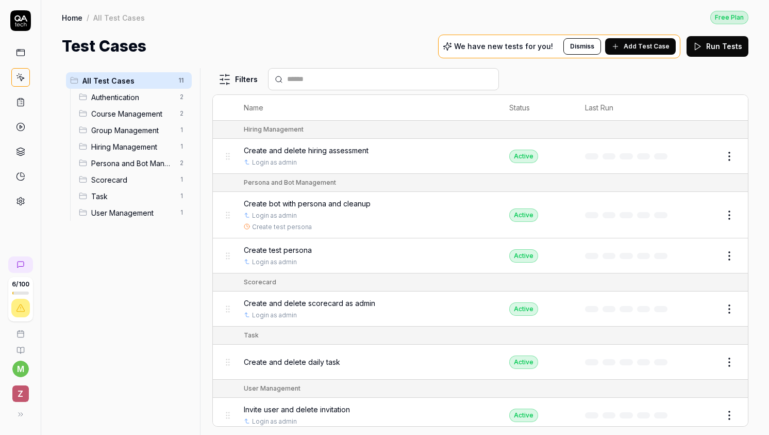
click at [705, 359] on button "Edit" at bounding box center [704, 362] width 25 height 16
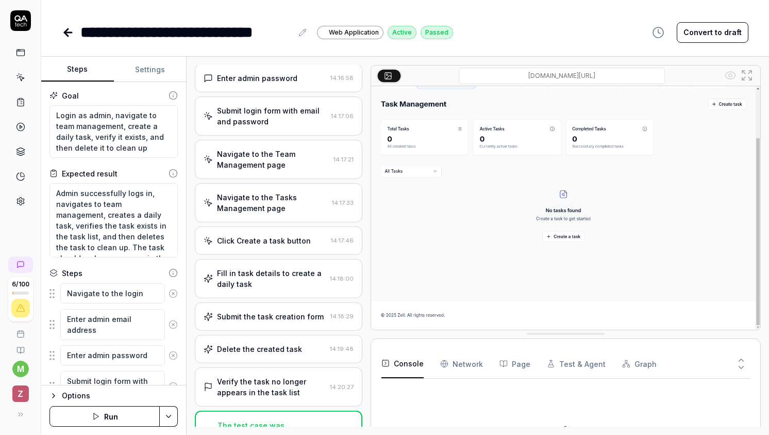
click at [164, 67] on button "Settings" at bounding box center [150, 69] width 73 height 25
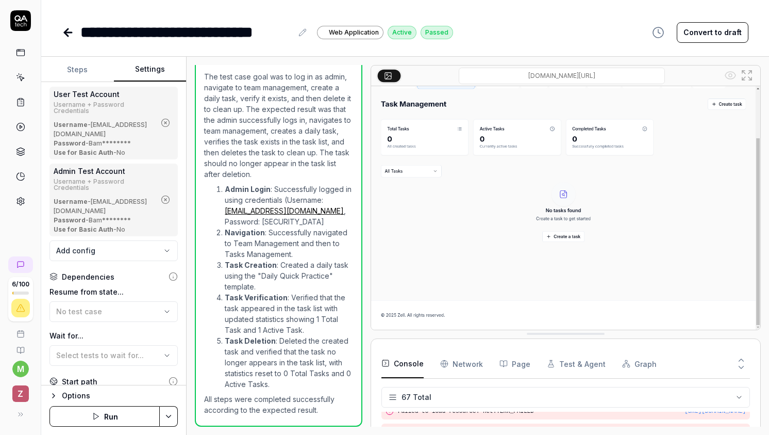
scroll to position [116, 0]
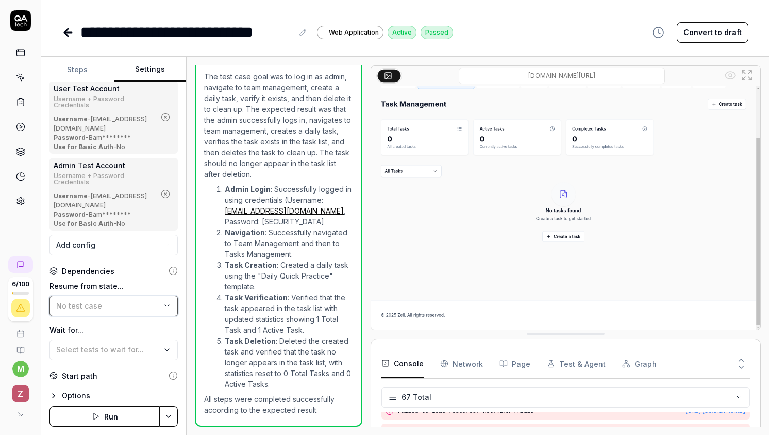
click at [105, 300] on div "No test case" at bounding box center [108, 305] width 105 height 11
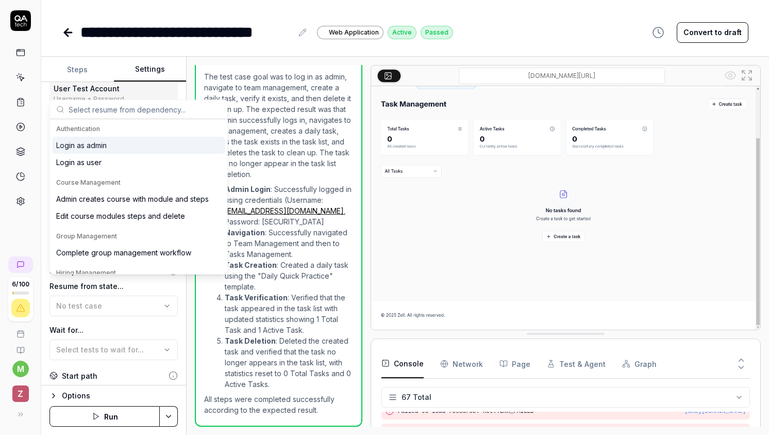
click at [112, 150] on div "Login as admin" at bounding box center [138, 145] width 173 height 17
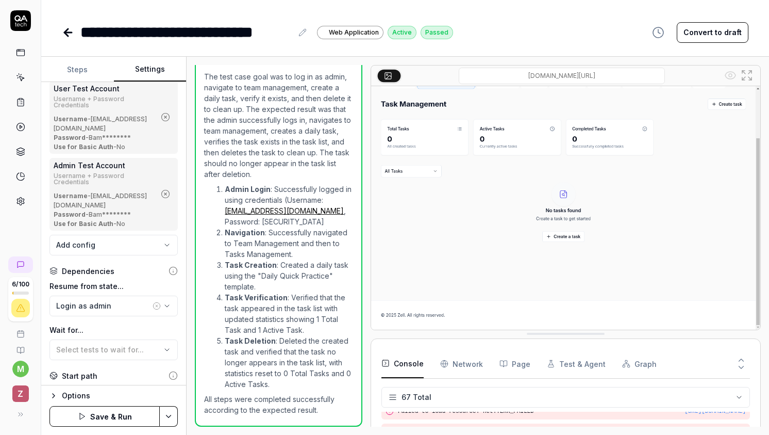
click at [164, 410] on html "**********" at bounding box center [384, 217] width 769 height 435
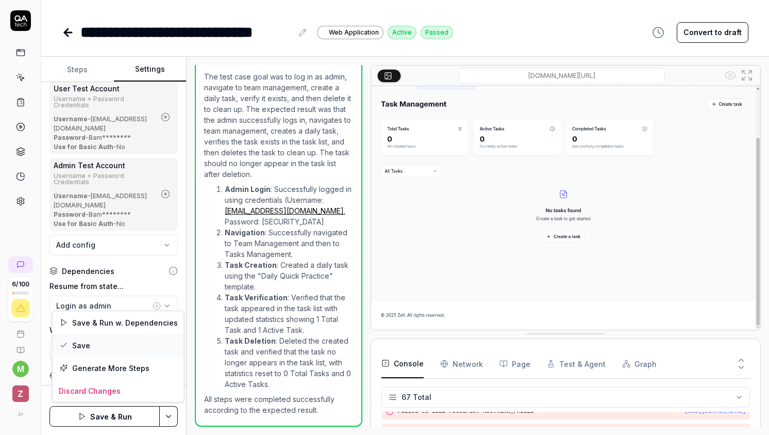
click at [118, 342] on div "Save" at bounding box center [118, 345] width 131 height 23
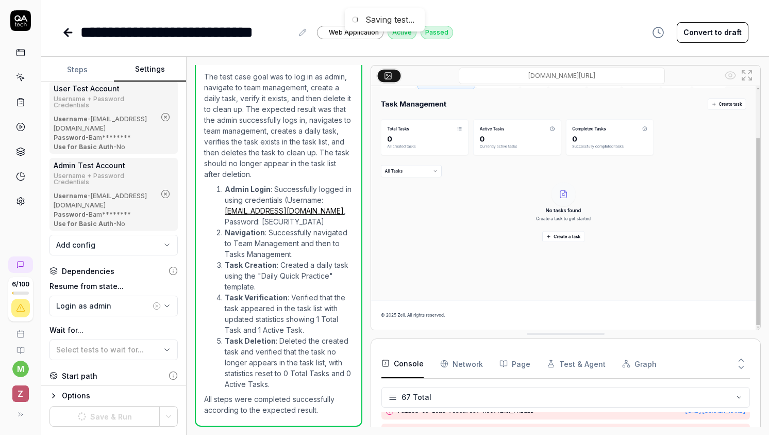
click at [67, 36] on icon at bounding box center [66, 32] width 4 height 7
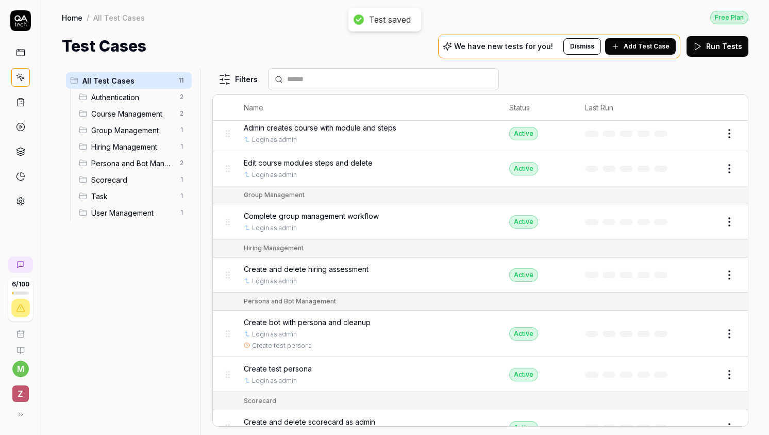
scroll to position [229, 0]
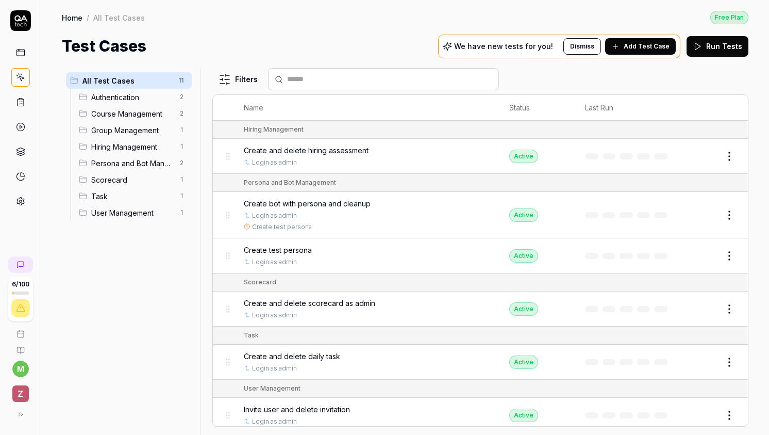
click at [734, 407] on html "6 / 100 m Z Home / All Test Cases Free Plan Home / All Test Cases Free Plan Tes…" at bounding box center [384, 217] width 769 height 435
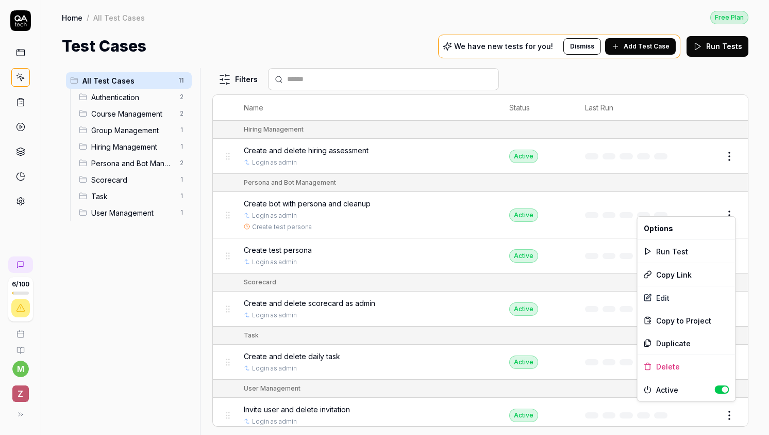
click at [707, 432] on html "6 / 100 m Z Home / All Test Cases Free Plan Home / All Test Cases Free Plan Tes…" at bounding box center [384, 217] width 769 height 435
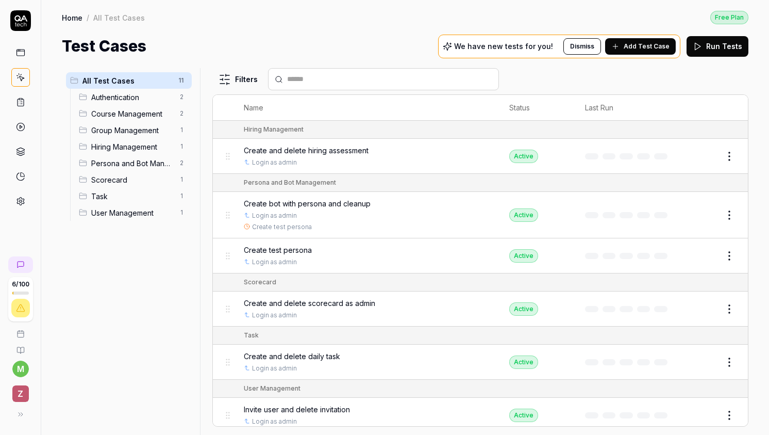
click at [706, 414] on button "Edit" at bounding box center [704, 415] width 25 height 16
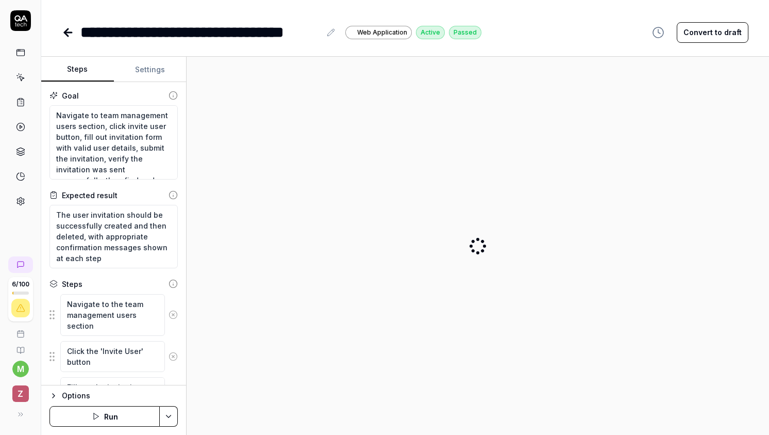
type textarea "*"
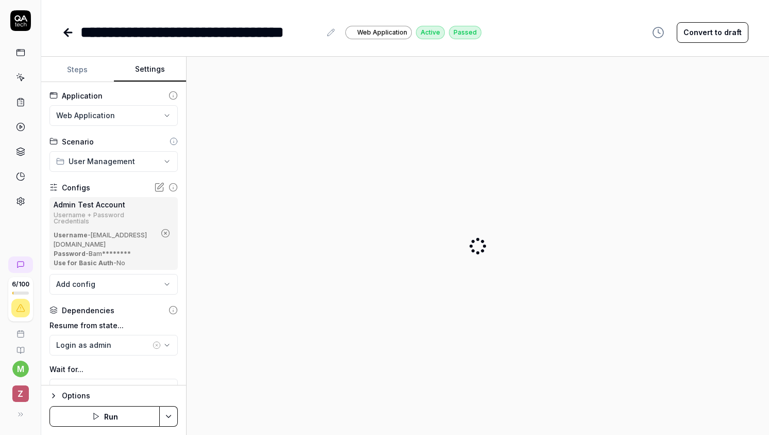
click at [152, 78] on button "Settings" at bounding box center [150, 69] width 73 height 25
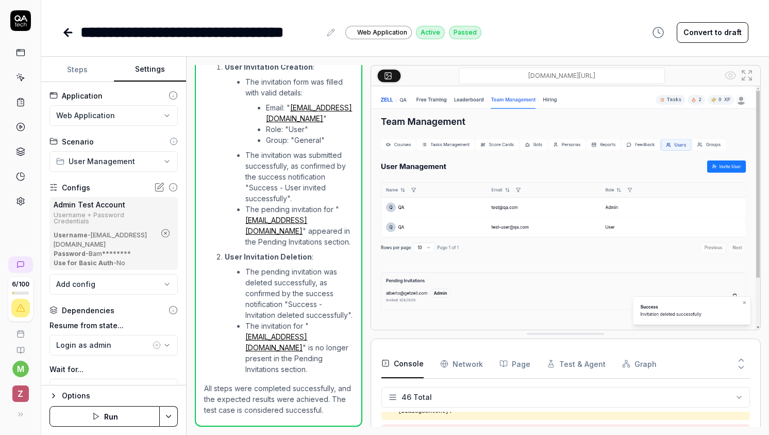
scroll to position [1047, 0]
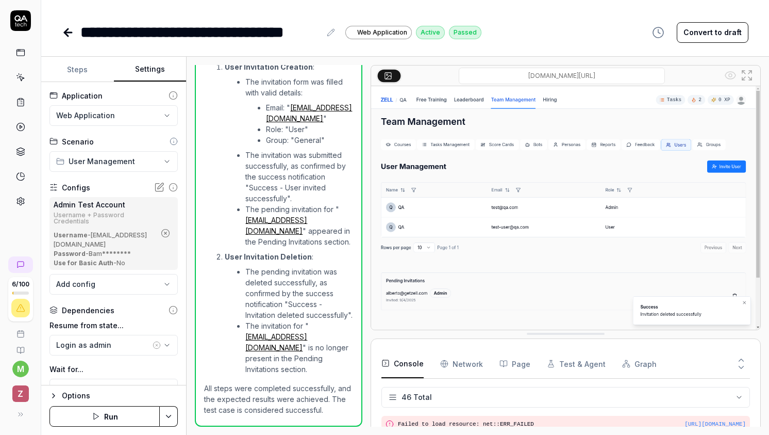
click at [67, 30] on icon at bounding box center [68, 32] width 12 height 12
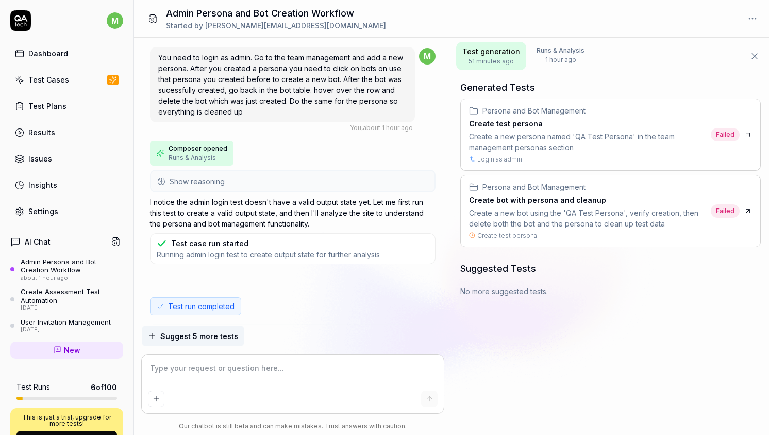
scroll to position [2923, 0]
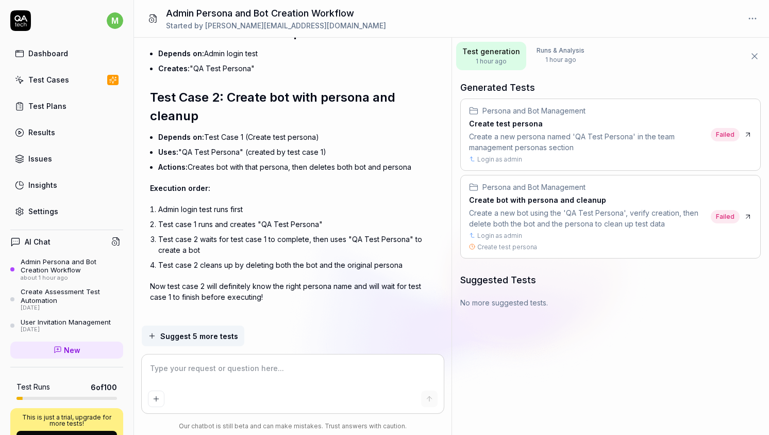
click at [77, 47] on link "Dashboard" at bounding box center [66, 53] width 113 height 20
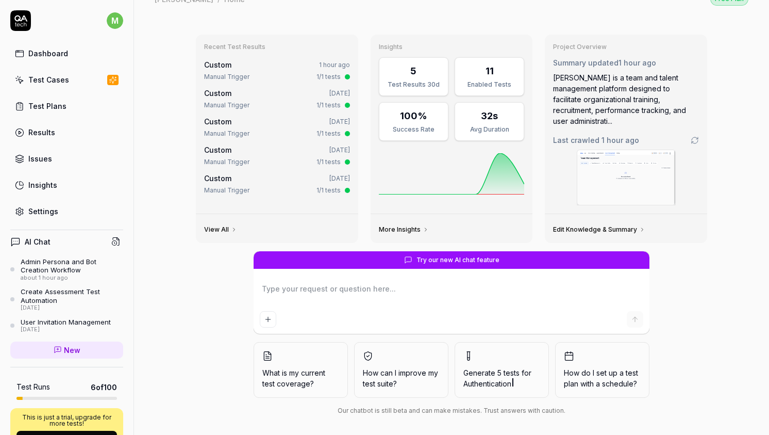
scroll to position [24, 0]
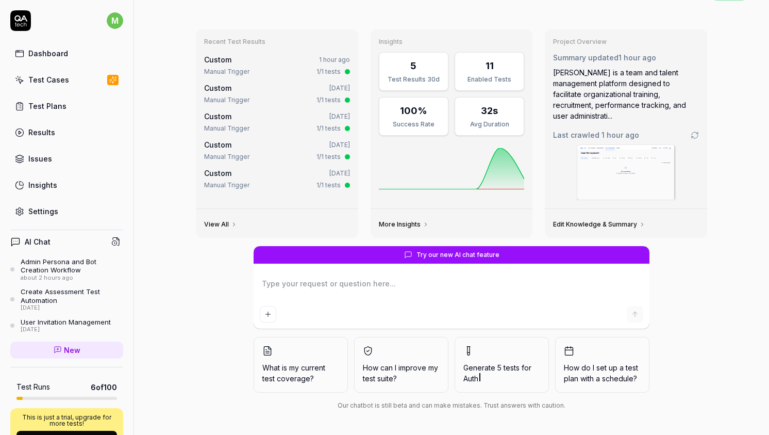
type textarea "*"
